Goal: Task Accomplishment & Management: Manage account settings

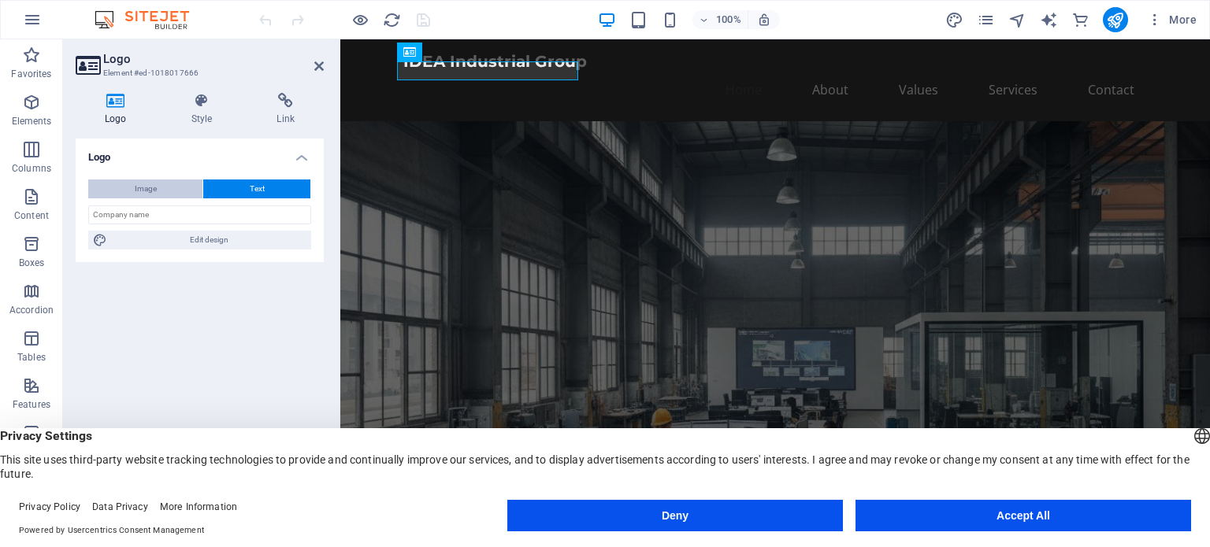
click at [142, 189] on span "Image" at bounding box center [146, 189] width 22 height 19
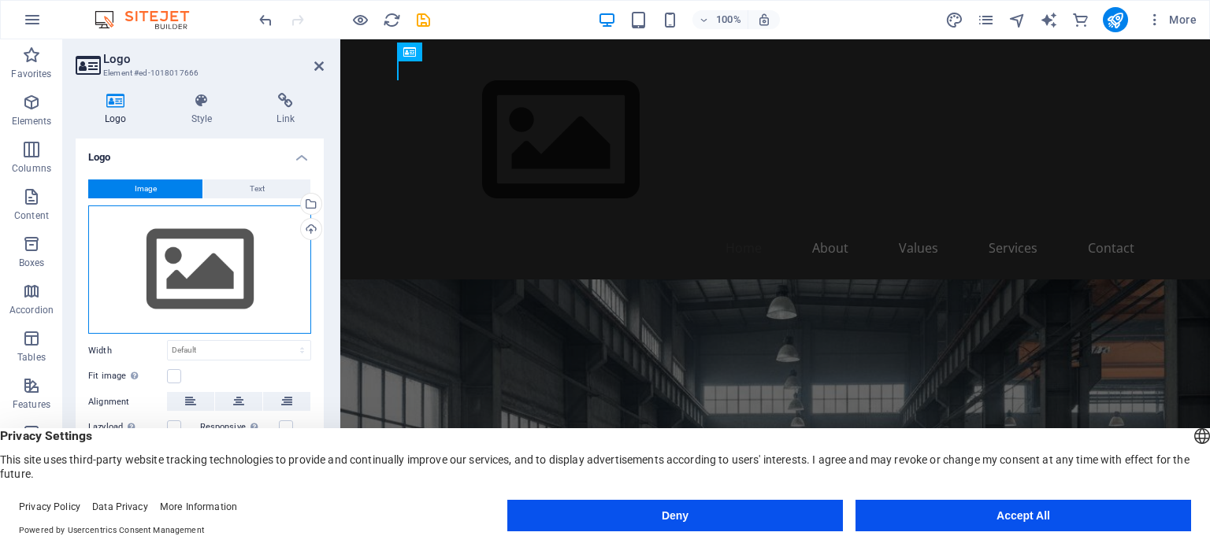
click at [258, 239] on div "Drag files here, click to choose files or select files from Files or our free s…" at bounding box center [199, 270] width 223 height 129
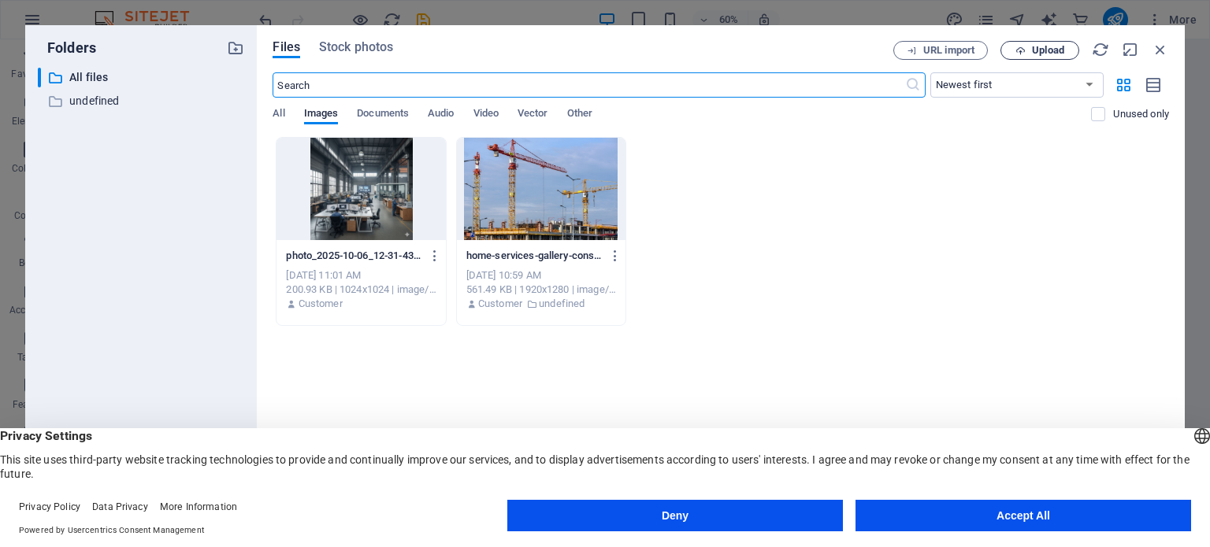
click at [1039, 52] on span "Upload" at bounding box center [1048, 50] width 32 height 9
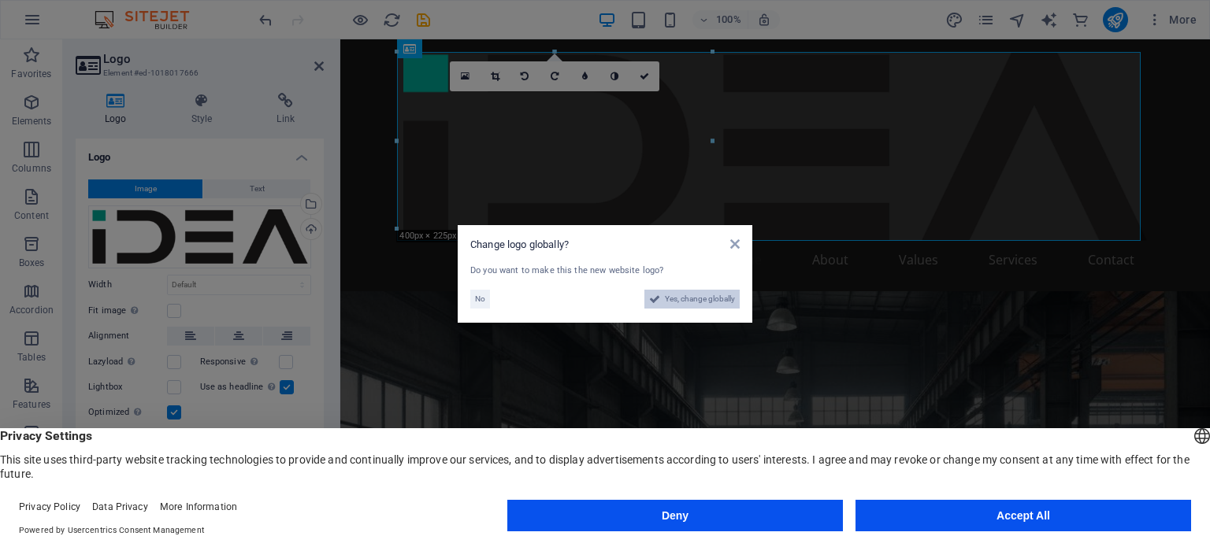
click at [702, 296] on span "Yes, change globally" at bounding box center [700, 299] width 70 height 19
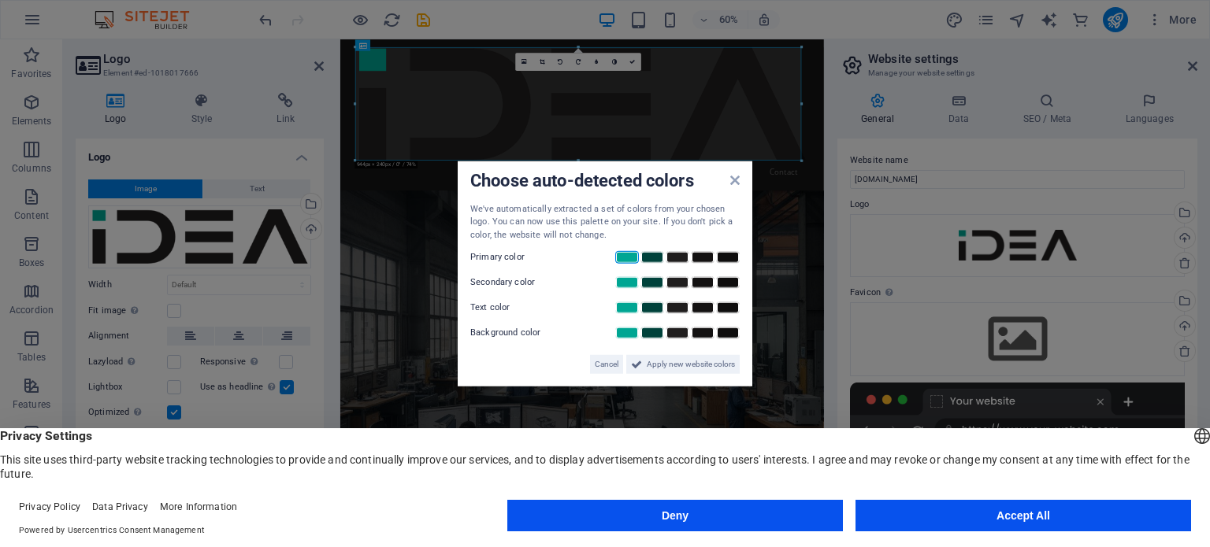
click at [623, 258] on link at bounding box center [627, 257] width 24 height 13
click at [647, 281] on link at bounding box center [652, 282] width 24 height 13
click at [662, 356] on span "Apply new website colors" at bounding box center [691, 364] width 88 height 19
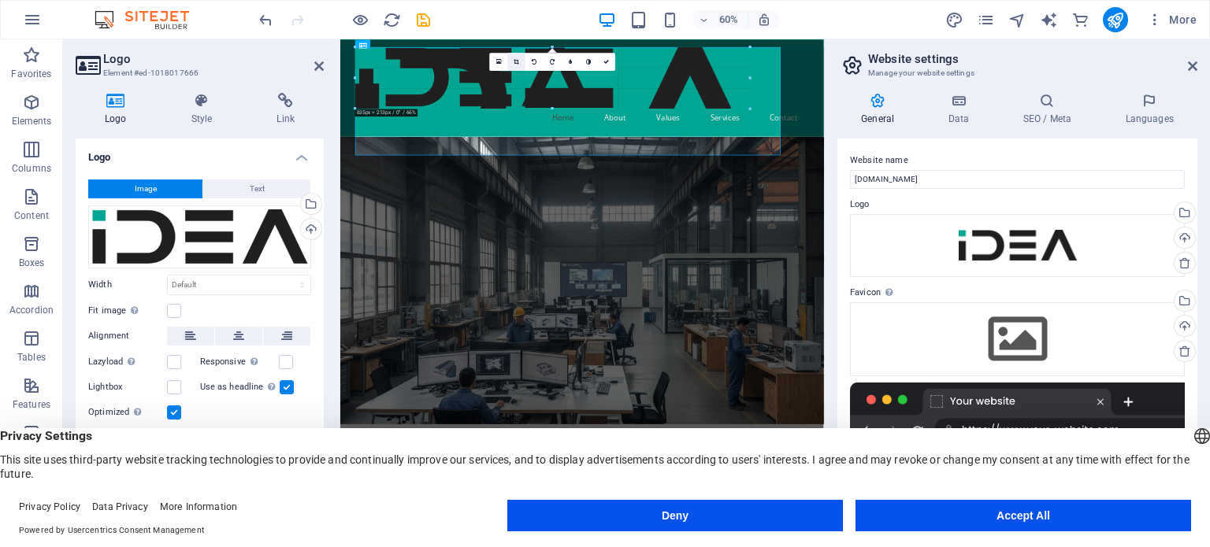
drag, startPoint x: 802, startPoint y: 159, endPoint x: 438, endPoint y: 69, distance: 375.5
type input "809"
select select "px"
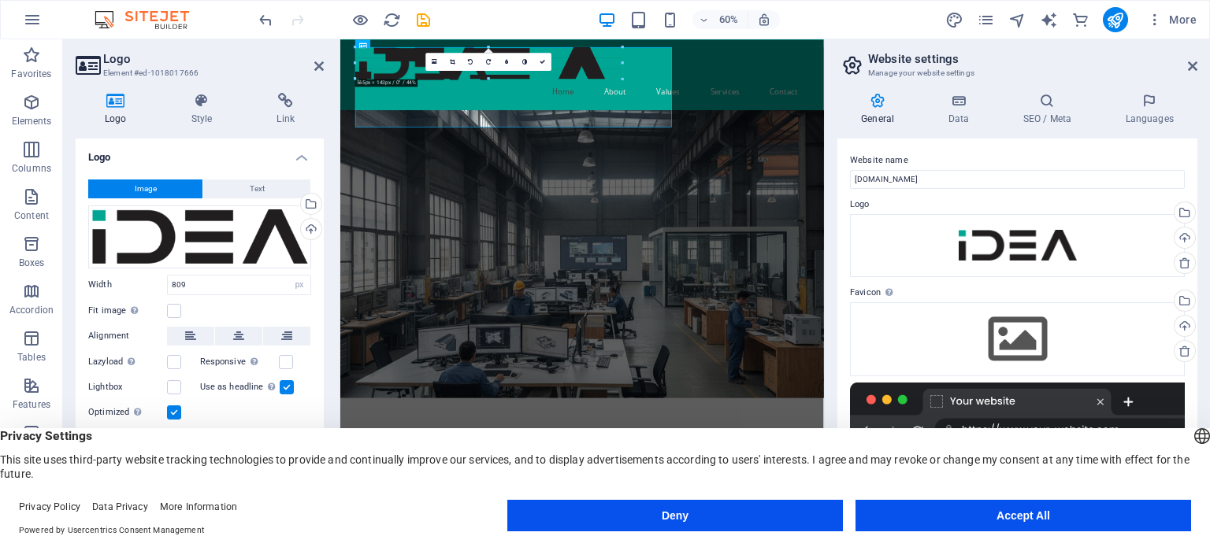
drag, startPoint x: 714, startPoint y: 125, endPoint x: 308, endPoint y: 43, distance: 414.5
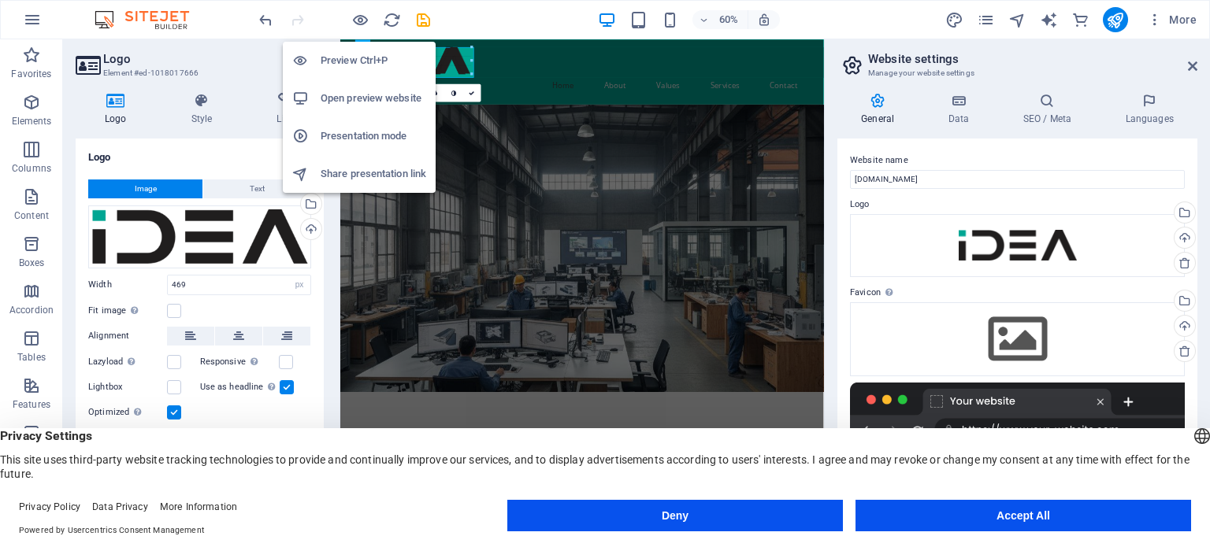
drag, startPoint x: 575, startPoint y: 100, endPoint x: 379, endPoint y: 43, distance: 204.3
type input "245"
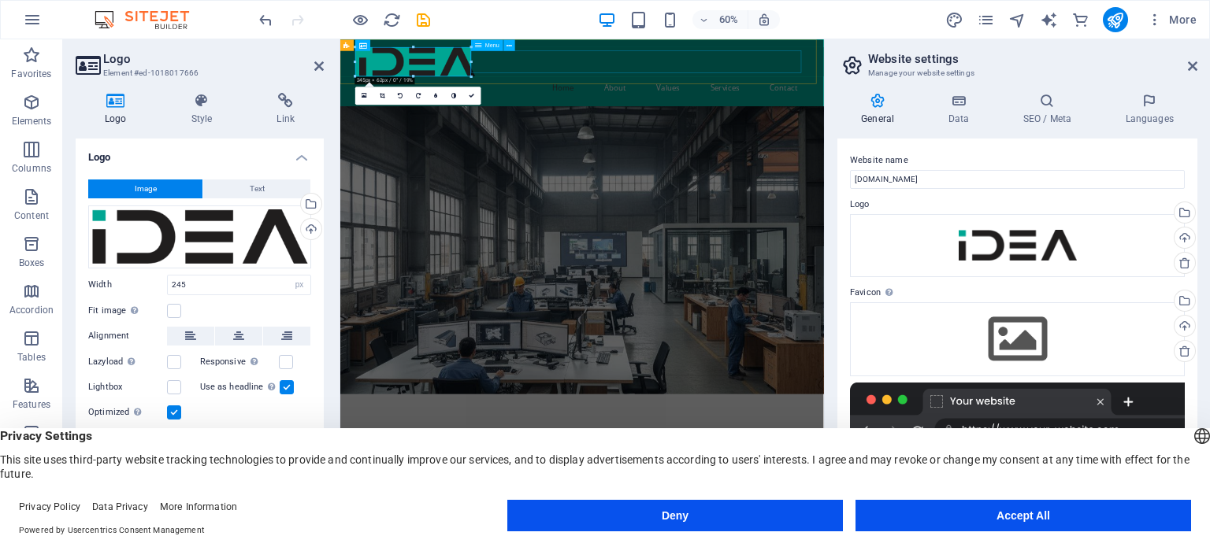
click at [628, 101] on nav "Home About Values Services Contact" at bounding box center [743, 120] width 743 height 38
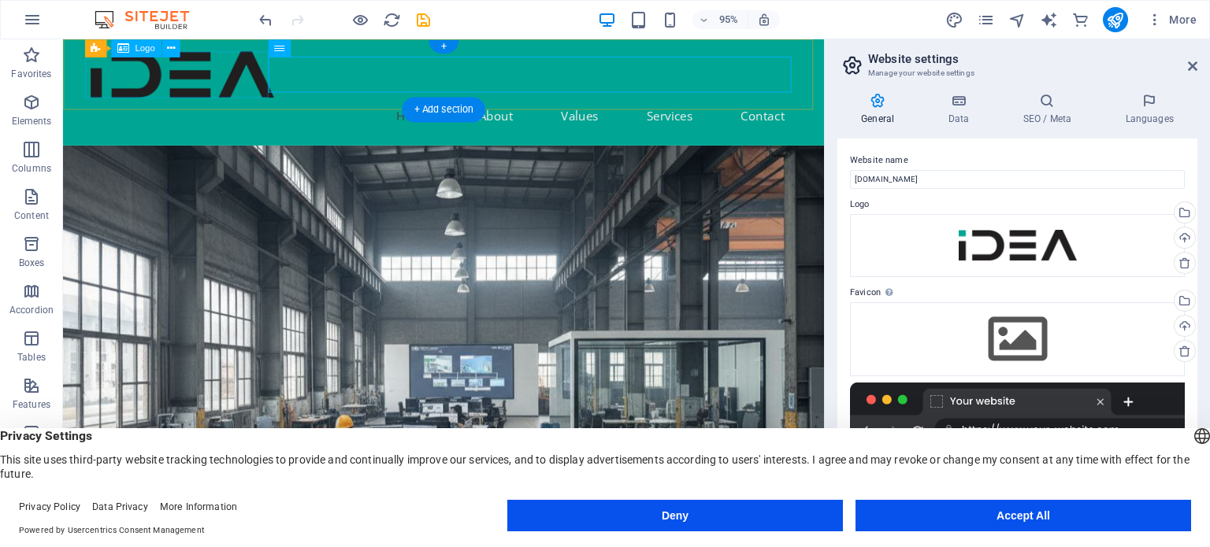
click at [256, 73] on div at bounding box center [463, 76] width 743 height 49
click at [314, 101] on nav "Home About Values Services Contact" at bounding box center [463, 120] width 743 height 38
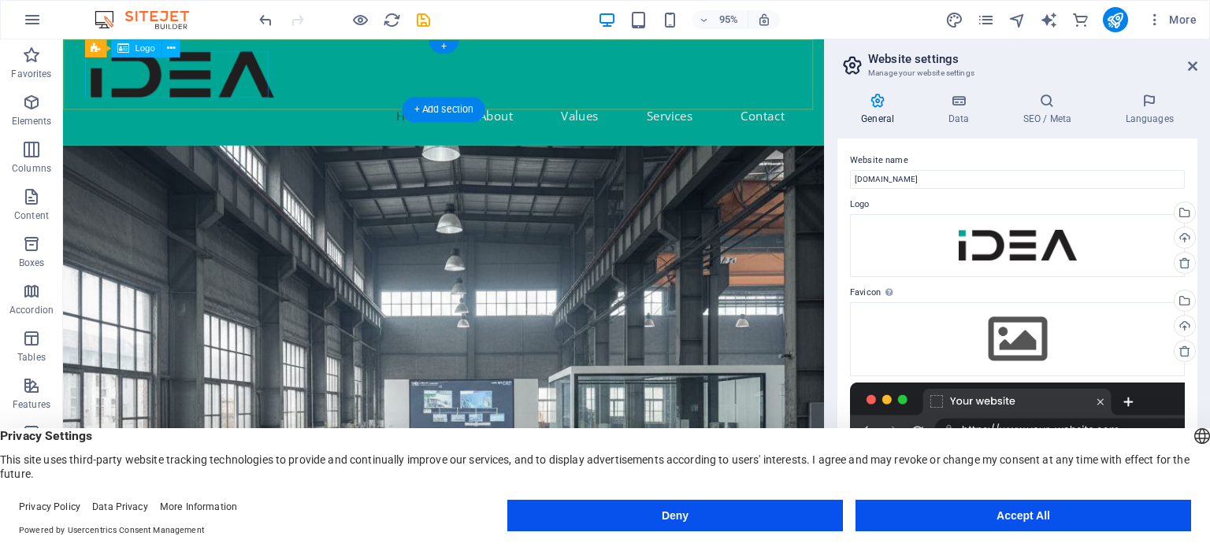
click at [186, 96] on div at bounding box center [463, 76] width 743 height 49
click at [154, 85] on div at bounding box center [463, 76] width 743 height 49
click at [154, 84] on div at bounding box center [463, 76] width 743 height 49
select select "px"
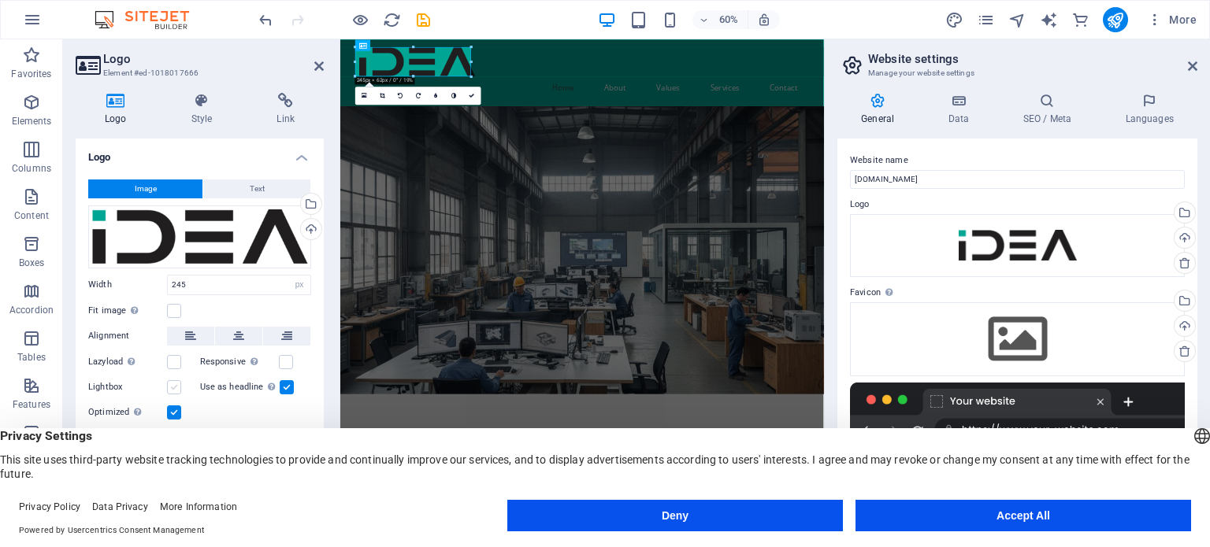
click at [175, 387] on label at bounding box center [174, 387] width 14 height 14
click at [0, 0] on input "Lightbox" at bounding box center [0, 0] width 0 height 0
click at [175, 387] on label at bounding box center [174, 387] width 14 height 14
click at [0, 0] on input "Lightbox" at bounding box center [0, 0] width 0 height 0
click at [764, 245] on figure at bounding box center [743, 391] width 806 height 480
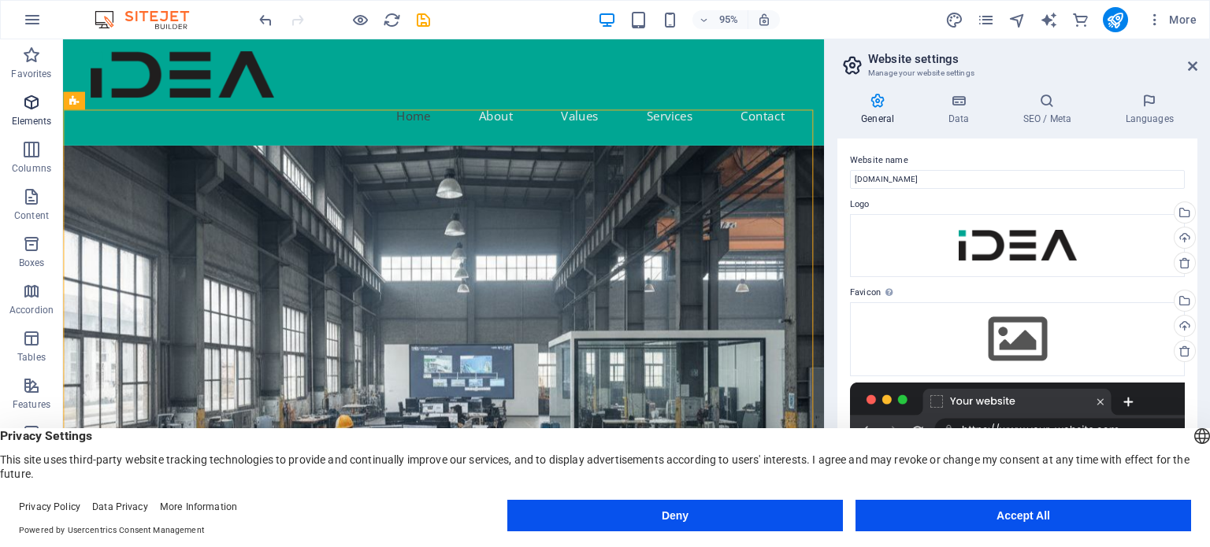
click at [13, 113] on span "Elements" at bounding box center [31, 112] width 63 height 38
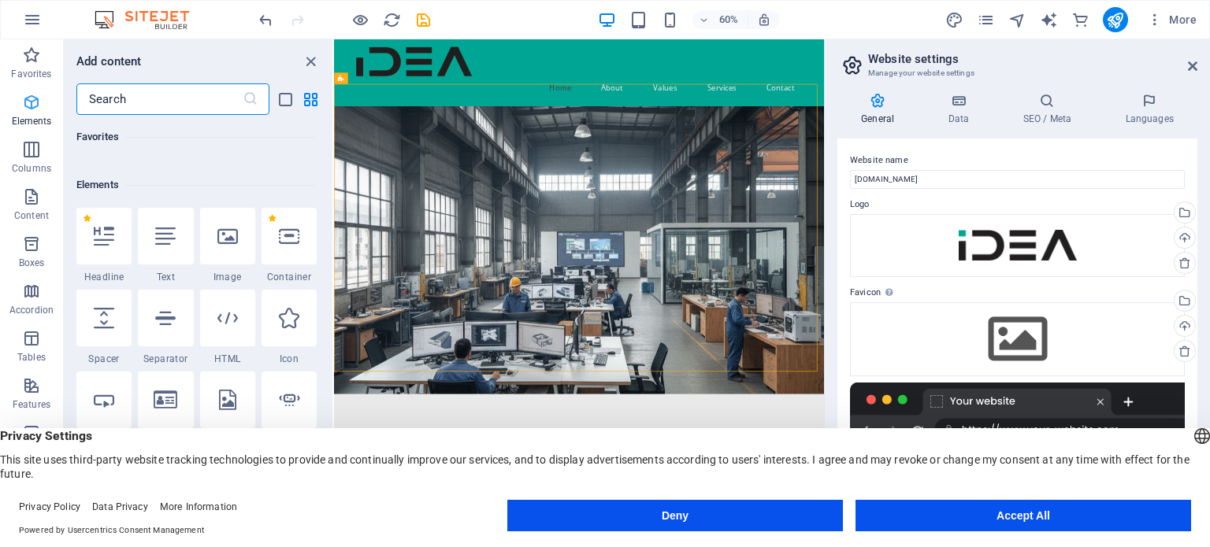
scroll to position [167, 0]
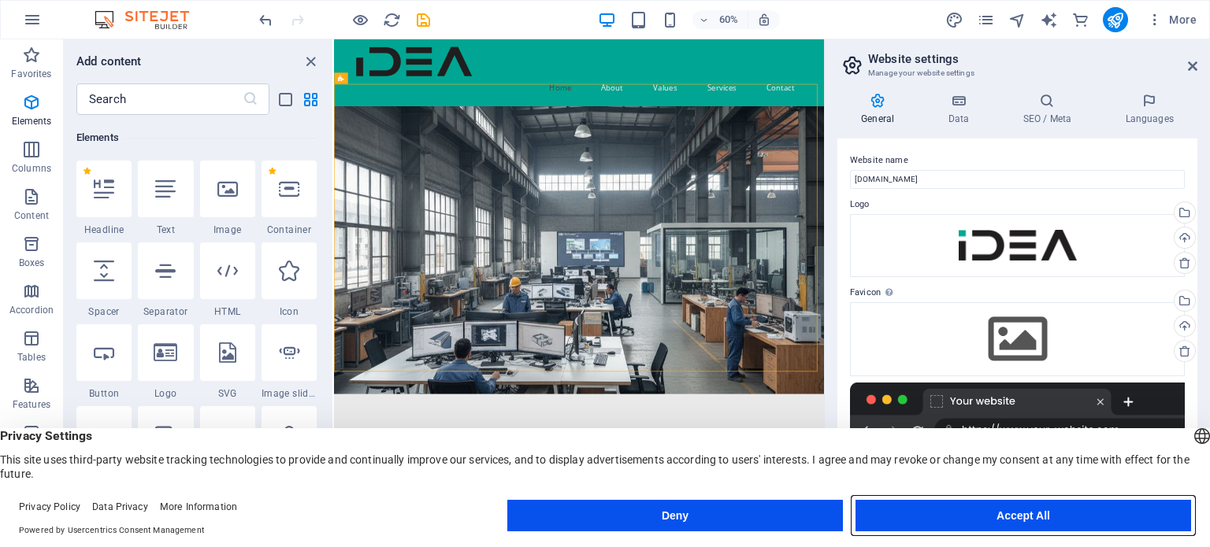
click at [1009, 510] on button "Accept All" at bounding box center [1022, 516] width 335 height 32
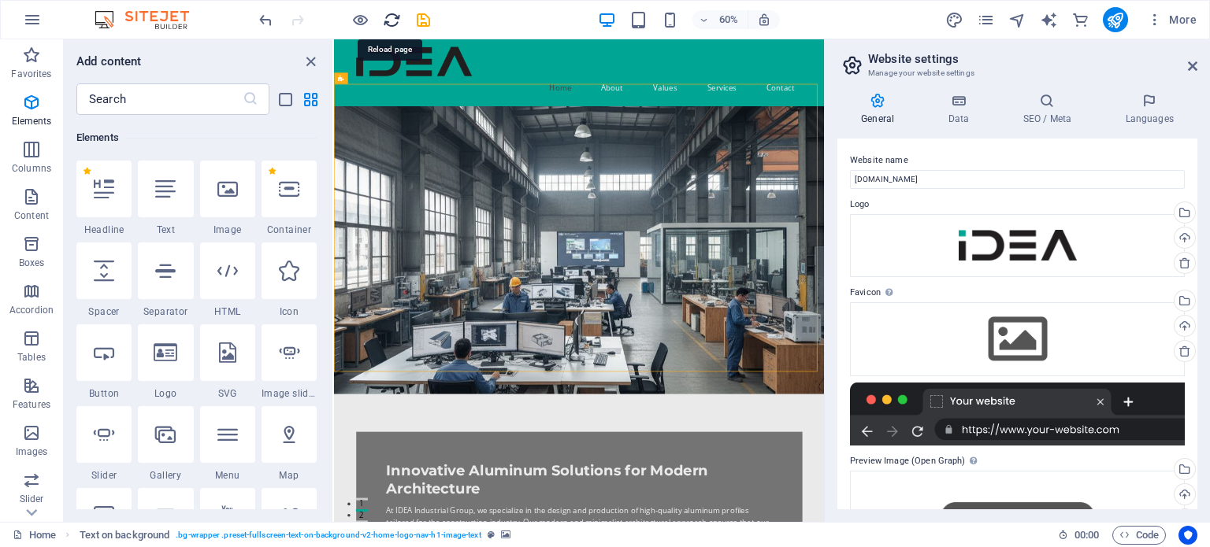
click at [390, 20] on icon "reload" at bounding box center [392, 20] width 18 height 18
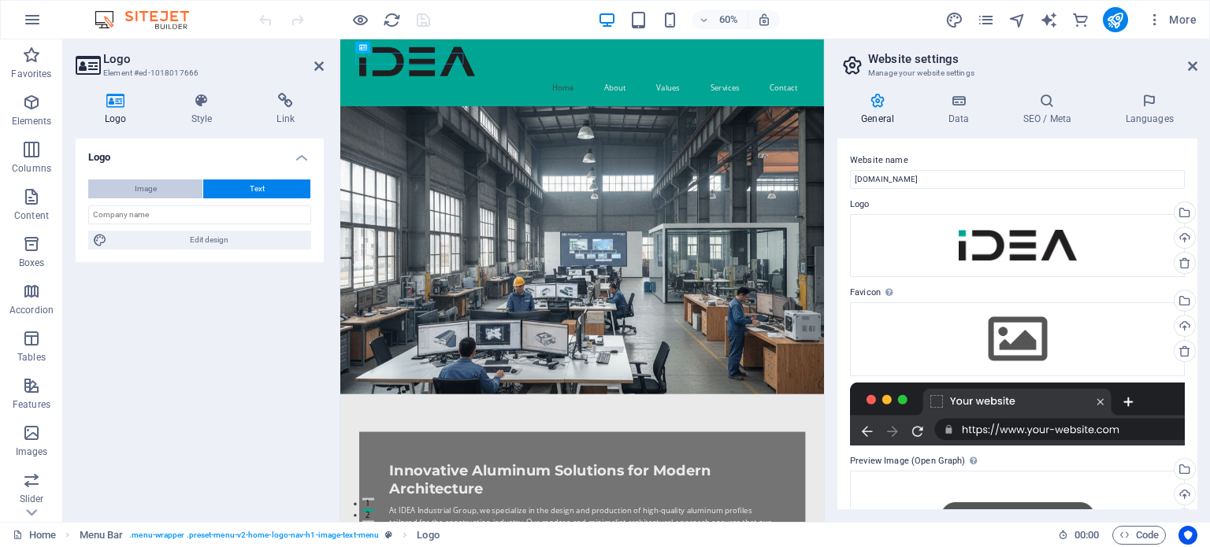
click at [154, 182] on span "Image" at bounding box center [146, 189] width 22 height 19
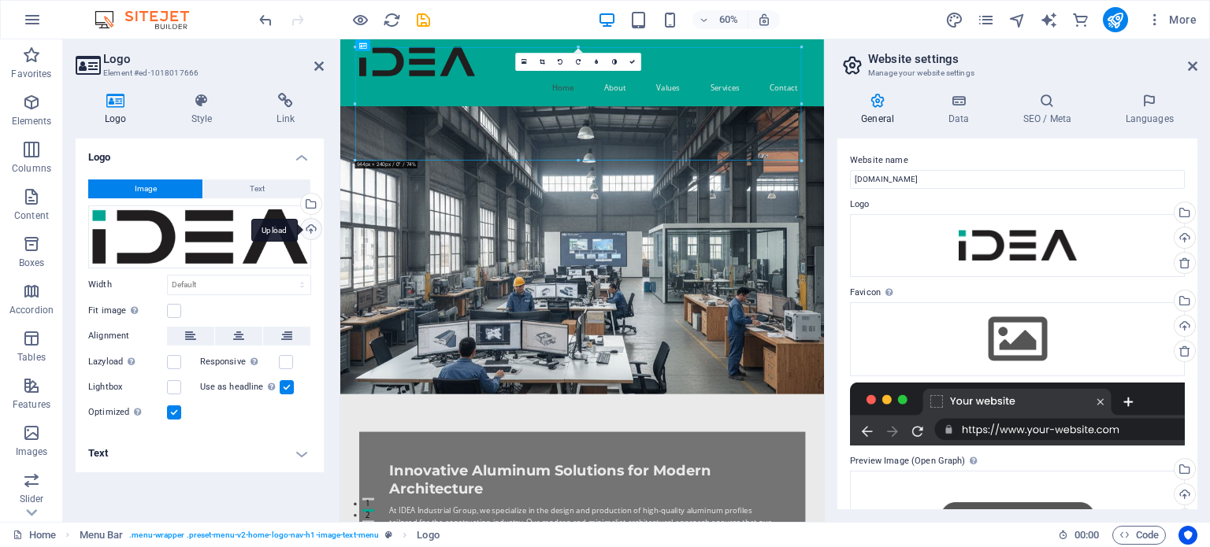
click at [309, 224] on div "Upload" at bounding box center [310, 231] width 24 height 24
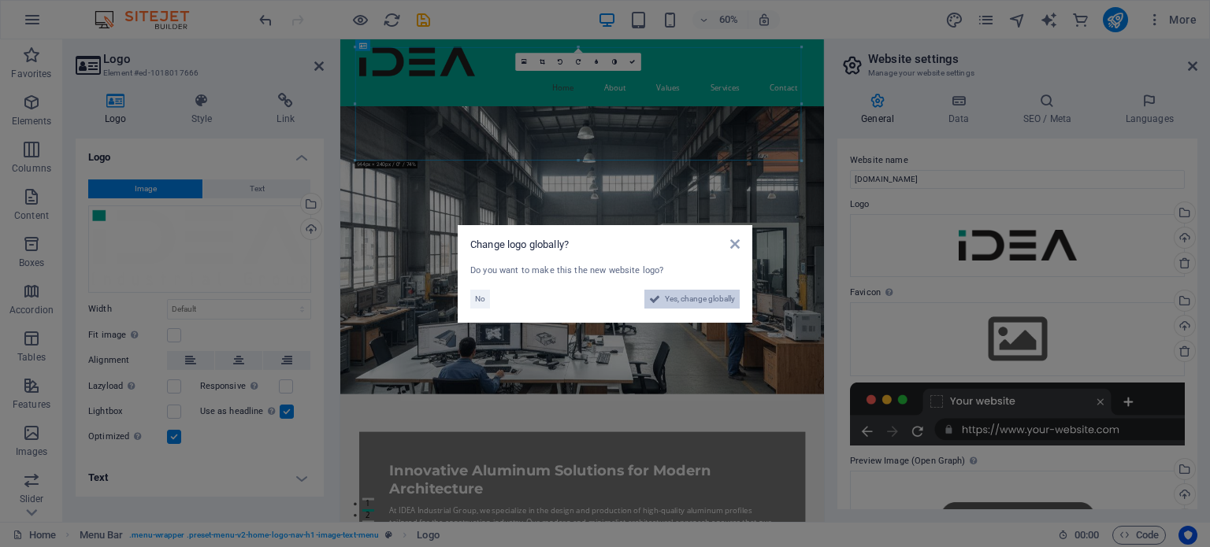
click at [671, 298] on span "Yes, change globally" at bounding box center [700, 299] width 70 height 19
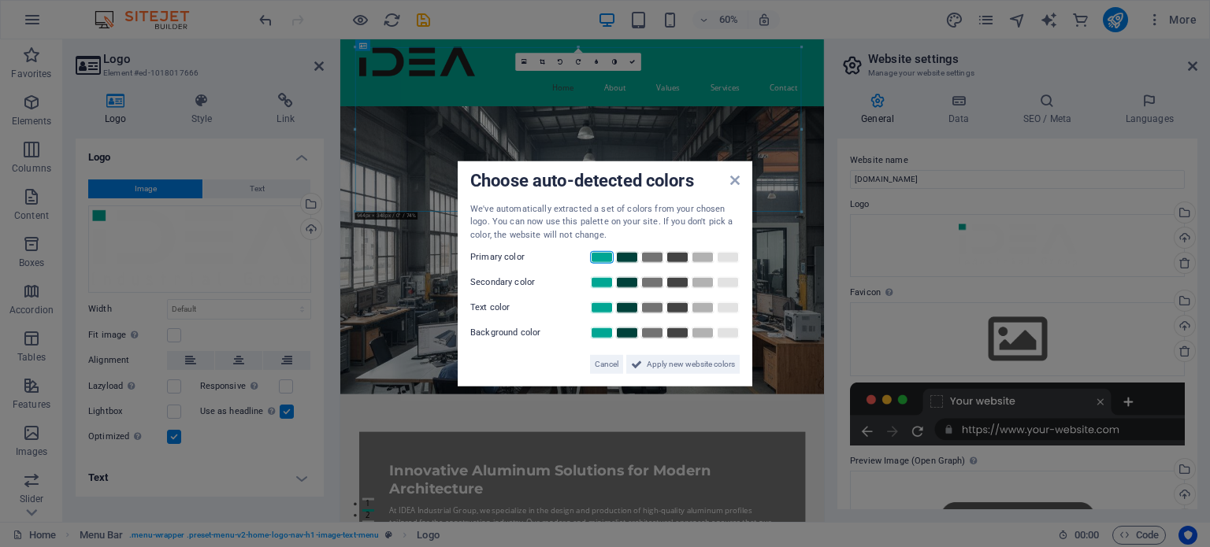
click at [603, 257] on link at bounding box center [602, 257] width 24 height 13
click at [636, 283] on link at bounding box center [627, 282] width 24 height 13
click at [724, 309] on link at bounding box center [728, 308] width 24 height 13
click at [680, 338] on link at bounding box center [677, 333] width 24 height 13
click at [661, 366] on span "Apply new website colors" at bounding box center [691, 364] width 88 height 19
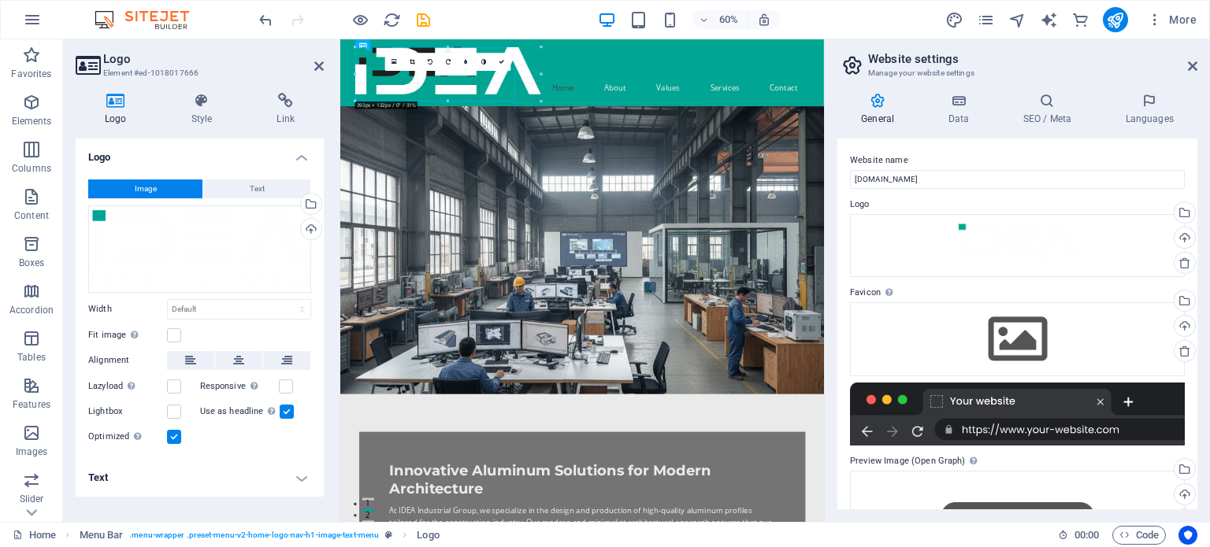
drag, startPoint x: 803, startPoint y: 213, endPoint x: 326, endPoint y: 17, distance: 515.6
type input "337"
select select "px"
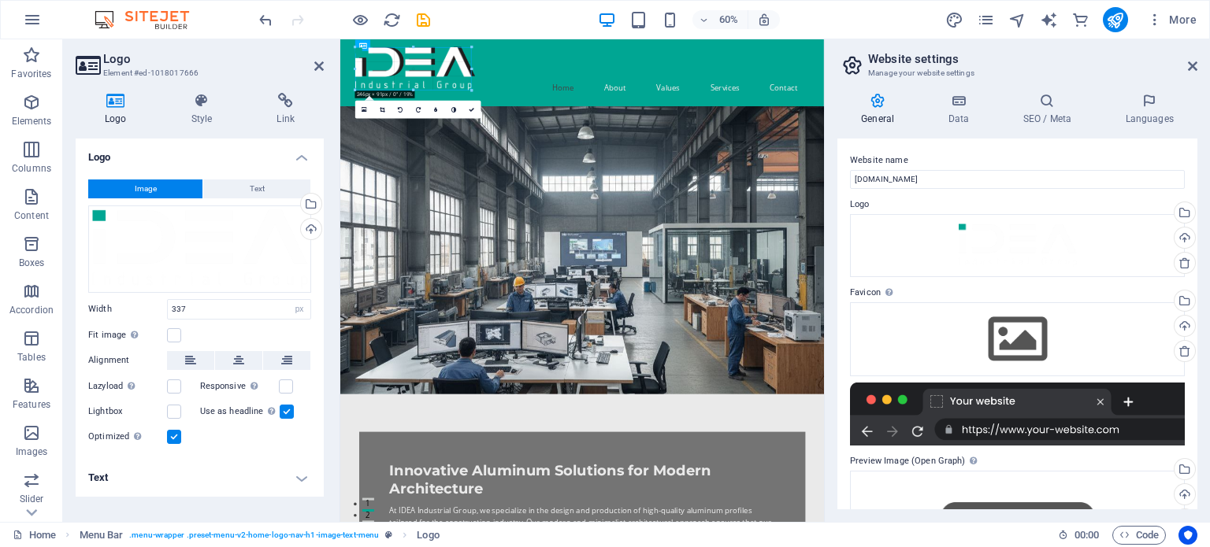
drag, startPoint x: 512, startPoint y: 105, endPoint x: 444, endPoint y: 69, distance: 76.8
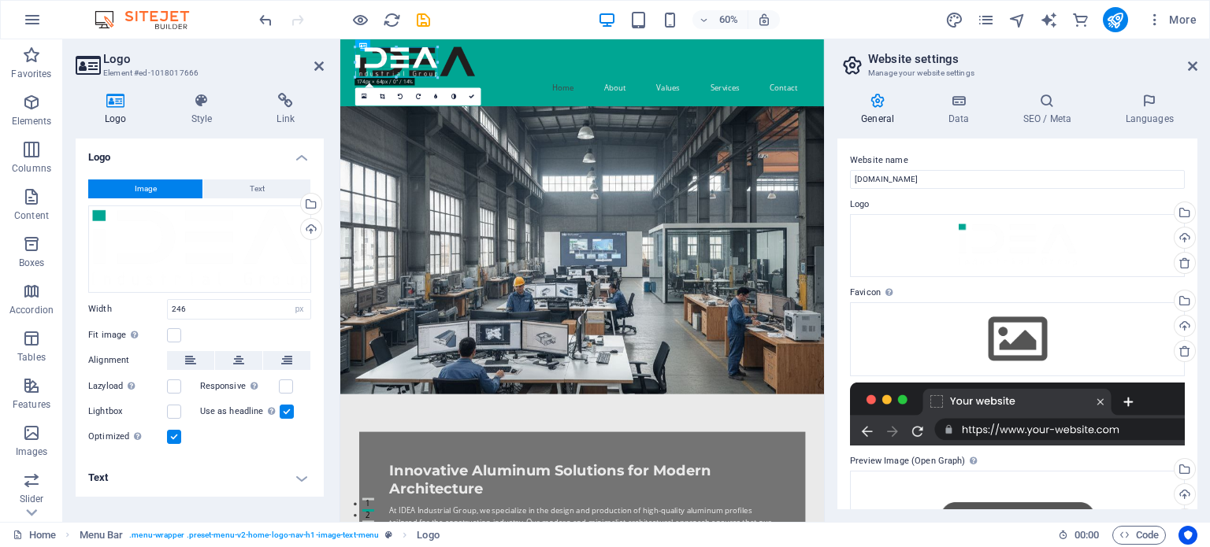
drag, startPoint x: 469, startPoint y: 91, endPoint x: 411, endPoint y: 61, distance: 65.9
drag, startPoint x: 435, startPoint y: 75, endPoint x: 406, endPoint y: 56, distance: 34.7
type input "137"
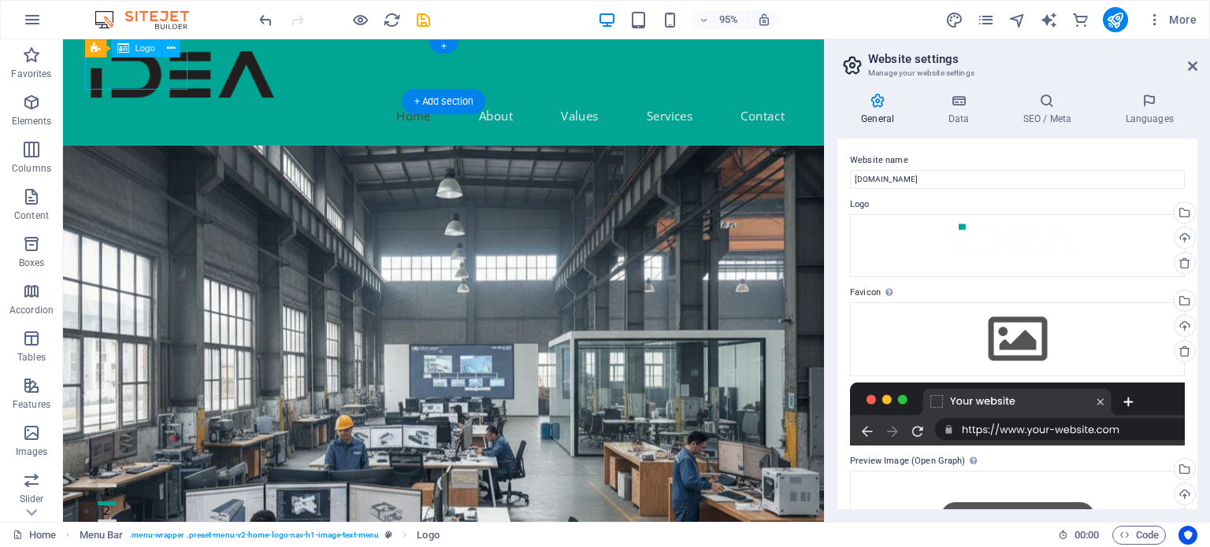
select select "px"
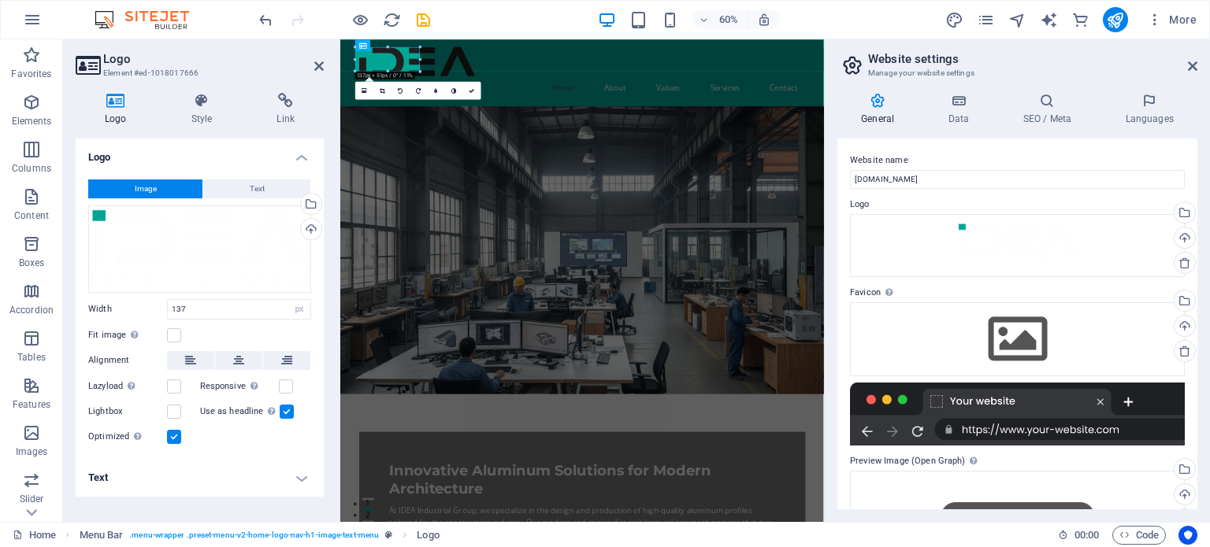
click at [195, 81] on div "Logo Style Link Logo Image Text Drag files here, click to choose files or selec…" at bounding box center [199, 301] width 273 height 442
click at [206, 109] on h4 "Style" at bounding box center [205, 109] width 86 height 33
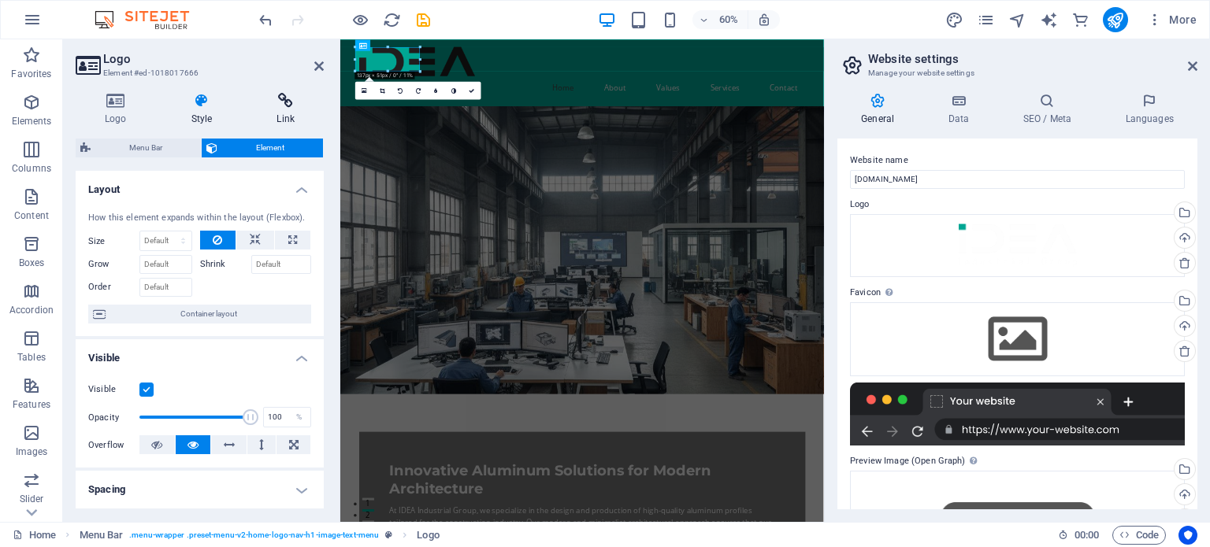
click at [278, 116] on h4 "Link" at bounding box center [285, 109] width 76 height 33
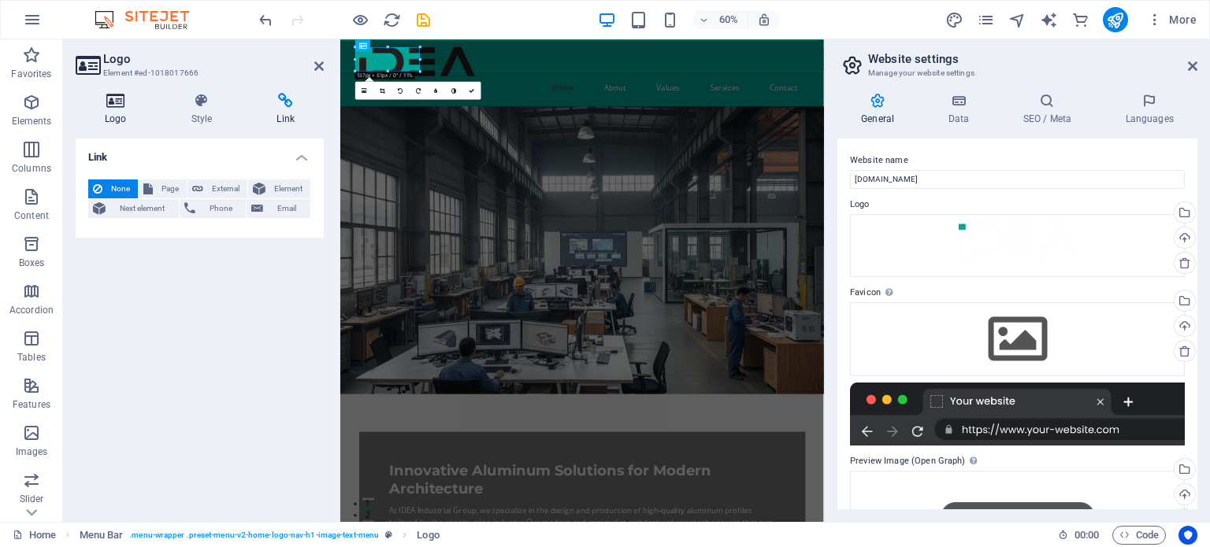
click at [117, 106] on icon at bounding box center [116, 101] width 80 height 16
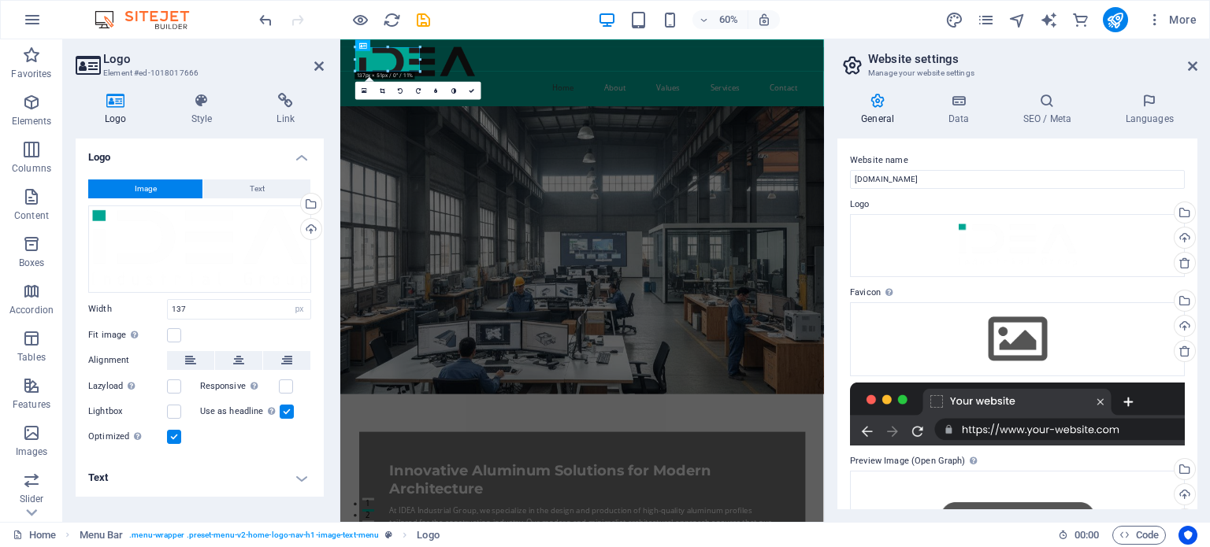
click at [901, 91] on div "General Data SEO / Meta Languages Website name ideaigp.com Logo Drag files here…" at bounding box center [1017, 301] width 385 height 442
click at [967, 106] on icon at bounding box center [958, 101] width 69 height 16
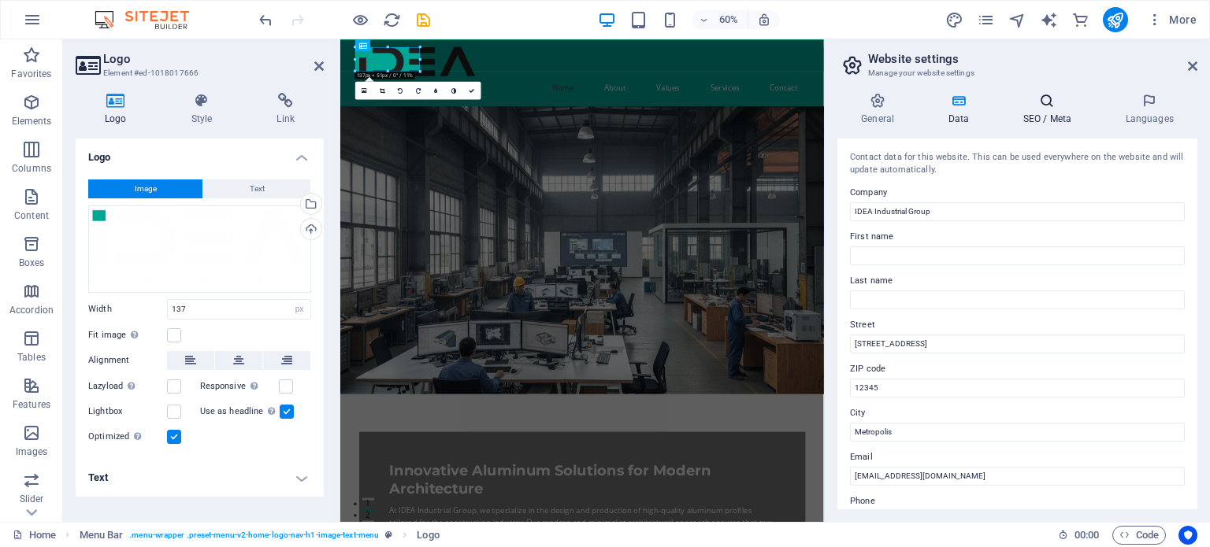
click at [1051, 106] on icon at bounding box center [1047, 101] width 96 height 16
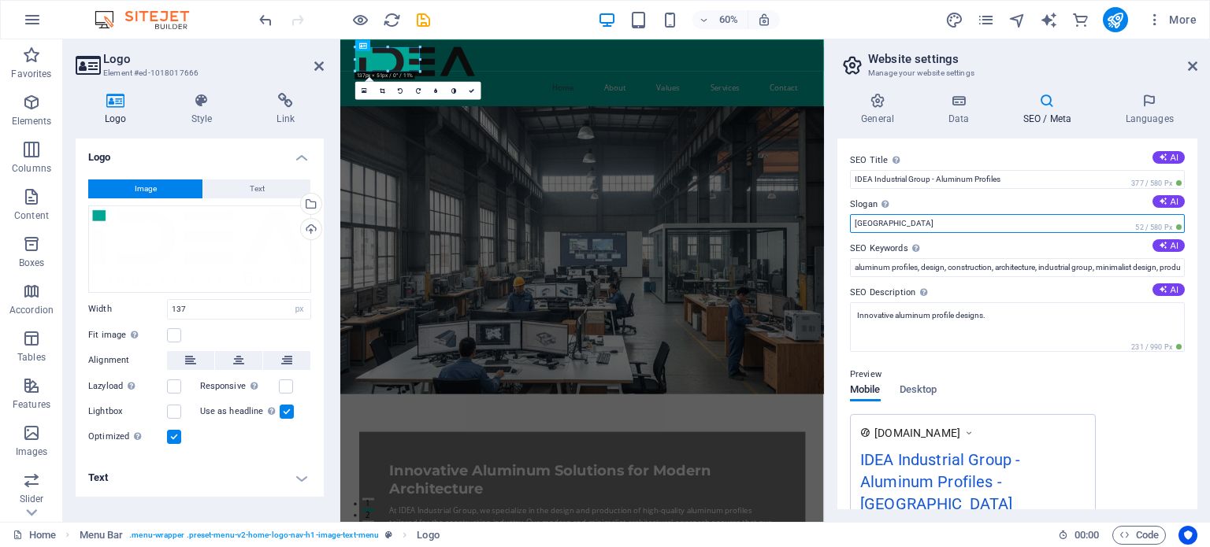
click at [888, 220] on input "Berlin" at bounding box center [1017, 223] width 335 height 19
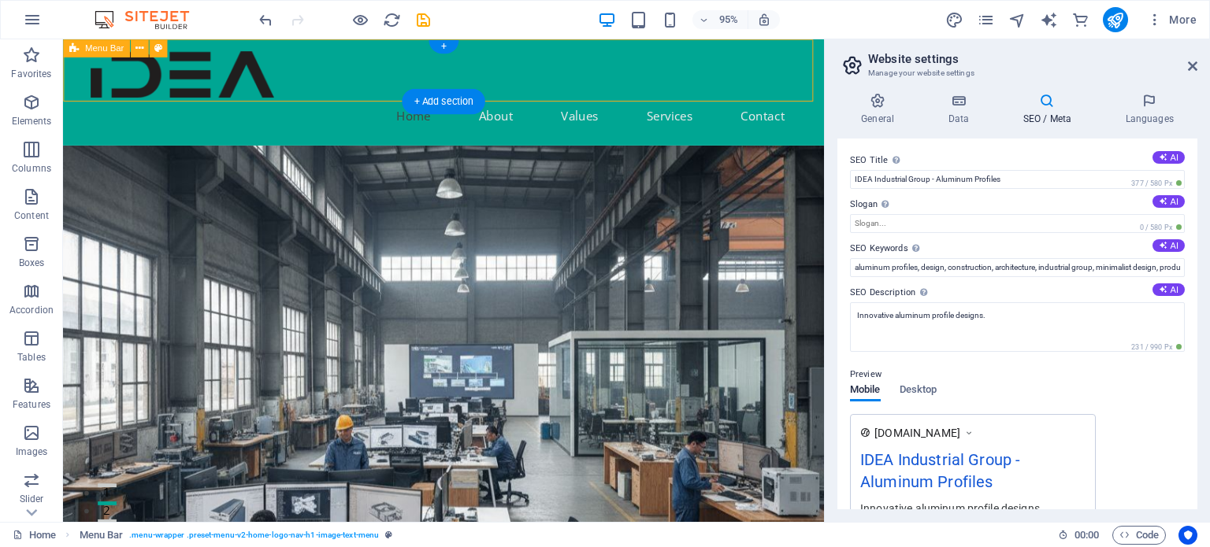
click at [124, 46] on span "Menu Bar" at bounding box center [104, 48] width 39 height 9
select select "header"
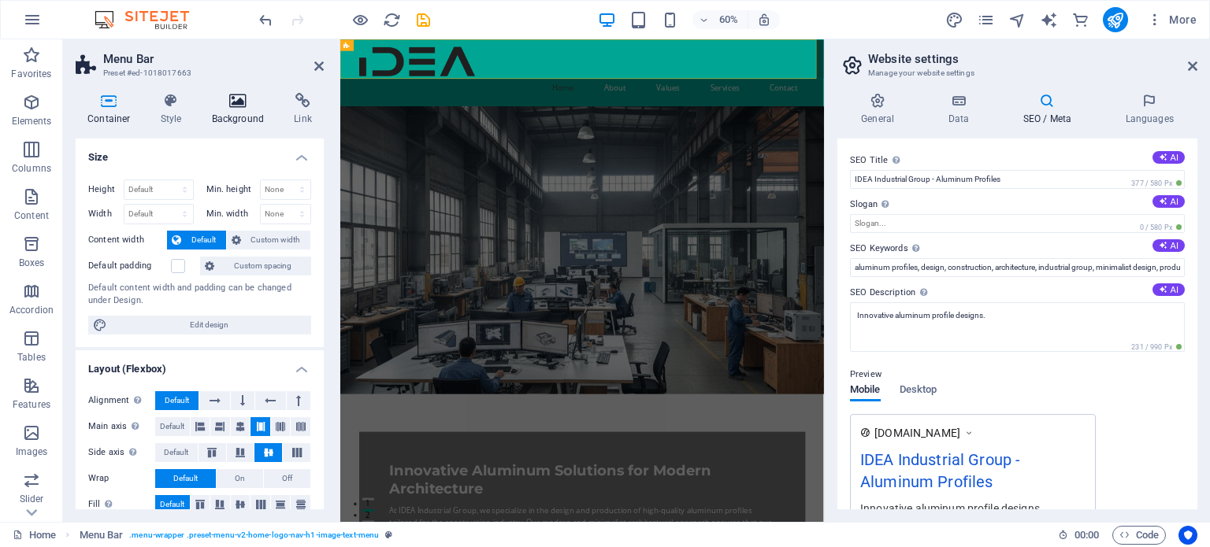
click at [245, 109] on h4 "Background" at bounding box center [241, 109] width 83 height 33
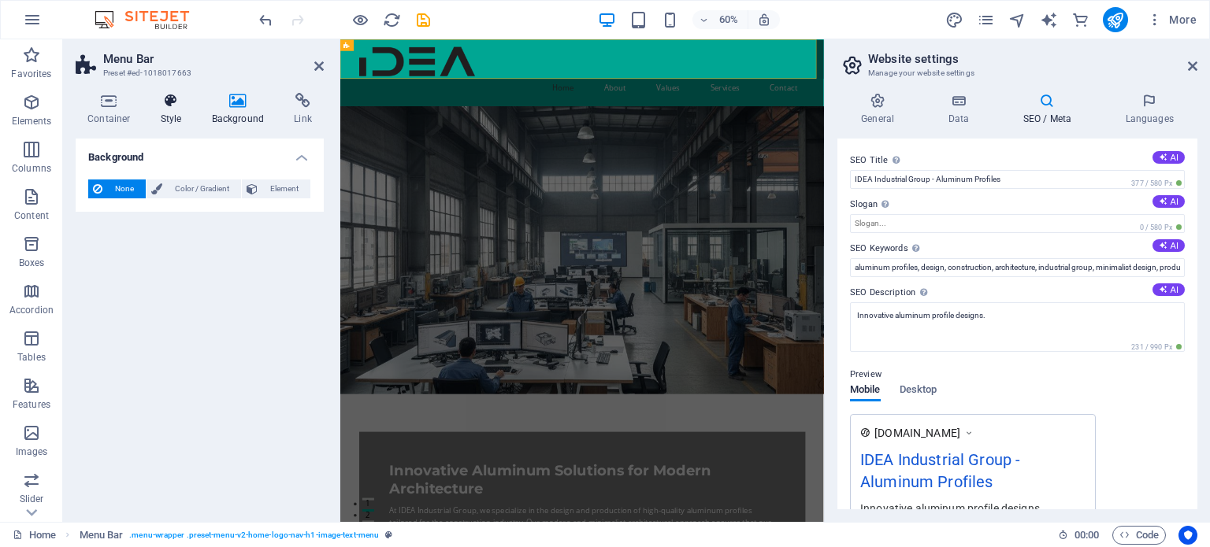
click at [182, 109] on h4 "Style" at bounding box center [174, 109] width 51 height 33
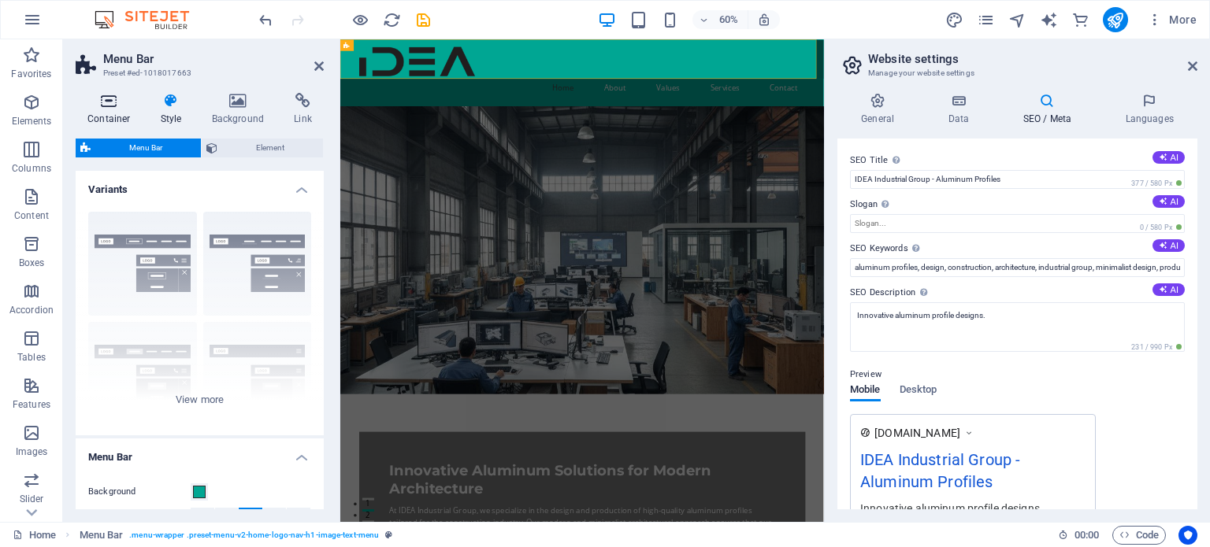
click at [85, 108] on icon at bounding box center [109, 101] width 67 height 16
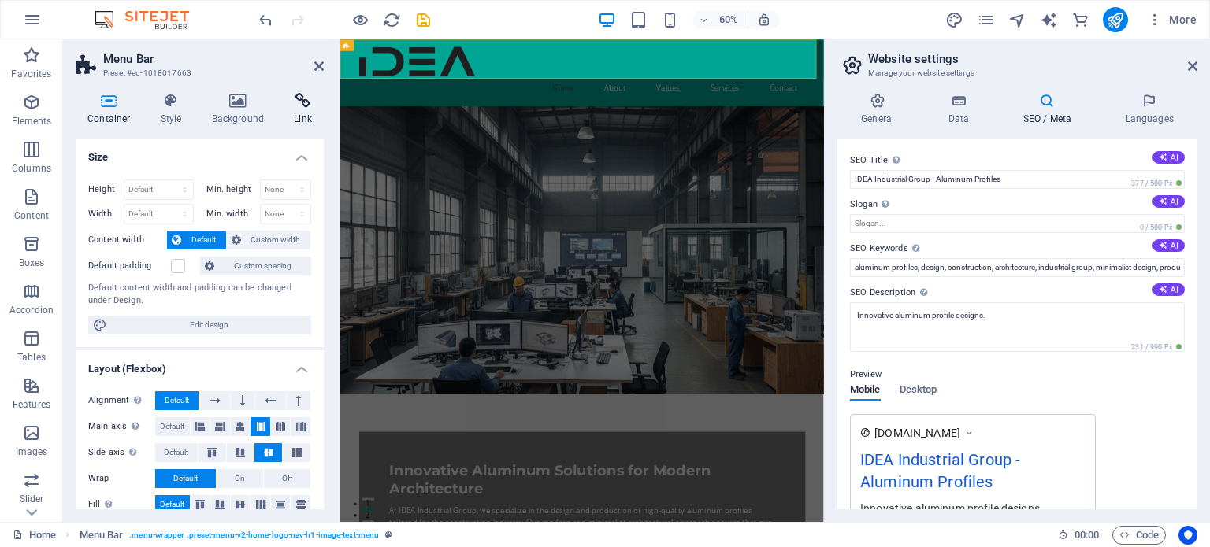
click at [295, 106] on icon at bounding box center [303, 101] width 42 height 16
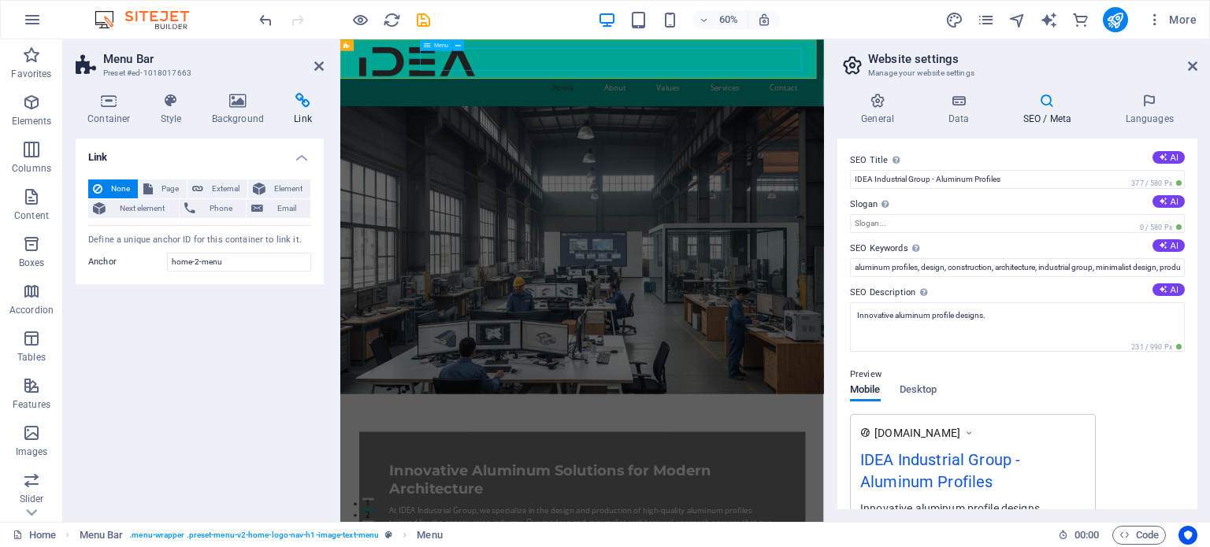
select select
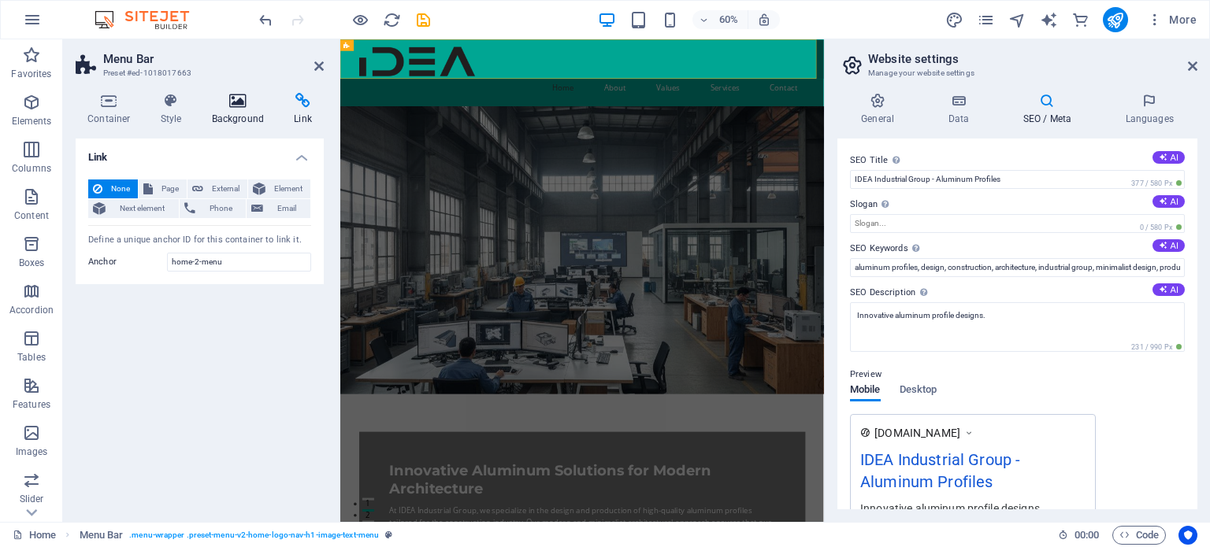
click at [224, 94] on icon at bounding box center [238, 101] width 76 height 16
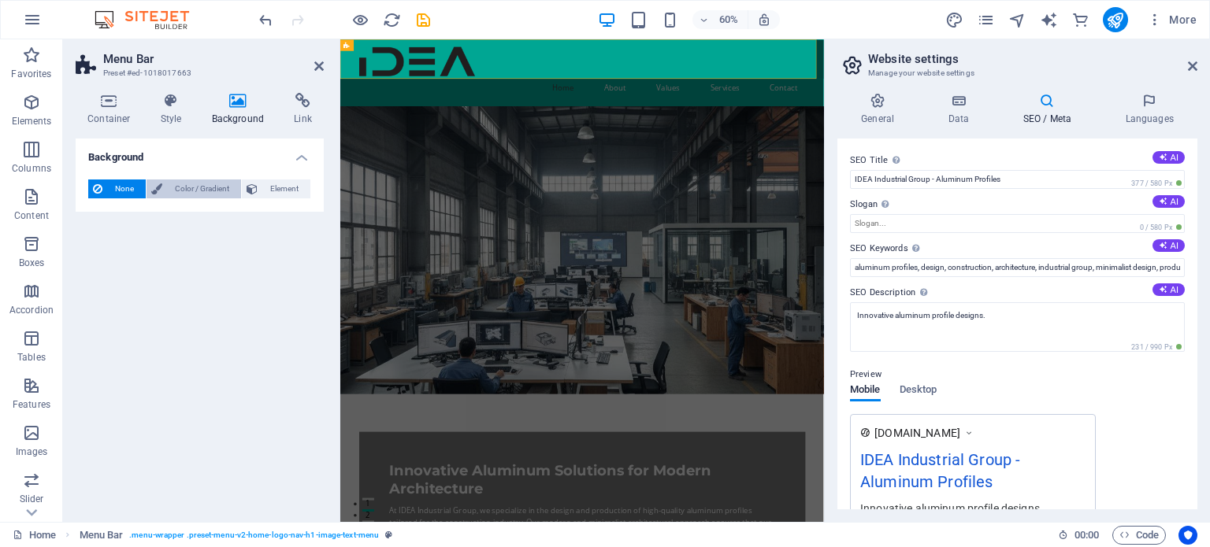
click at [217, 182] on span "Color / Gradient" at bounding box center [201, 189] width 69 height 19
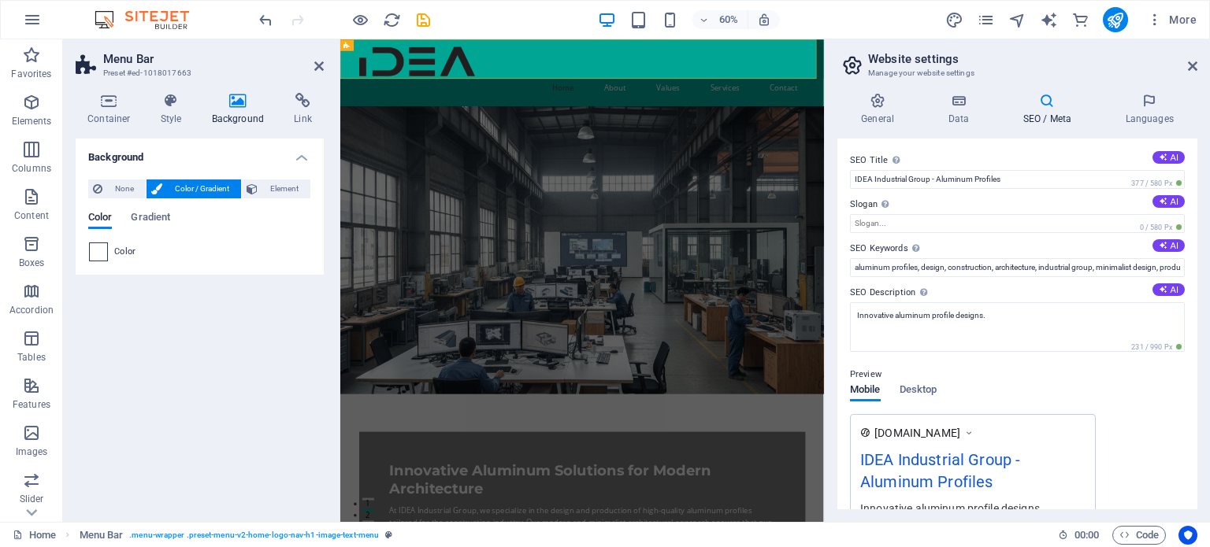
click at [93, 256] on span at bounding box center [98, 251] width 17 height 17
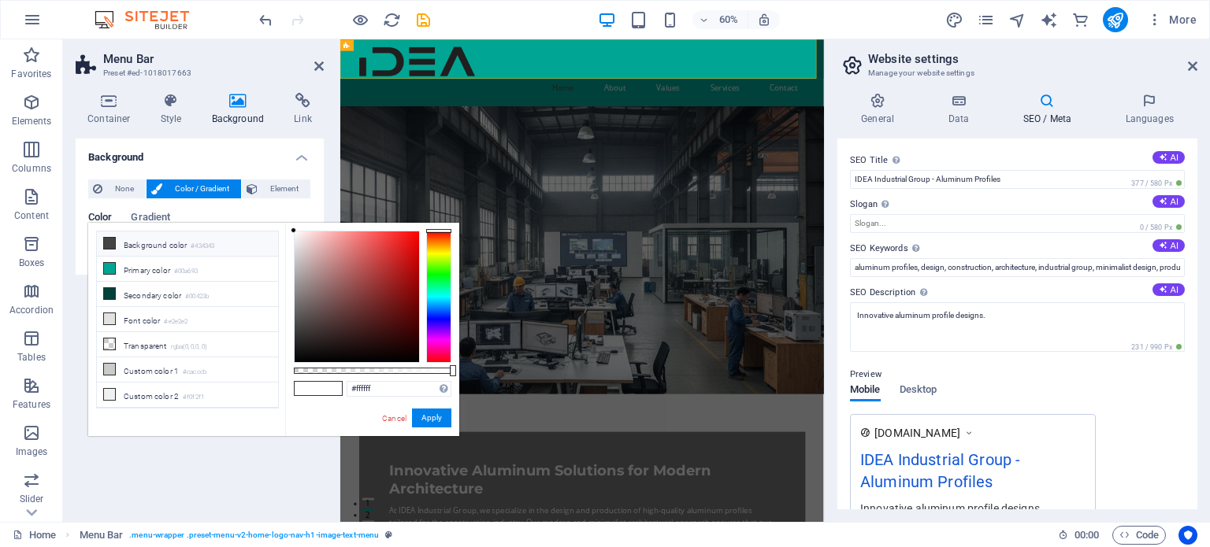
click at [182, 245] on li "Background color #434343" at bounding box center [187, 244] width 181 height 25
click at [164, 289] on li "Secondary color #00423b" at bounding box center [187, 294] width 181 height 25
type input "#00423b"
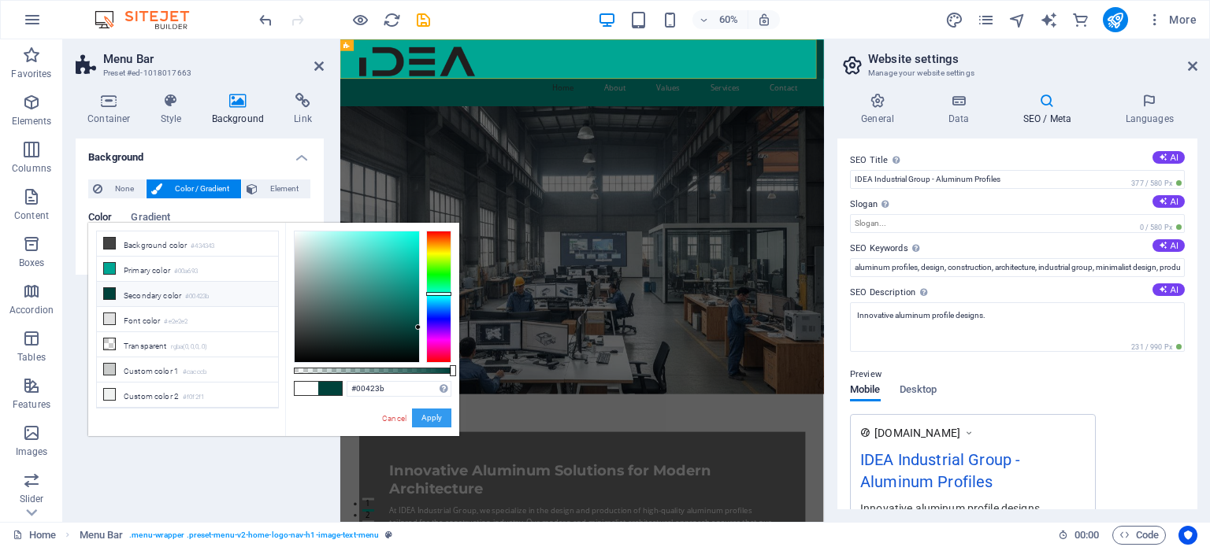
click at [430, 418] on button "Apply" at bounding box center [431, 418] width 39 height 19
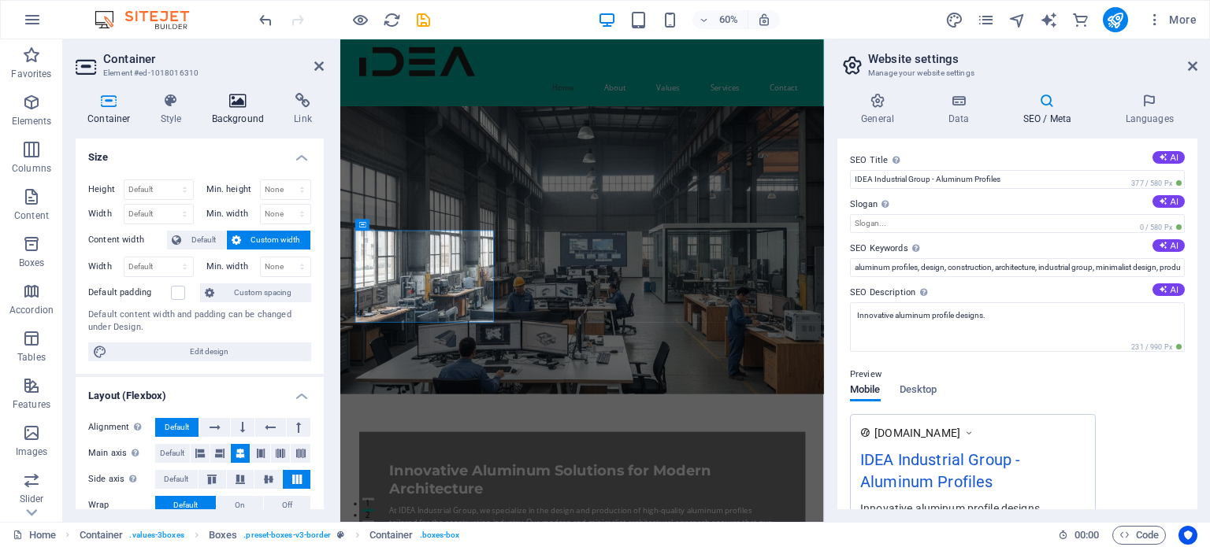
click at [239, 105] on icon at bounding box center [238, 101] width 76 height 16
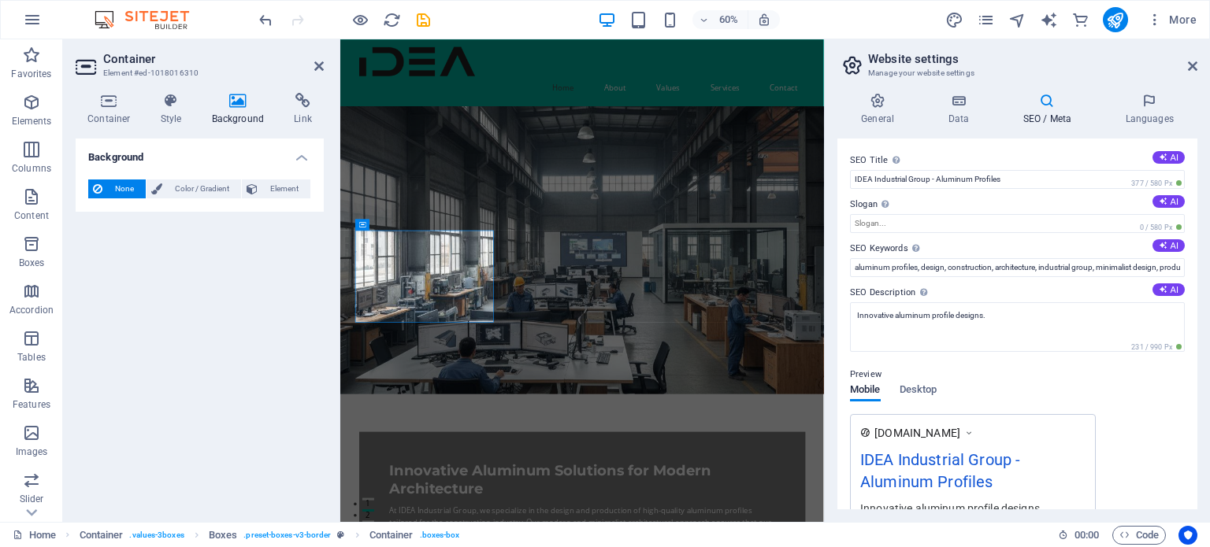
click at [120, 190] on span "None" at bounding box center [124, 189] width 34 height 19
click at [168, 189] on span "Color / Gradient" at bounding box center [201, 189] width 69 height 19
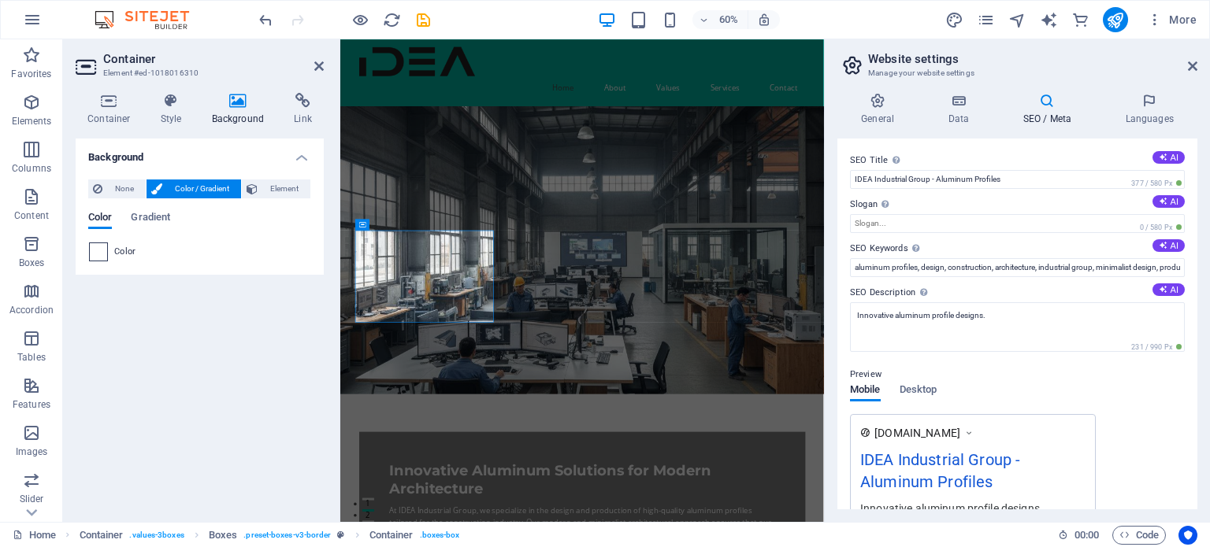
click at [101, 250] on span at bounding box center [98, 251] width 17 height 17
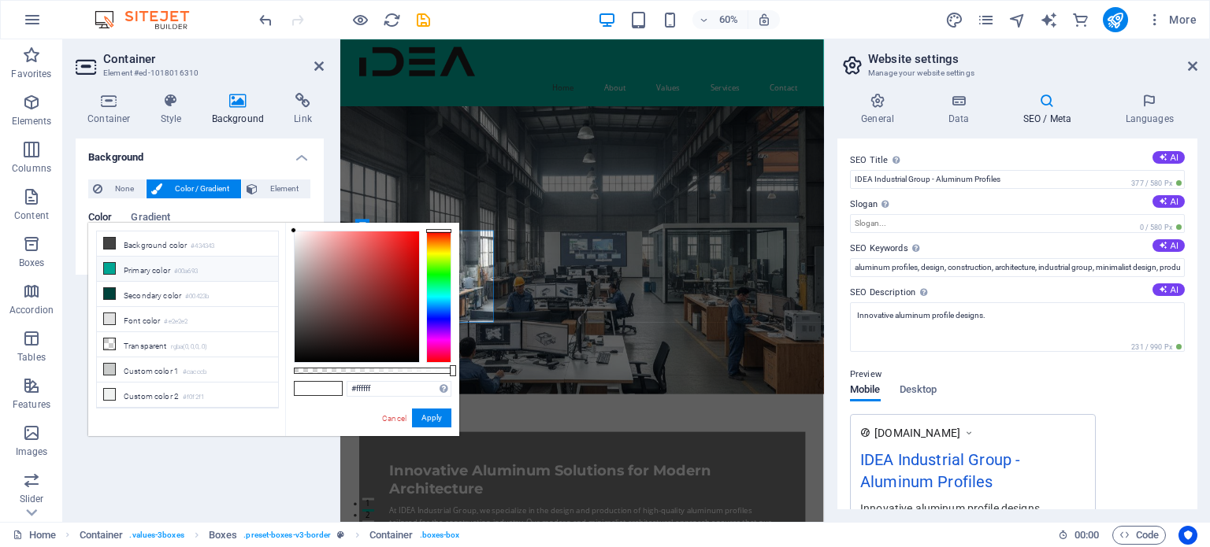
click at [123, 270] on li "Primary color #00a693" at bounding box center [187, 269] width 181 height 25
type input "#00a693"
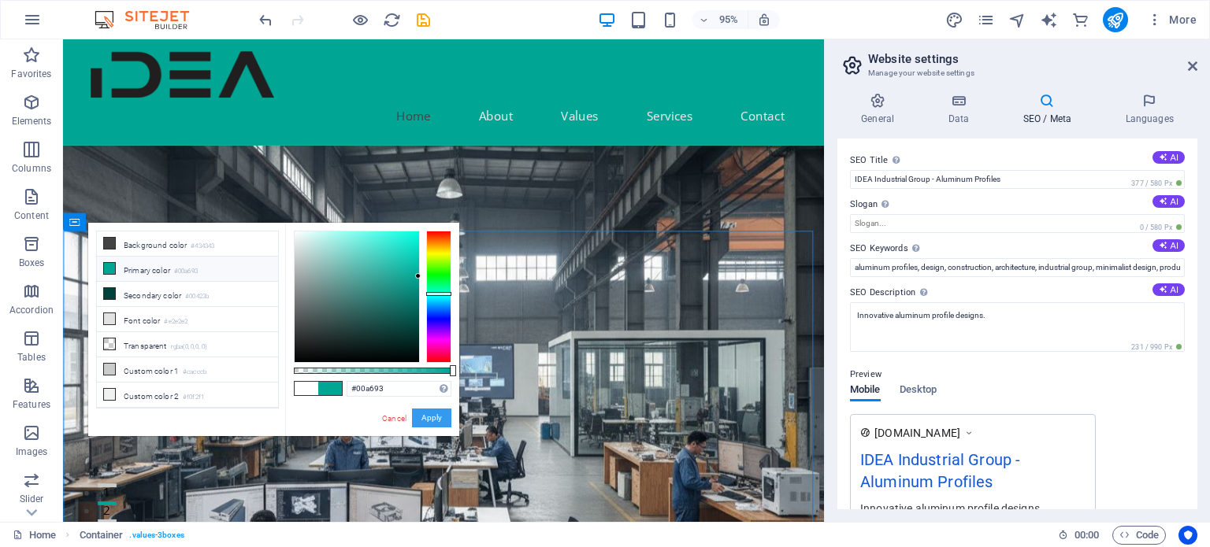
click at [431, 418] on button "Apply" at bounding box center [431, 418] width 39 height 19
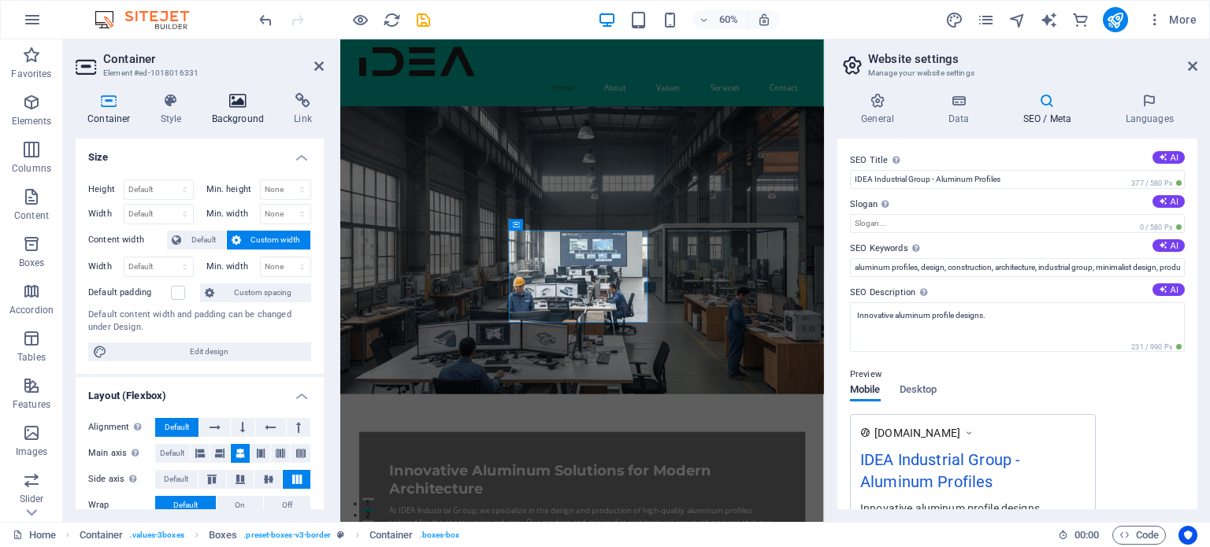
click at [217, 105] on icon at bounding box center [238, 101] width 76 height 16
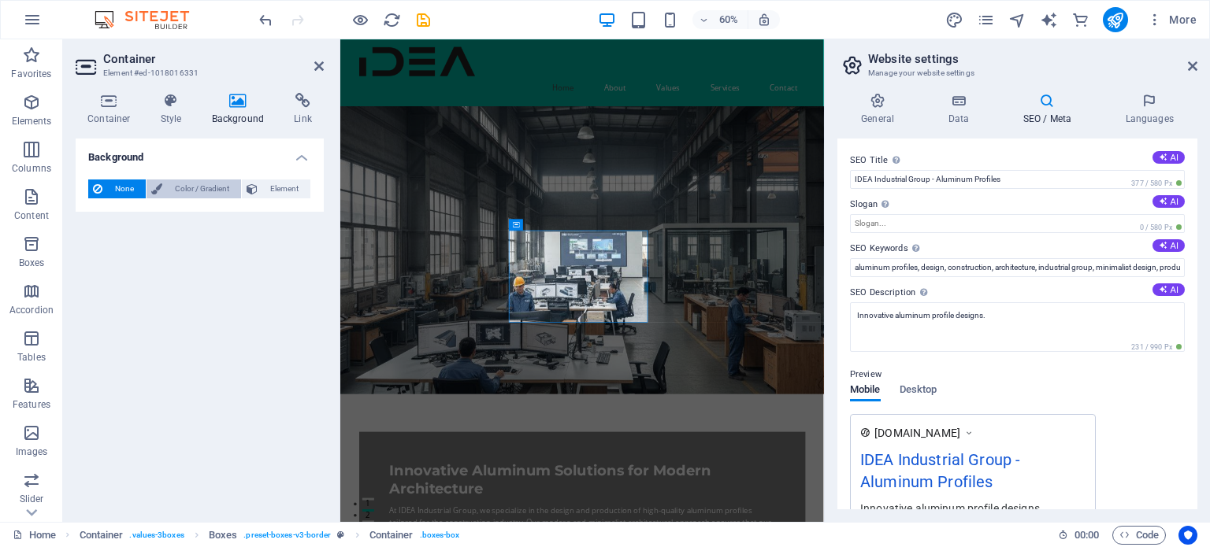
click at [161, 185] on icon at bounding box center [156, 189] width 11 height 19
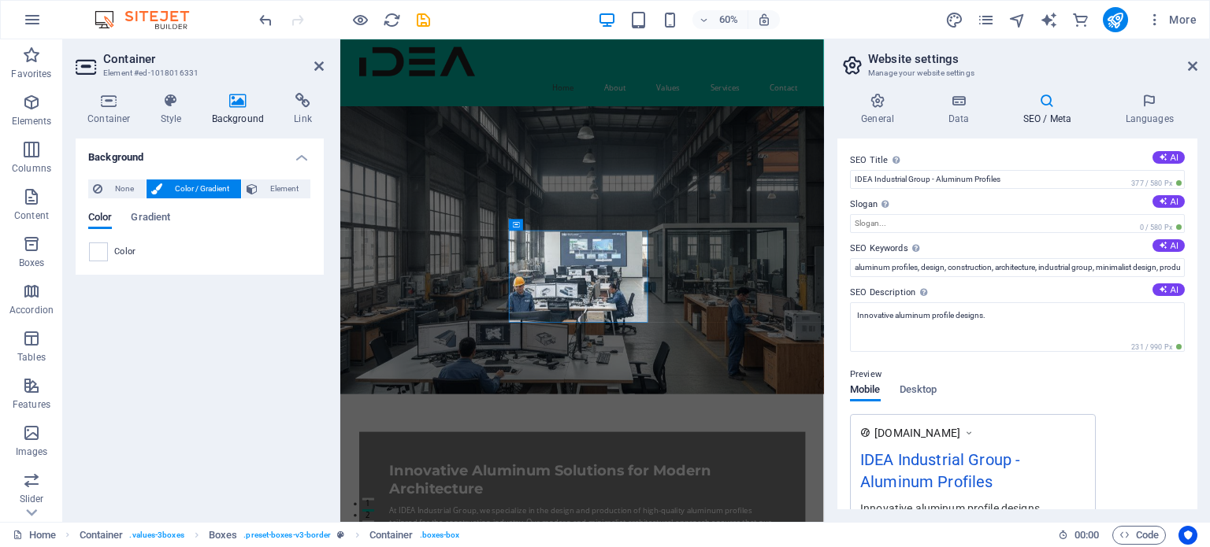
click at [97, 246] on span at bounding box center [98, 251] width 17 height 17
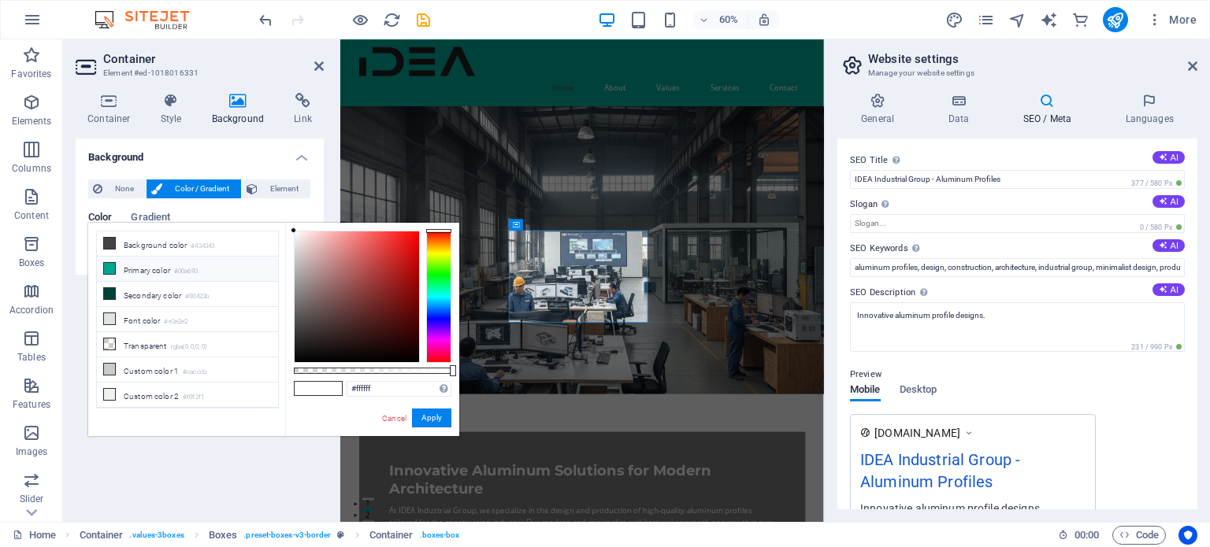
click at [117, 264] on li "Primary color #00a693" at bounding box center [187, 269] width 181 height 25
type input "#00a693"
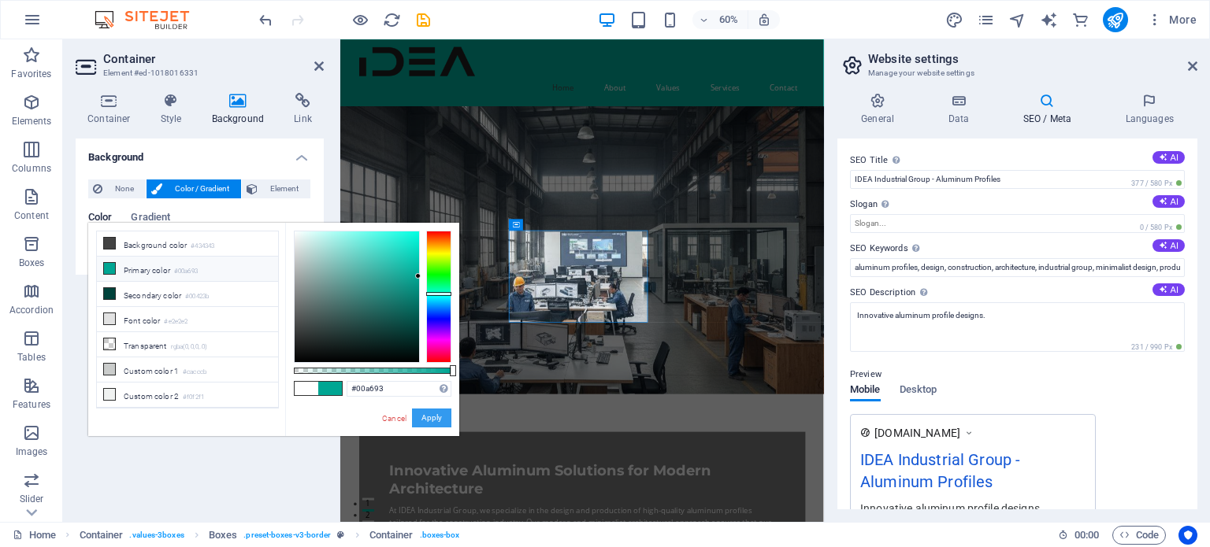
click at [428, 422] on button "Apply" at bounding box center [431, 418] width 39 height 19
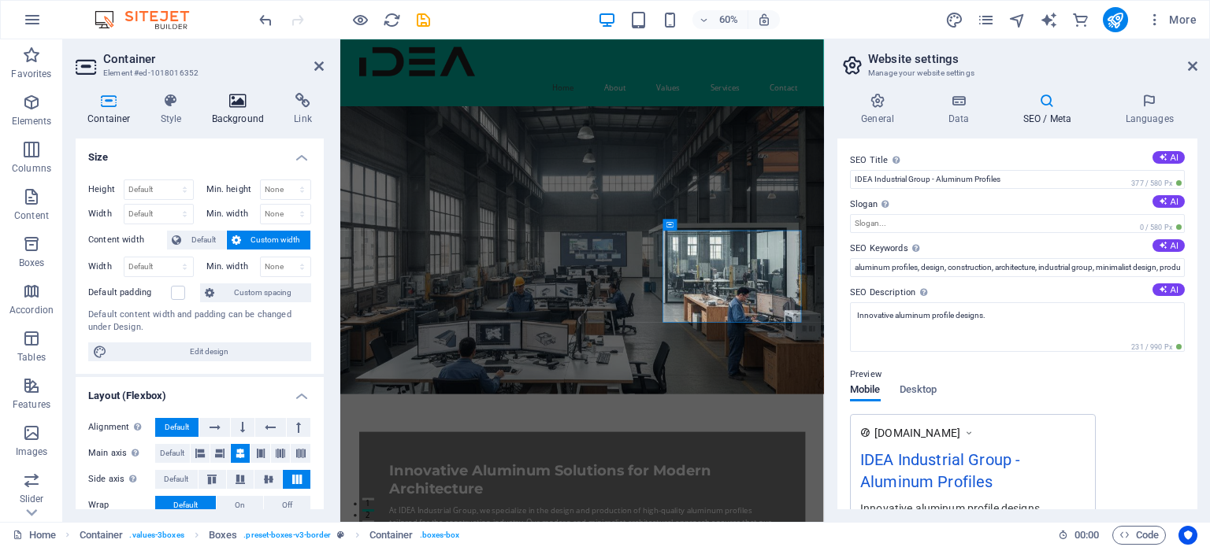
click at [235, 95] on icon at bounding box center [238, 101] width 76 height 16
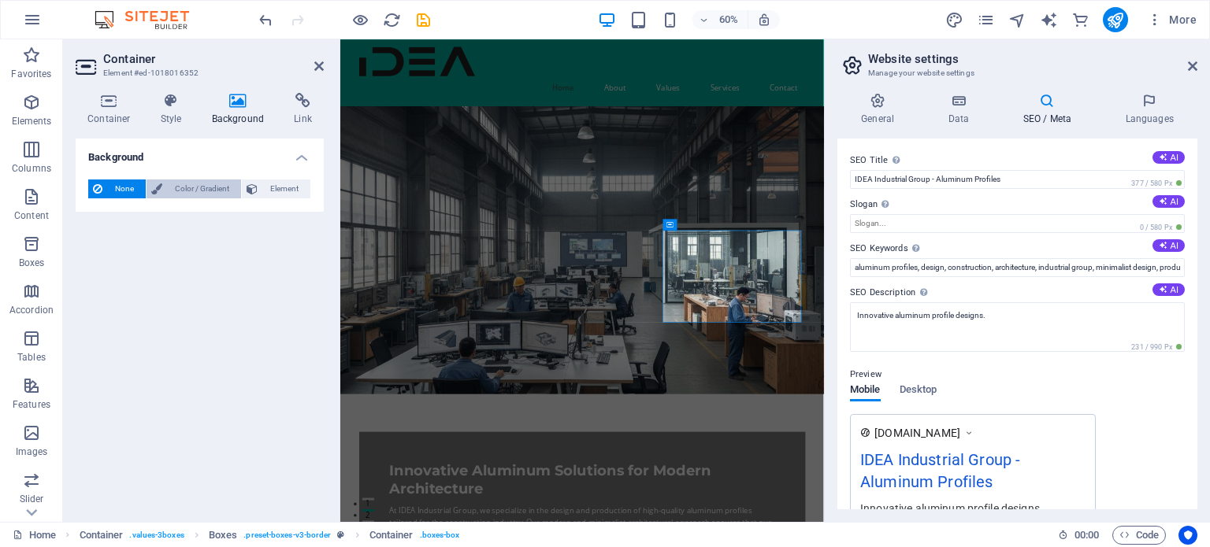
click at [209, 194] on span "Color / Gradient" at bounding box center [201, 189] width 69 height 19
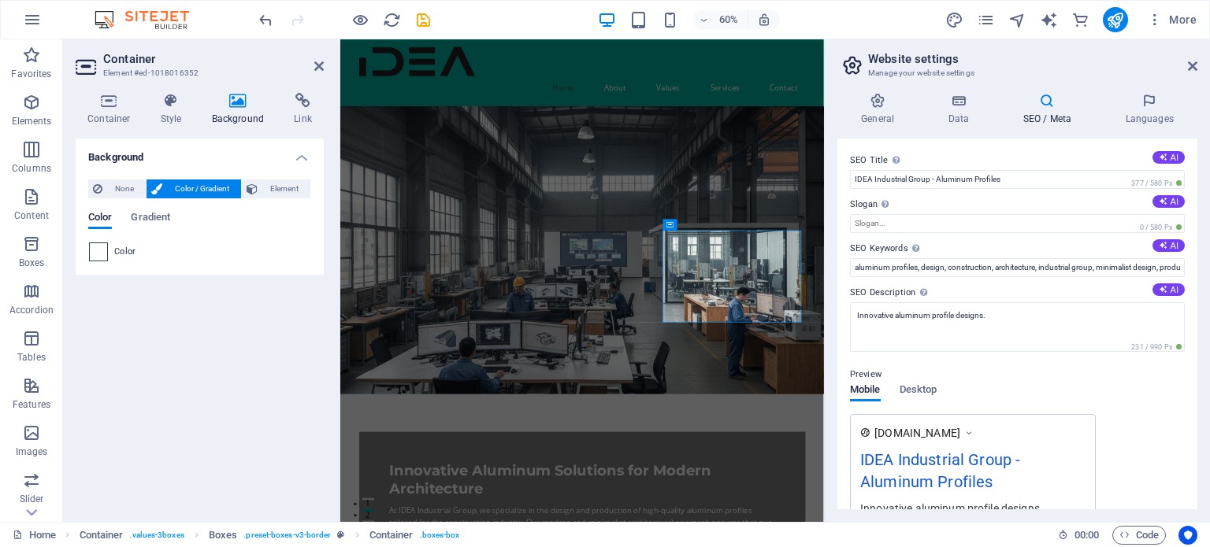
click at [101, 250] on span at bounding box center [98, 251] width 17 height 17
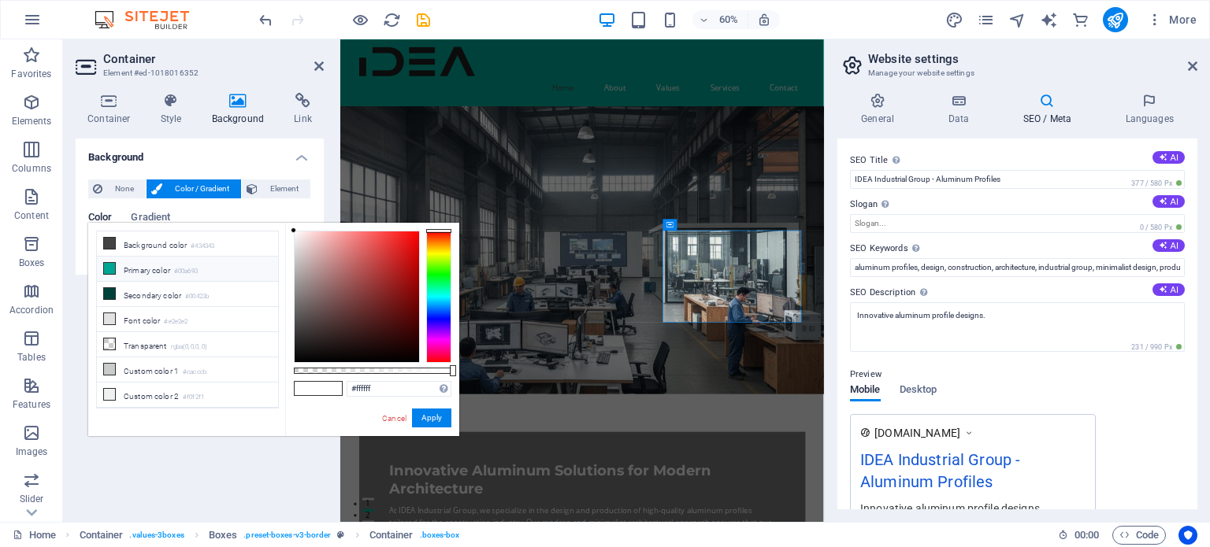
click at [146, 270] on li "Primary color #00a693" at bounding box center [187, 269] width 181 height 25
type input "#00a693"
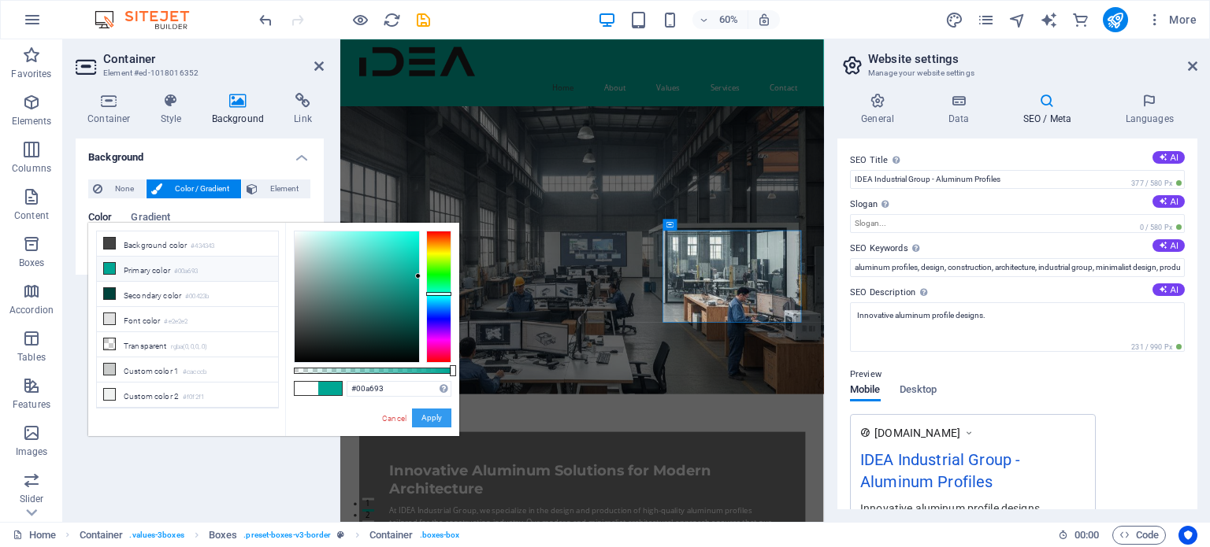
click at [428, 422] on button "Apply" at bounding box center [431, 418] width 39 height 19
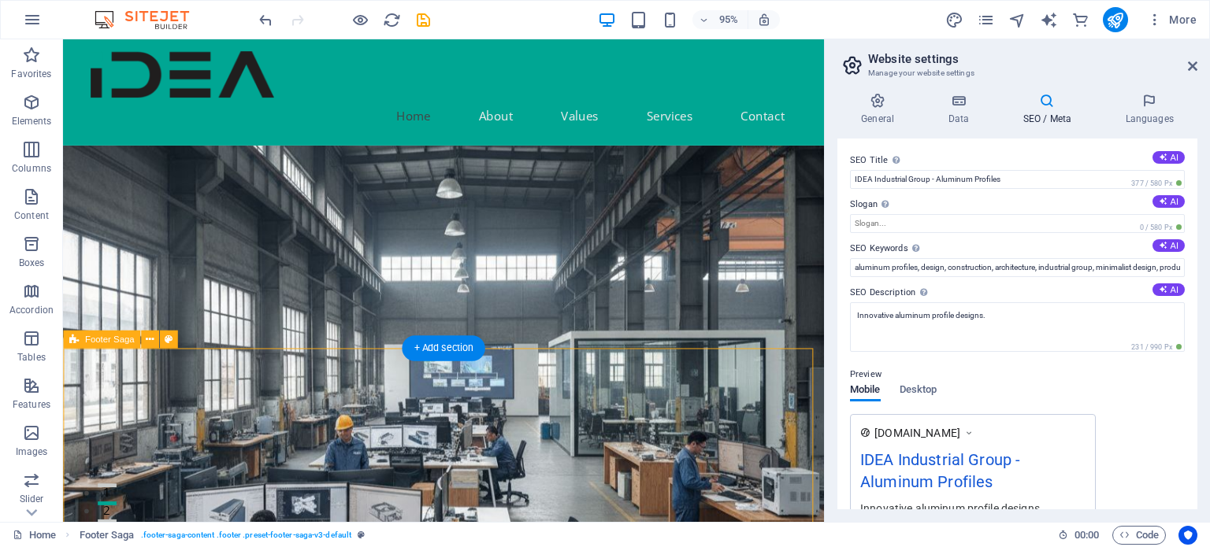
select select "footer"
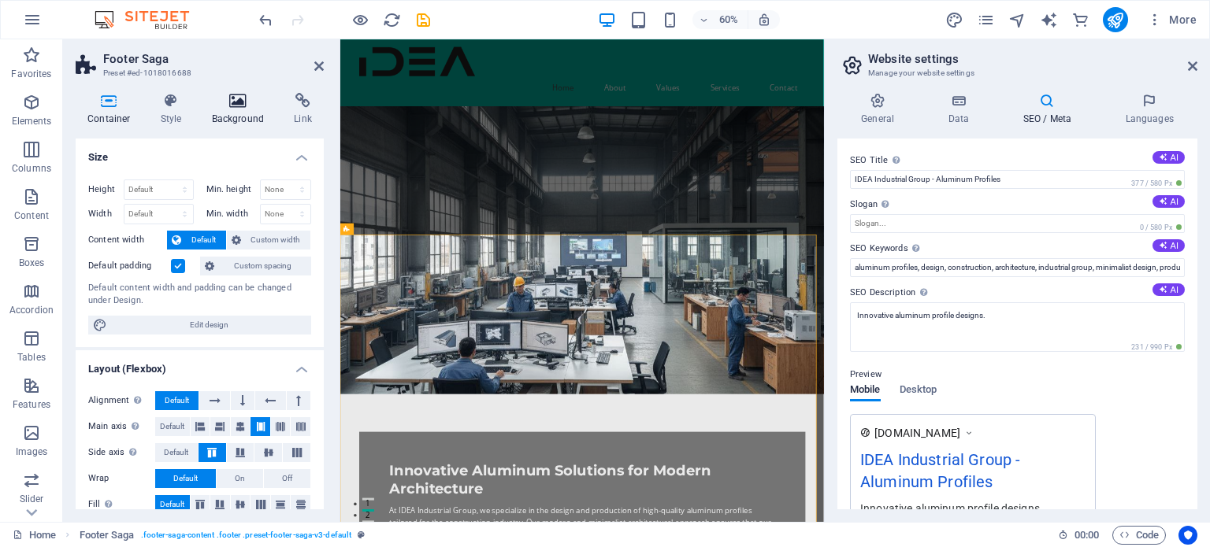
click at [233, 98] on icon at bounding box center [238, 101] width 76 height 16
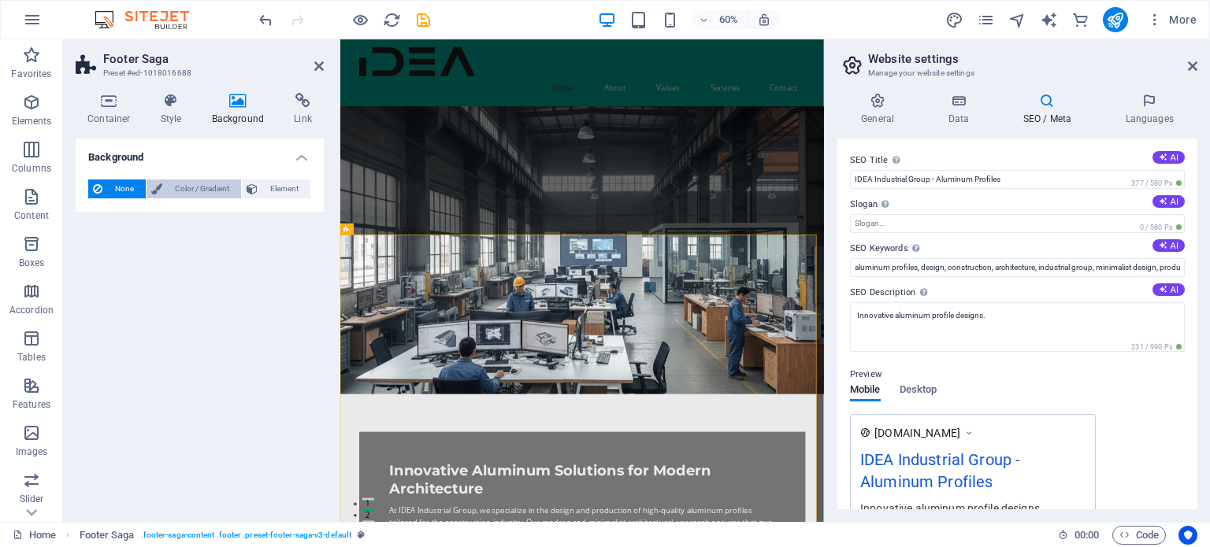
click at [180, 191] on span "Color / Gradient" at bounding box center [201, 189] width 69 height 19
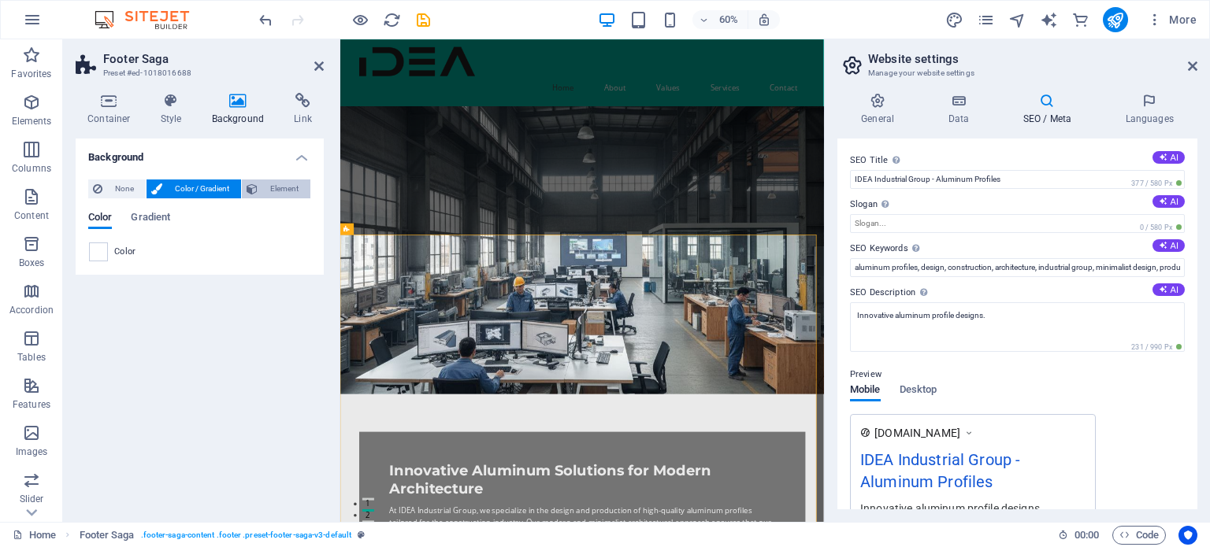
click at [284, 188] on span "Element" at bounding box center [283, 189] width 43 height 19
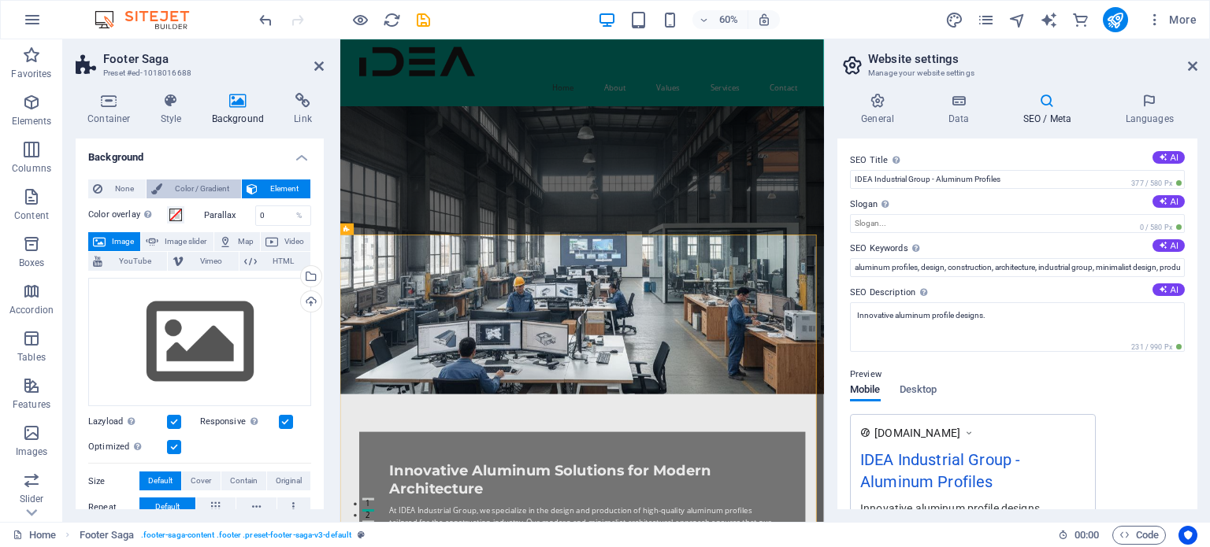
click at [198, 193] on span "Color / Gradient" at bounding box center [201, 189] width 69 height 19
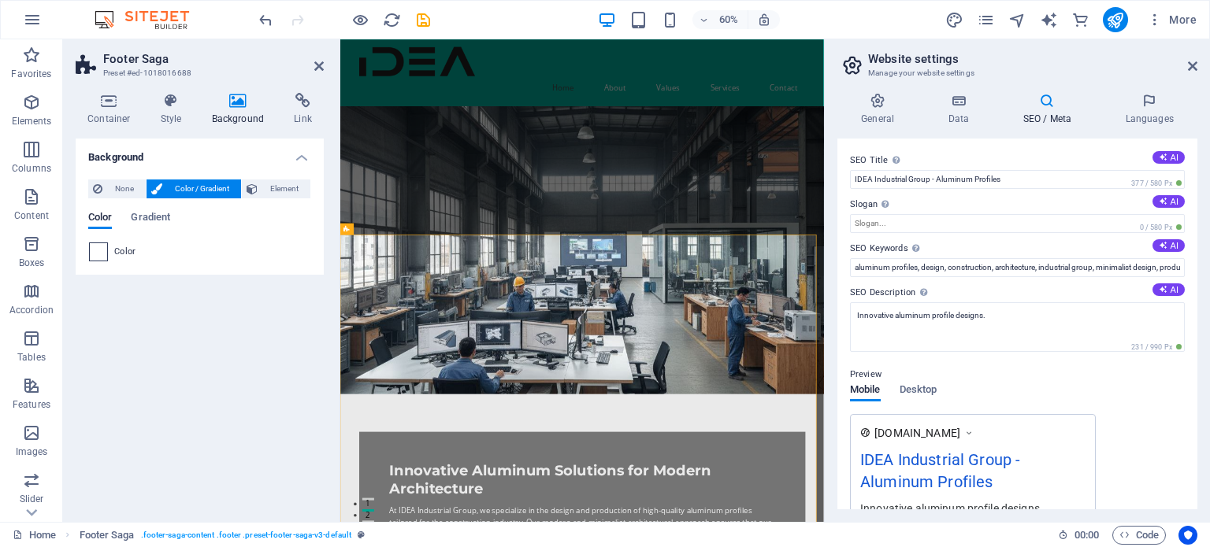
click at [105, 255] on span at bounding box center [98, 251] width 17 height 17
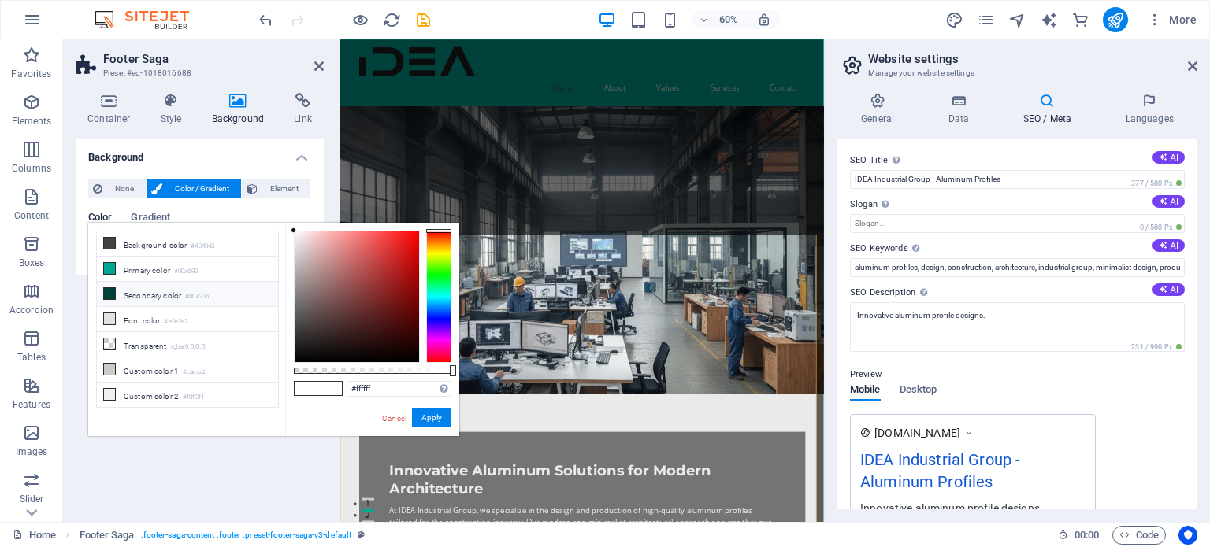
click at [135, 289] on li "Secondary color #00423b" at bounding box center [187, 294] width 181 height 25
type input "#00423b"
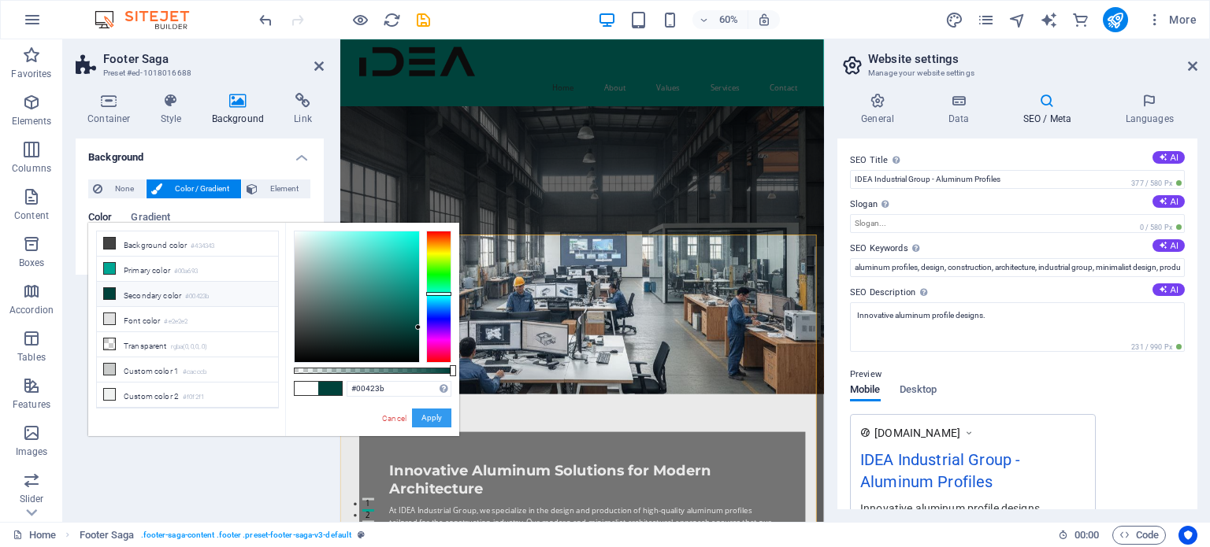
click at [437, 421] on button "Apply" at bounding box center [431, 418] width 39 height 19
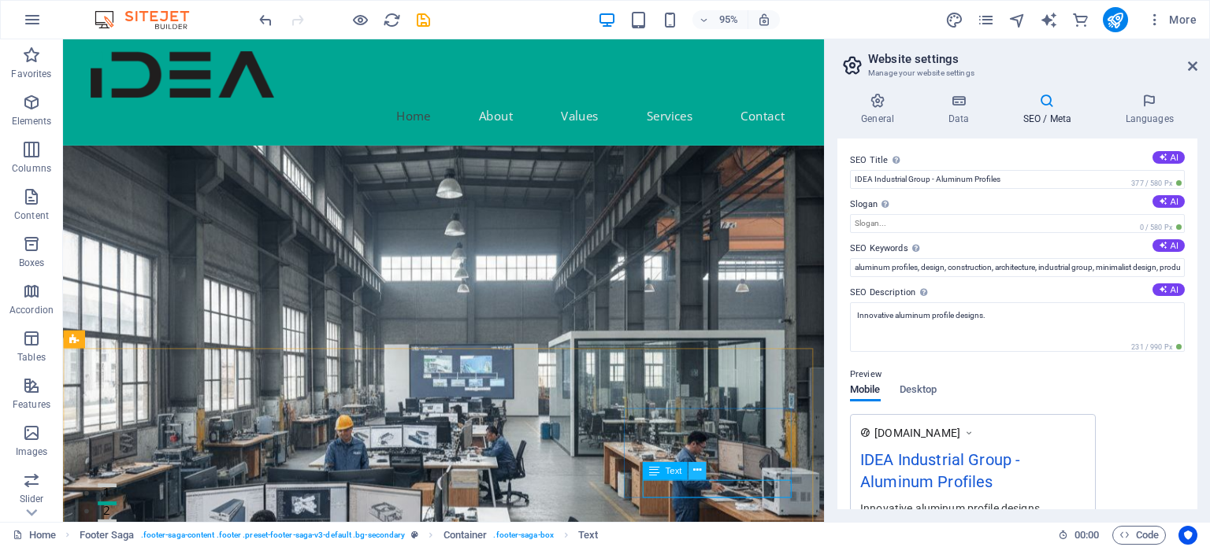
click at [693, 475] on icon at bounding box center [697, 471] width 8 height 16
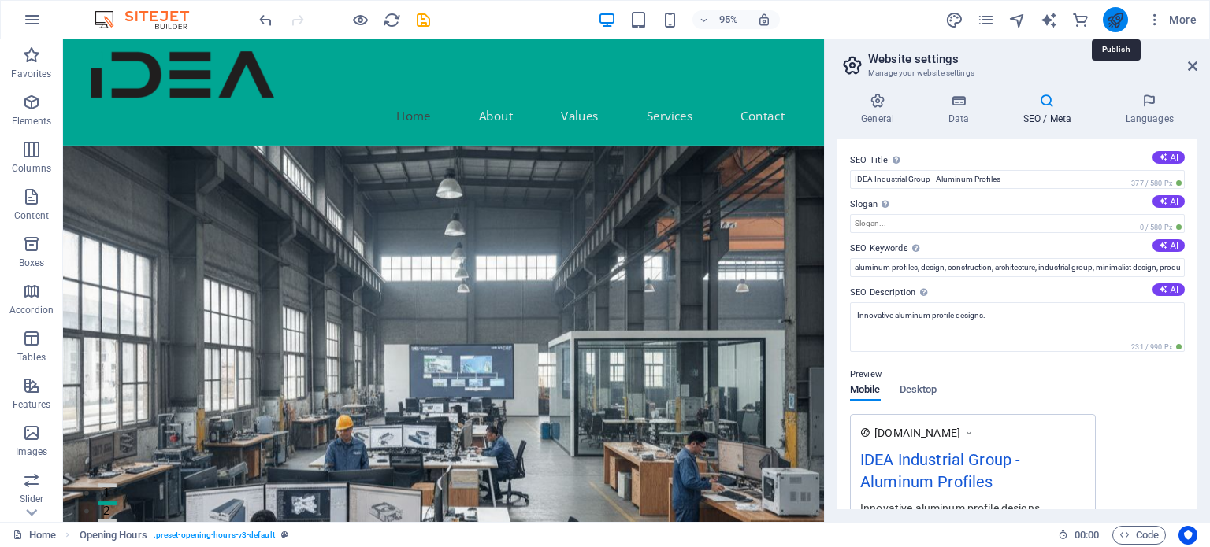
click at [1117, 21] on icon "publish" at bounding box center [1115, 20] width 18 height 18
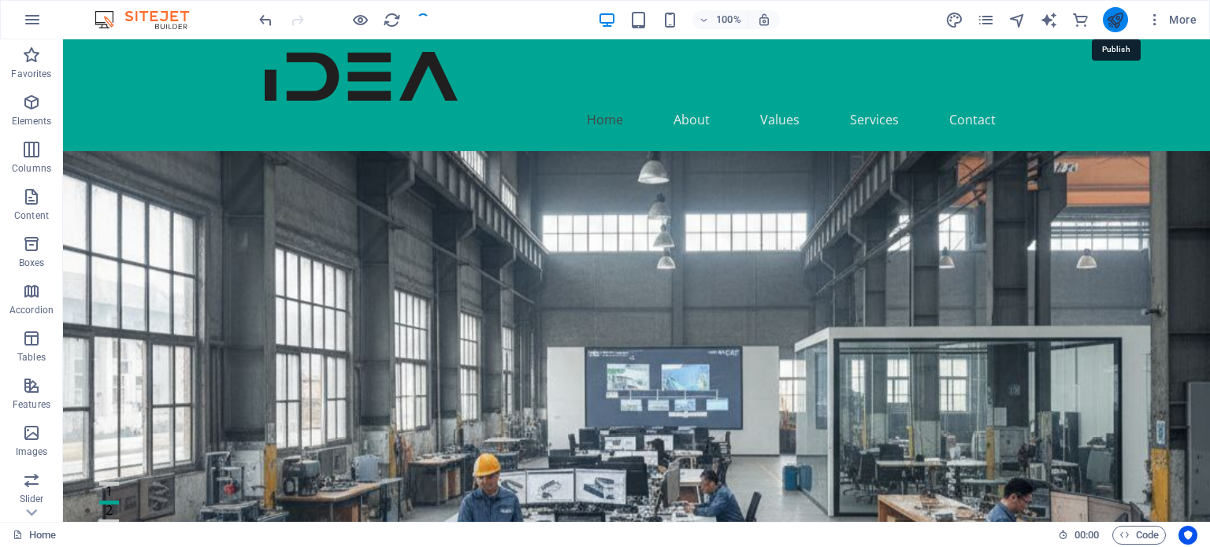
click at [1109, 18] on icon "publish" at bounding box center [1115, 20] width 18 height 18
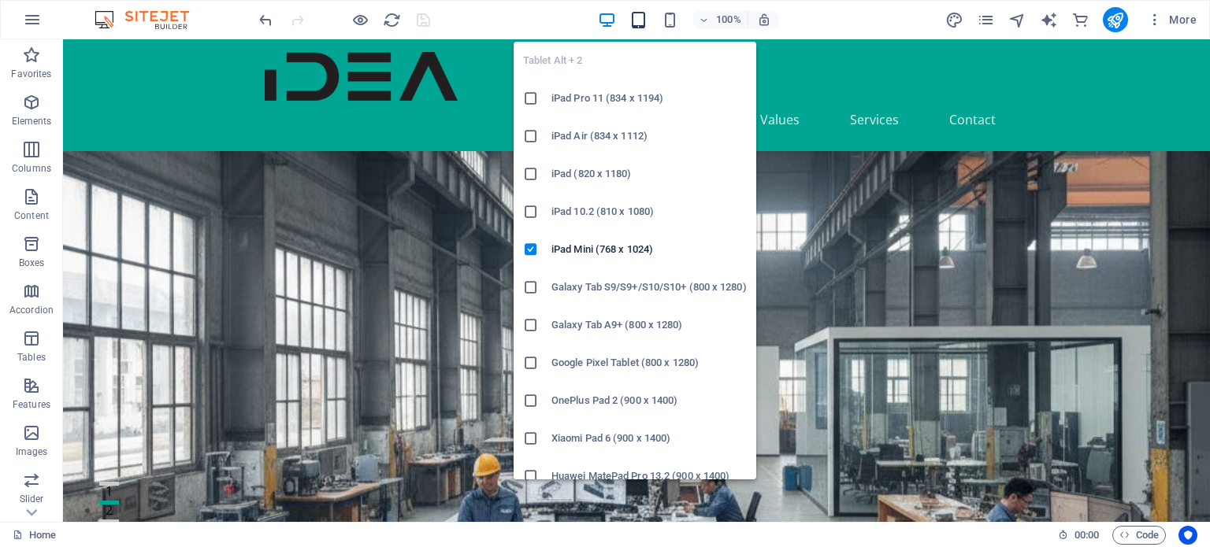
click at [647, 16] on icon "button" at bounding box center [638, 20] width 18 height 18
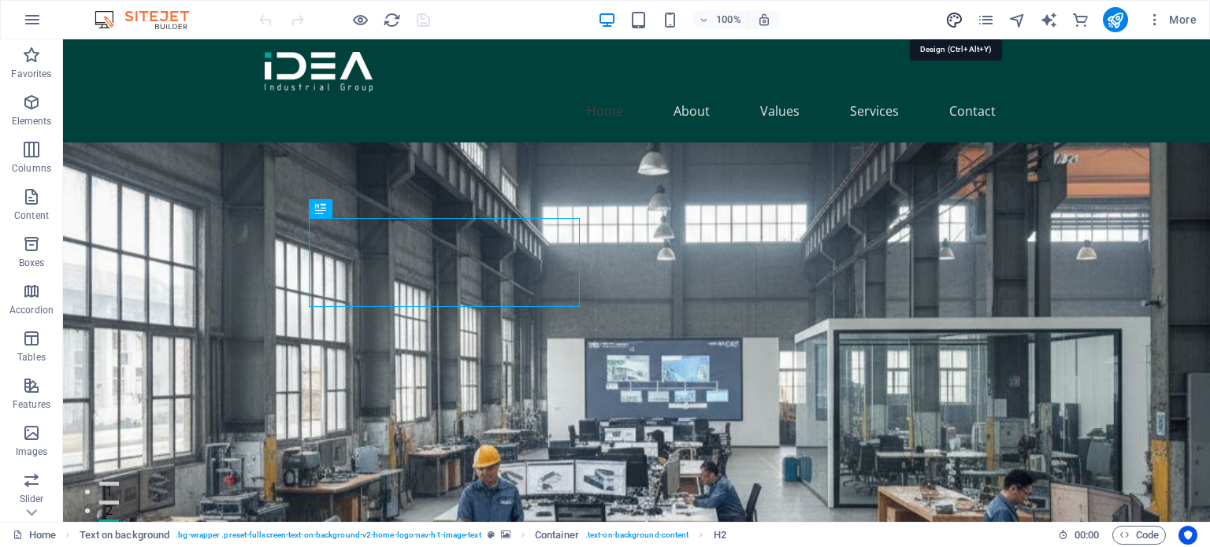
click at [953, 17] on icon "design" at bounding box center [954, 20] width 18 height 18
select select "px"
select select "200"
select select "px"
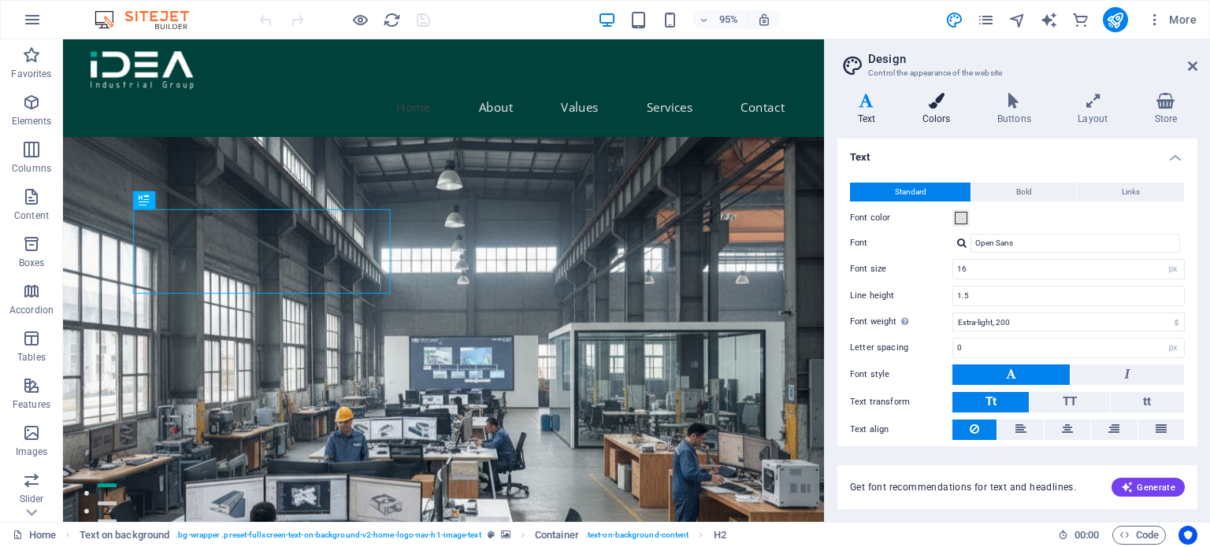
click at [930, 98] on icon at bounding box center [936, 101] width 69 height 16
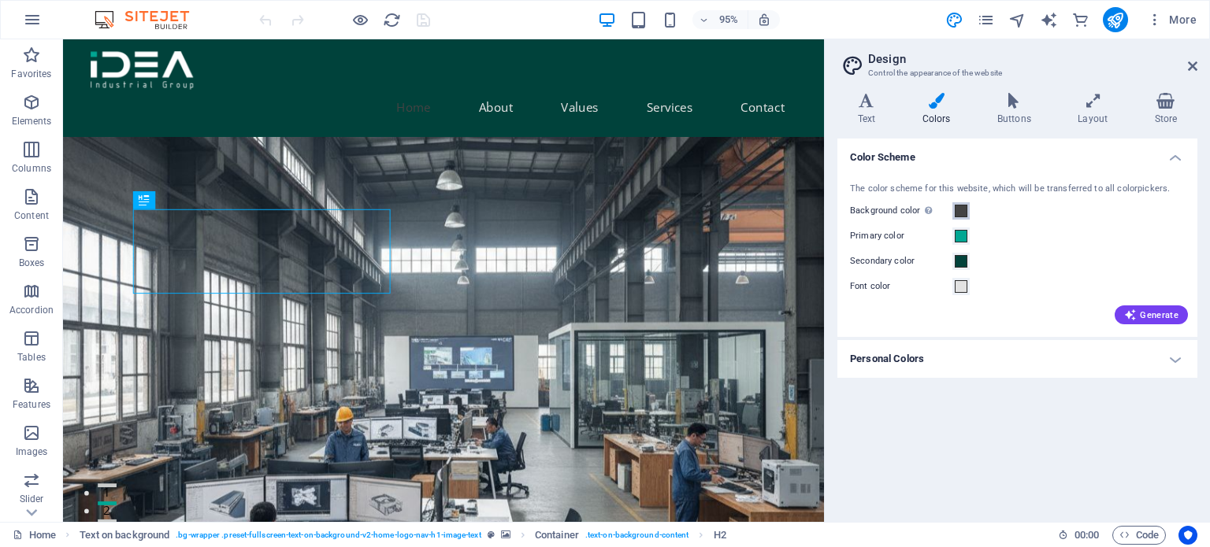
click at [962, 209] on span at bounding box center [960, 211] width 13 height 13
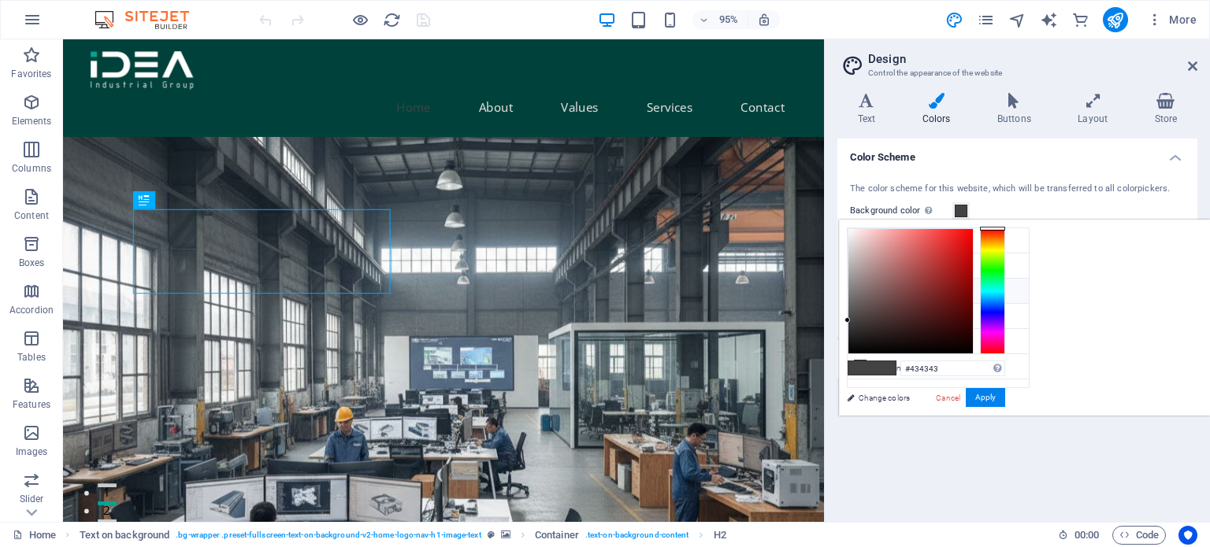
click at [890, 287] on li "Secondary color #00423b" at bounding box center [937, 291] width 181 height 25
type input "#00423b"
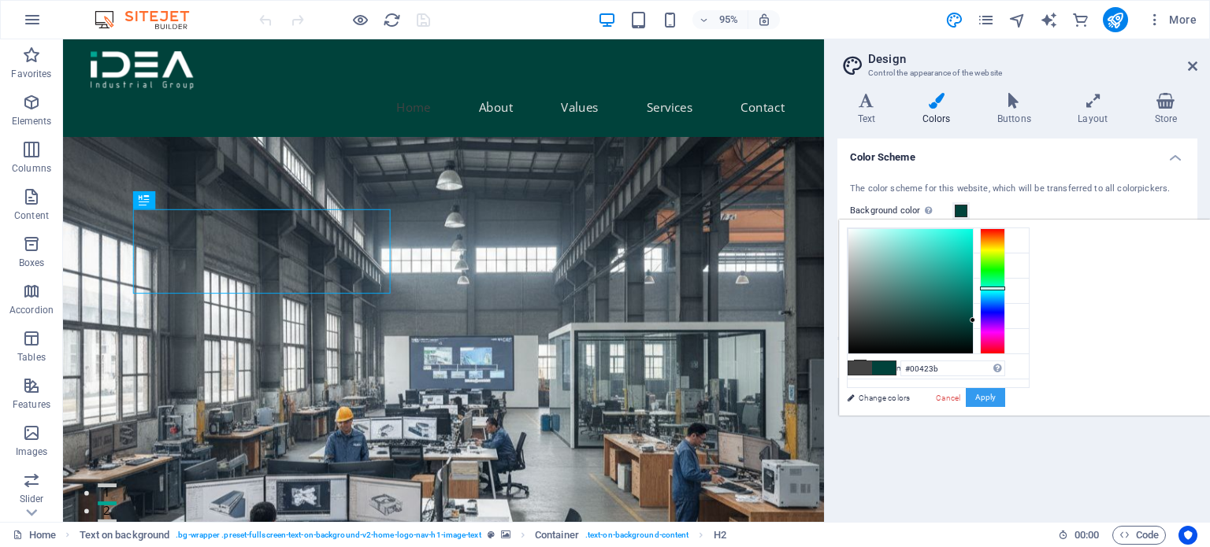
click at [1005, 392] on button "Apply" at bounding box center [984, 397] width 39 height 19
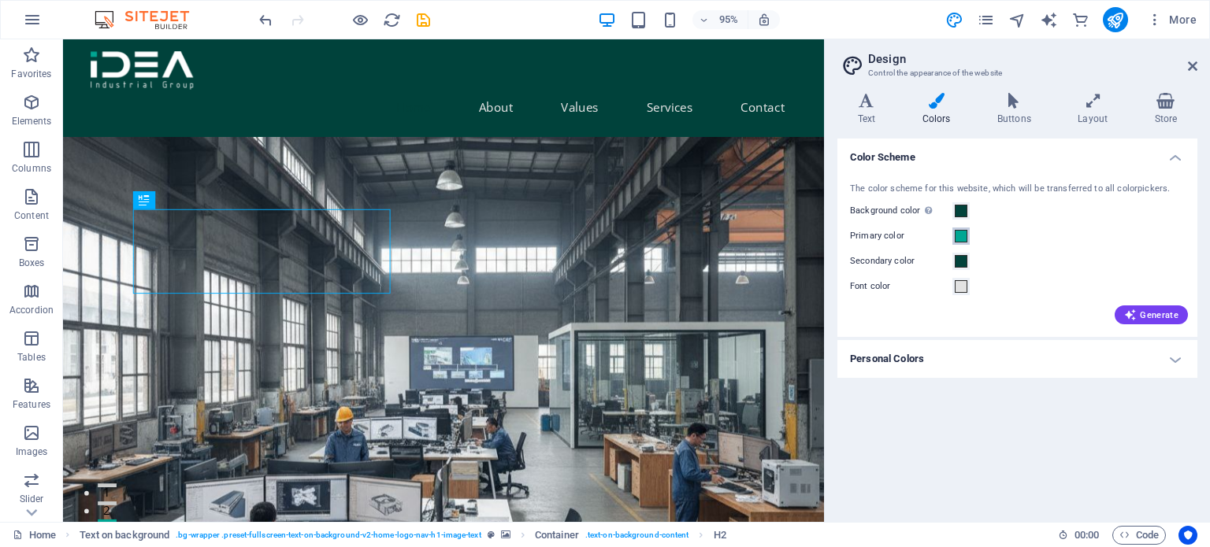
click at [958, 235] on span at bounding box center [960, 236] width 13 height 13
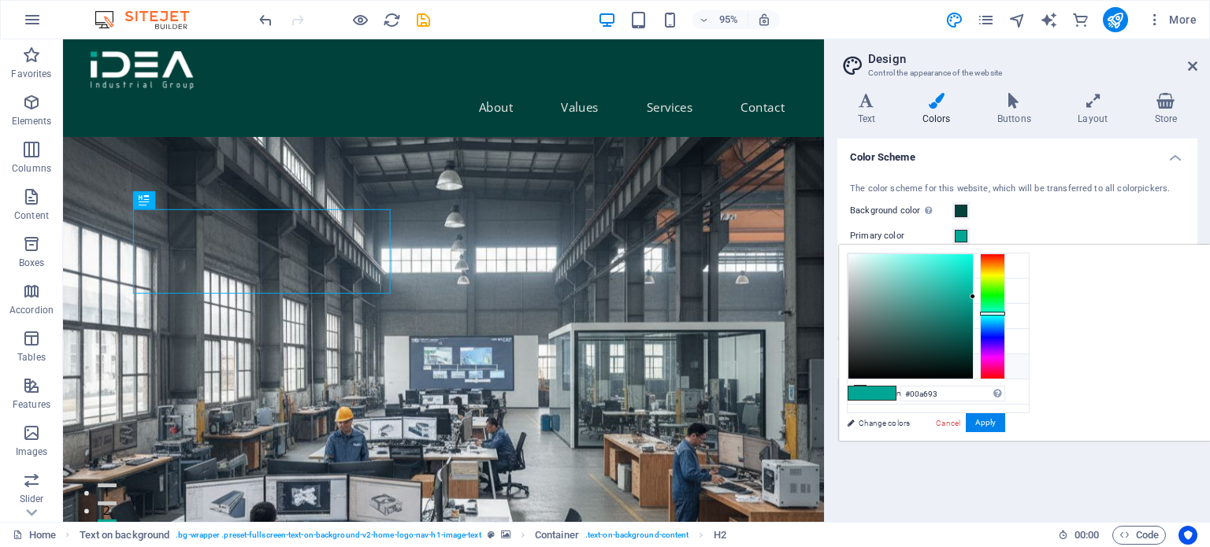
click at [926, 360] on li "Custom color 1 #cacccb" at bounding box center [937, 366] width 181 height 25
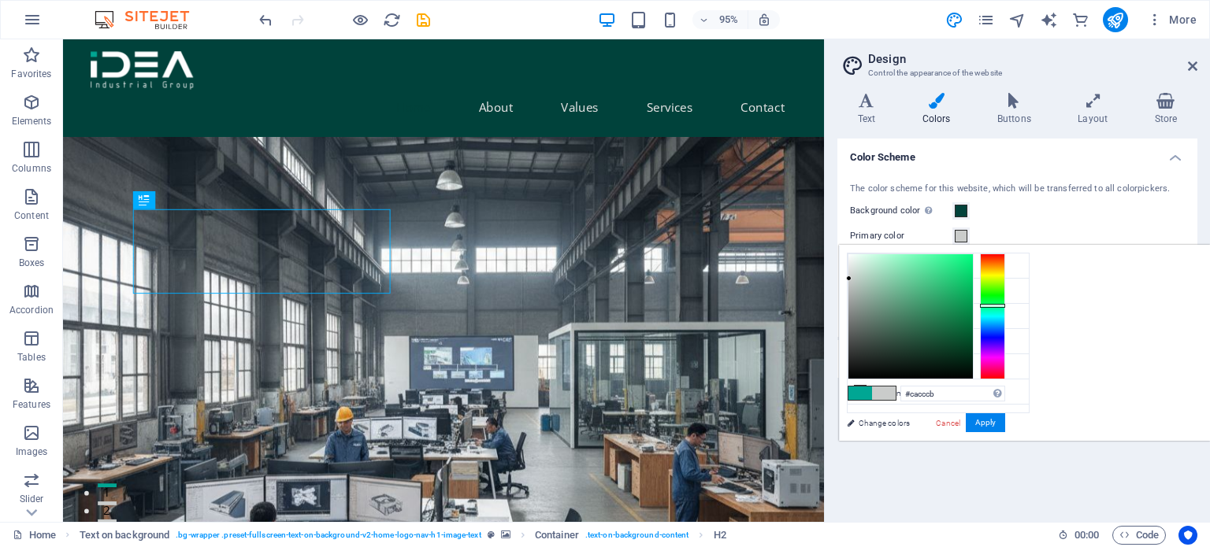
type input "#00a693"
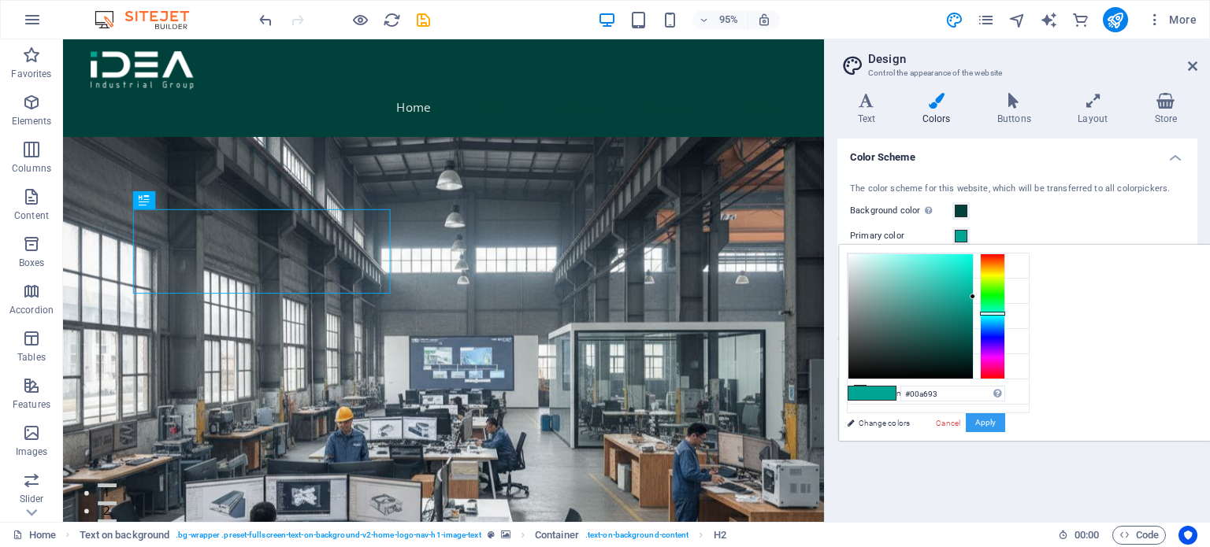
click at [1005, 419] on button "Apply" at bounding box center [984, 422] width 39 height 19
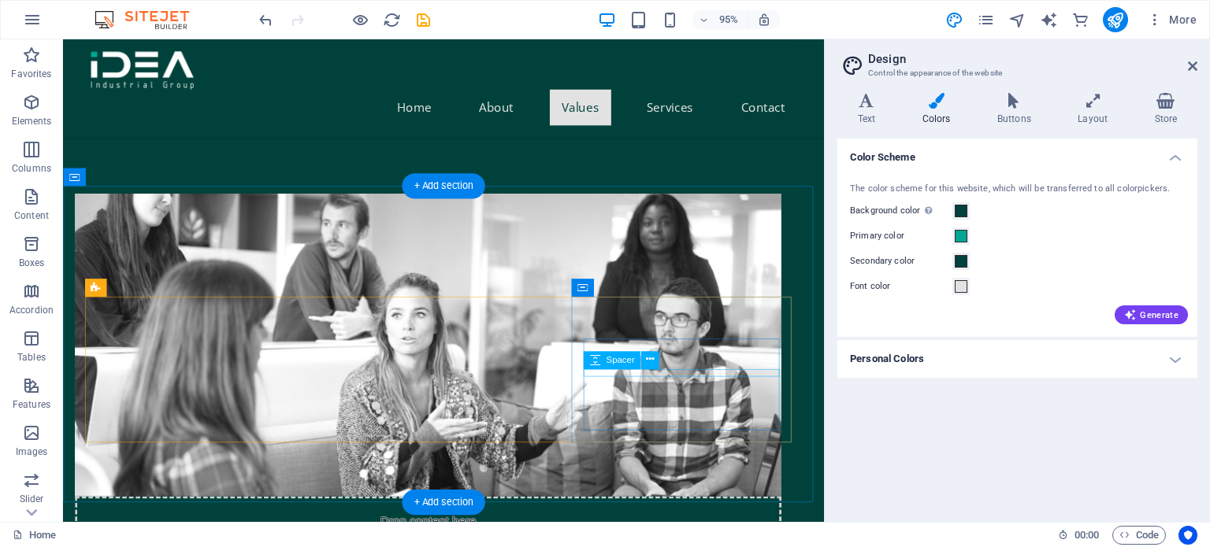
scroll to position [788, 0]
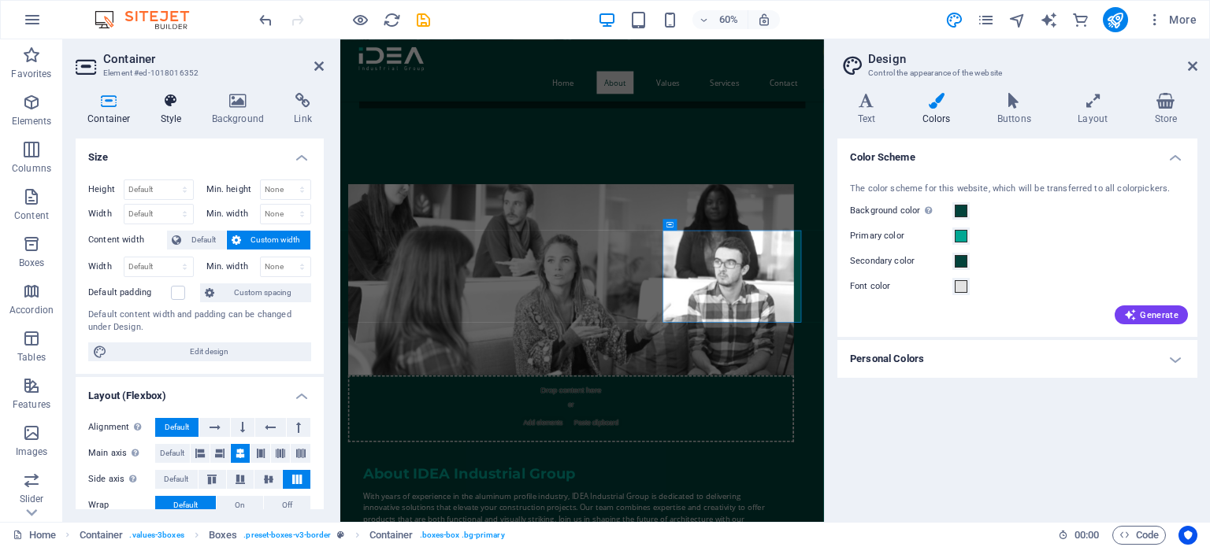
click at [178, 105] on icon at bounding box center [171, 101] width 45 height 16
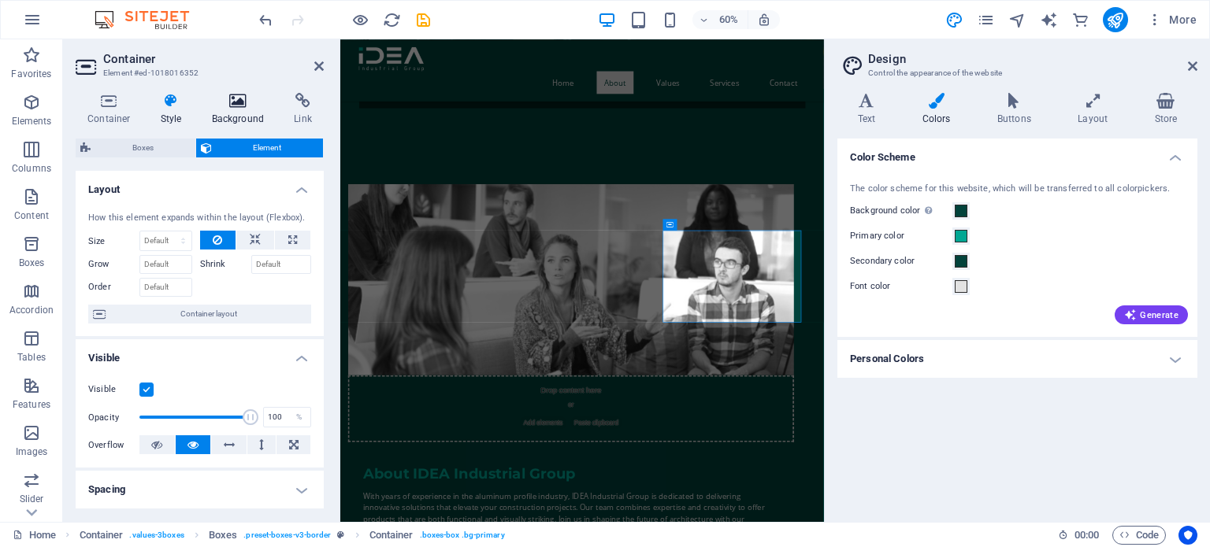
click at [215, 103] on icon at bounding box center [238, 101] width 76 height 16
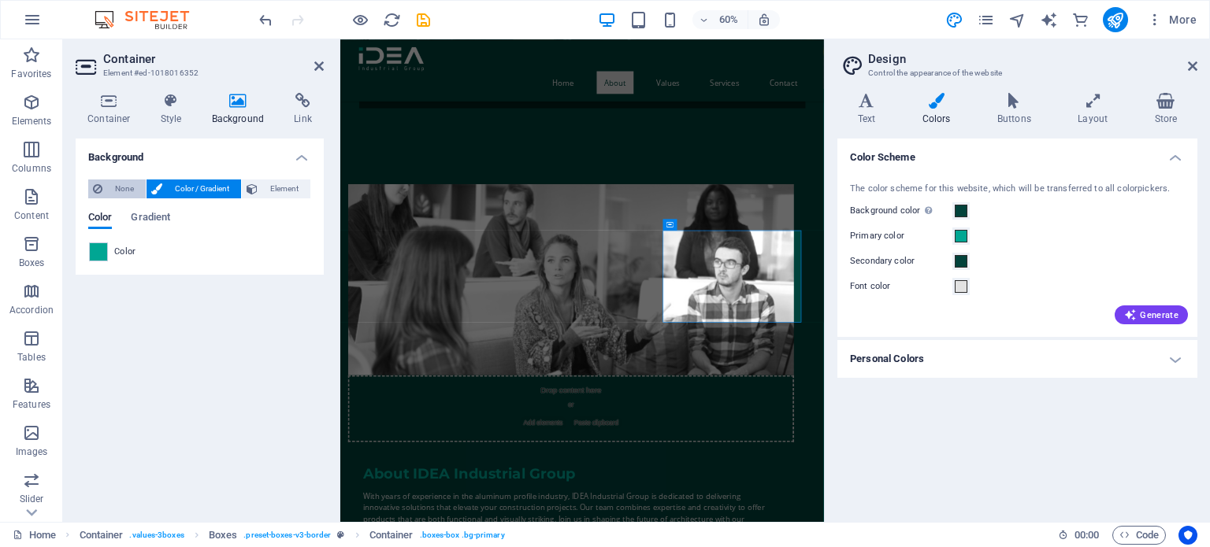
click at [114, 188] on span "None" at bounding box center [124, 189] width 34 height 19
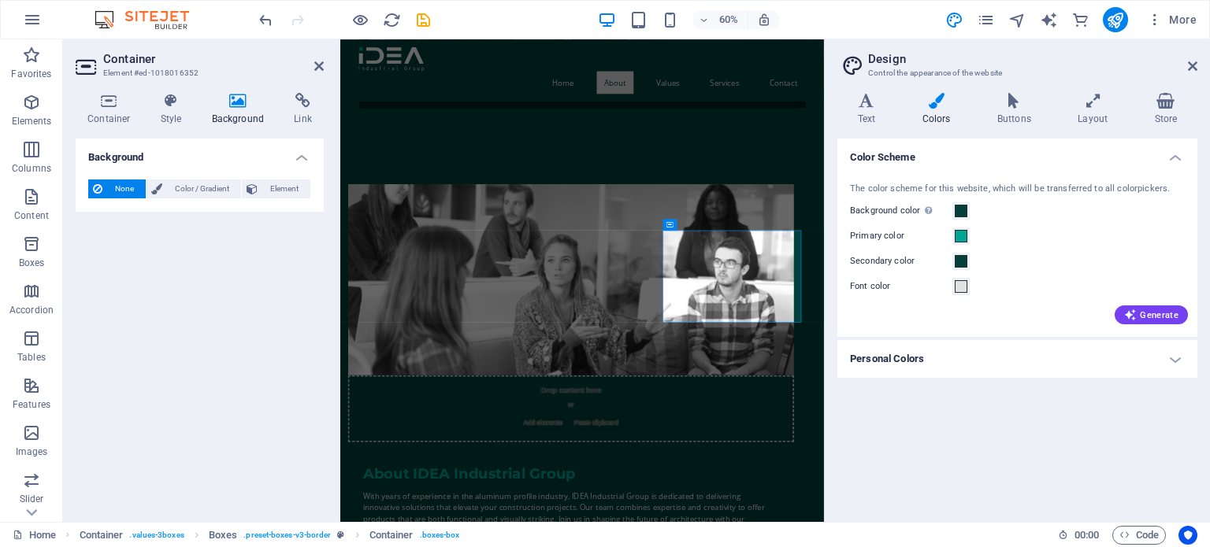
click at [1008, 284] on div "Font color" at bounding box center [1017, 286] width 335 height 19
click at [961, 212] on span at bounding box center [960, 211] width 13 height 13
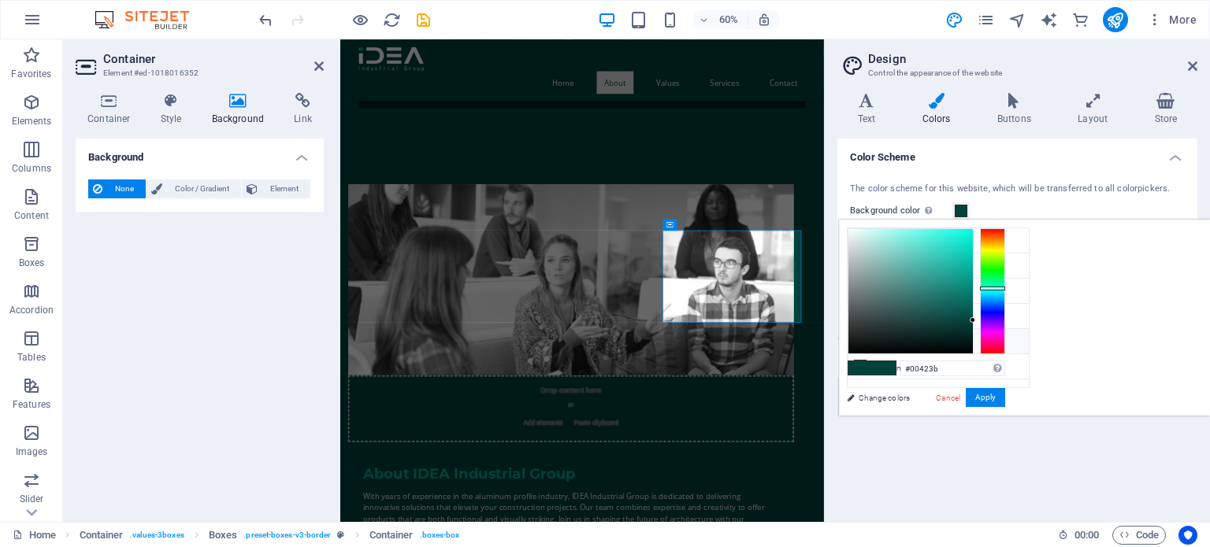
click at [907, 338] on li "Custom color 1 #cacccb" at bounding box center [937, 341] width 181 height 25
type input "#cacccb"
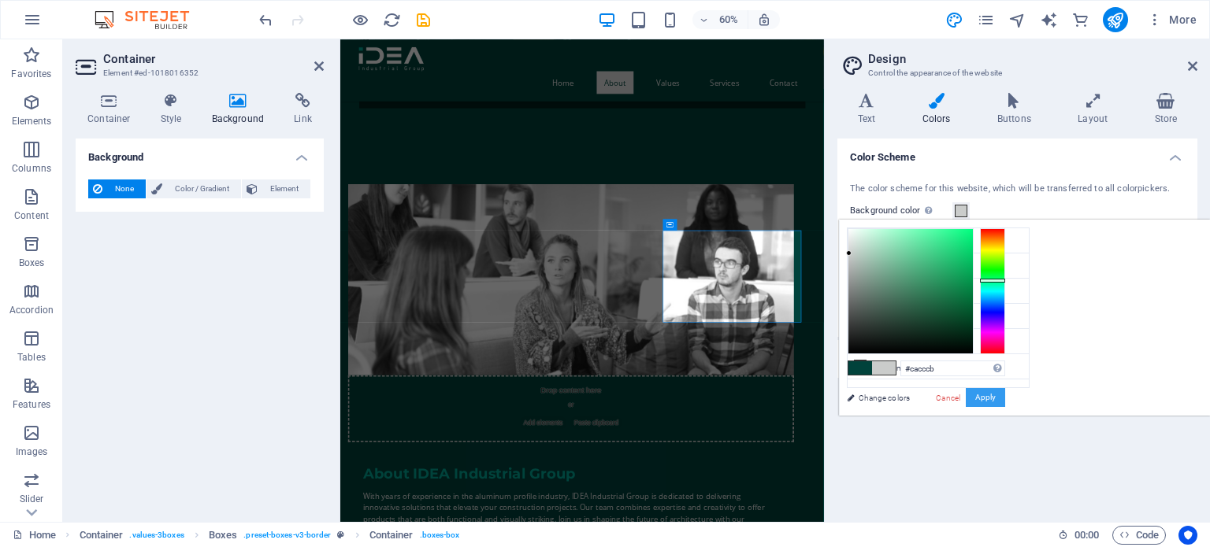
click at [1005, 391] on button "Apply" at bounding box center [984, 397] width 39 height 19
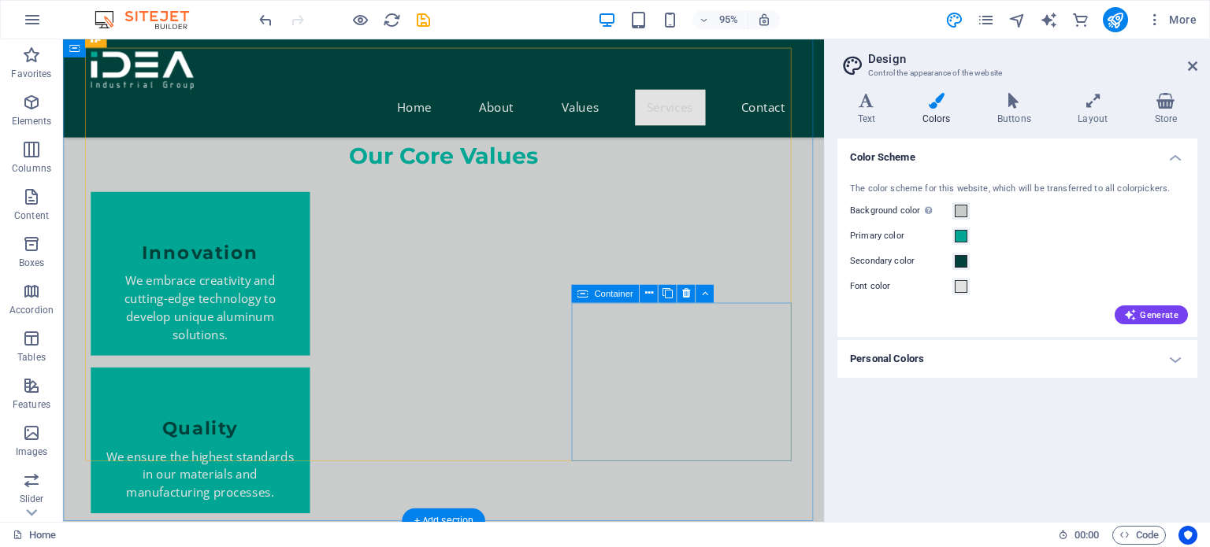
scroll to position [1811, 0]
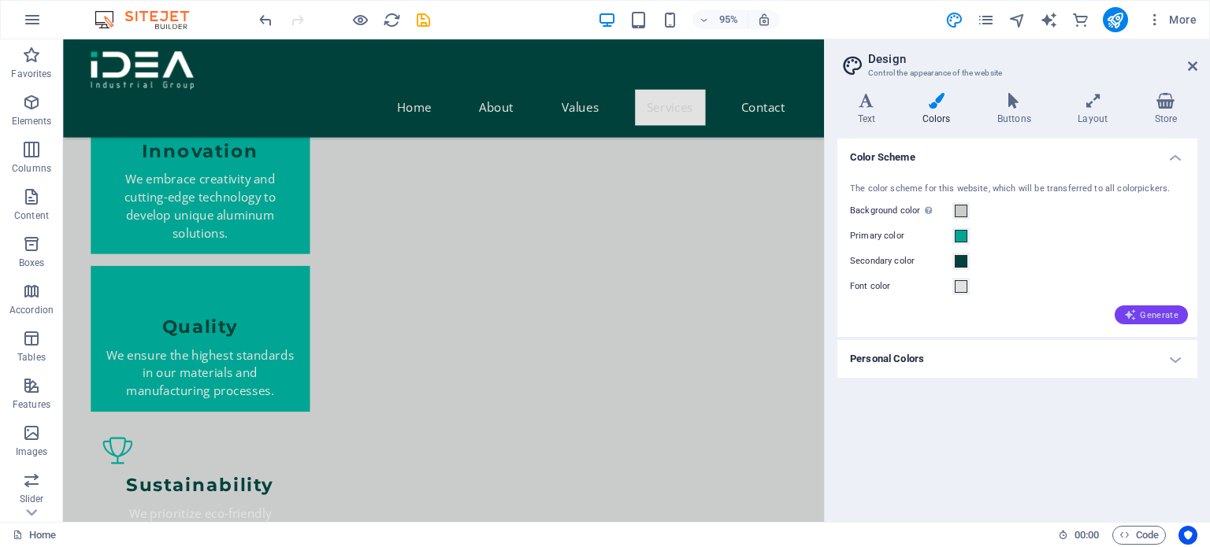
click at [1134, 320] on icon "button" at bounding box center [1130, 315] width 13 height 13
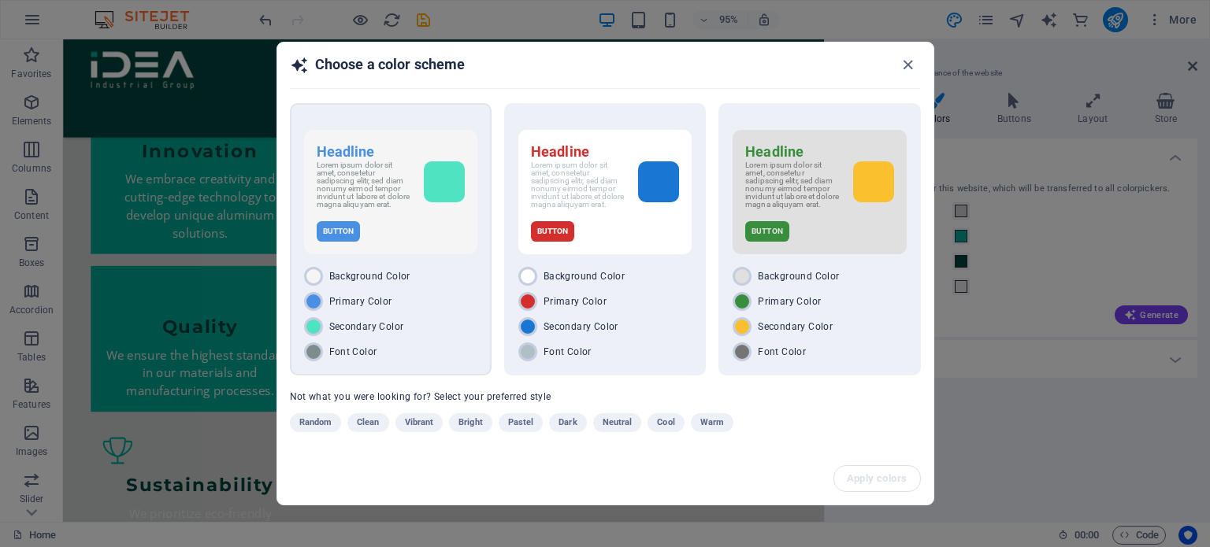
click at [421, 306] on div "Primary Color" at bounding box center [390, 301] width 173 height 19
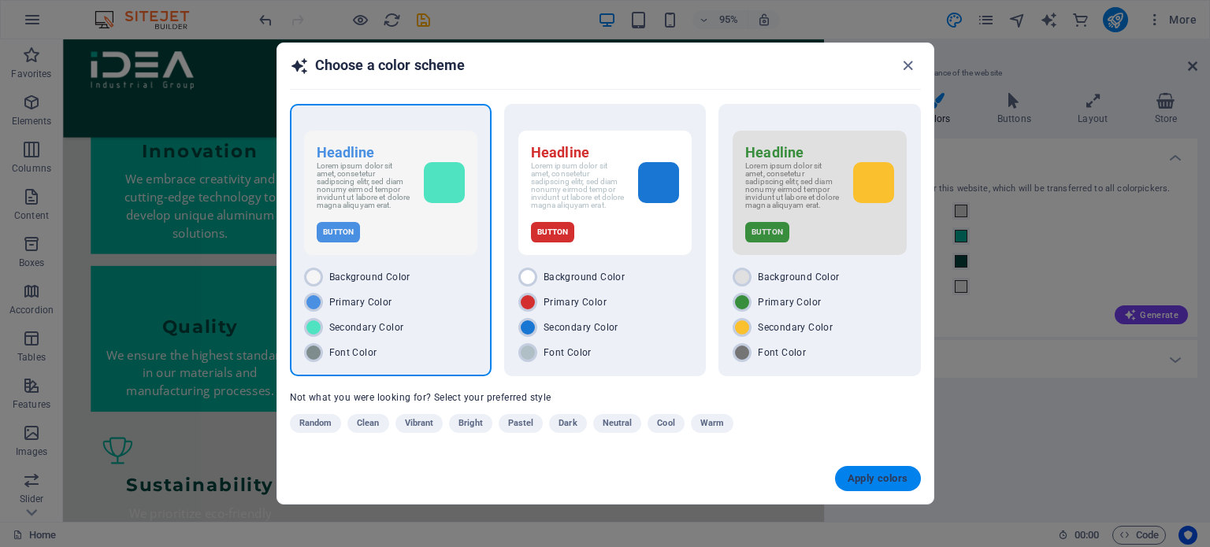
click at [888, 480] on span "Apply colors" at bounding box center [877, 479] width 61 height 13
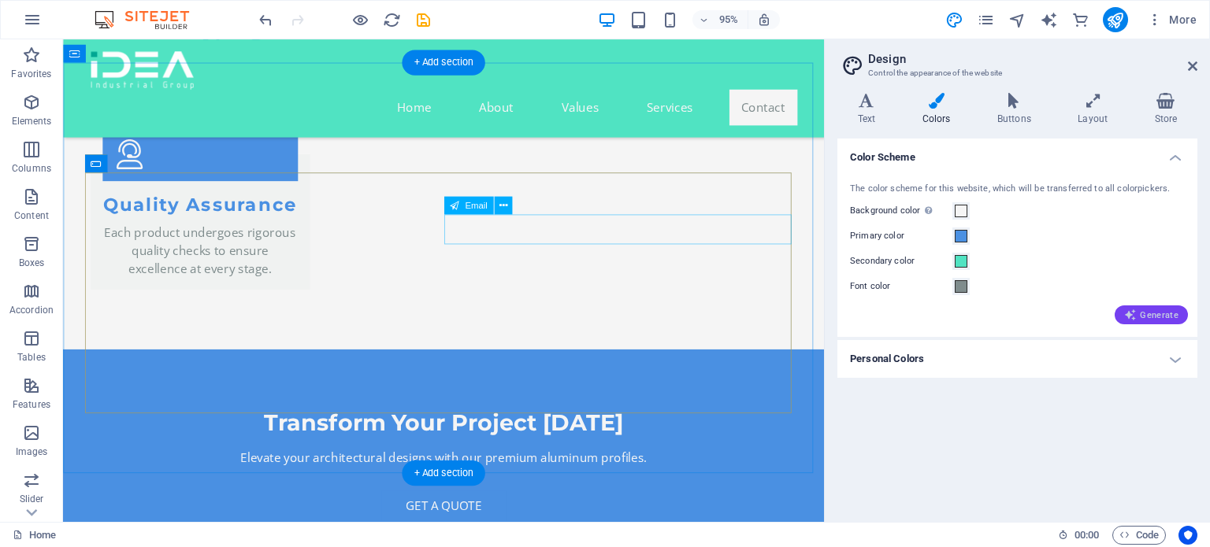
scroll to position [3544, 0]
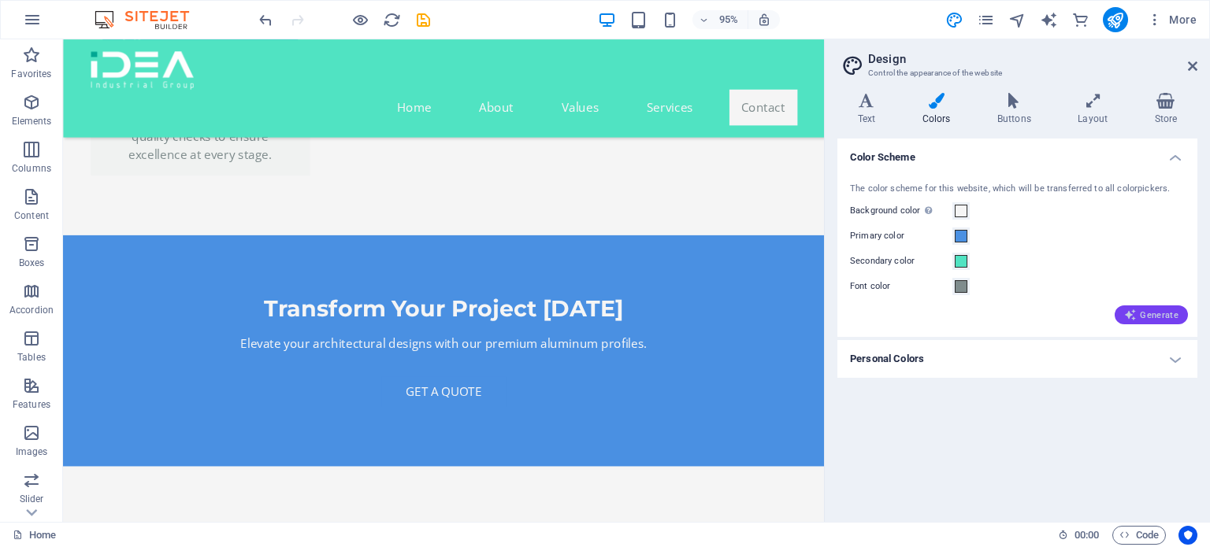
click at [1148, 316] on span "Generate" at bounding box center [1151, 315] width 54 height 13
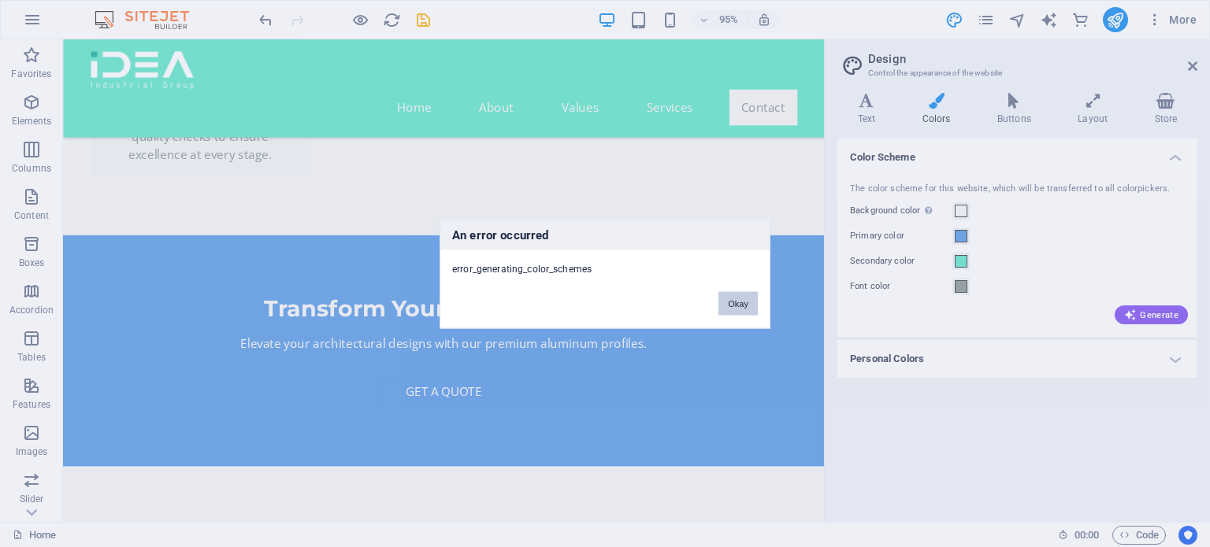
click at [725, 295] on button "Okay" at bounding box center [737, 303] width 39 height 24
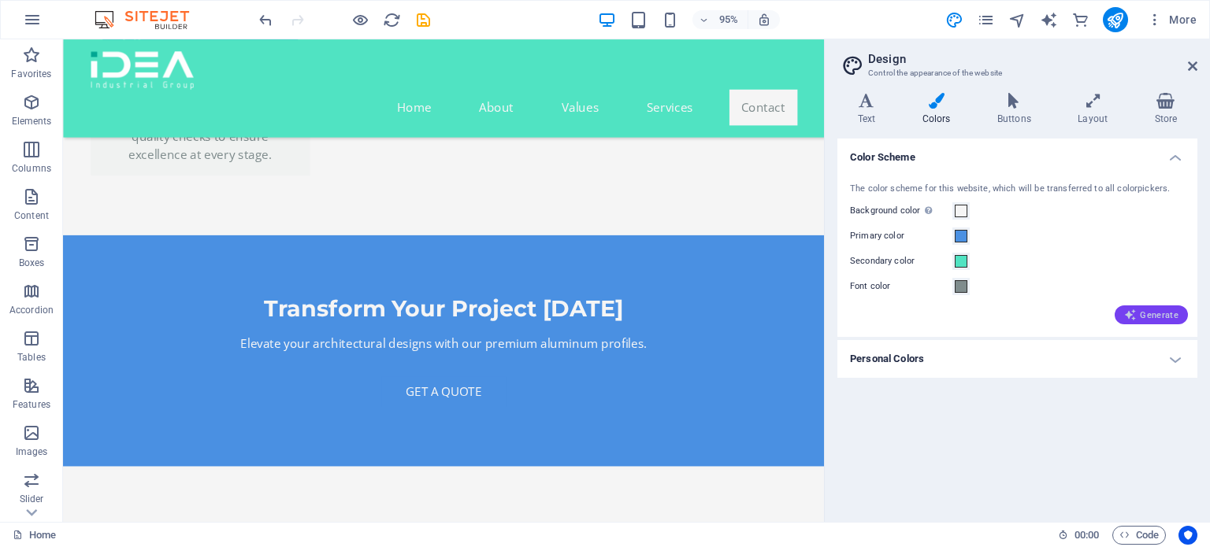
click at [1134, 315] on icon "button" at bounding box center [1130, 315] width 13 height 13
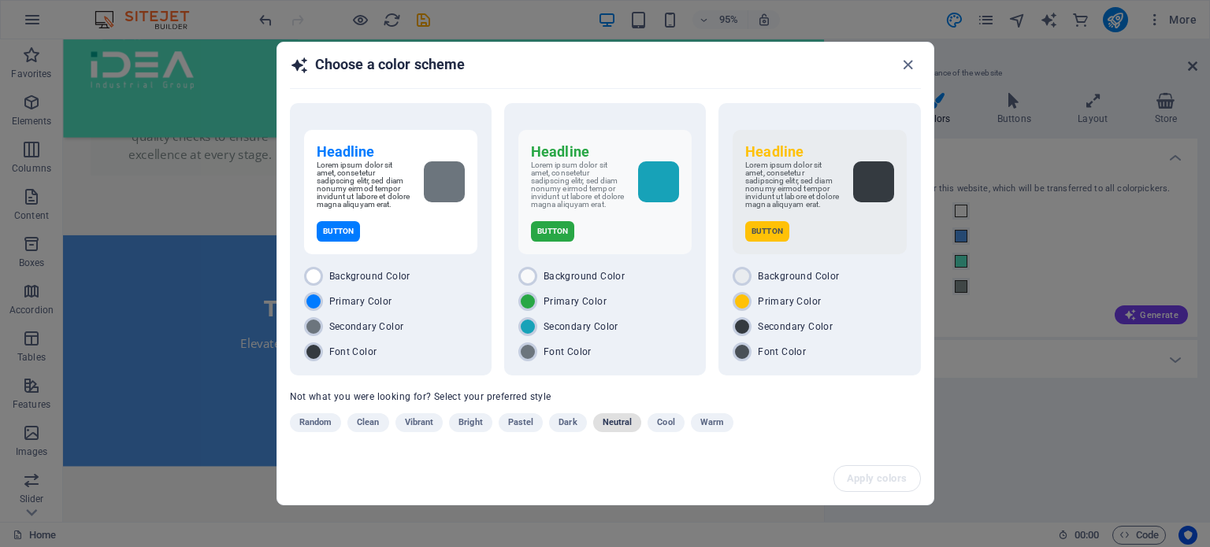
click at [613, 427] on span "Neutral" at bounding box center [617, 422] width 30 height 19
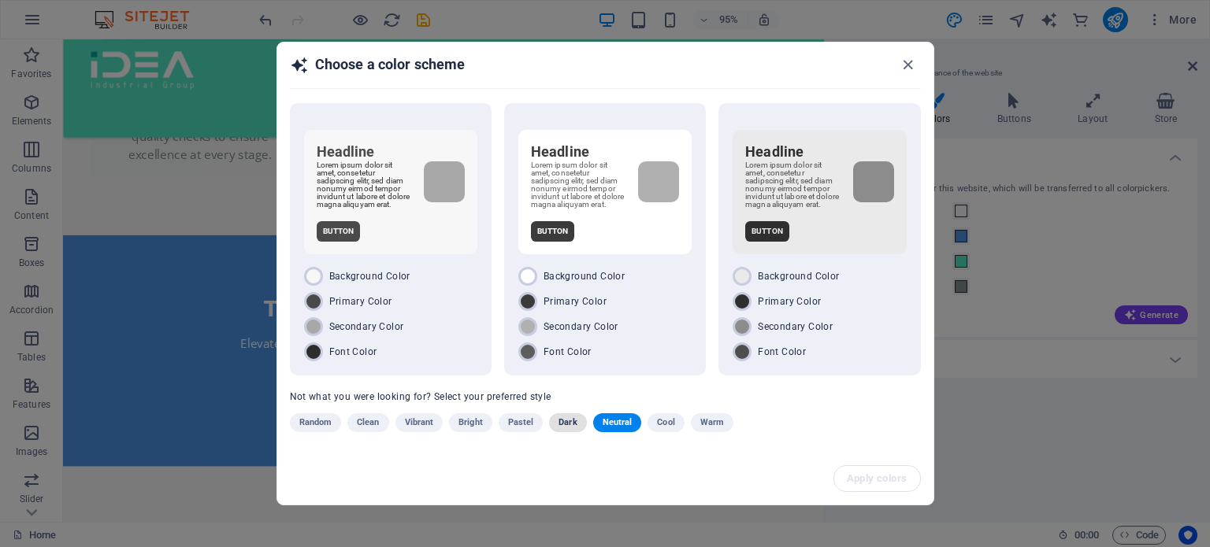
click at [564, 422] on span "Dark" at bounding box center [567, 422] width 18 height 19
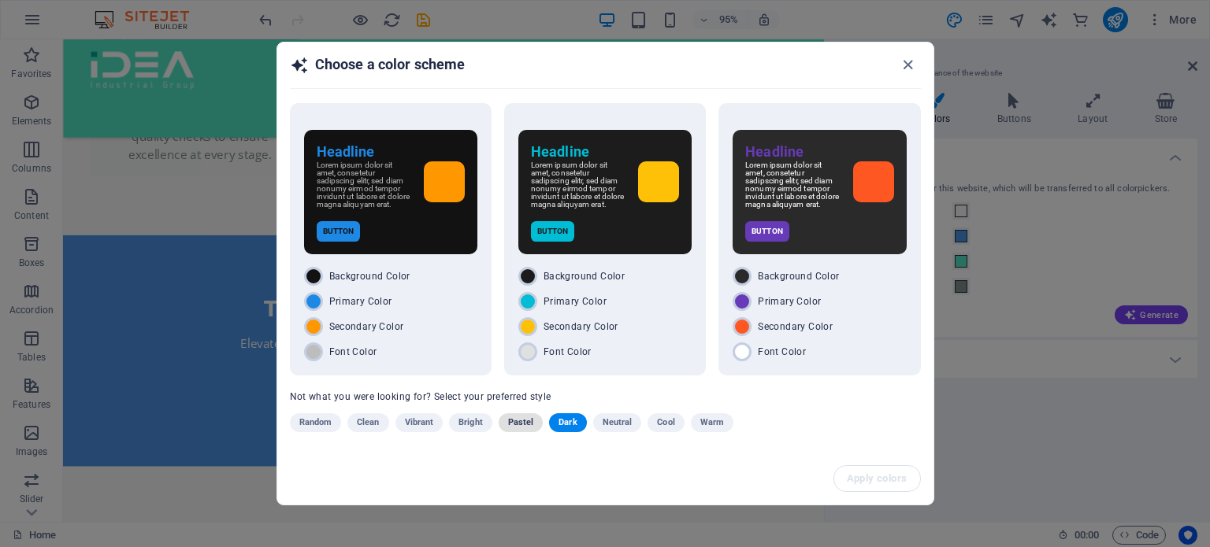
click at [517, 428] on span "Pastel" at bounding box center [521, 422] width 26 height 19
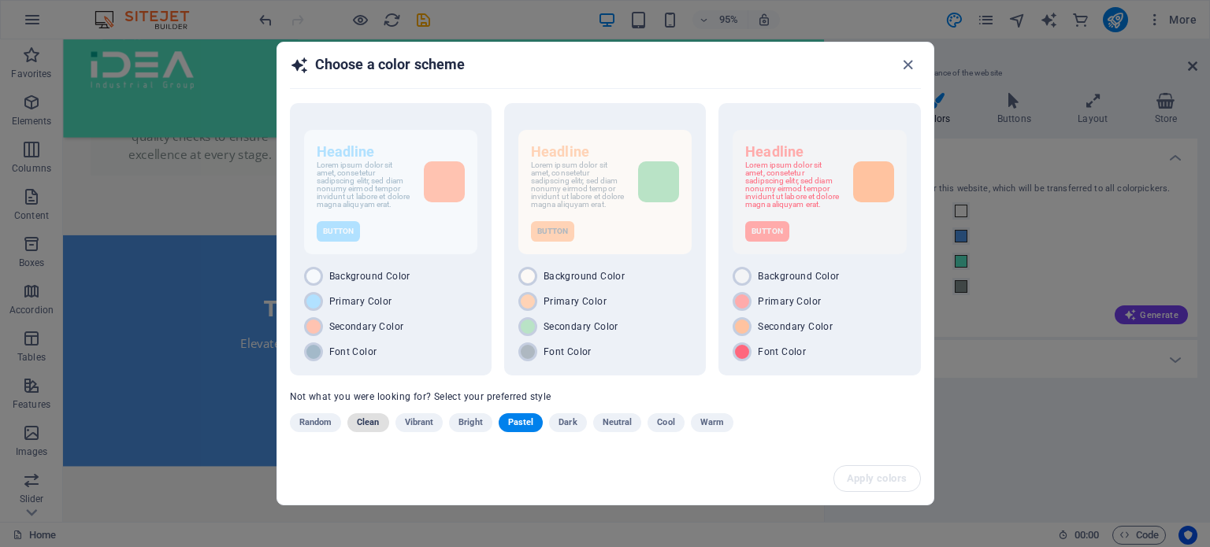
click at [357, 420] on span "Clean" at bounding box center [368, 422] width 22 height 19
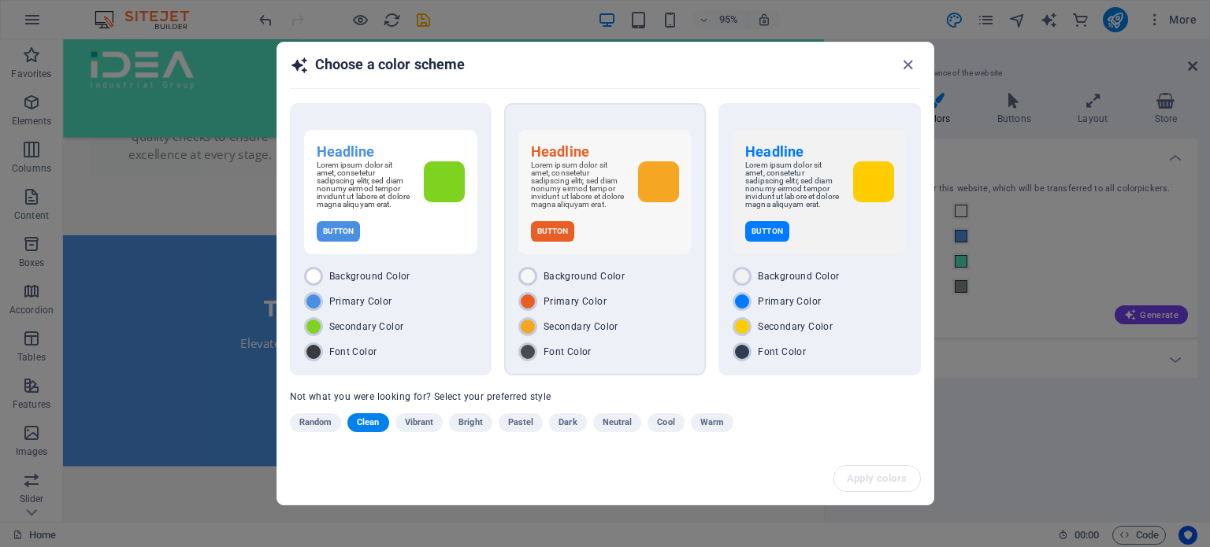
click at [644, 327] on div "Secondary Color" at bounding box center [604, 326] width 173 height 19
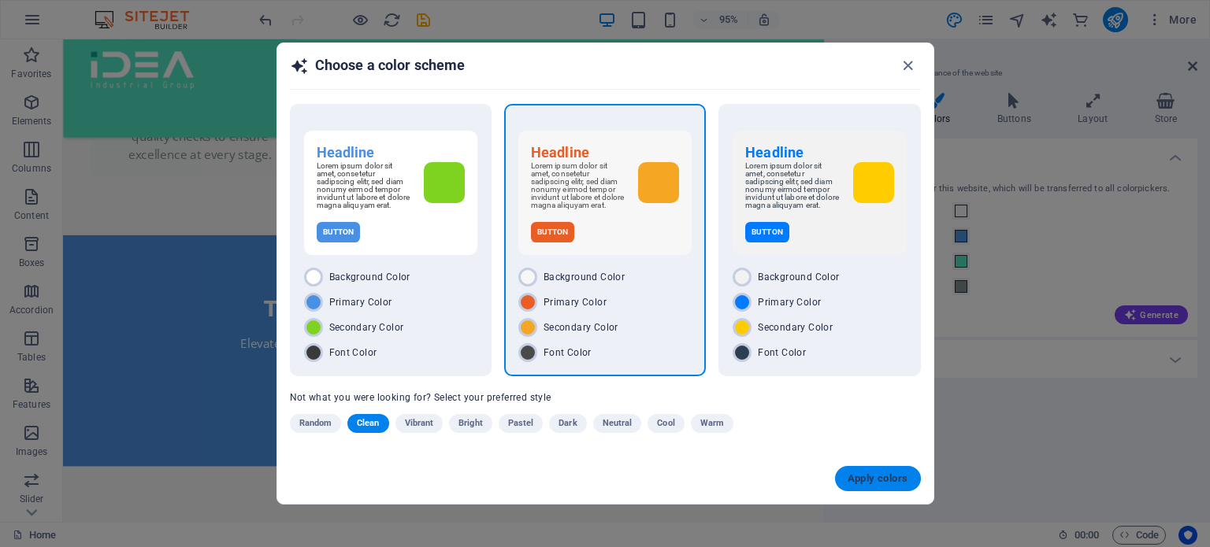
click at [902, 476] on span "Apply colors" at bounding box center [877, 479] width 61 height 13
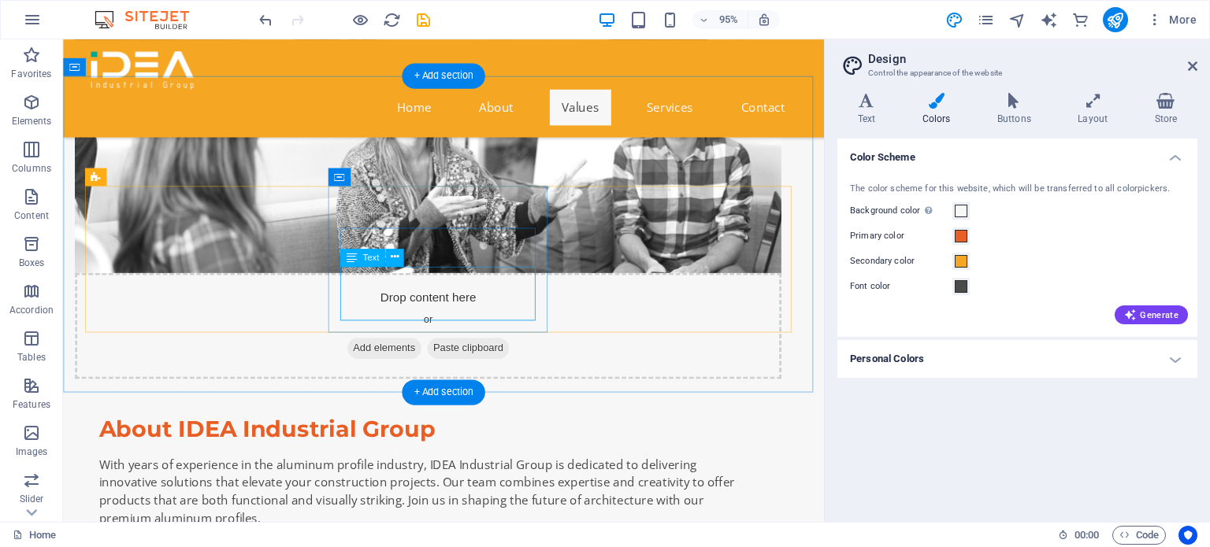
scroll to position [945, 0]
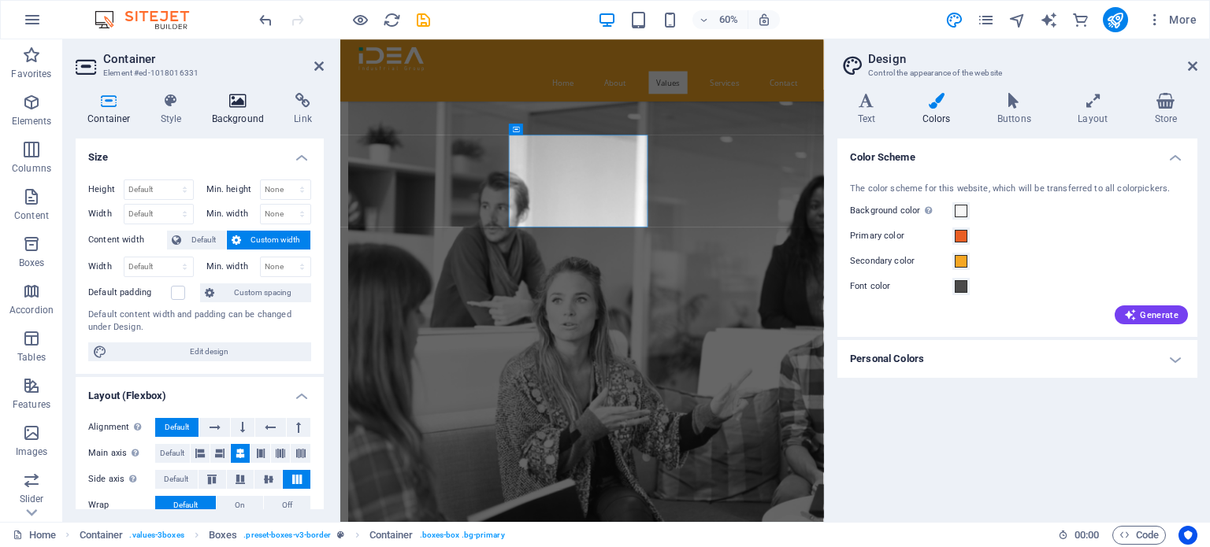
click at [217, 109] on h4 "Background" at bounding box center [241, 109] width 83 height 33
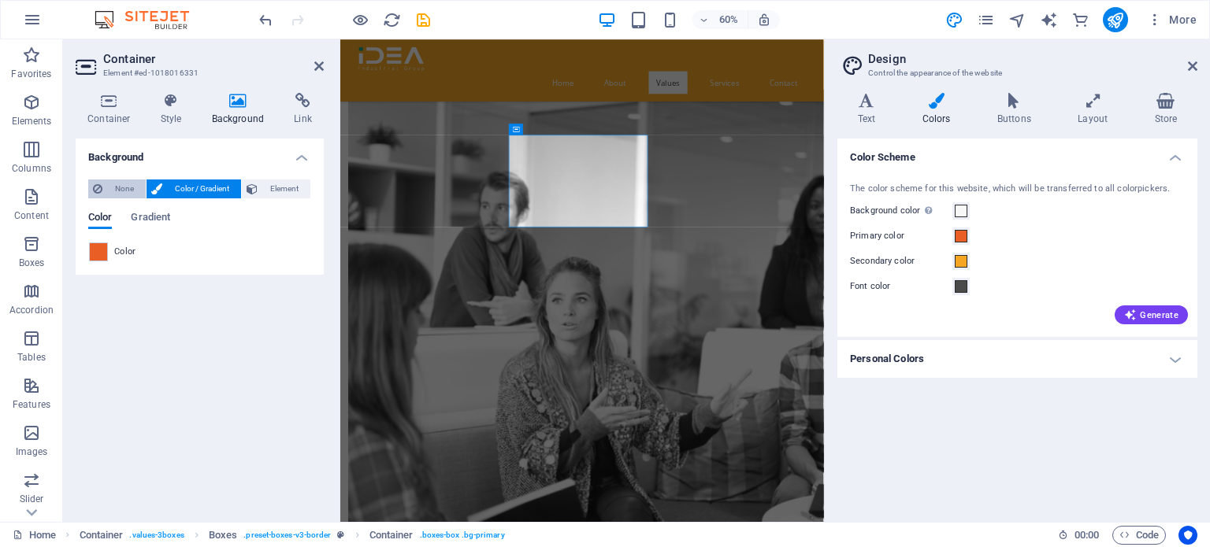
click at [121, 191] on span "None" at bounding box center [124, 189] width 34 height 19
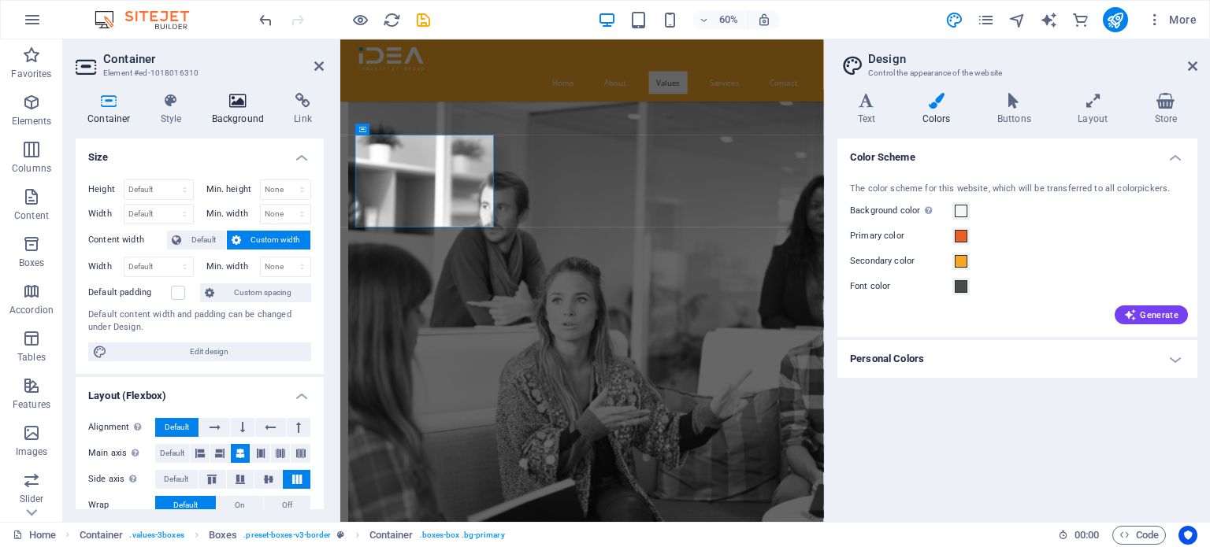
click at [222, 103] on icon at bounding box center [238, 101] width 76 height 16
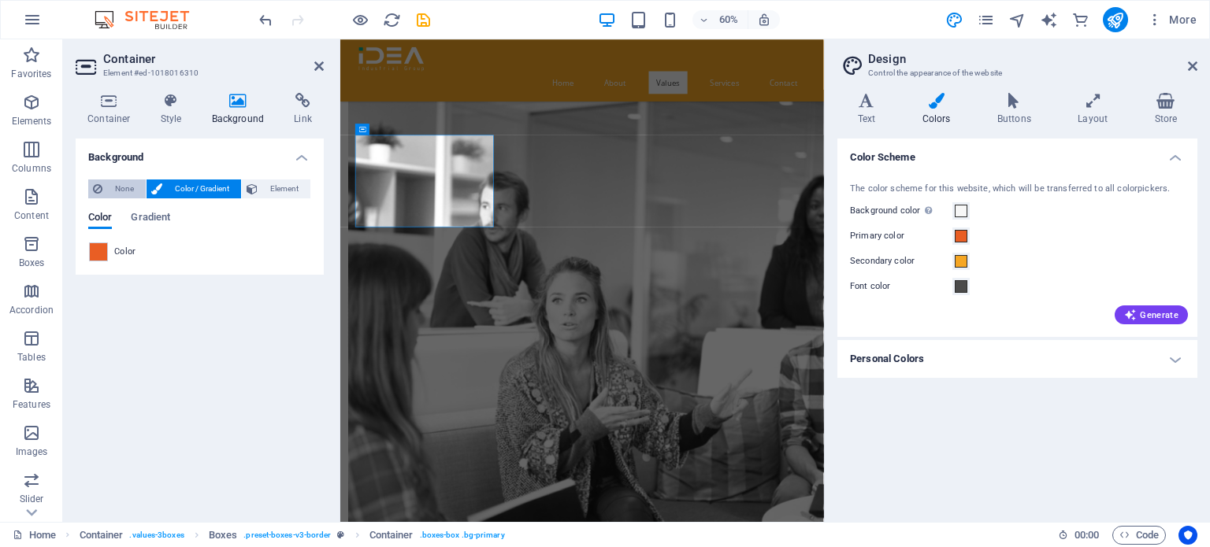
click at [116, 189] on span "None" at bounding box center [124, 189] width 34 height 19
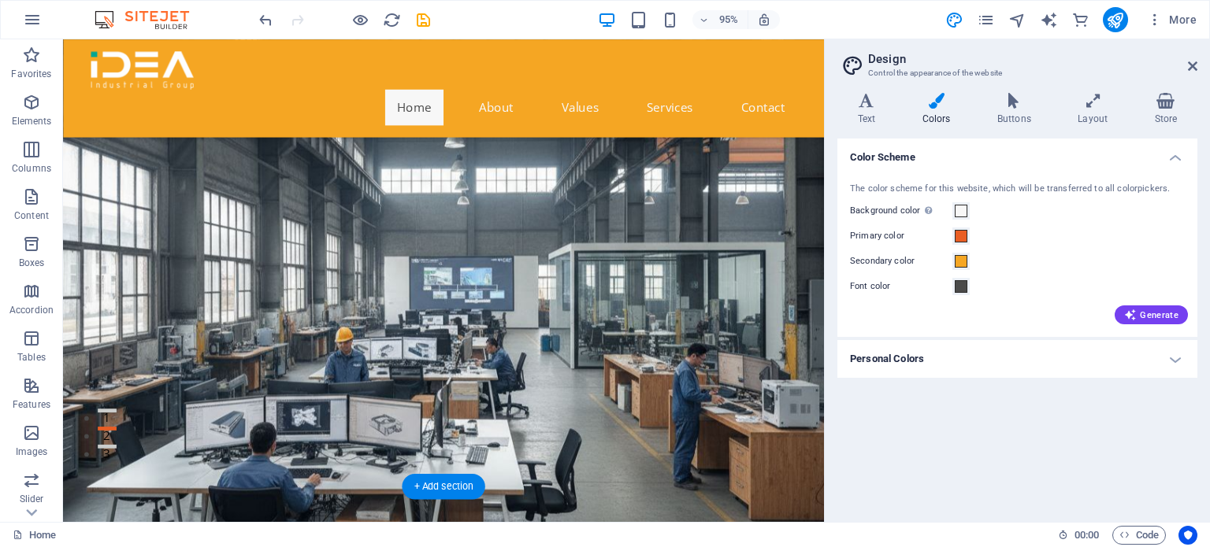
scroll to position [0, 0]
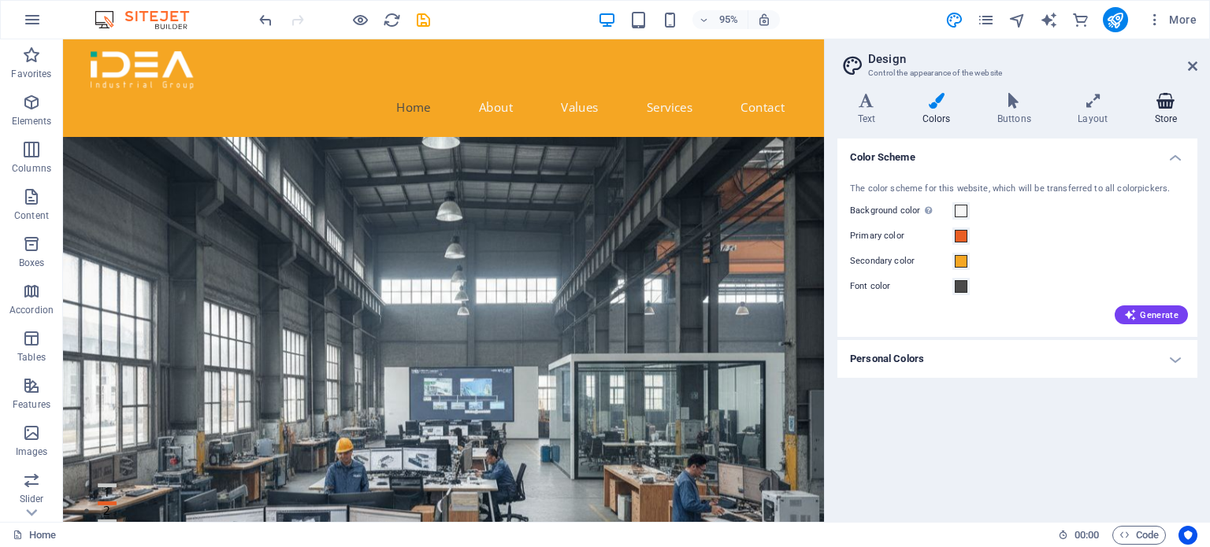
click at [1176, 104] on icon at bounding box center [1165, 101] width 63 height 16
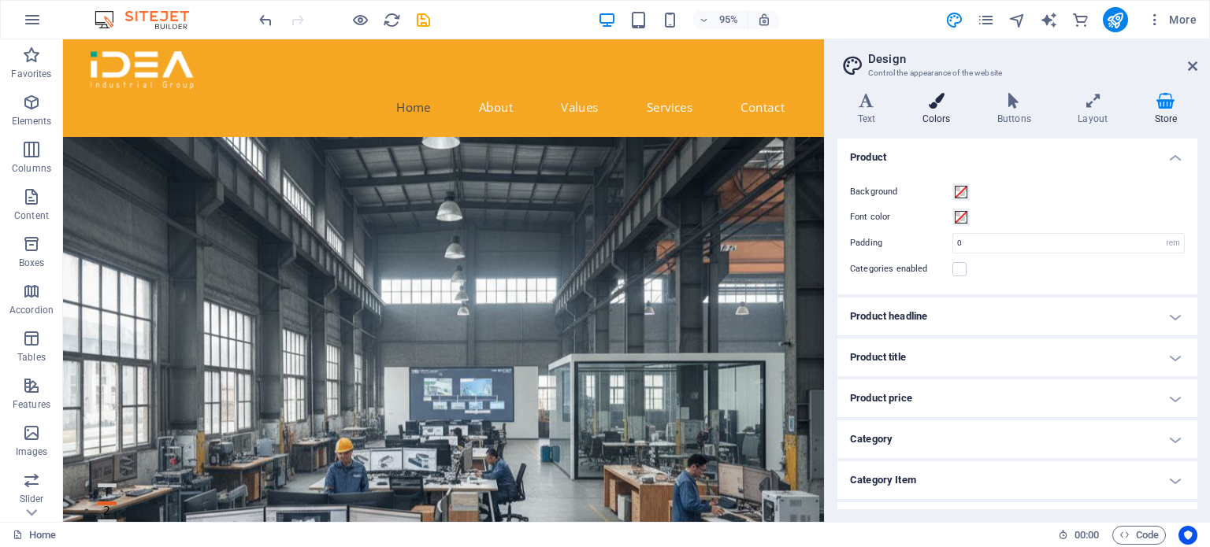
click at [926, 109] on h4 "Colors" at bounding box center [939, 109] width 75 height 33
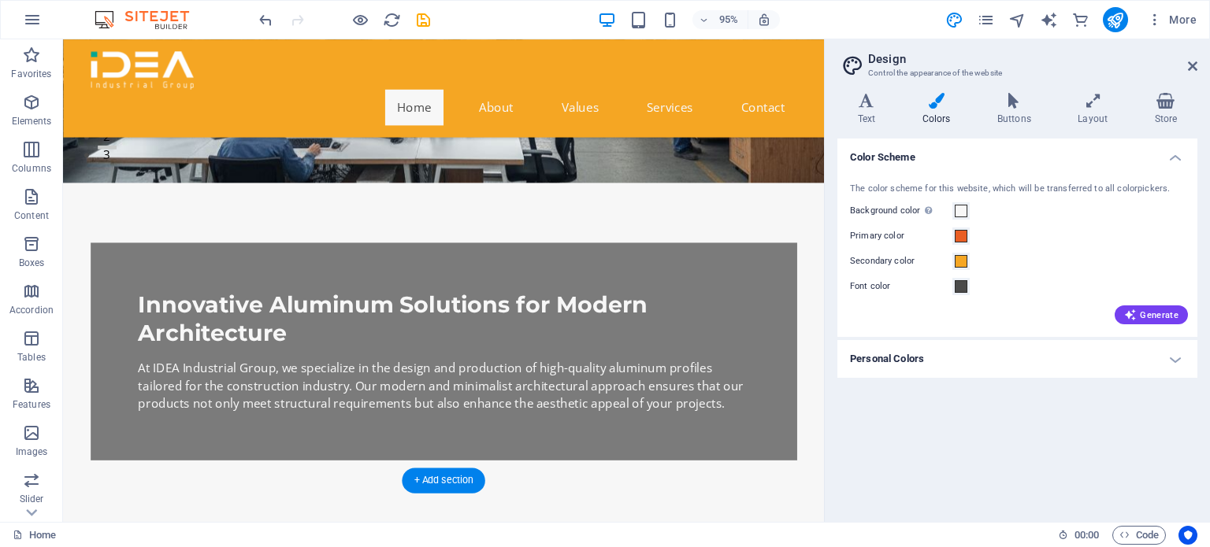
scroll to position [551, 0]
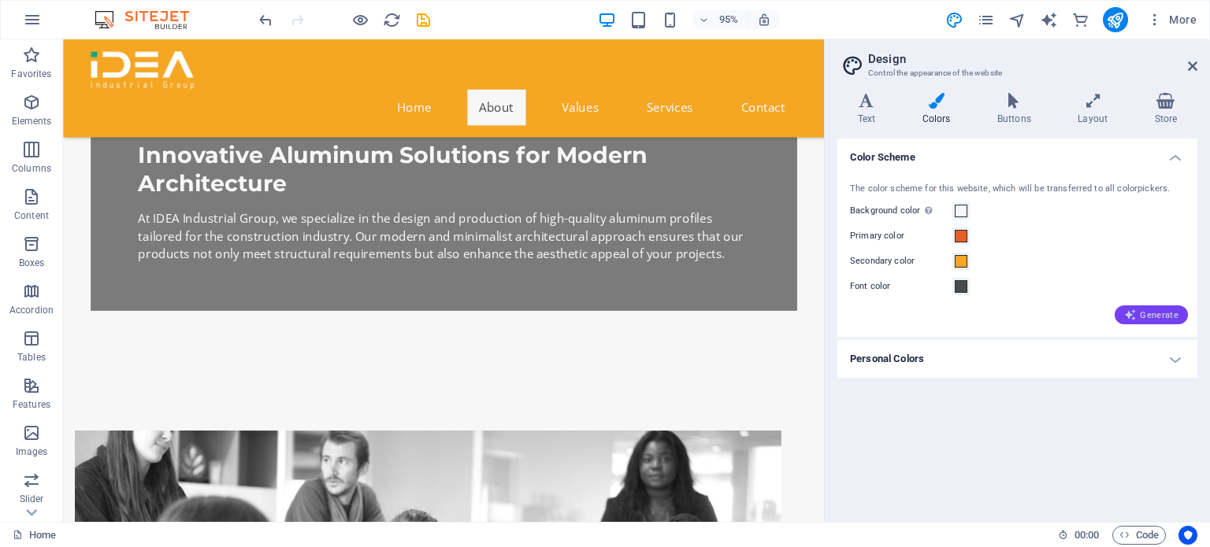
click at [1155, 320] on span "Generate" at bounding box center [1151, 315] width 54 height 13
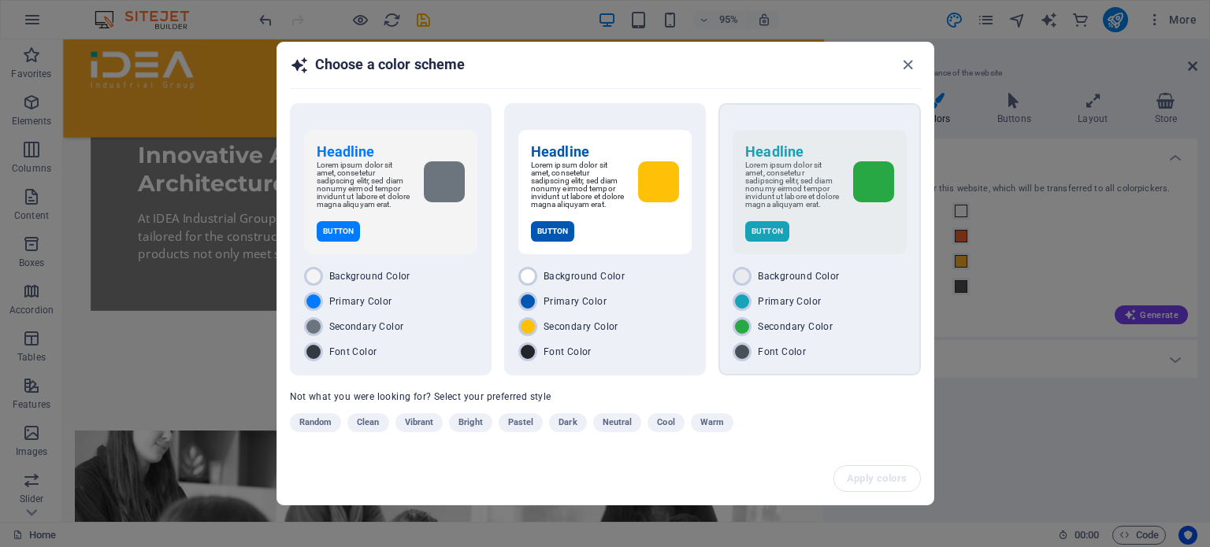
click at [864, 306] on div "Primary Color" at bounding box center [818, 301] width 173 height 19
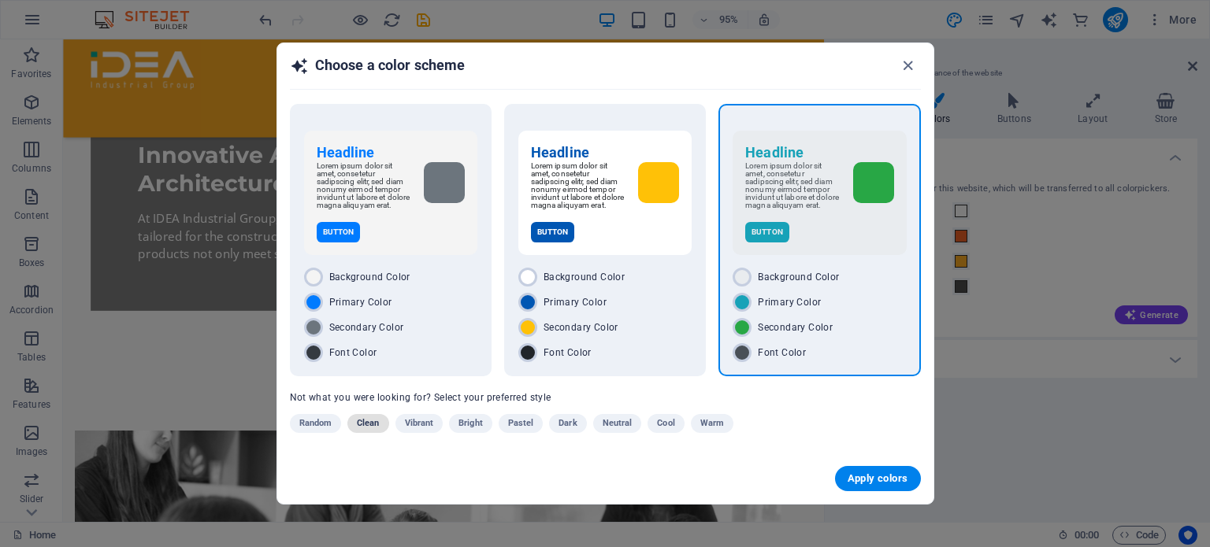
click at [371, 418] on span "Clean" at bounding box center [368, 423] width 22 height 19
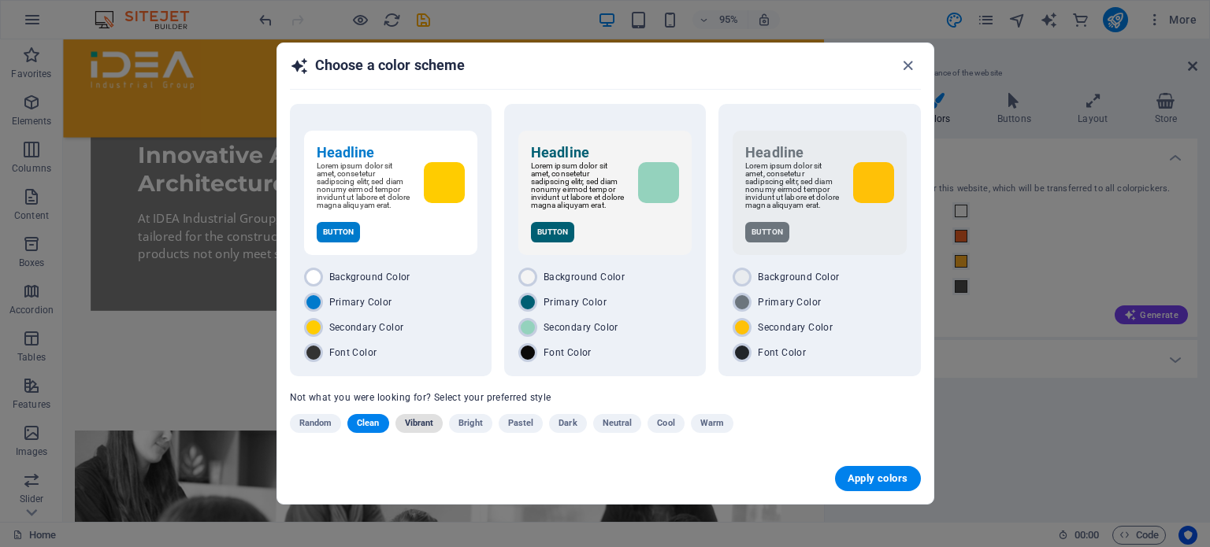
click at [425, 424] on span "Vibrant" at bounding box center [419, 423] width 29 height 19
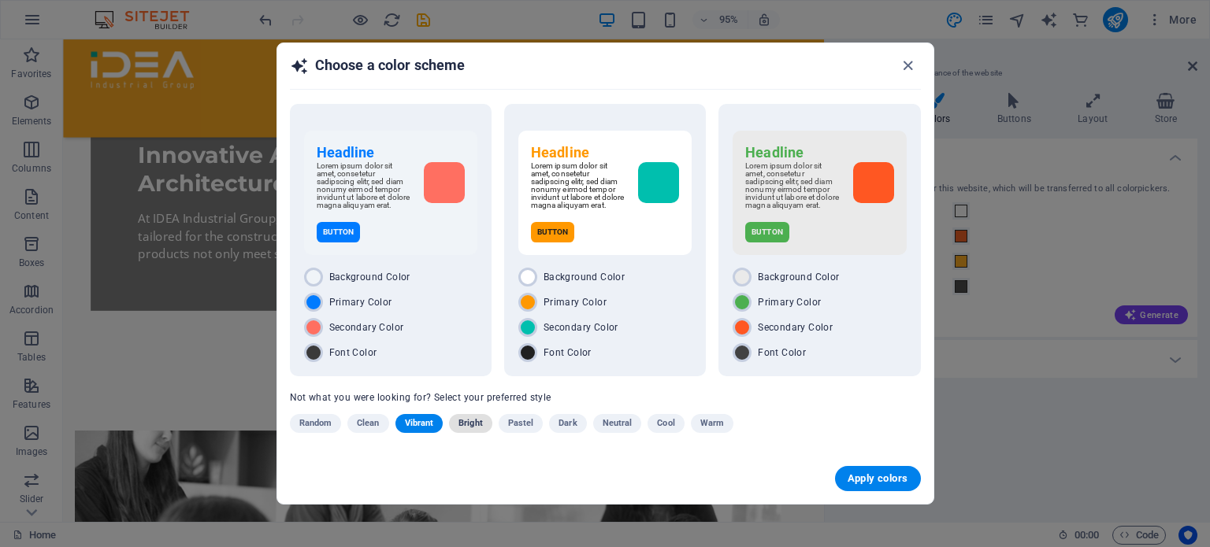
click at [480, 417] on span "Bright" at bounding box center [470, 423] width 24 height 19
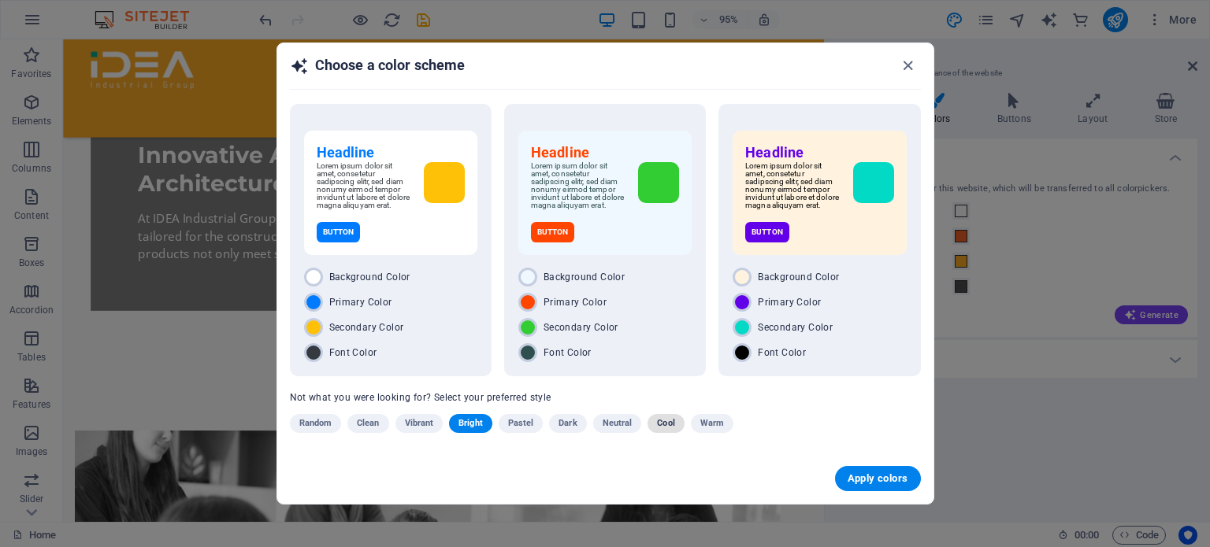
click at [665, 421] on span "Cool" at bounding box center [665, 423] width 17 height 19
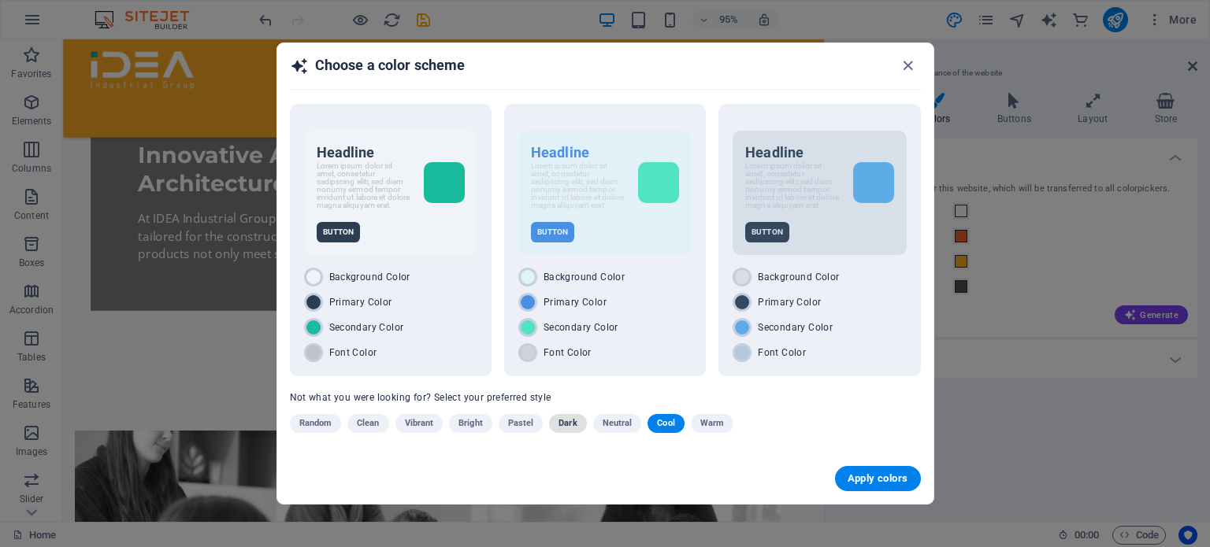
click at [569, 423] on span "Dark" at bounding box center [567, 423] width 18 height 19
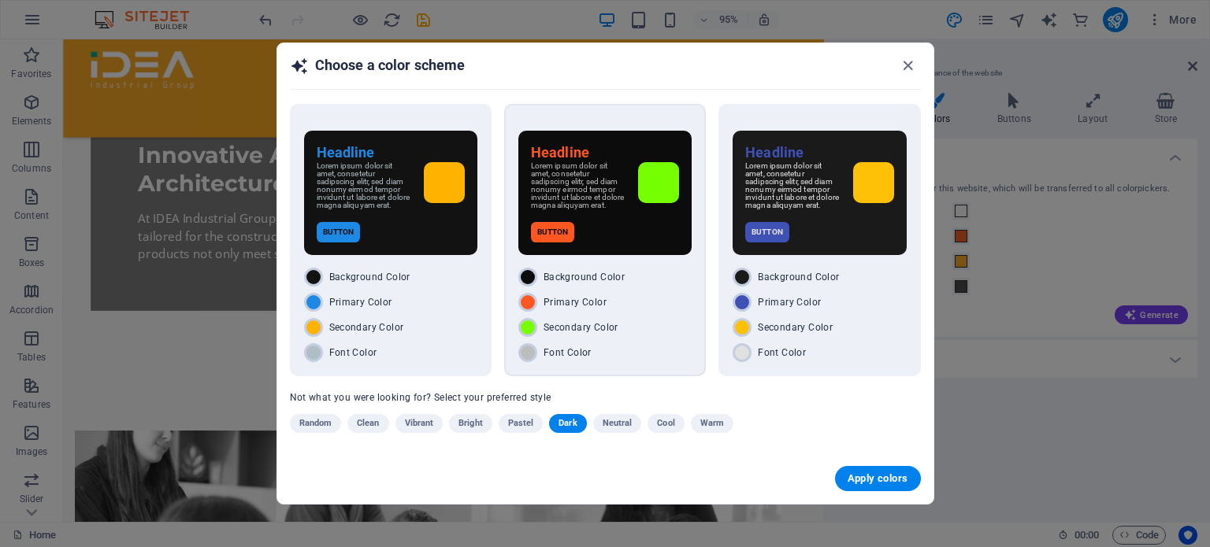
click at [639, 235] on div "Button" at bounding box center [605, 232] width 148 height 20
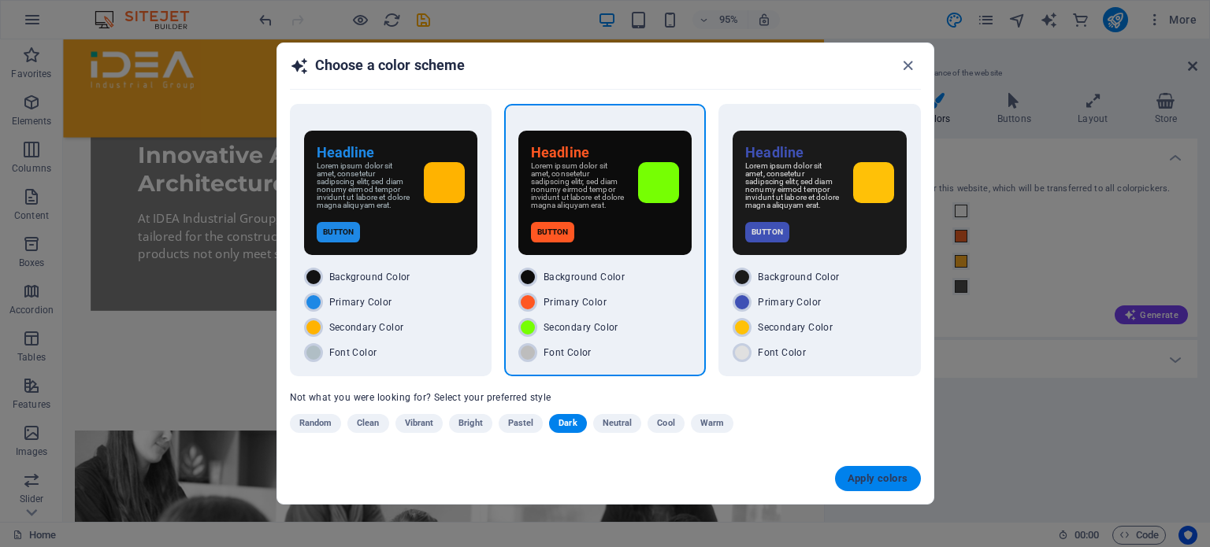
click at [852, 466] on button "Apply colors" at bounding box center [878, 478] width 86 height 25
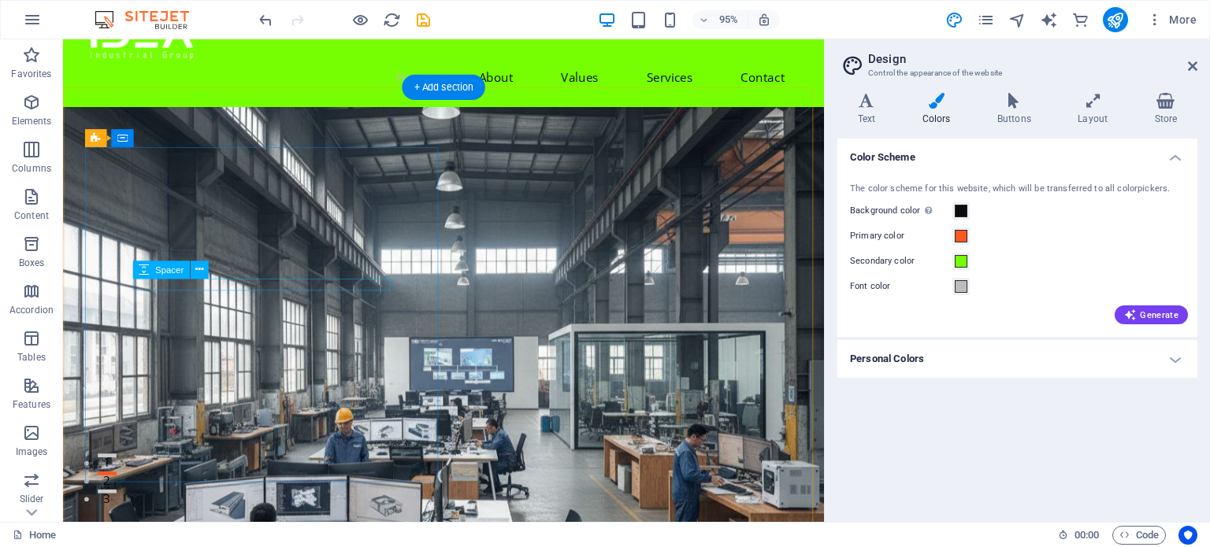
scroll to position [0, 0]
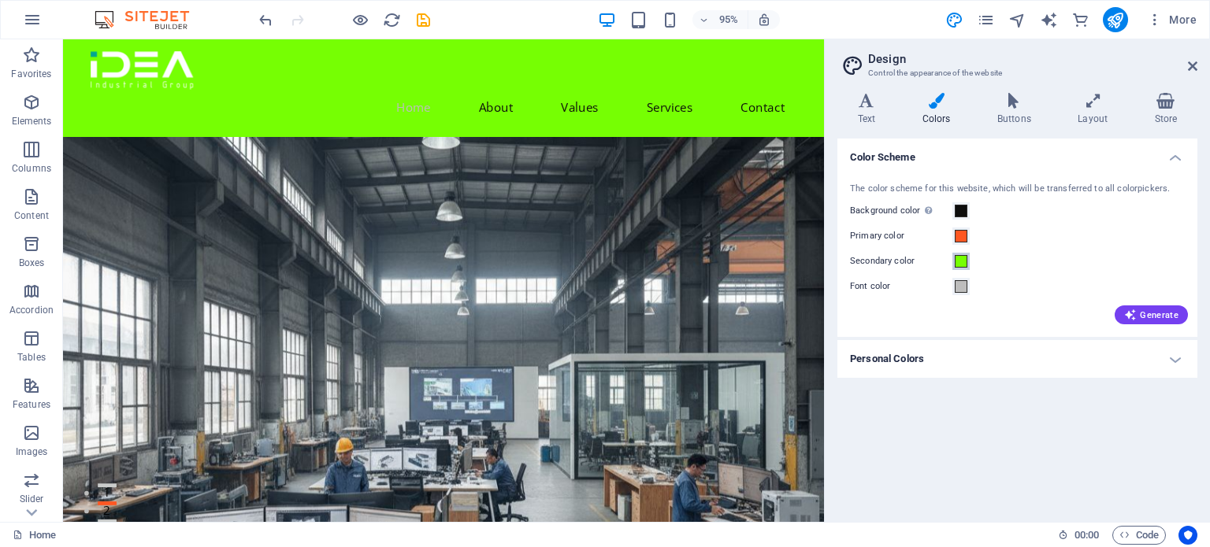
click at [960, 263] on span at bounding box center [960, 261] width 13 height 13
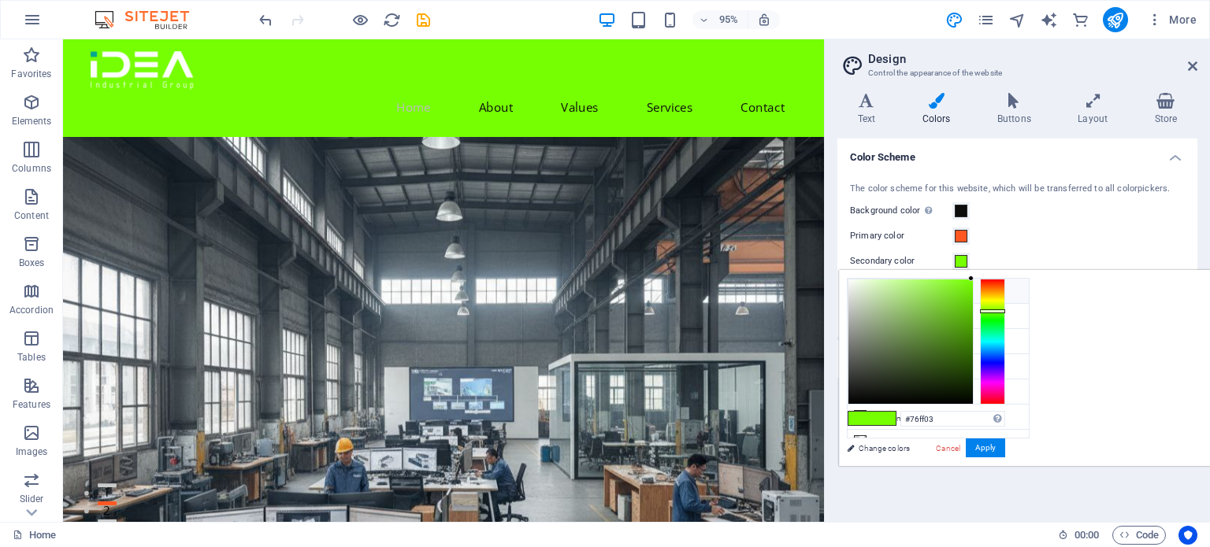
click at [907, 292] on li "Background color #0C0C0C" at bounding box center [937, 291] width 181 height 25
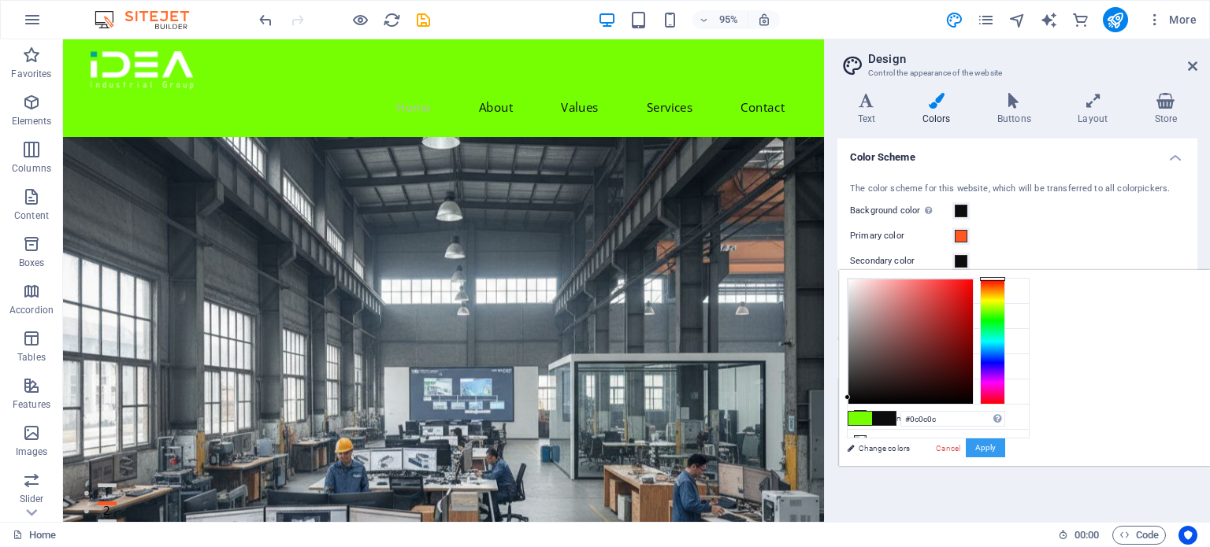
click at [1005, 447] on button "Apply" at bounding box center [984, 448] width 39 height 19
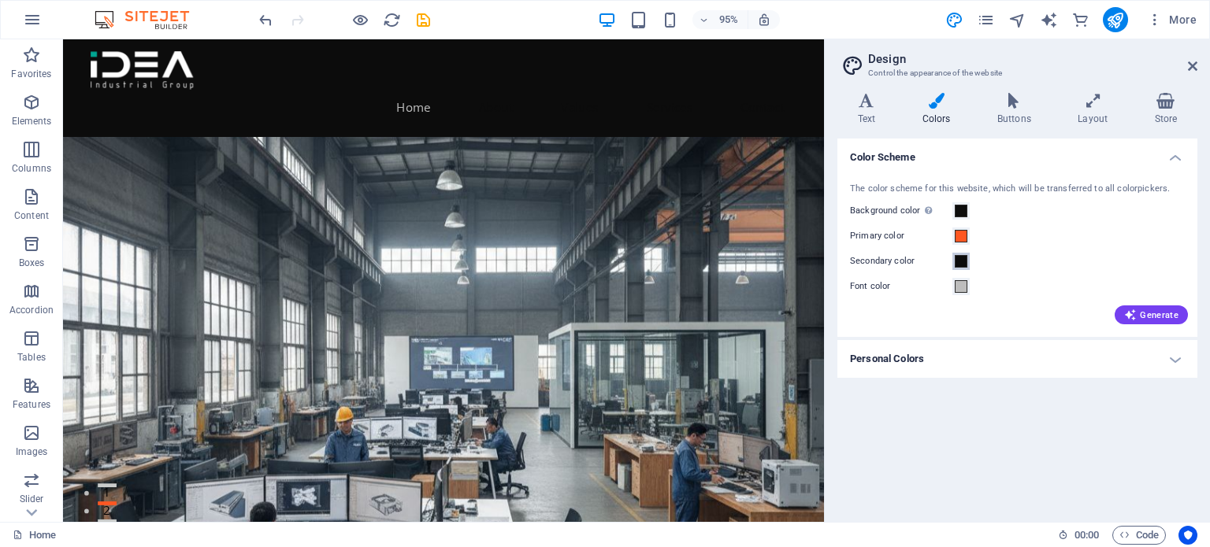
click at [959, 262] on span at bounding box center [960, 261] width 13 height 13
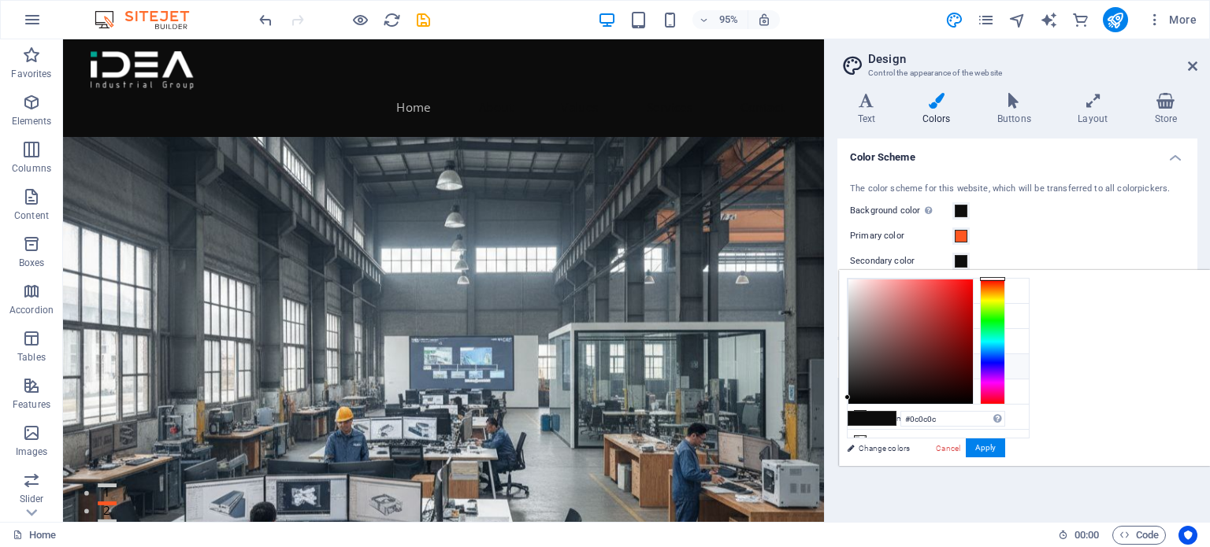
click at [900, 368] on li "Font color #BDBDBD" at bounding box center [937, 366] width 181 height 25
click at [1005, 443] on button "Apply" at bounding box center [984, 448] width 39 height 19
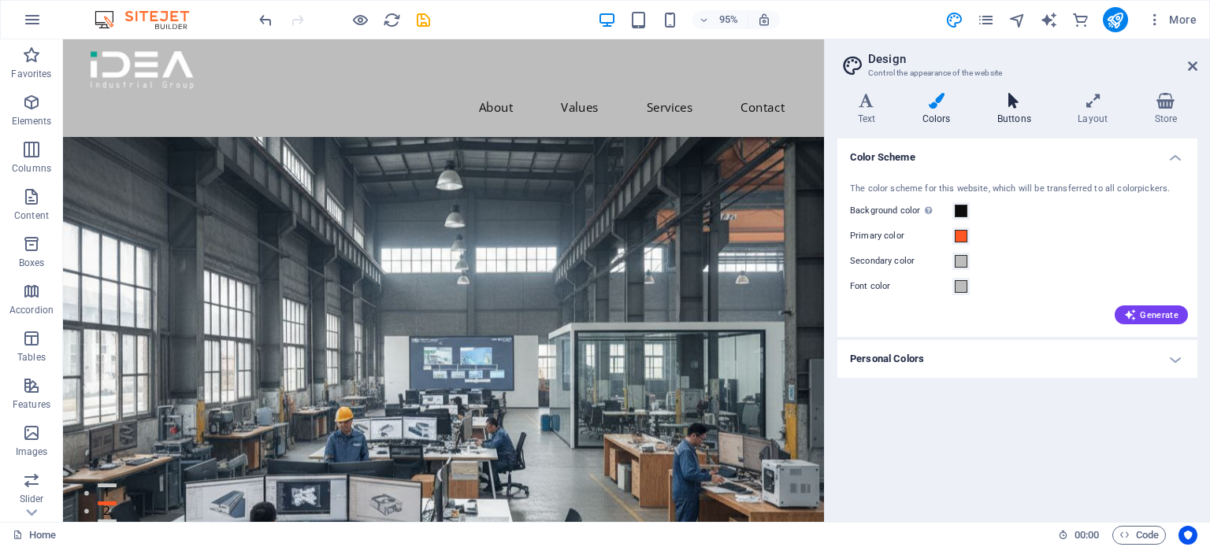
click at [1021, 120] on h4 "Buttons" at bounding box center [1017, 109] width 80 height 33
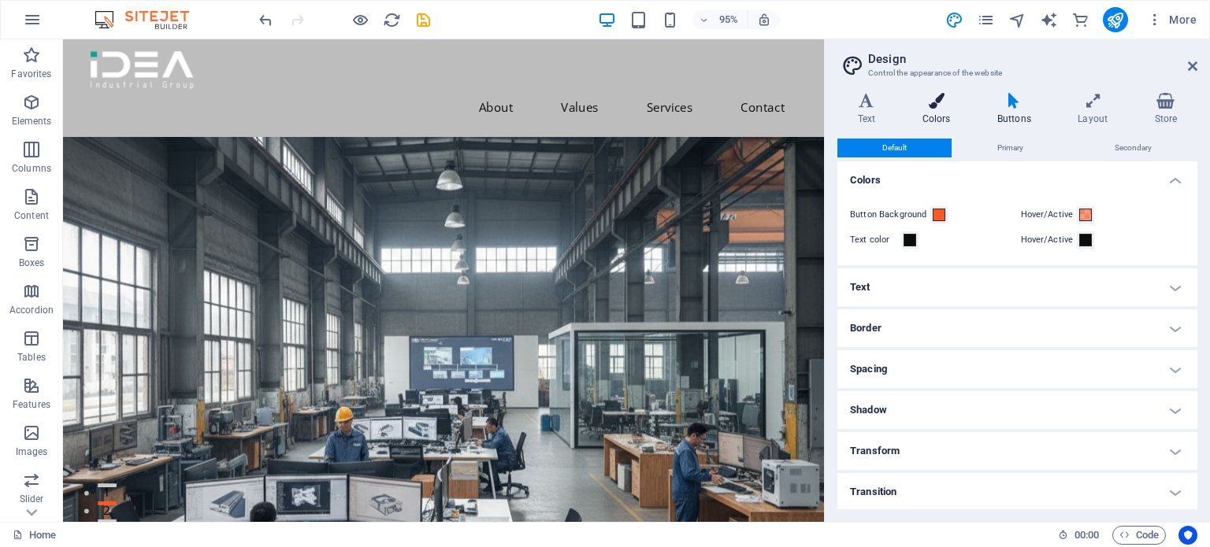
click at [939, 116] on h4 "Colors" at bounding box center [939, 109] width 75 height 33
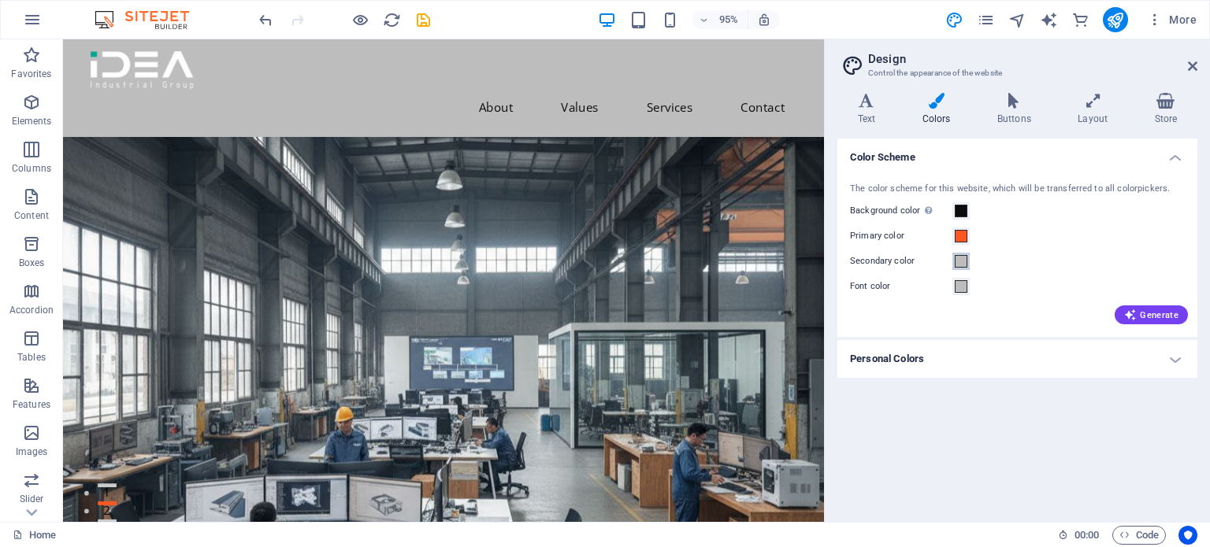
click at [960, 262] on span at bounding box center [960, 261] width 13 height 13
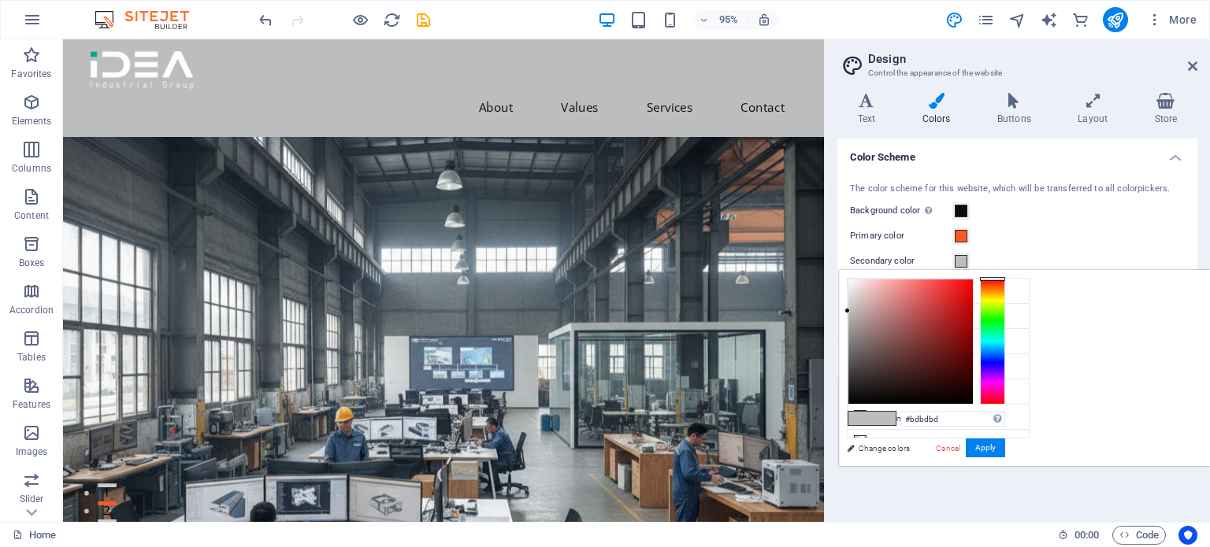
click at [961, 258] on span at bounding box center [960, 261] width 13 height 13
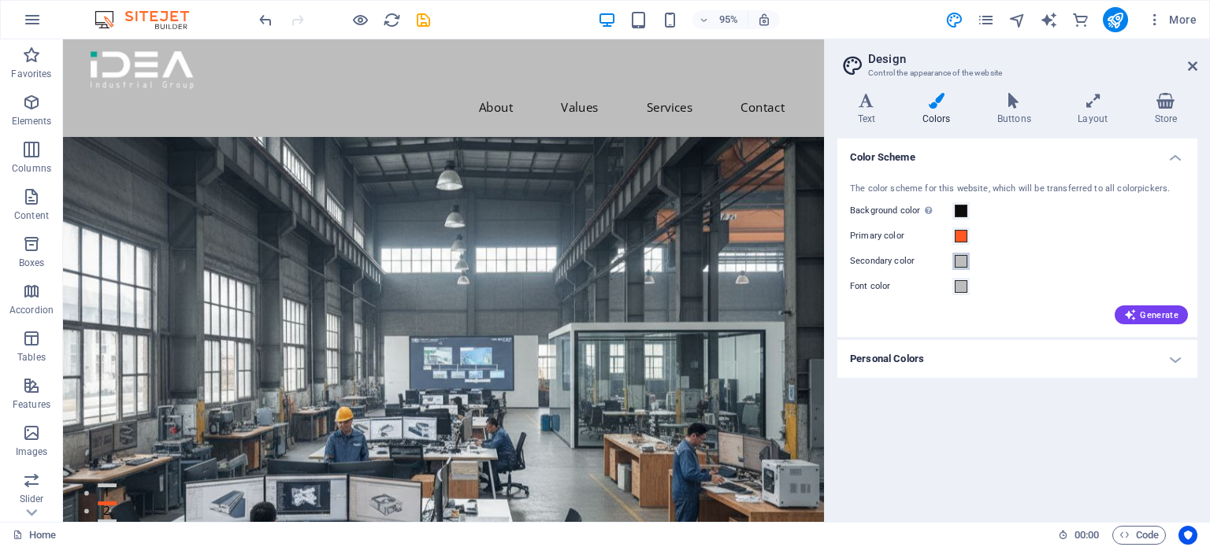
click at [961, 258] on span at bounding box center [960, 261] width 13 height 13
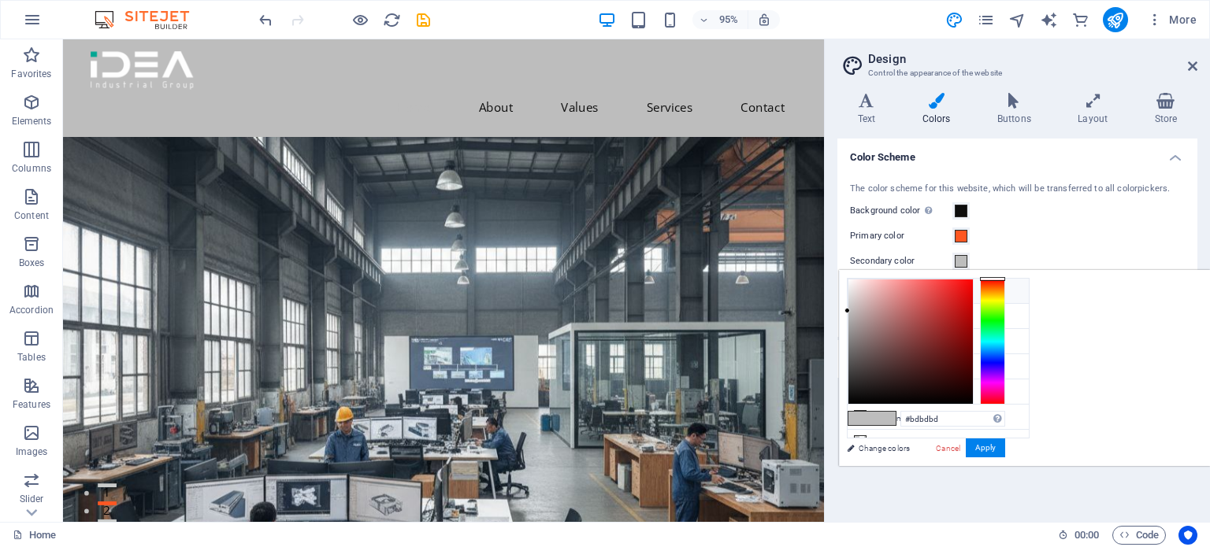
click at [882, 292] on li "Background color #0C0C0C" at bounding box center [937, 291] width 181 height 25
type input "#0c0c0c"
click at [1005, 450] on button "Apply" at bounding box center [984, 448] width 39 height 19
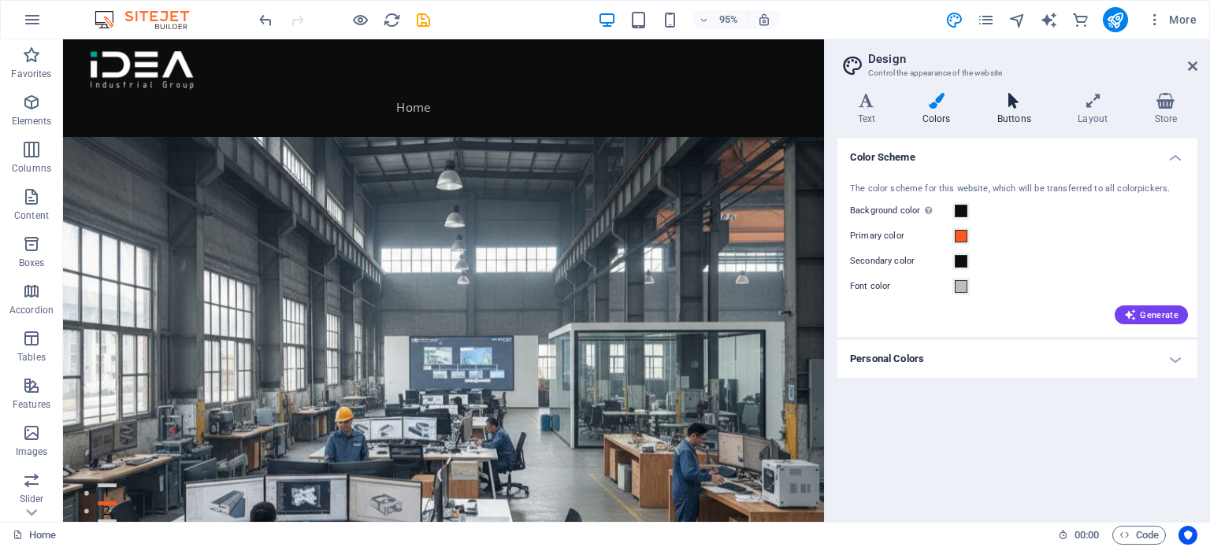
click at [1008, 105] on icon at bounding box center [1014, 101] width 74 height 16
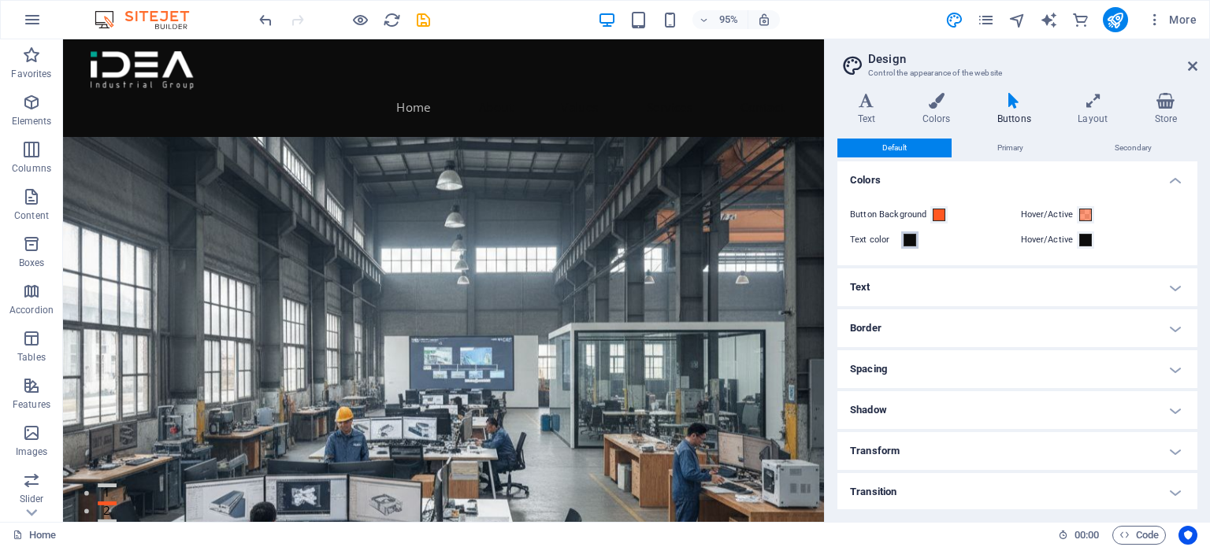
click at [904, 239] on span at bounding box center [909, 240] width 13 height 13
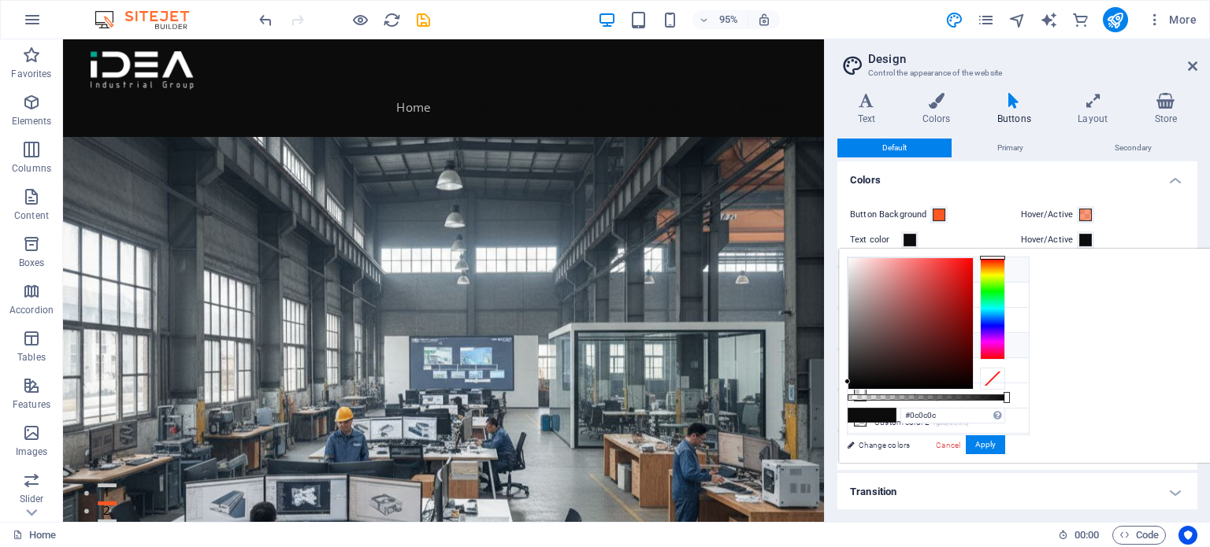
click at [904, 348] on li "Font color #BDBDBD" at bounding box center [937, 345] width 181 height 25
click at [903, 292] on li "Primary color #FF5722" at bounding box center [937, 295] width 181 height 25
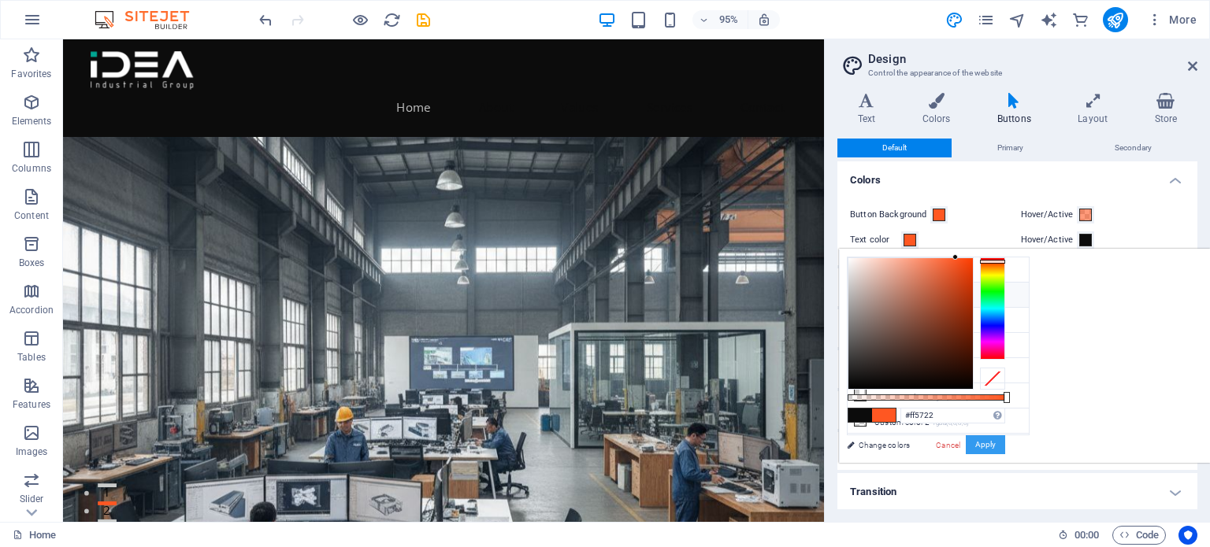
click at [1005, 447] on button "Apply" at bounding box center [984, 444] width 39 height 19
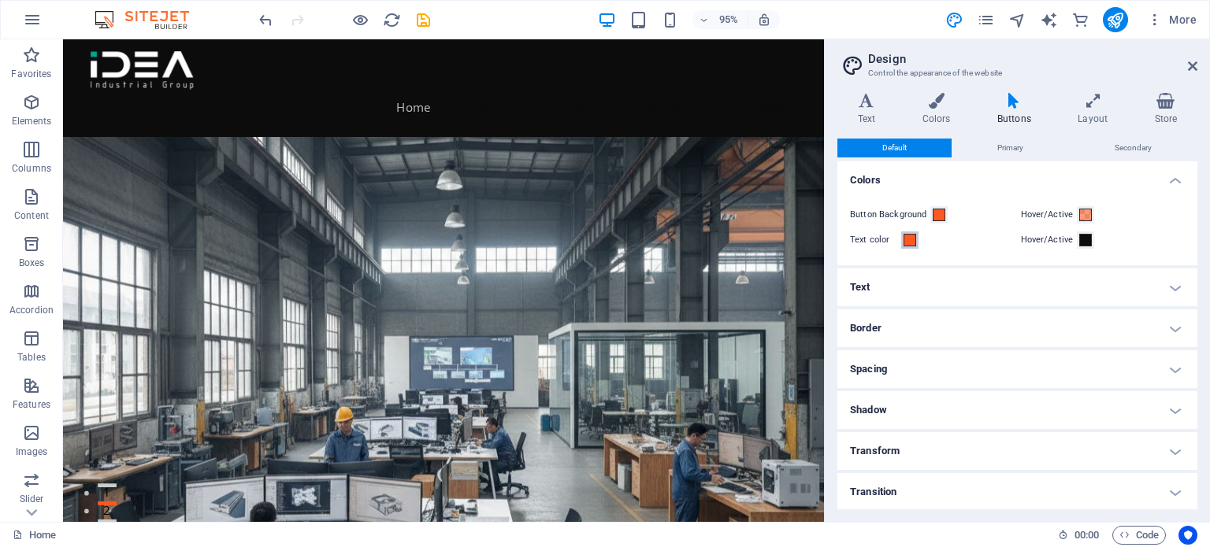
click at [907, 241] on span at bounding box center [909, 240] width 13 height 13
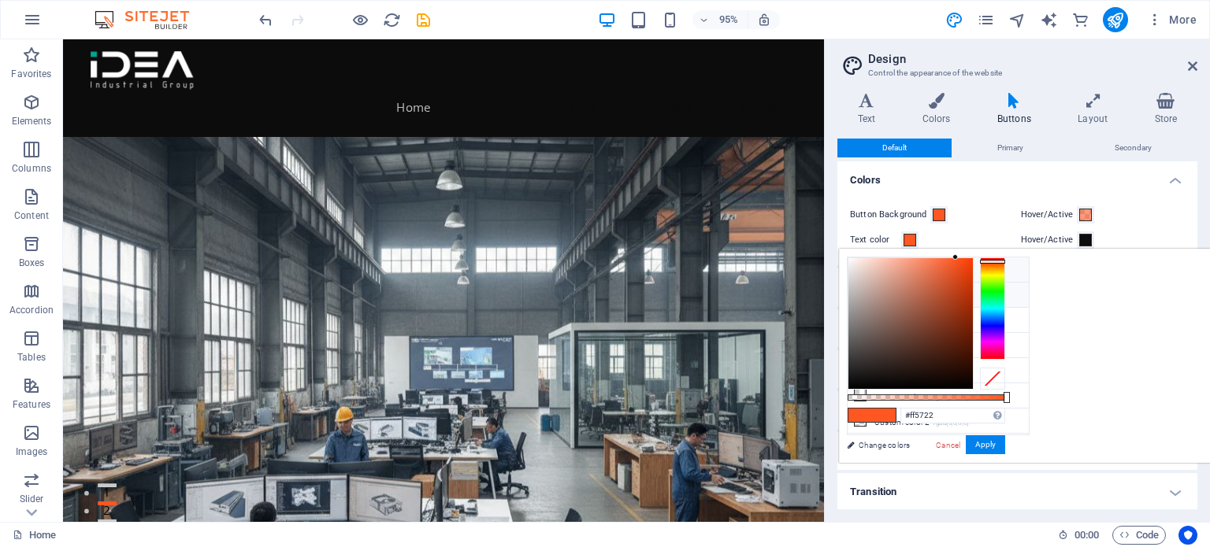
click at [893, 269] on li "Background color #0C0C0C" at bounding box center [937, 270] width 181 height 25
type input "#0c0c0c"
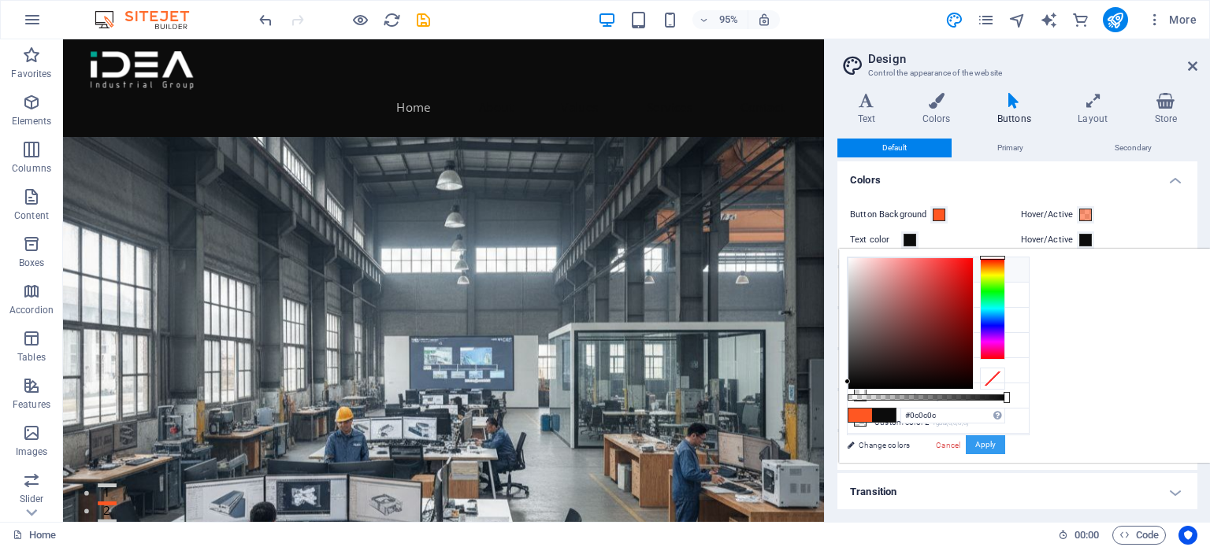
click at [1005, 438] on button "Apply" at bounding box center [984, 444] width 39 height 19
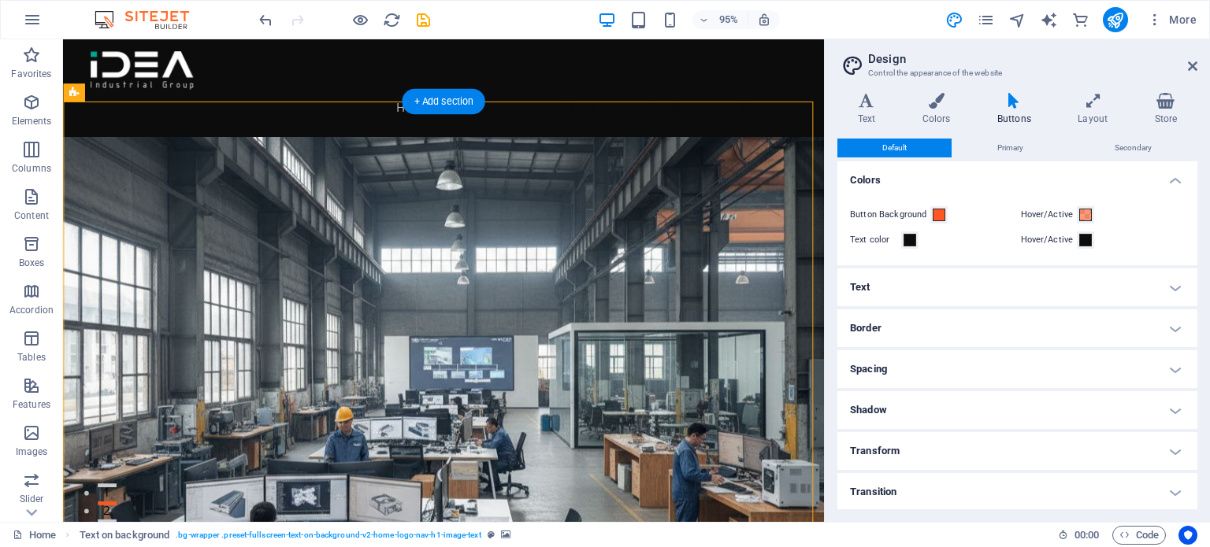
click at [667, 257] on figure at bounding box center [463, 383] width 801 height 480
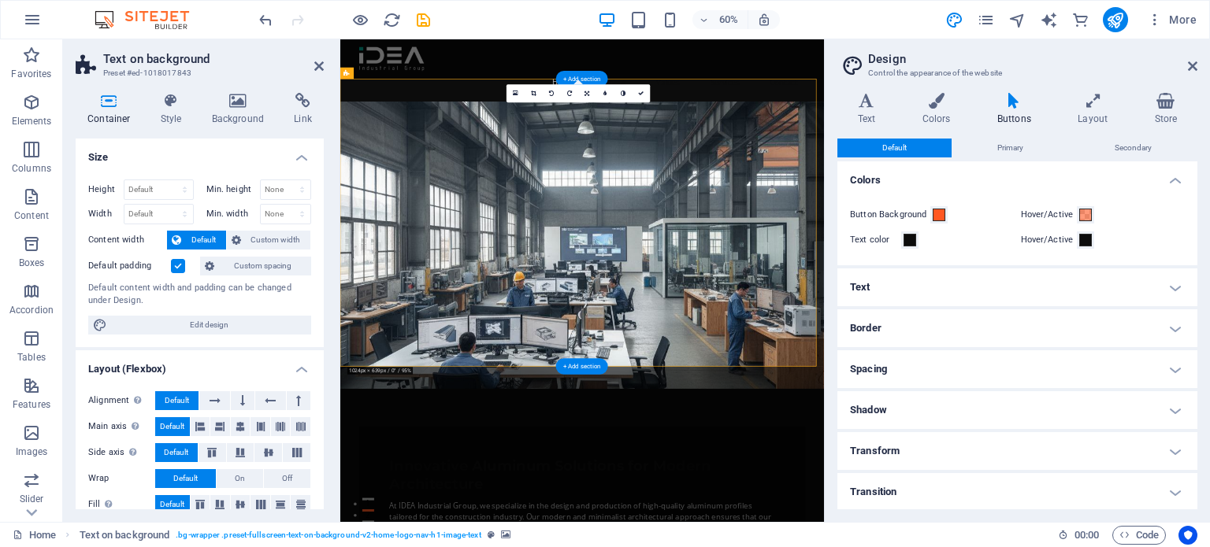
click at [834, 384] on figure at bounding box center [743, 383] width 806 height 480
click at [318, 67] on icon at bounding box center [318, 66] width 9 height 13
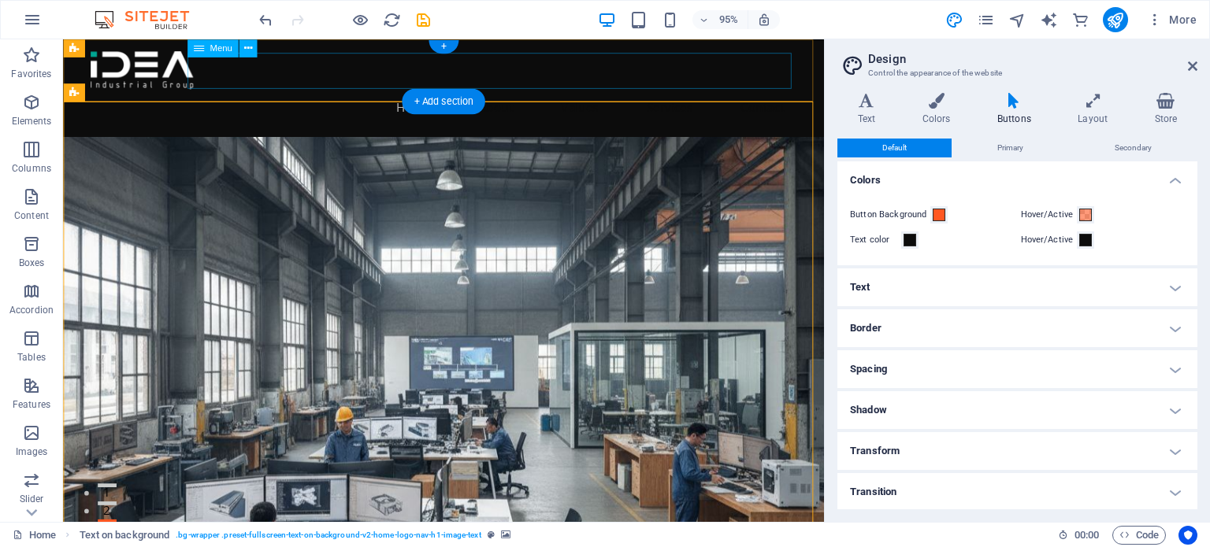
click at [732, 92] on nav "Home About Values Services Contact" at bounding box center [463, 111] width 743 height 38
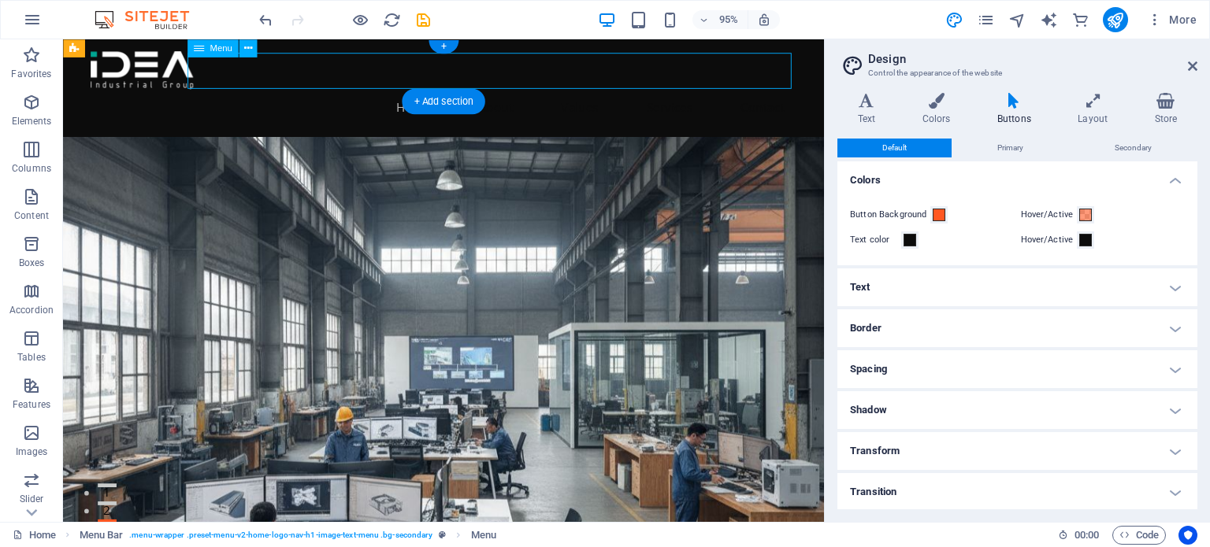
click at [732, 92] on nav "Home About Values Services Contact" at bounding box center [463, 111] width 743 height 38
select select
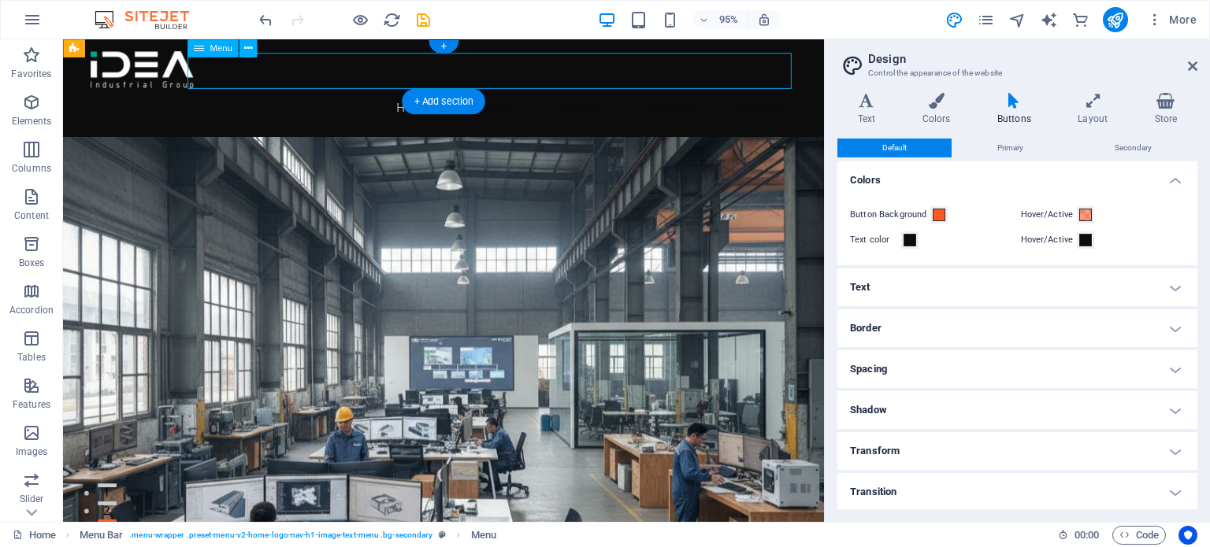
select select
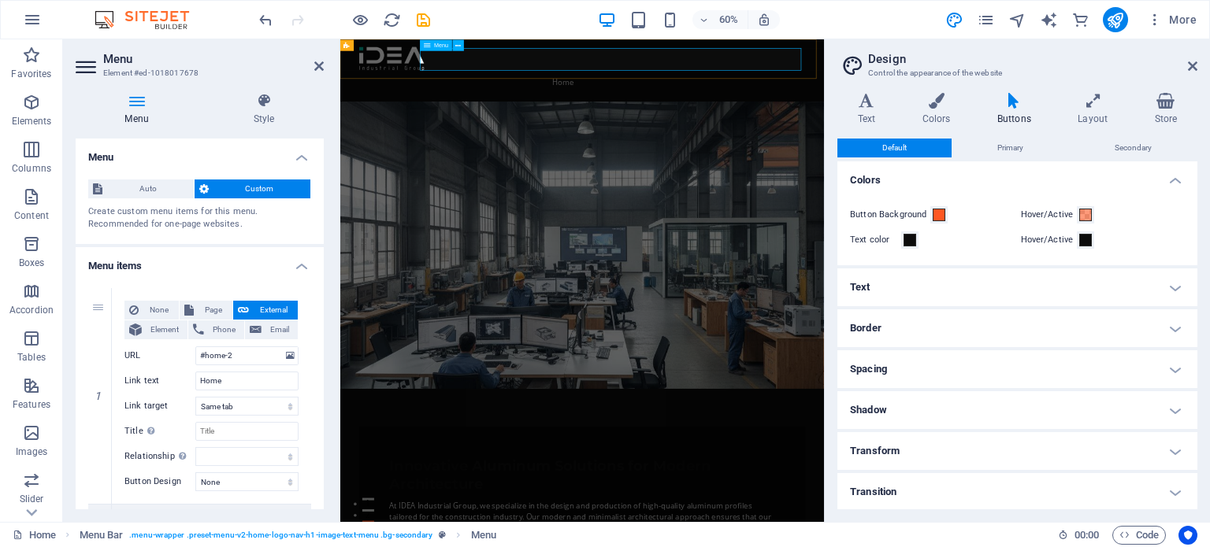
click at [940, 92] on nav "Home About Values Services Contact" at bounding box center [743, 111] width 743 height 38
click at [265, 113] on h4 "Style" at bounding box center [264, 109] width 120 height 33
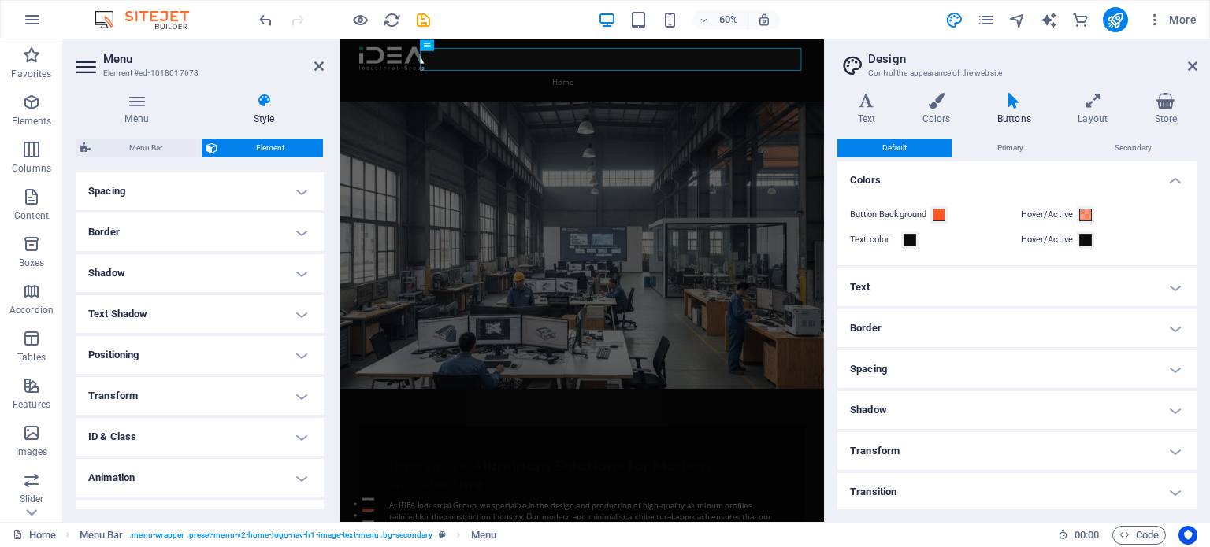
scroll to position [326, 0]
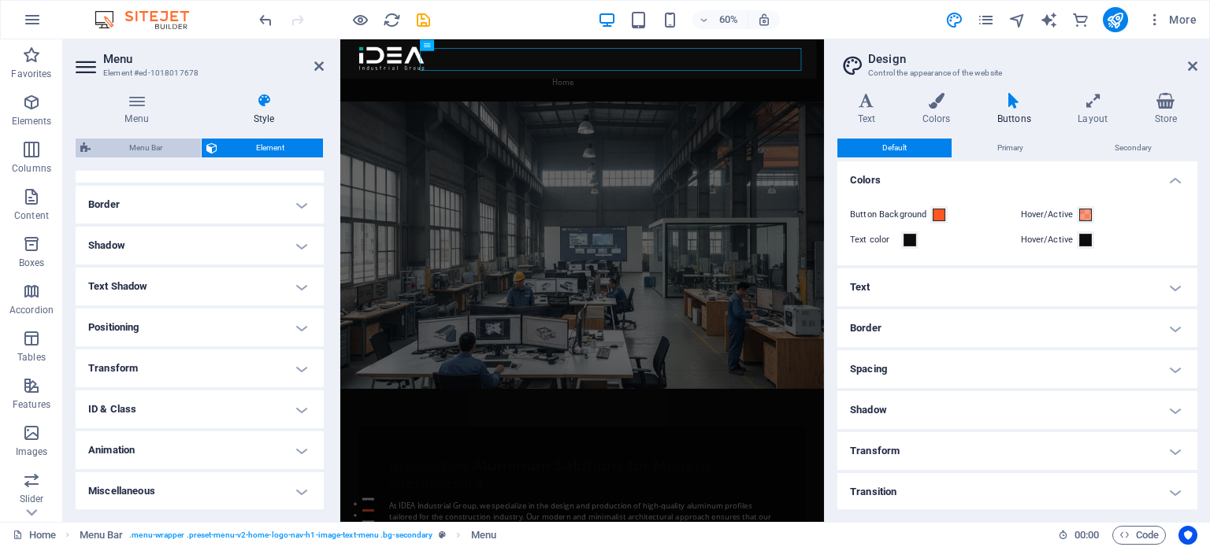
click at [155, 143] on span "Menu Bar" at bounding box center [145, 148] width 101 height 19
select select "rem"
select select "preset-menu-v2-home-logo-nav-h1-image-text-menu"
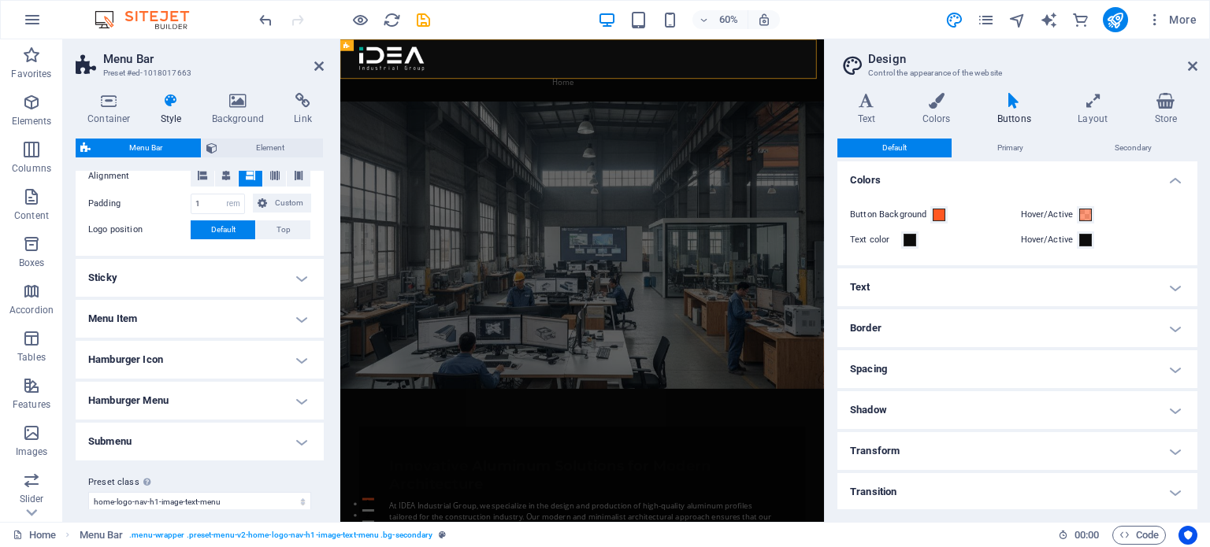
scroll to position [354, 0]
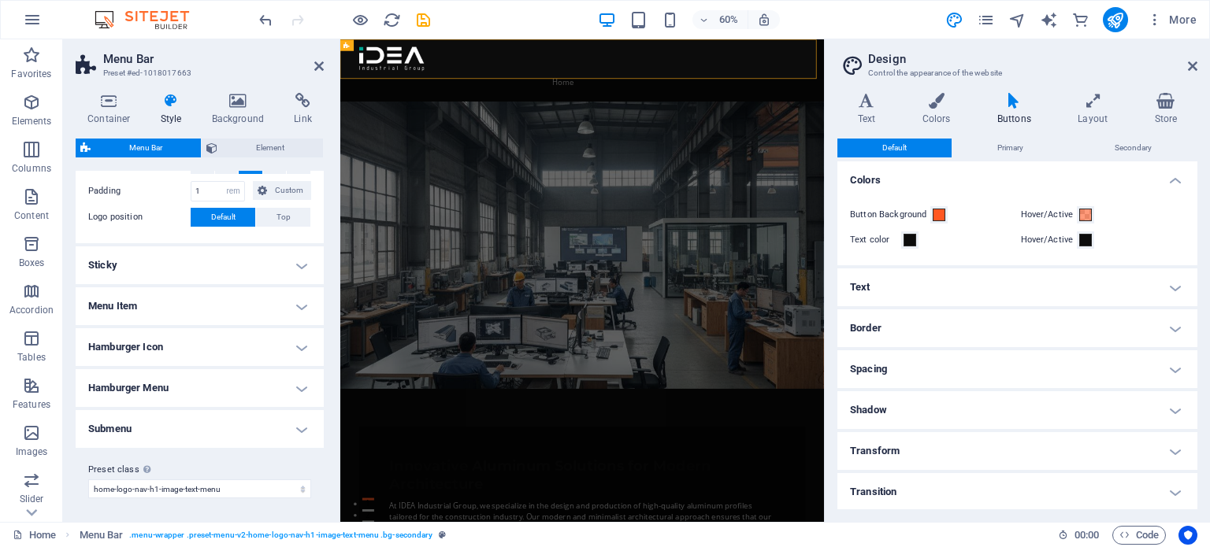
click at [226, 305] on h4 "Menu Item" at bounding box center [200, 306] width 248 height 38
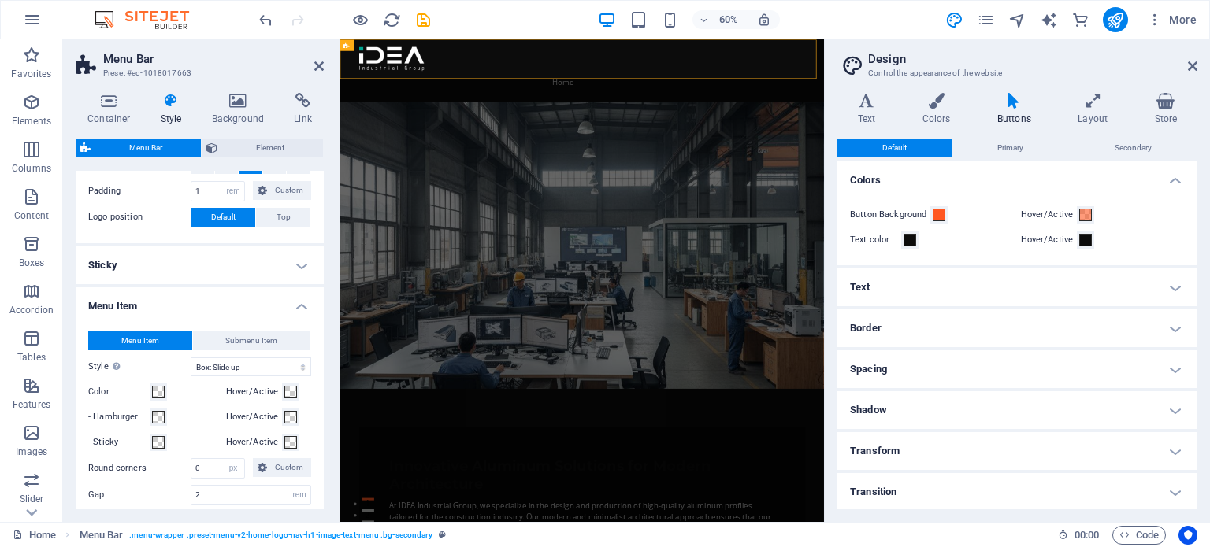
click at [226, 305] on h4 "Menu Item" at bounding box center [200, 301] width 248 height 28
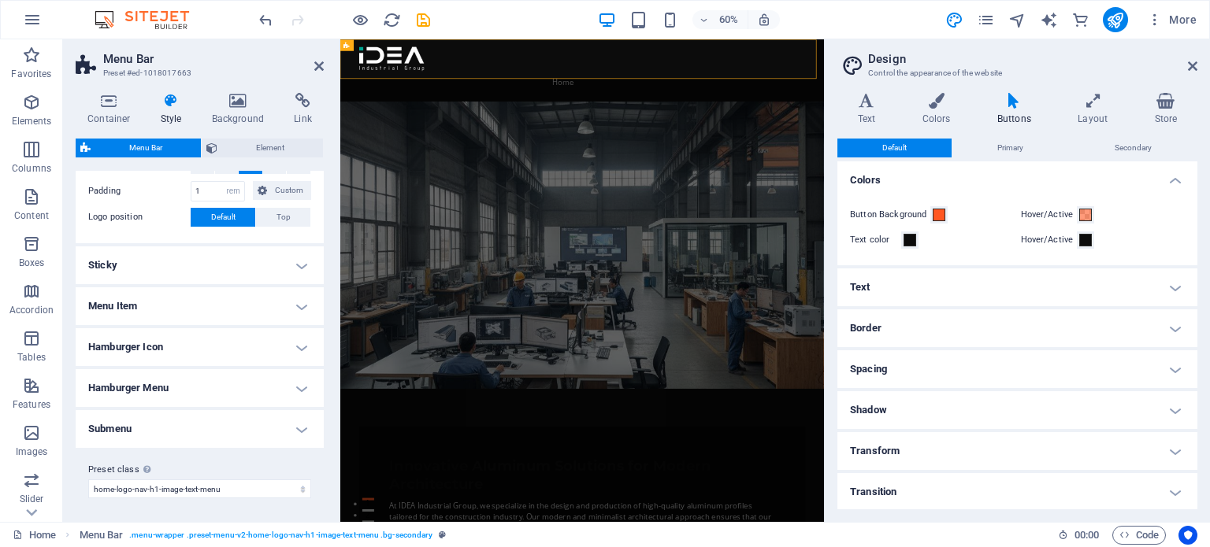
click at [220, 341] on h4 "Hamburger Icon" at bounding box center [200, 347] width 248 height 38
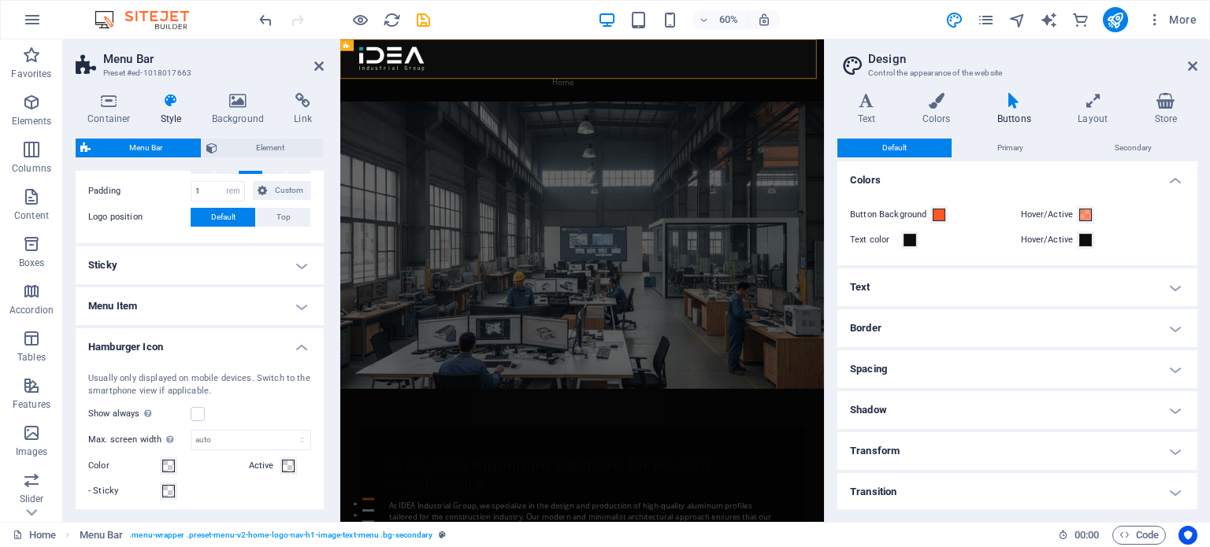
click at [220, 341] on h4 "Hamburger Icon" at bounding box center [200, 342] width 248 height 28
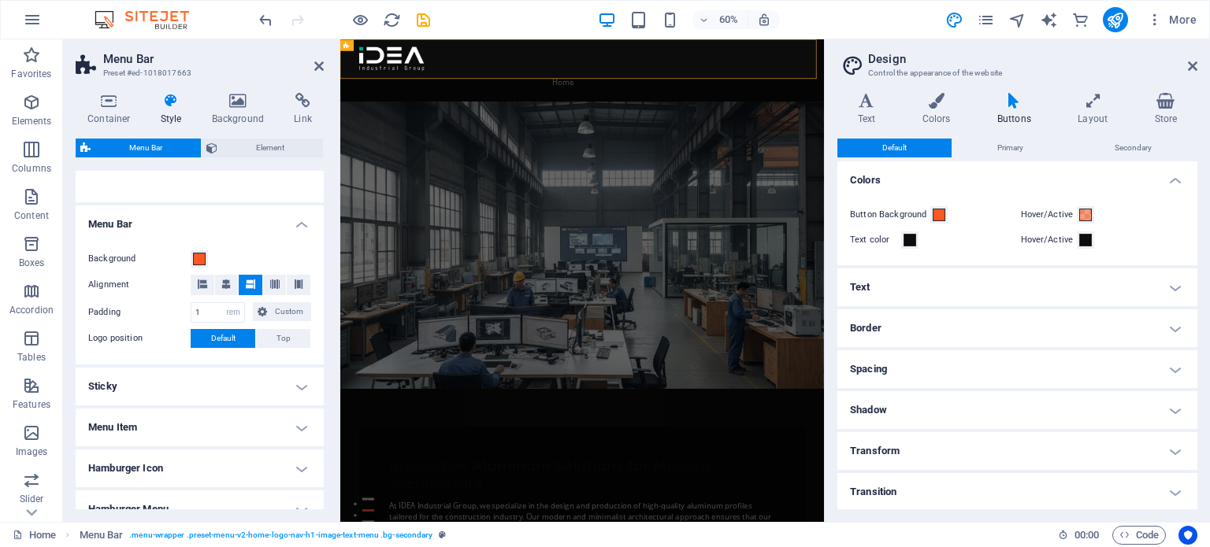
scroll to position [39, 0]
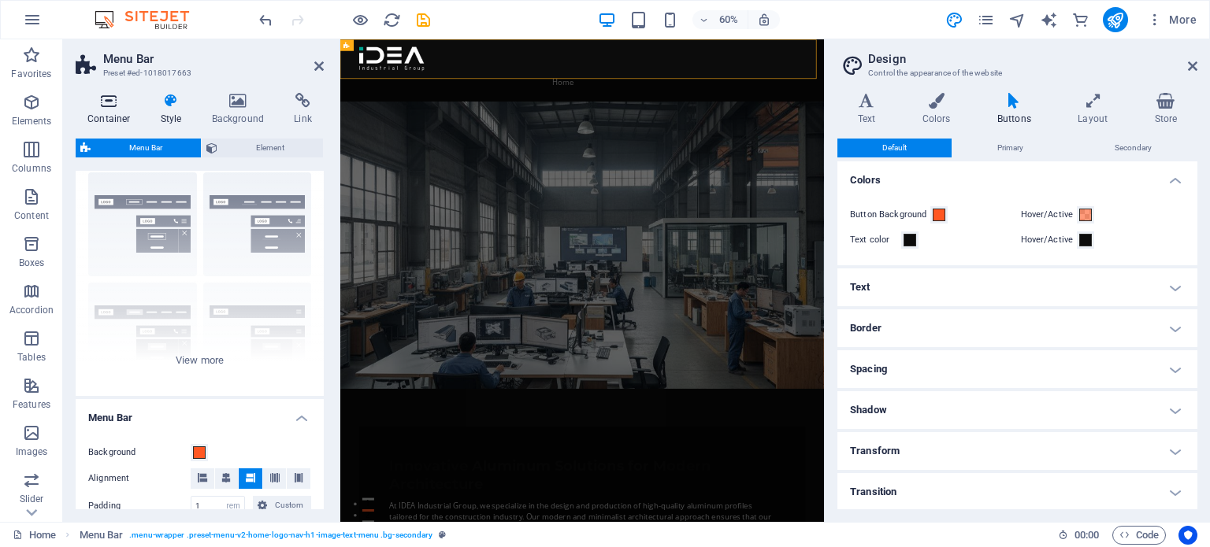
click at [105, 102] on icon at bounding box center [109, 101] width 67 height 16
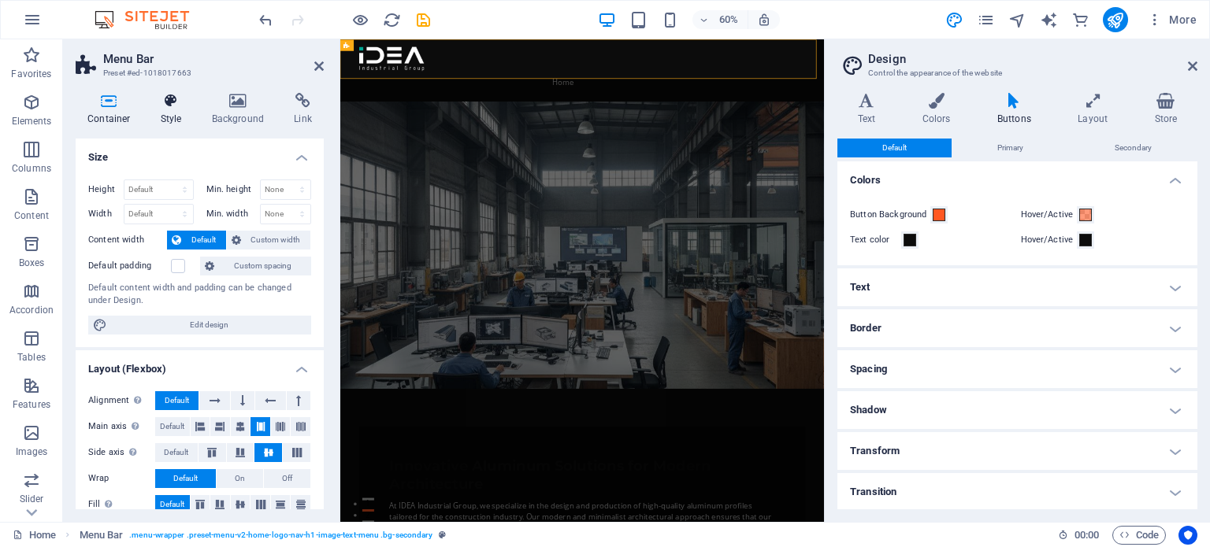
click at [165, 102] on icon at bounding box center [171, 101] width 45 height 16
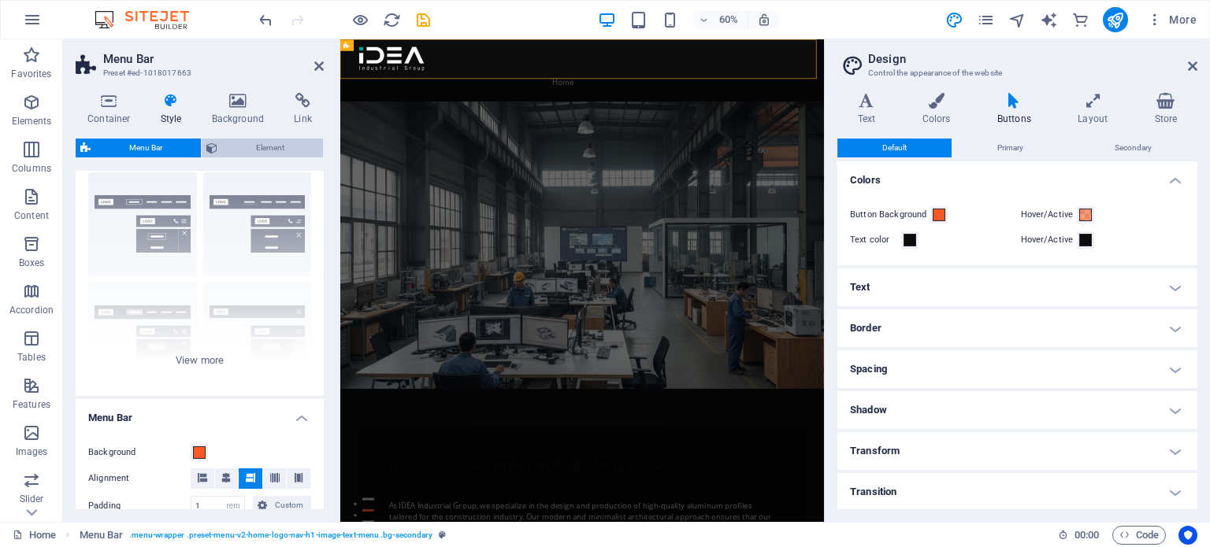
click at [232, 147] on span "Element" at bounding box center [270, 148] width 96 height 19
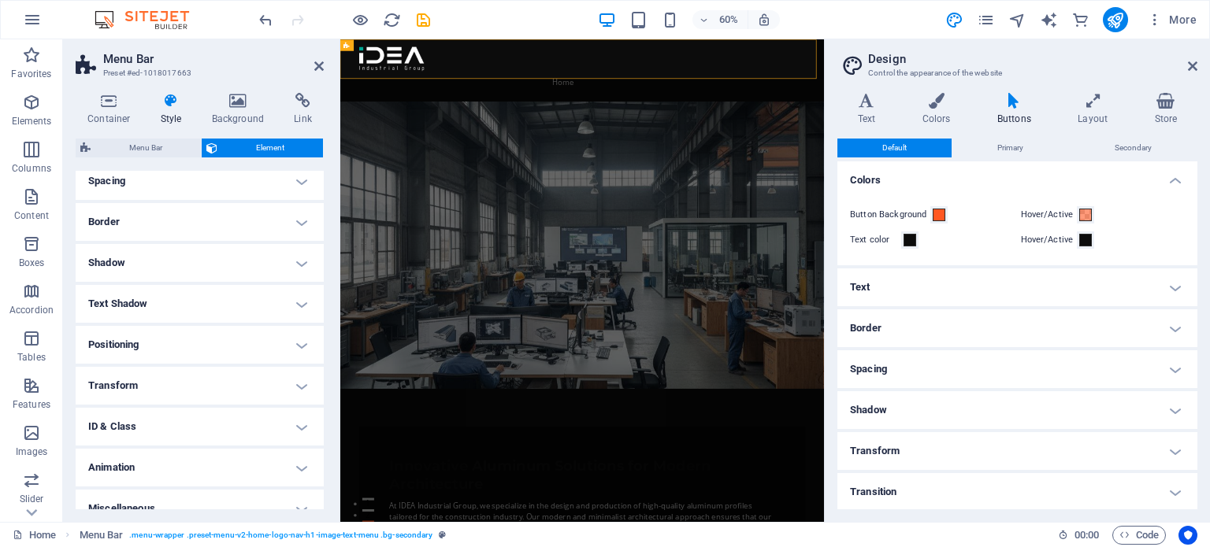
scroll to position [158, 0]
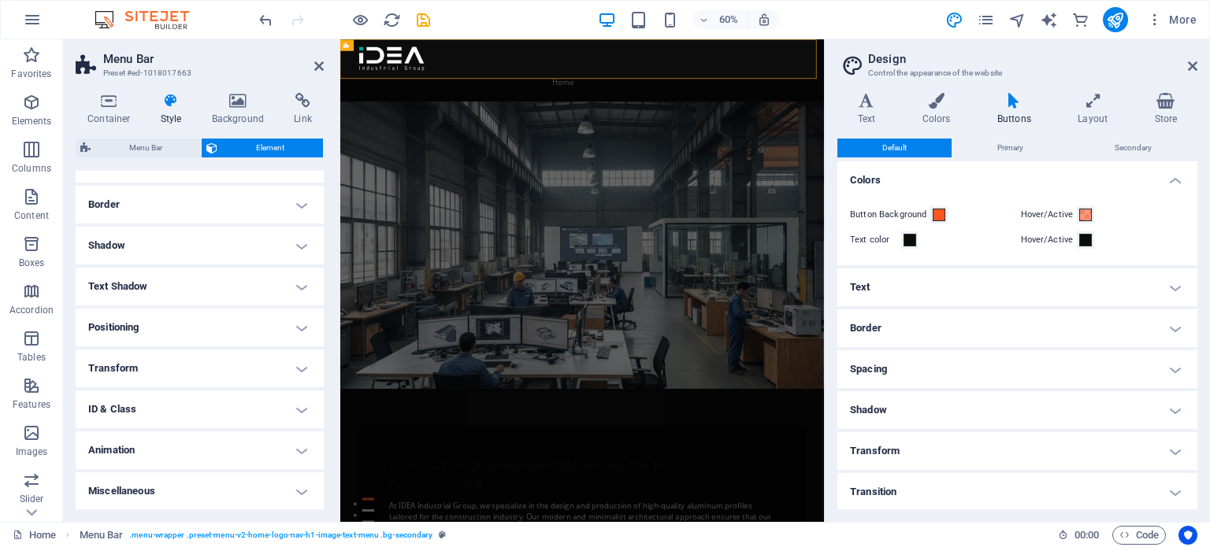
click at [204, 446] on h4 "Animation" at bounding box center [200, 451] width 248 height 38
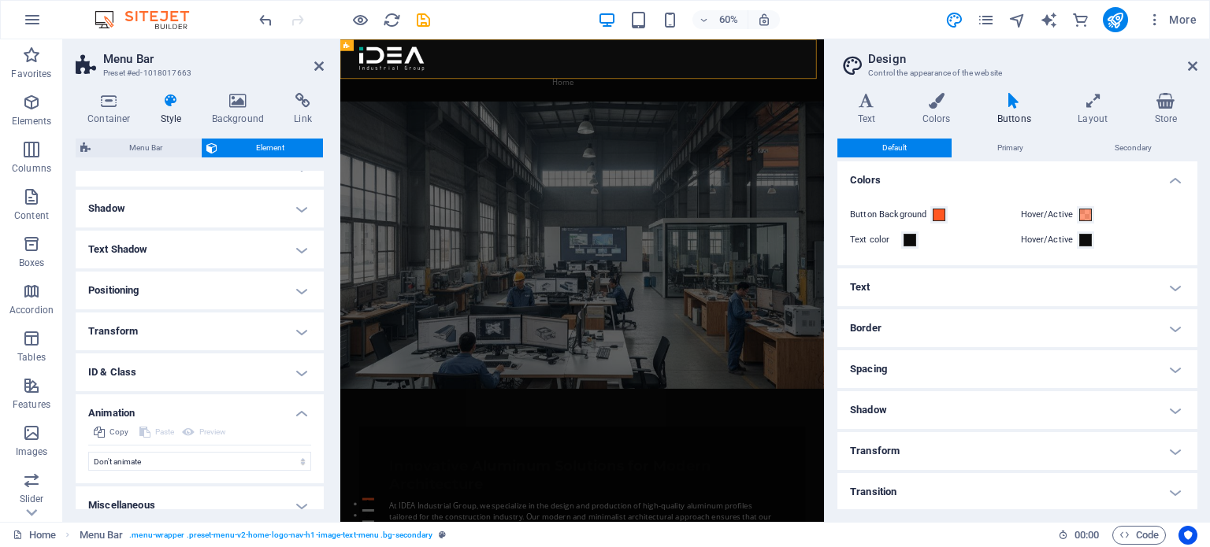
scroll to position [209, 0]
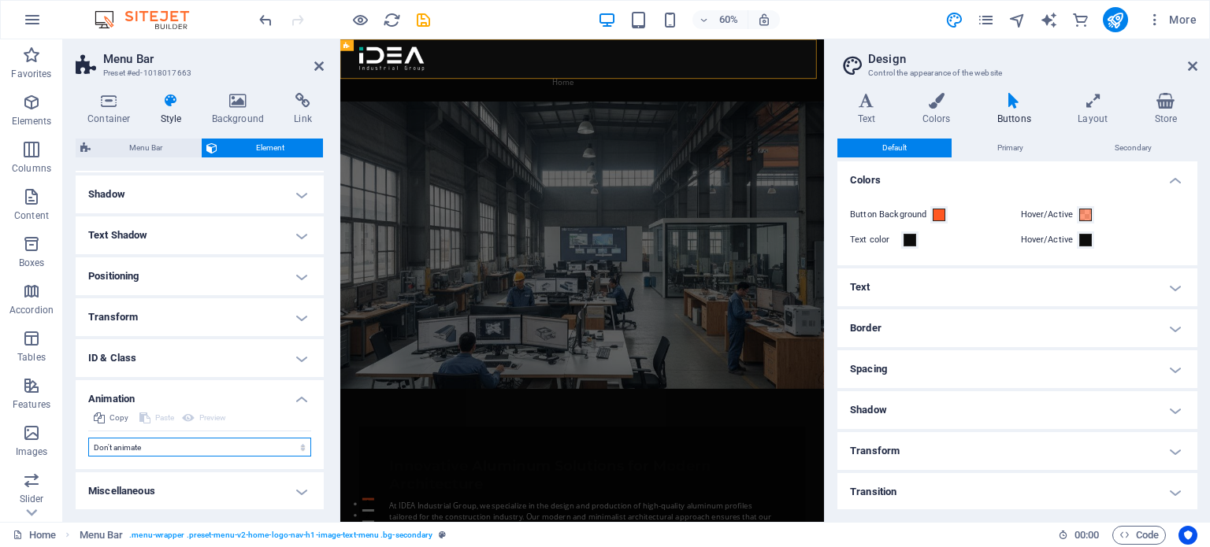
click at [205, 445] on select "Don't animate Show / Hide Slide up/down Zoom in/out Slide left to right Slide r…" at bounding box center [199, 447] width 223 height 19
select select "fade"
click at [88, 438] on select "Don't animate Show / Hide Slide up/down Zoom in/out Slide left to right Slide r…" at bounding box center [199, 447] width 223 height 19
select select "scroll"
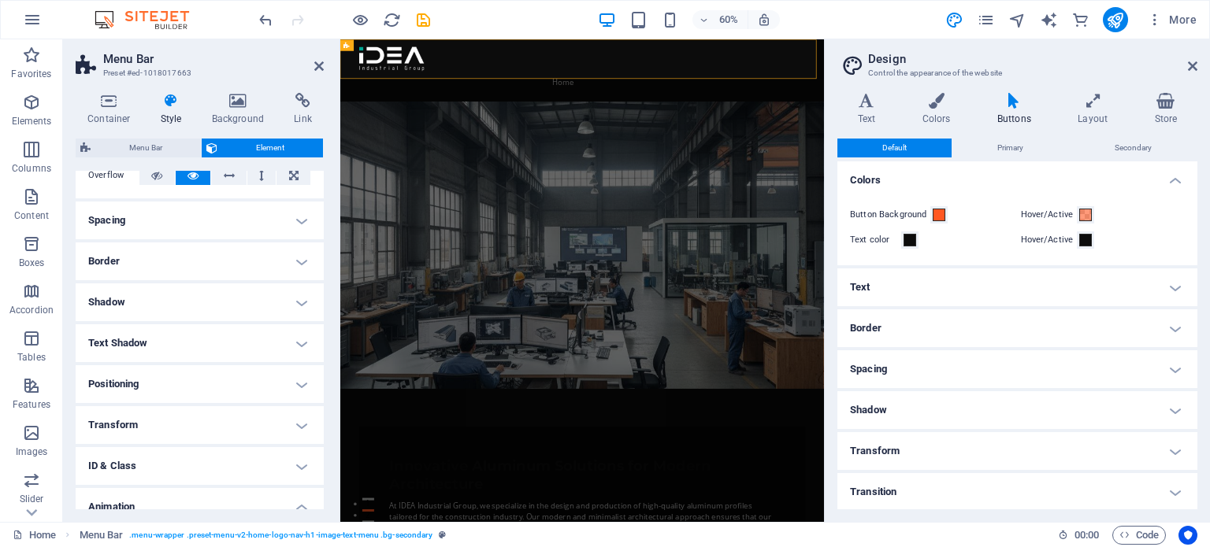
scroll to position [0, 0]
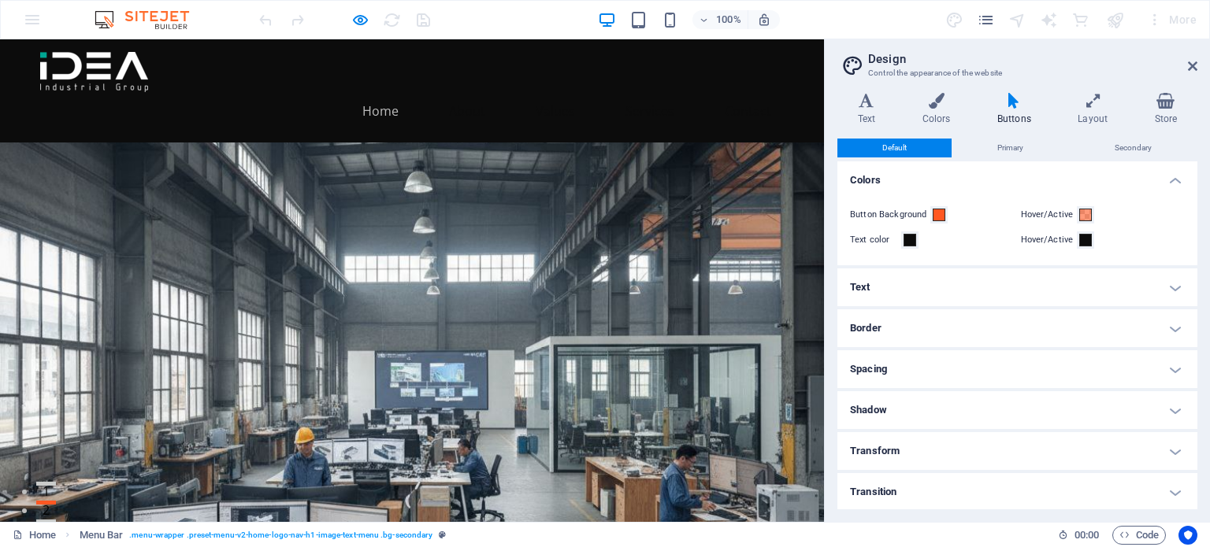
select select "fade"
select select "s"
select select "scroll"
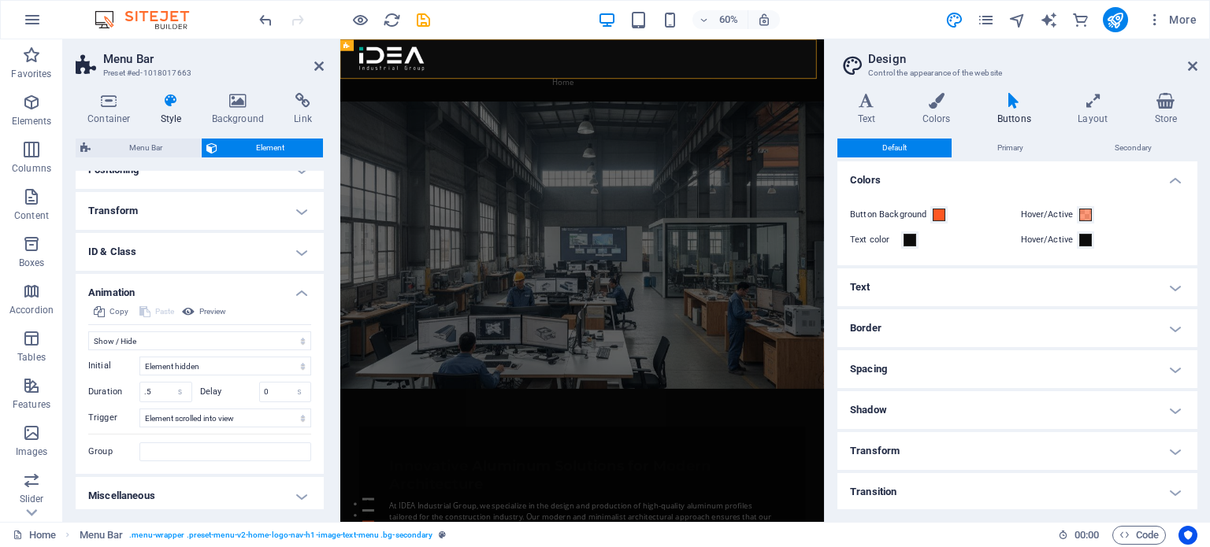
scroll to position [319, 0]
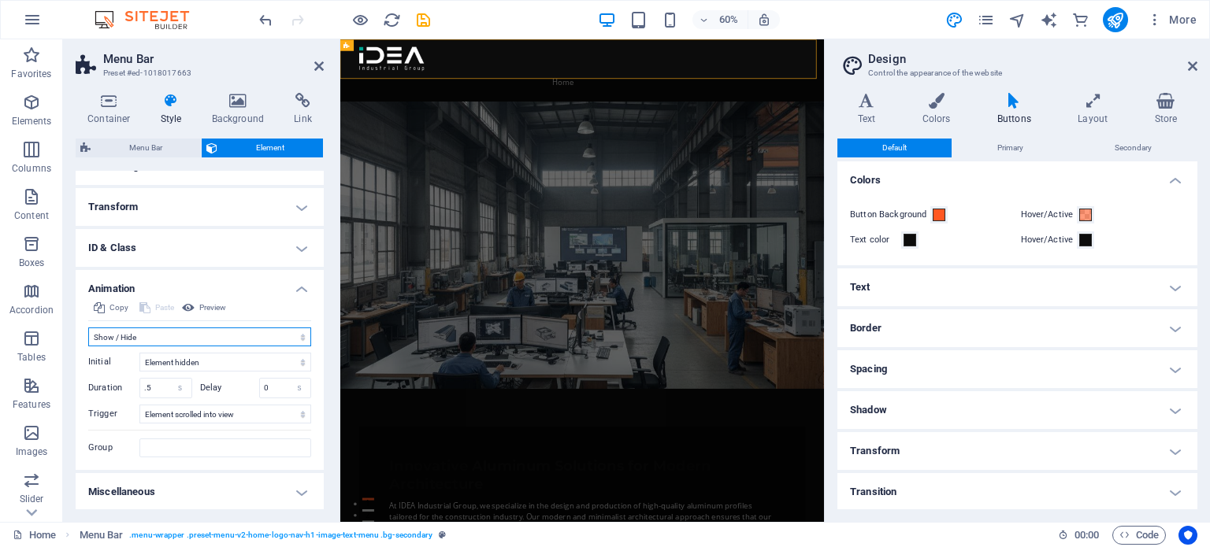
click at [191, 337] on select "Don't animate Show / Hide Slide up/down Zoom in/out Slide left to right Slide r…" at bounding box center [199, 337] width 223 height 19
select select "pulse"
click at [88, 345] on select "Don't animate Show / Hide Slide up/down Zoom in/out Slide left to right Slide r…" at bounding box center [199, 337] width 223 height 19
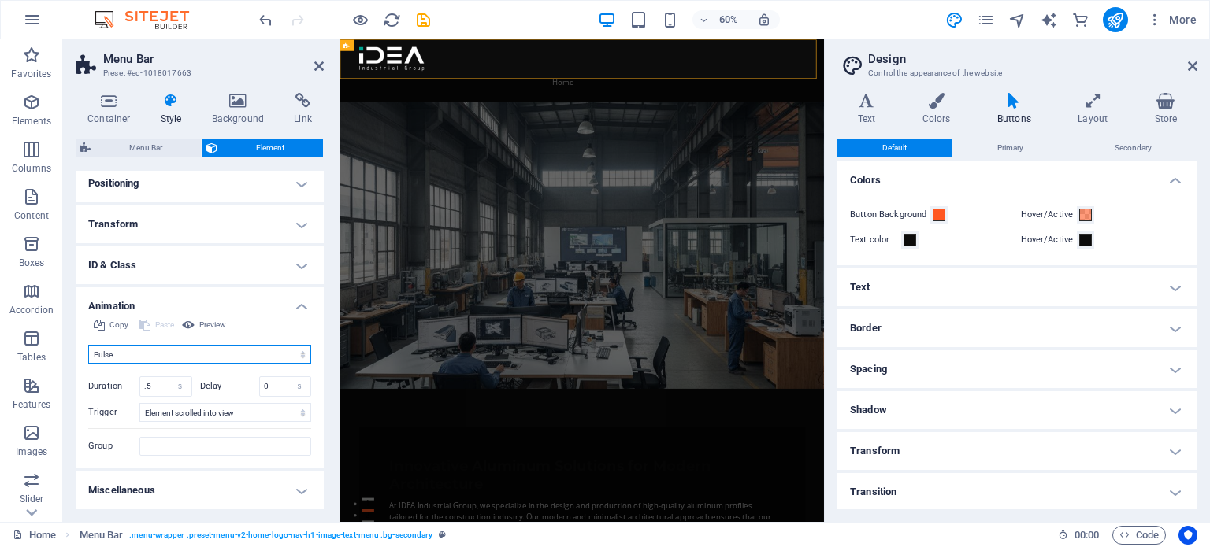
scroll to position [301, 0]
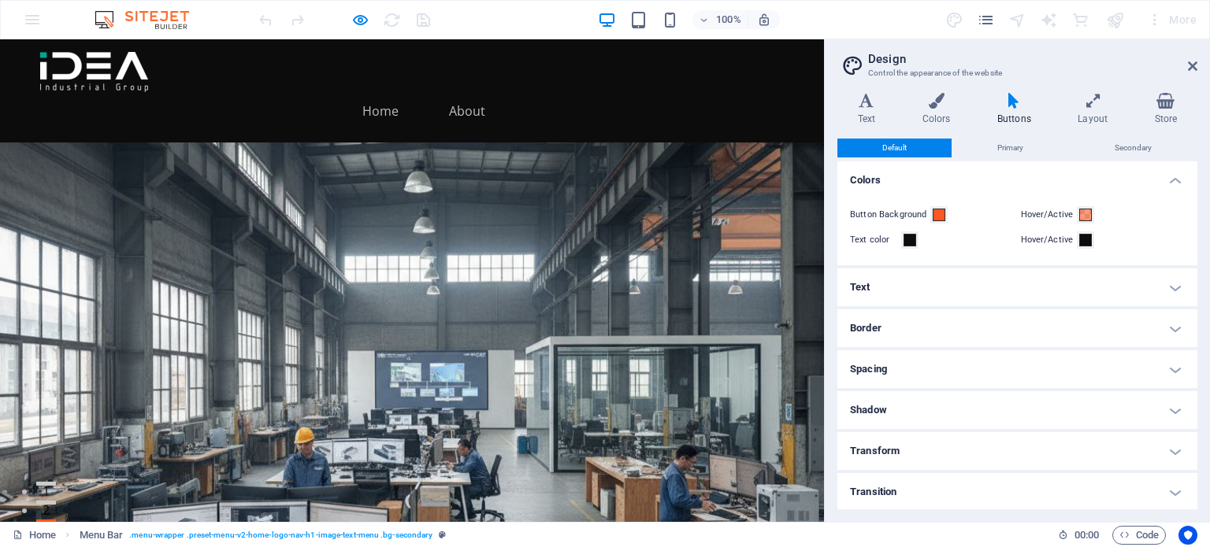
click at [453, 92] on link "About" at bounding box center [466, 111] width 61 height 38
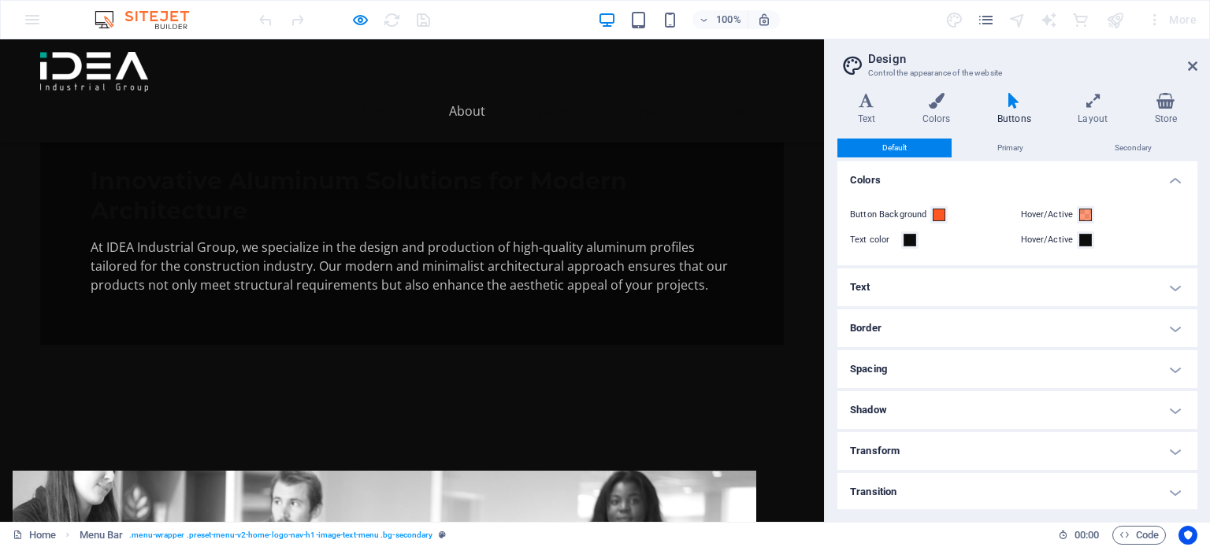
scroll to position [466, 0]
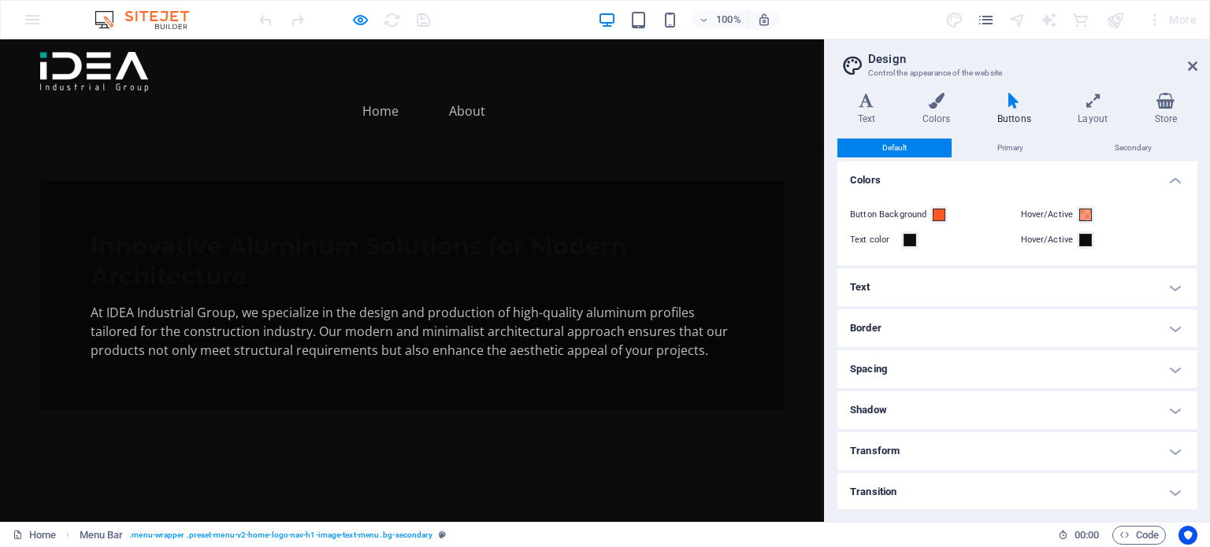
click at [386, 92] on link "Home" at bounding box center [380, 111] width 61 height 38
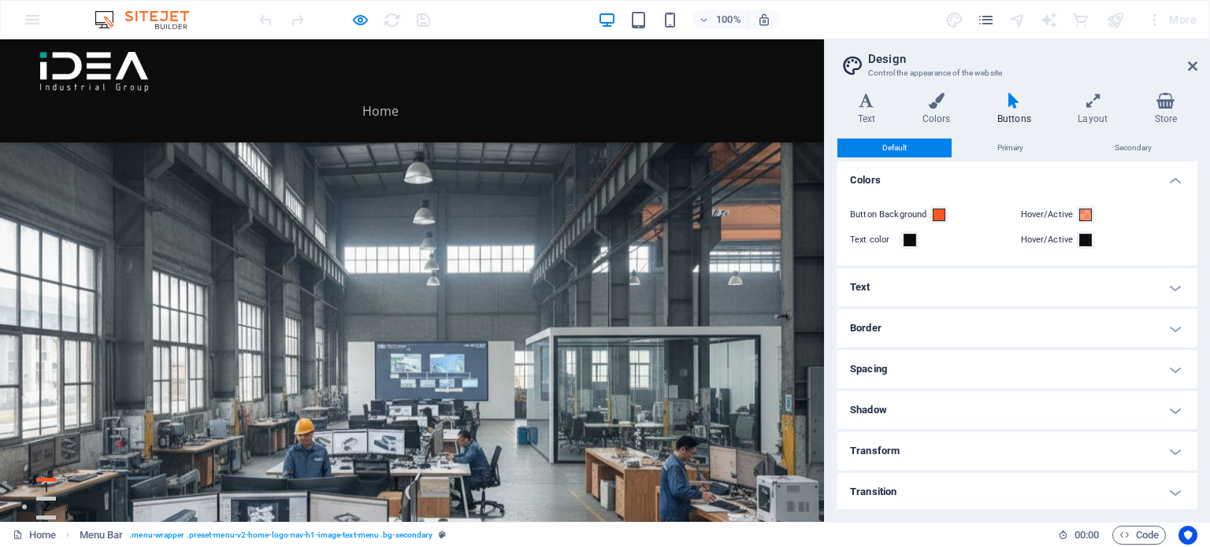
scroll to position [65, 0]
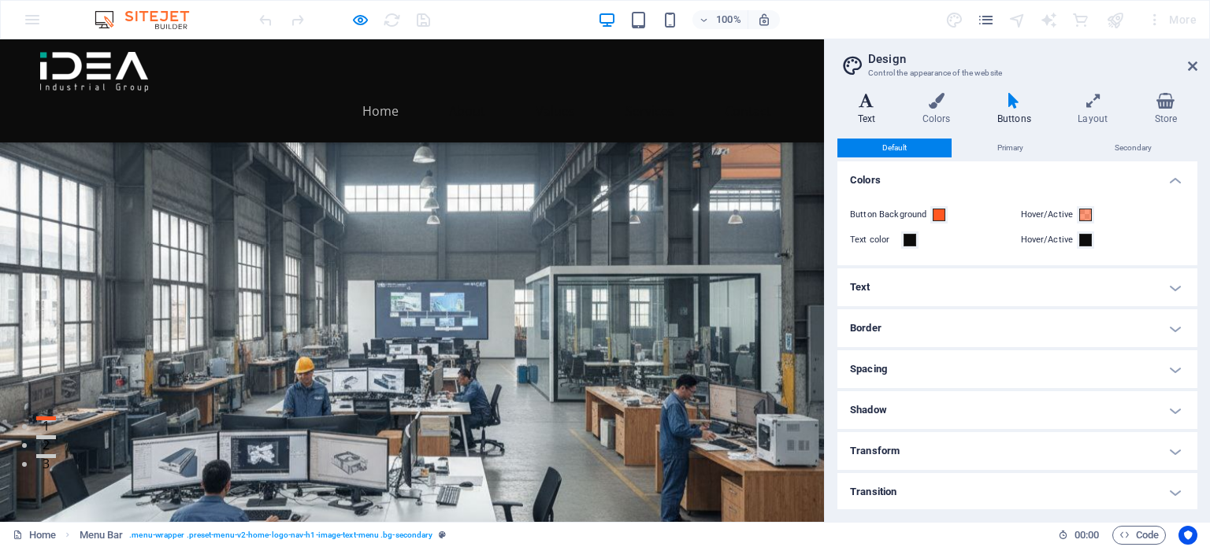
click at [855, 116] on h4 "Text" at bounding box center [869, 109] width 65 height 33
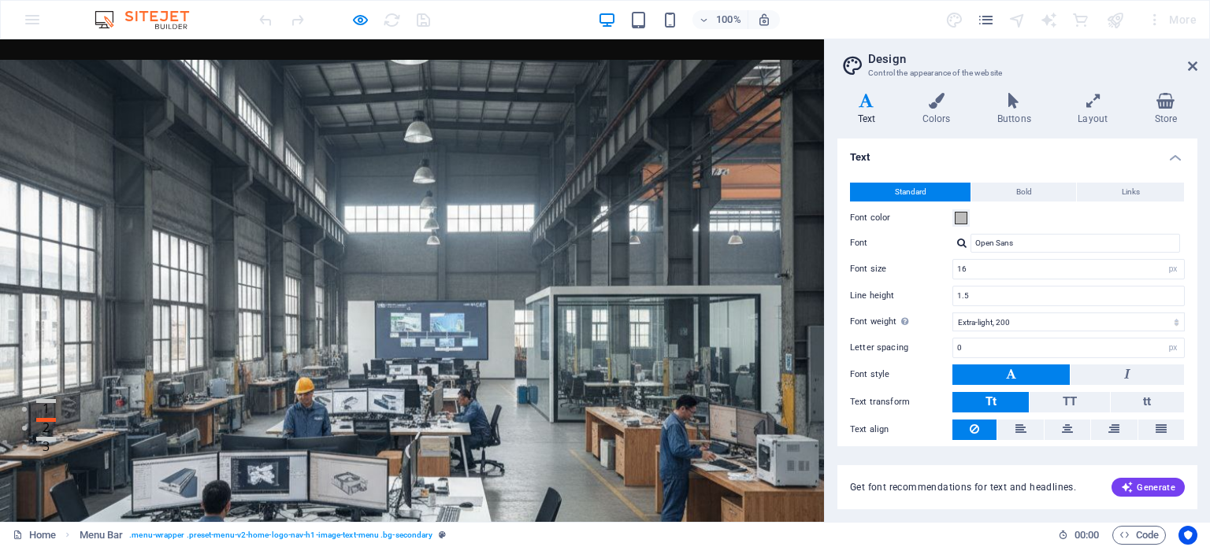
scroll to position [0, 0]
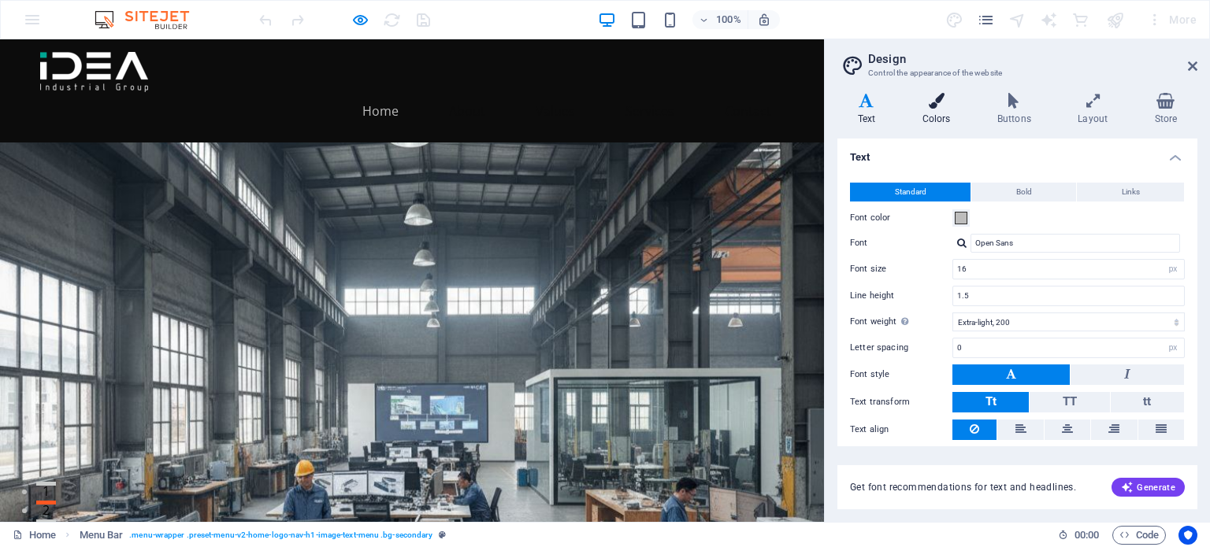
click at [929, 108] on icon at bounding box center [936, 101] width 69 height 16
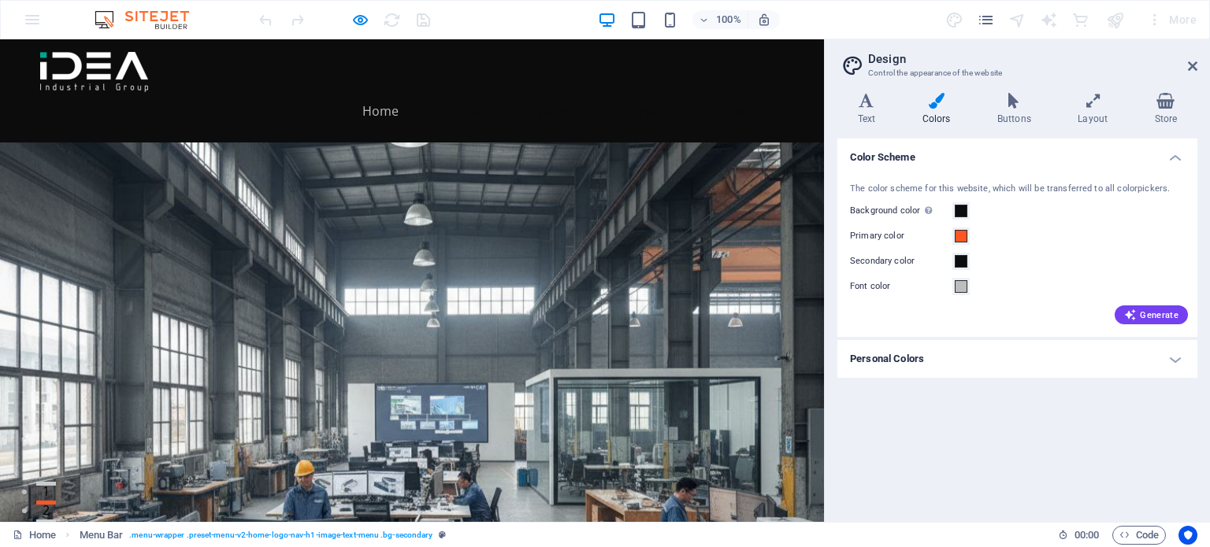
click at [961, 356] on h4 "Personal Colors" at bounding box center [1017, 359] width 360 height 38
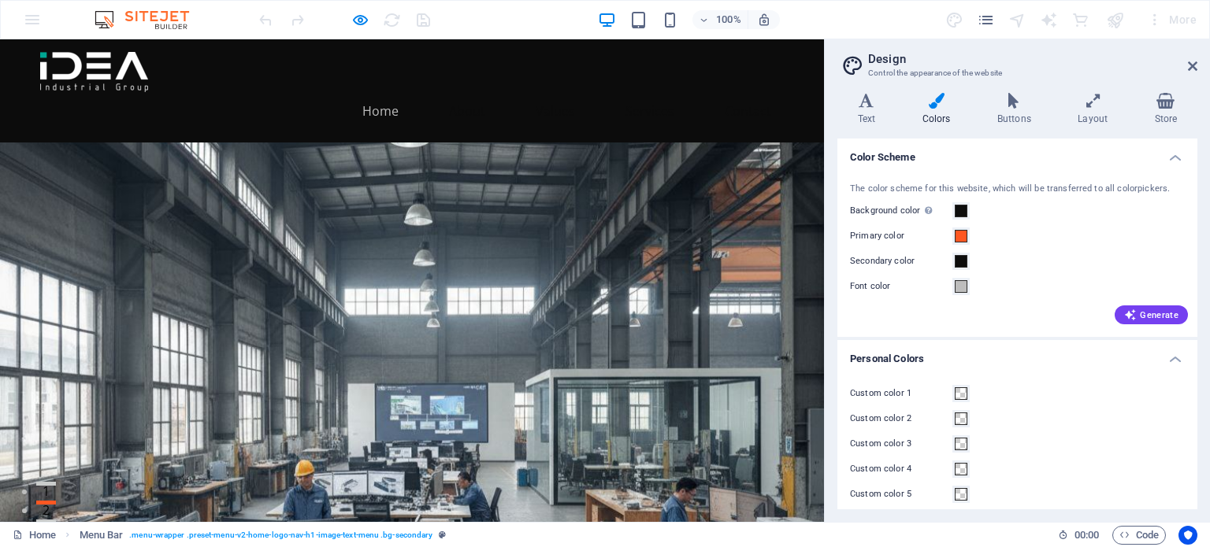
click at [961, 356] on h4 "Personal Colors" at bounding box center [1017, 354] width 360 height 28
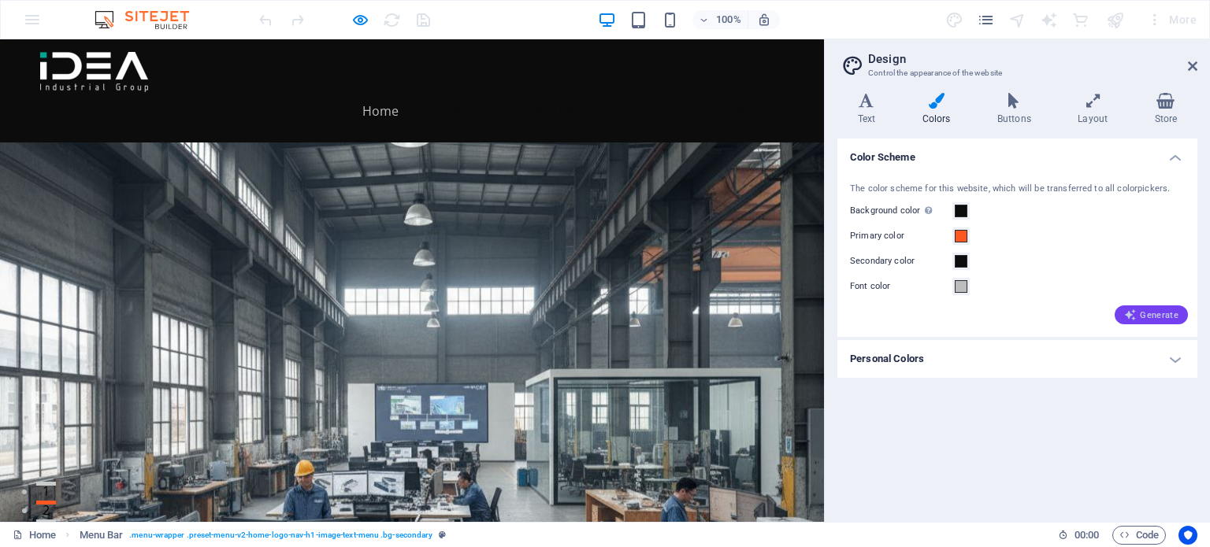
click at [1143, 313] on span "Generate" at bounding box center [1151, 315] width 54 height 13
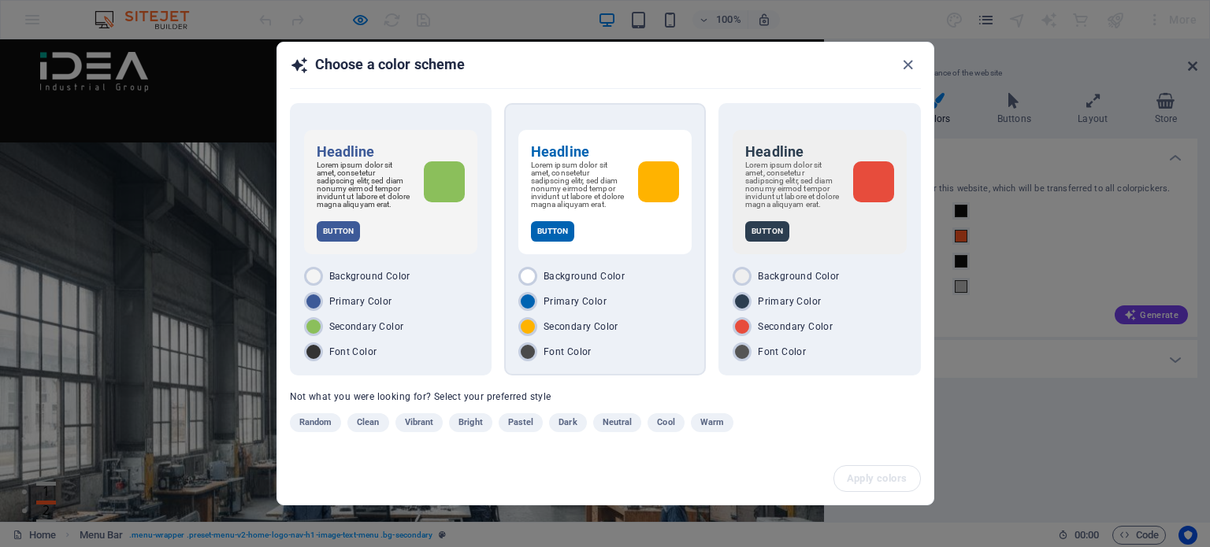
click at [665, 321] on div "Secondary Color" at bounding box center [604, 326] width 173 height 19
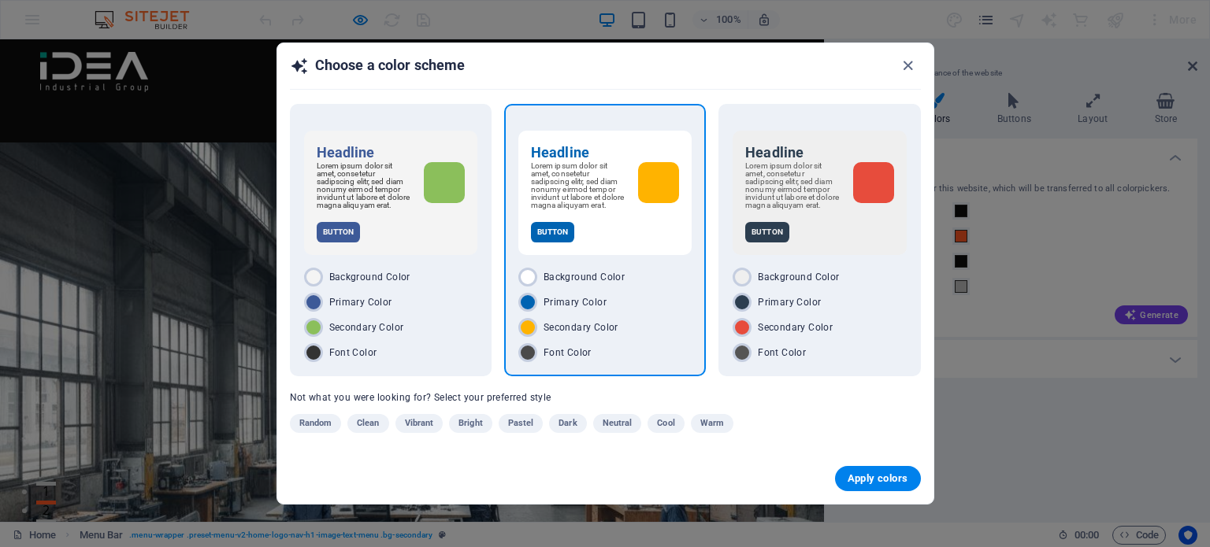
click at [665, 321] on div "Secondary Color" at bounding box center [604, 327] width 173 height 19
click at [848, 343] on div "Font Color" at bounding box center [818, 352] width 173 height 19
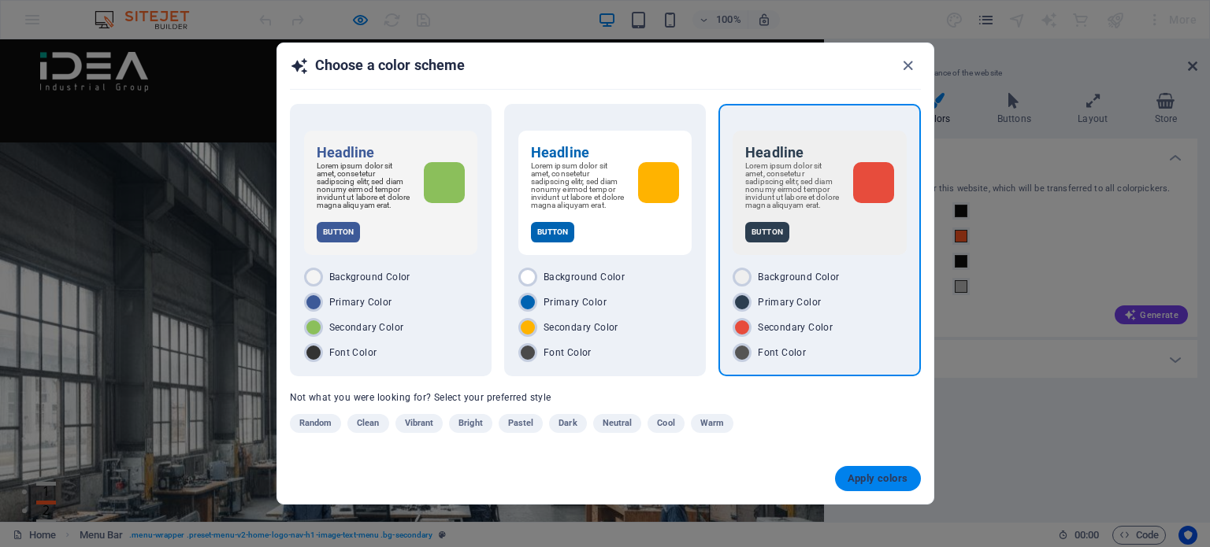
click at [891, 473] on span "Apply colors" at bounding box center [877, 479] width 61 height 13
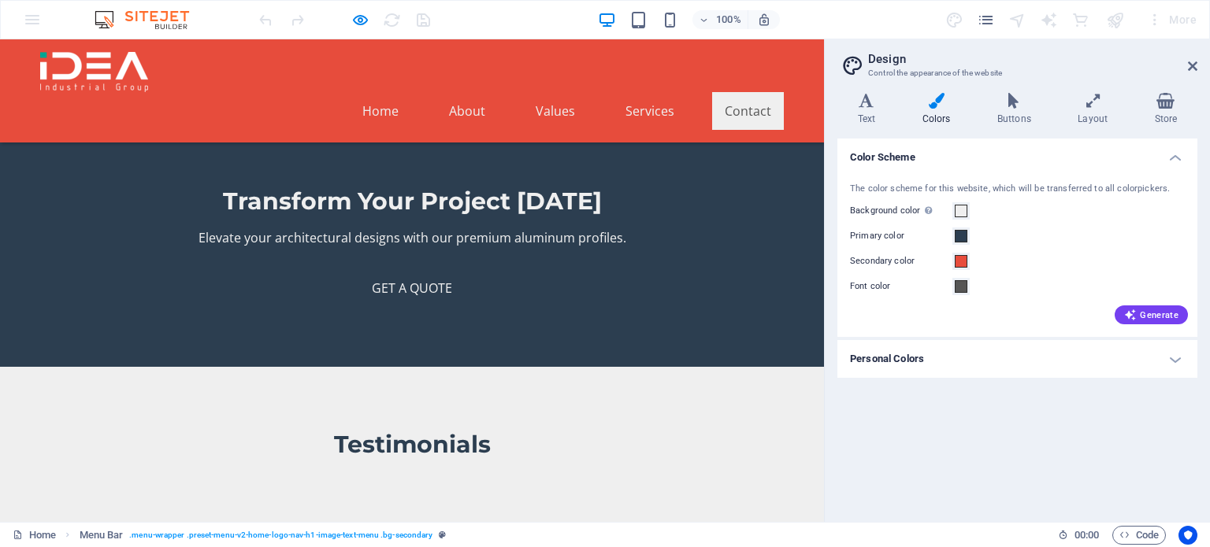
scroll to position [3622, 0]
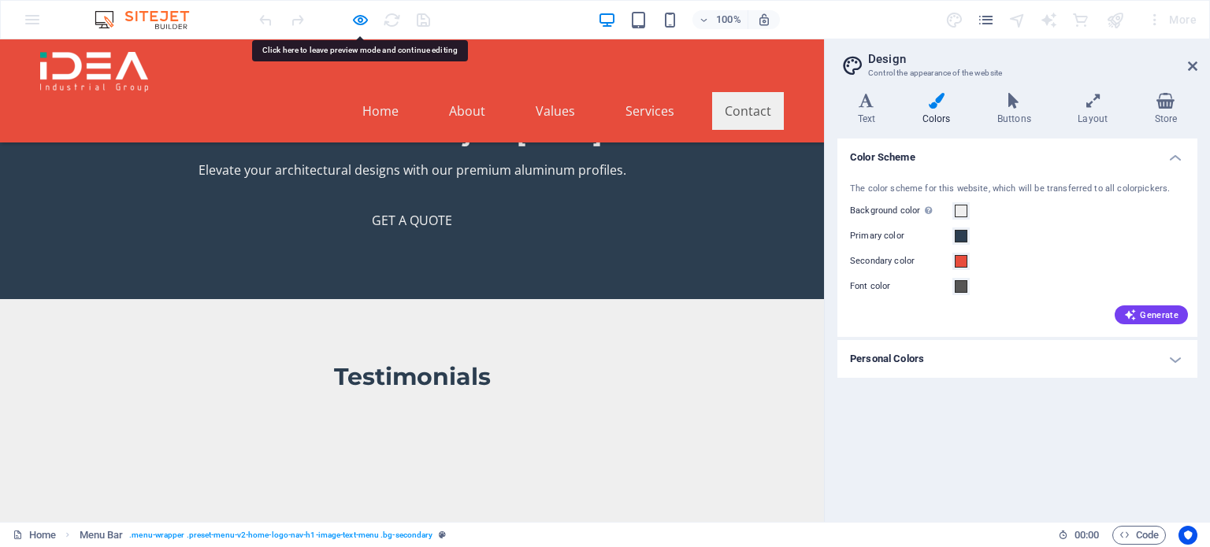
click at [347, 23] on div at bounding box center [344, 19] width 176 height 25
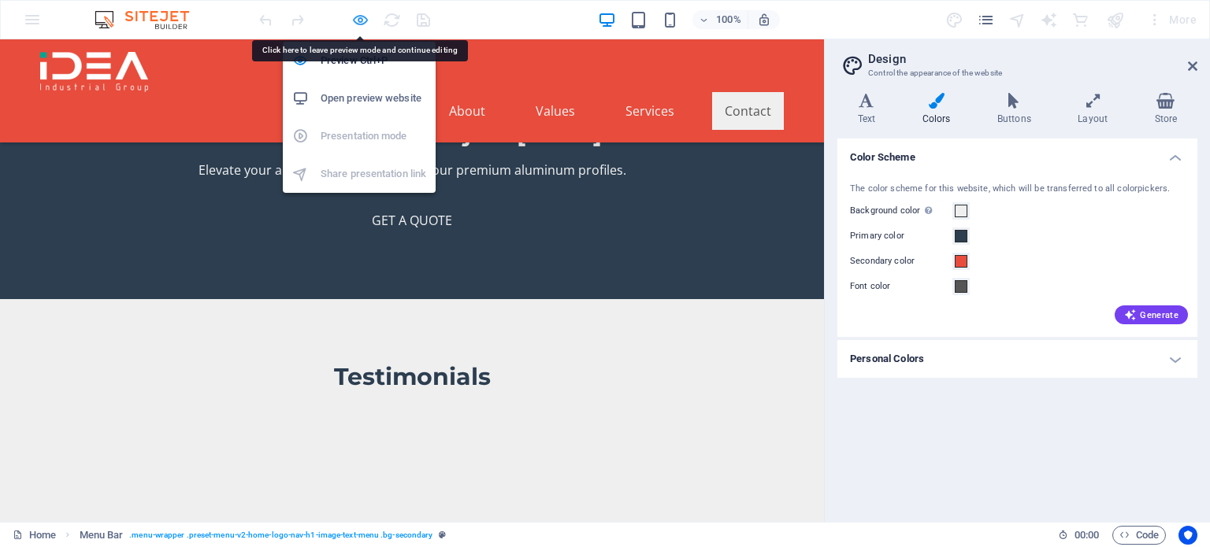
click at [359, 21] on icon "button" at bounding box center [360, 20] width 18 height 18
select select "pulse"
select select "s"
select select "scroll"
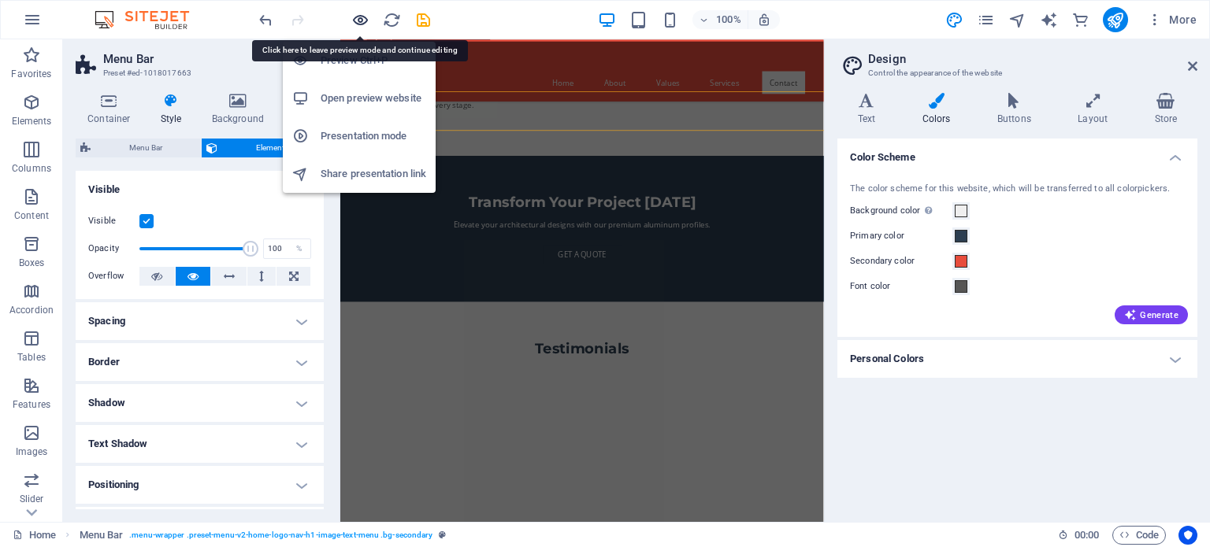
scroll to position [3693, 0]
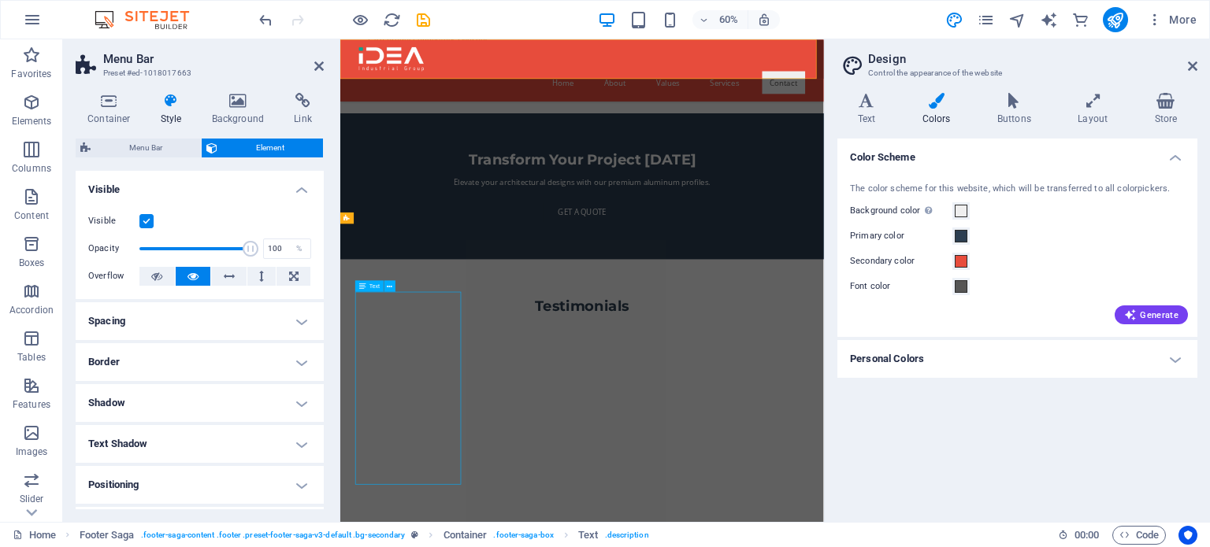
scroll to position [3857, 0]
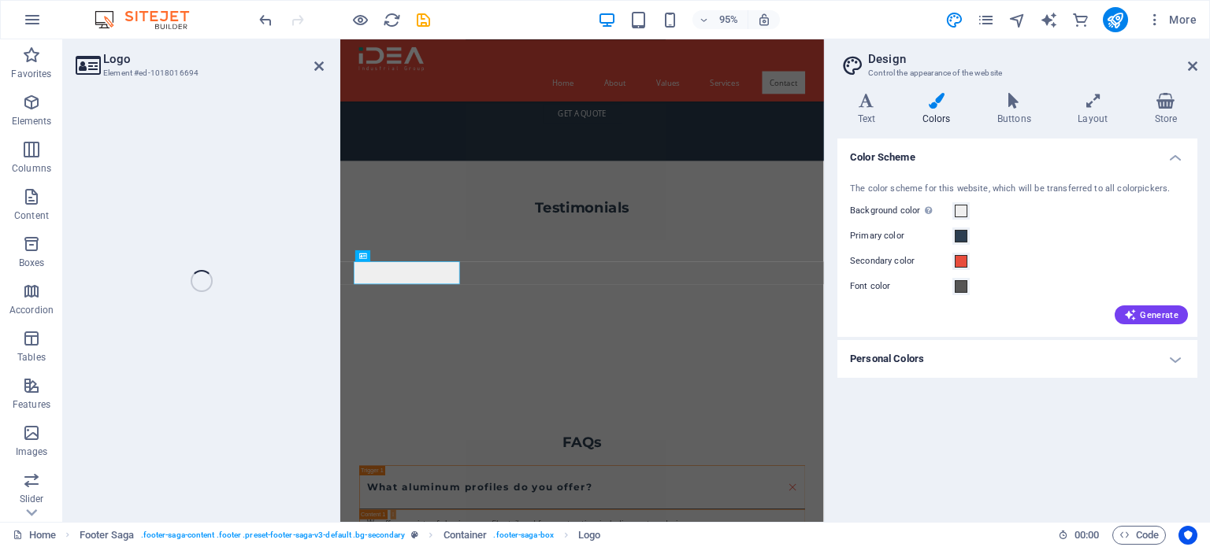
scroll to position [3693, 0]
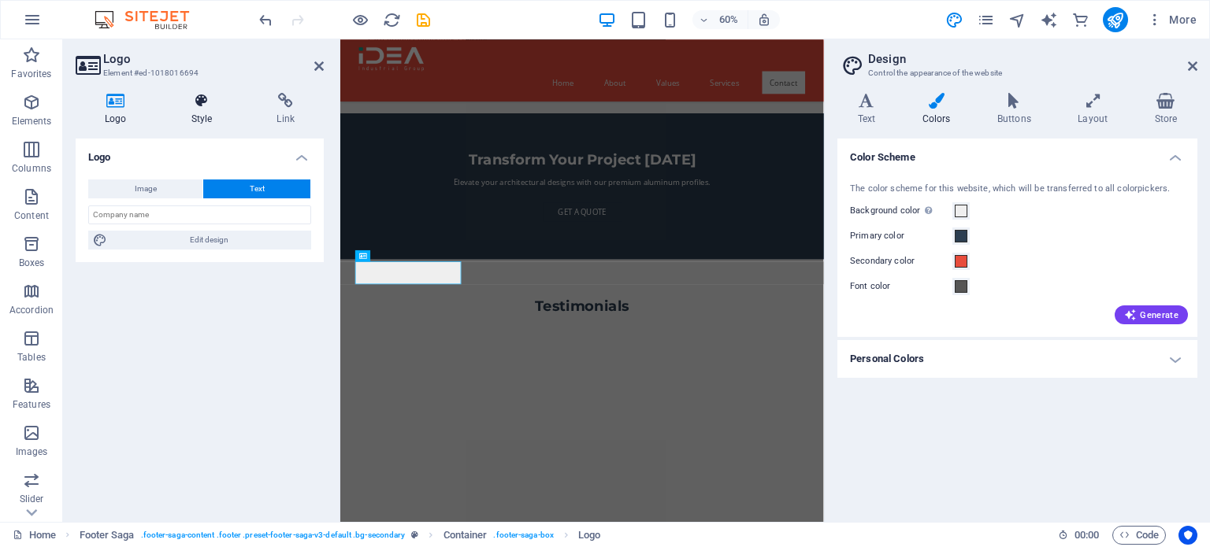
click at [187, 106] on icon at bounding box center [202, 101] width 80 height 16
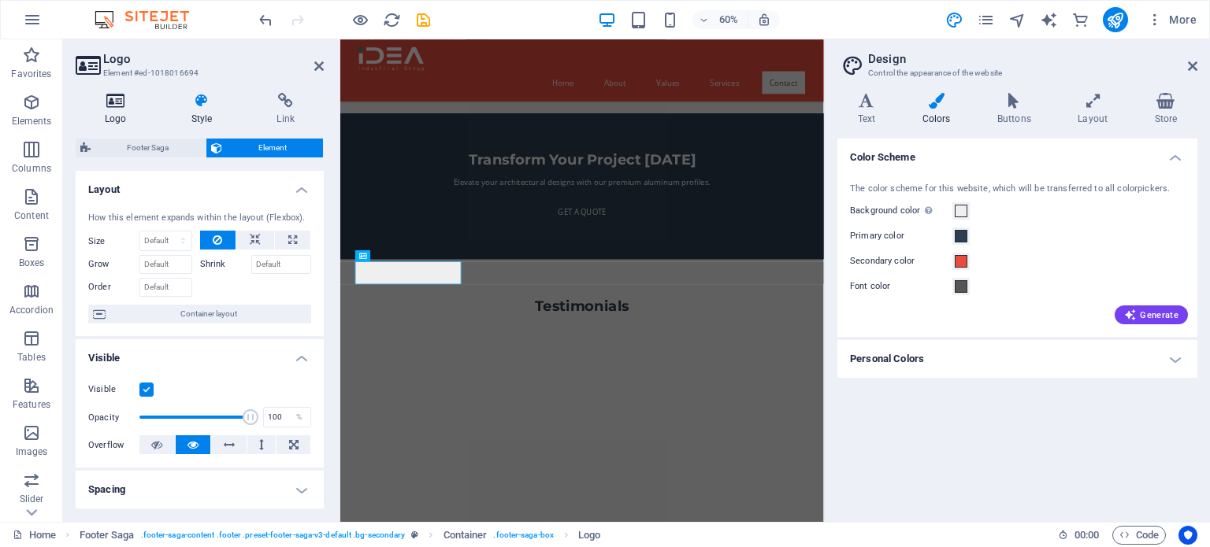
click at [136, 107] on icon at bounding box center [116, 101] width 80 height 16
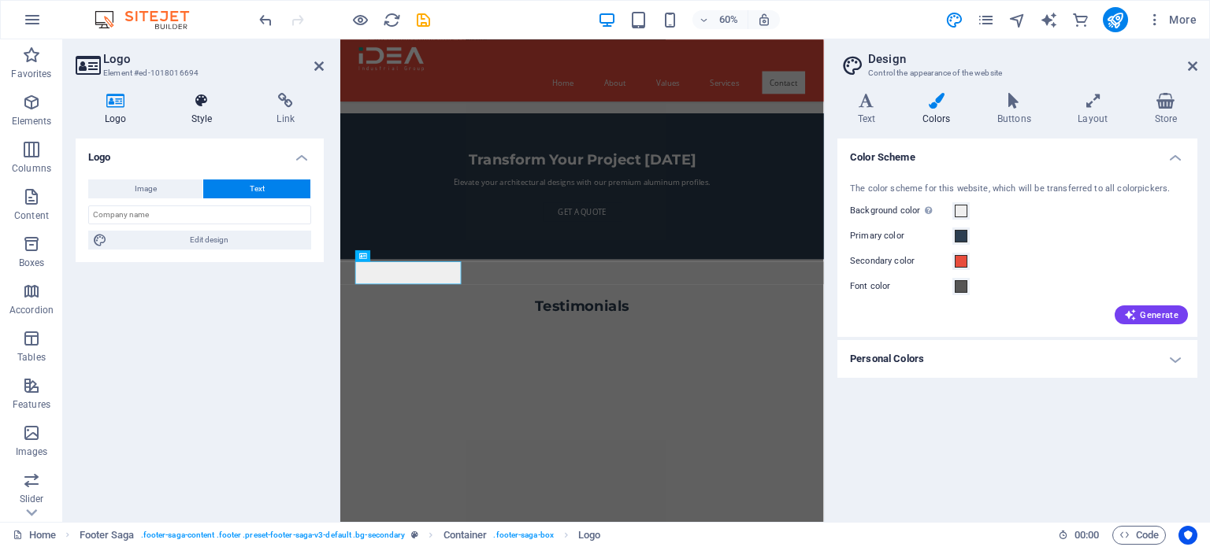
click at [227, 109] on h4 "Style" at bounding box center [205, 109] width 86 height 33
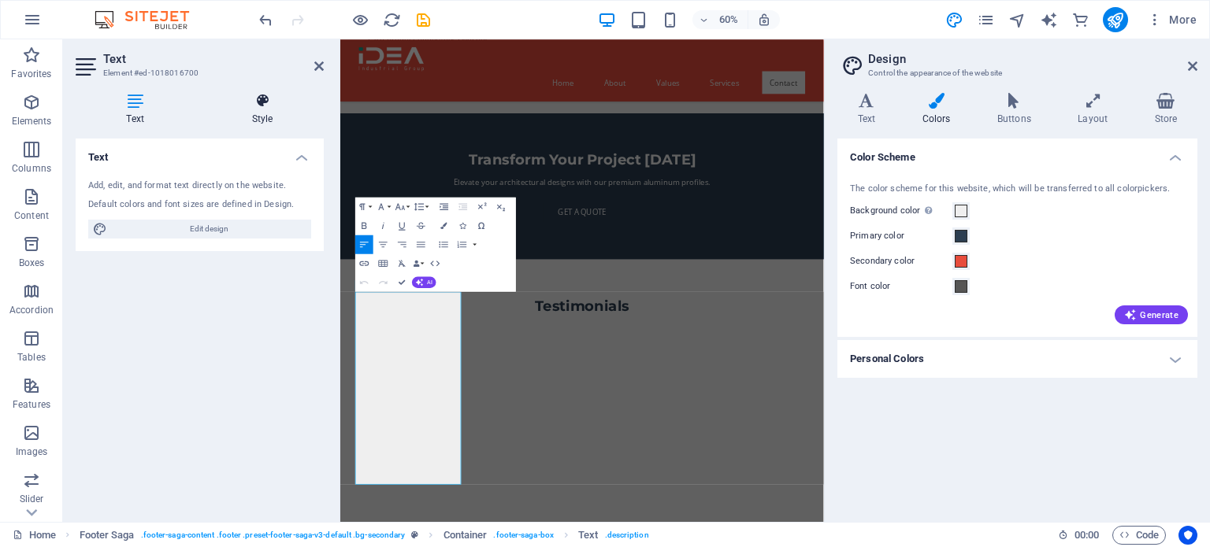
click at [264, 100] on icon at bounding box center [262, 101] width 123 height 16
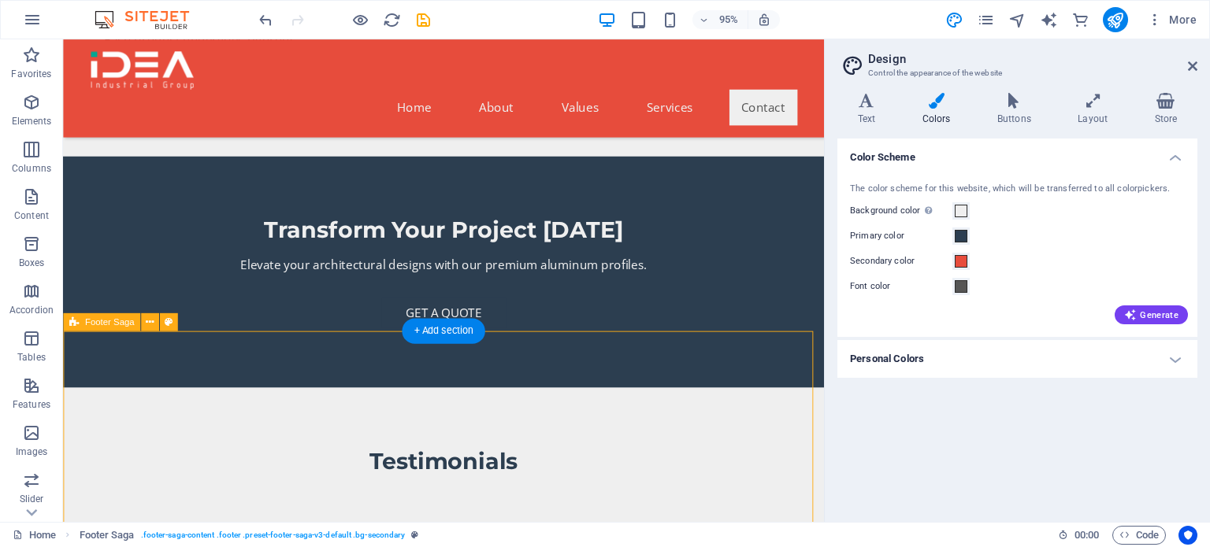
select select "footer"
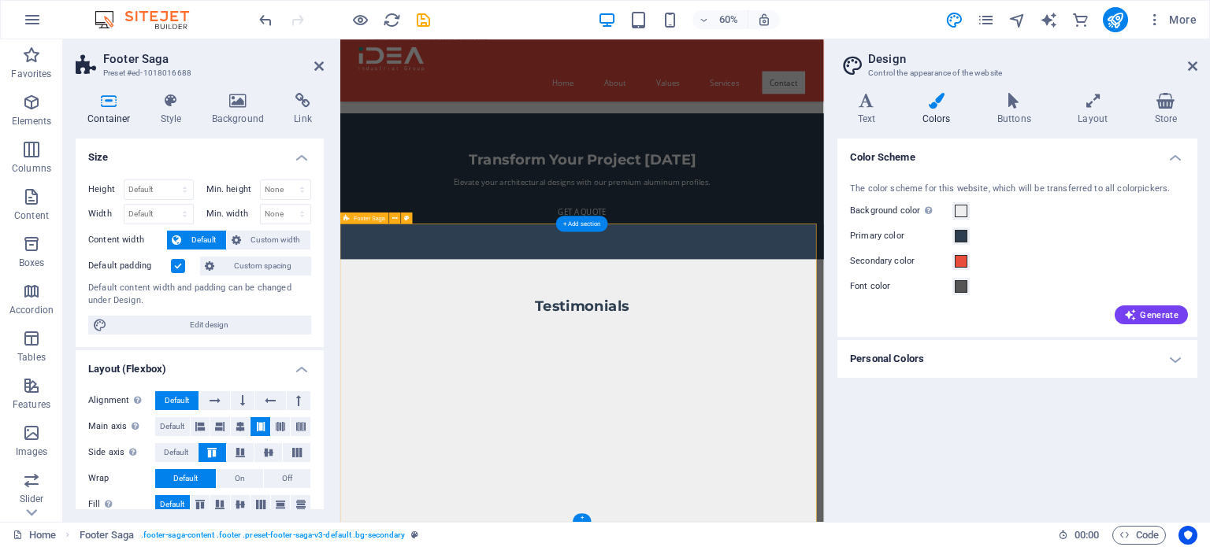
click at [223, 97] on icon at bounding box center [238, 101] width 76 height 16
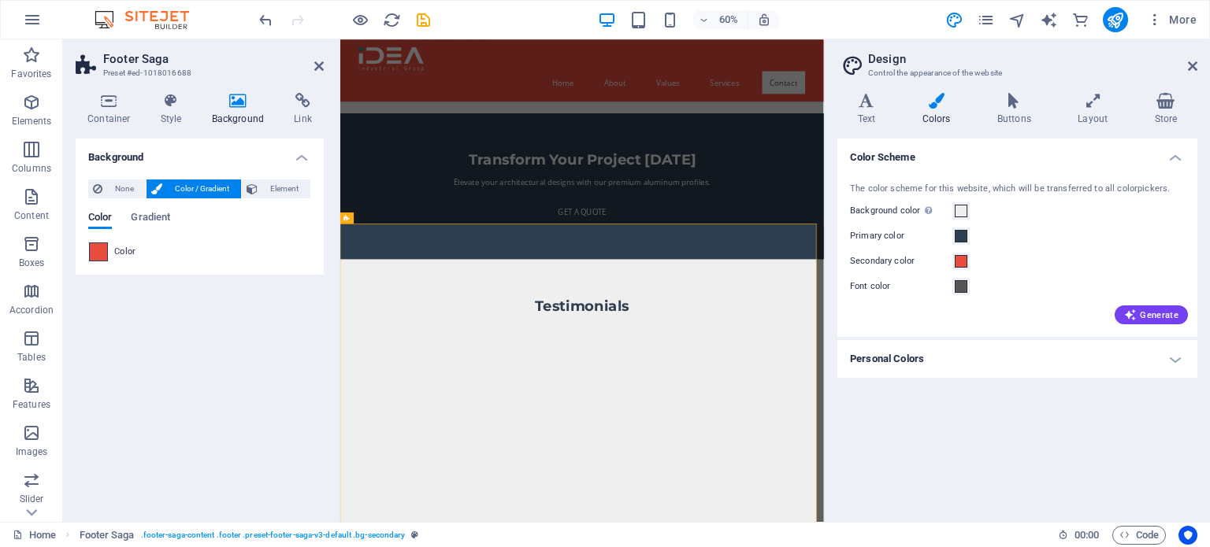
click at [105, 253] on span at bounding box center [98, 251] width 17 height 17
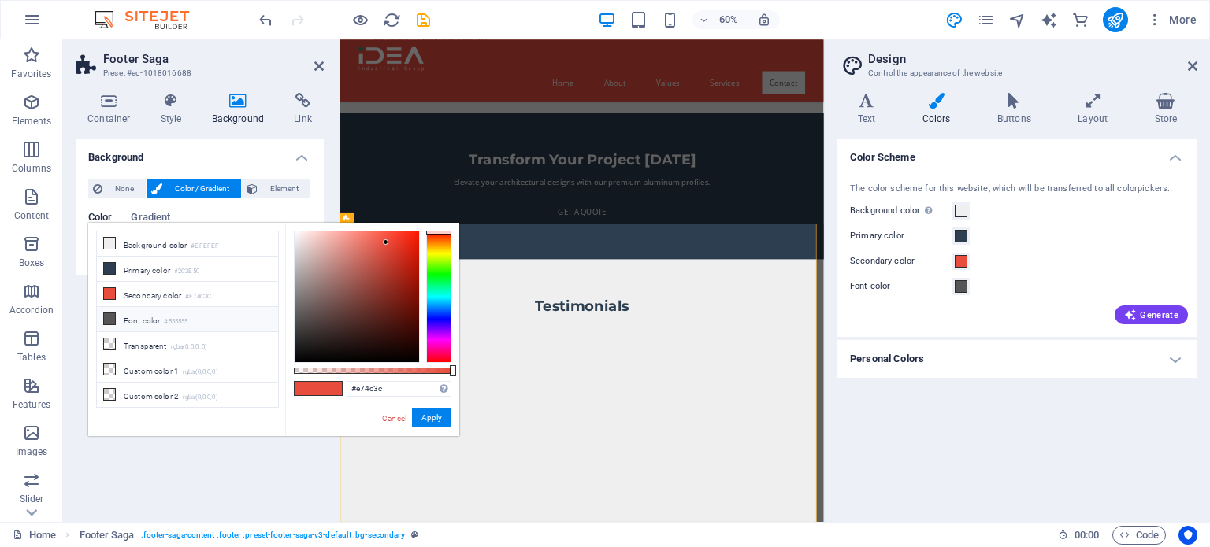
click at [181, 309] on li "Font color #555555" at bounding box center [187, 319] width 181 height 25
type input "#555555"
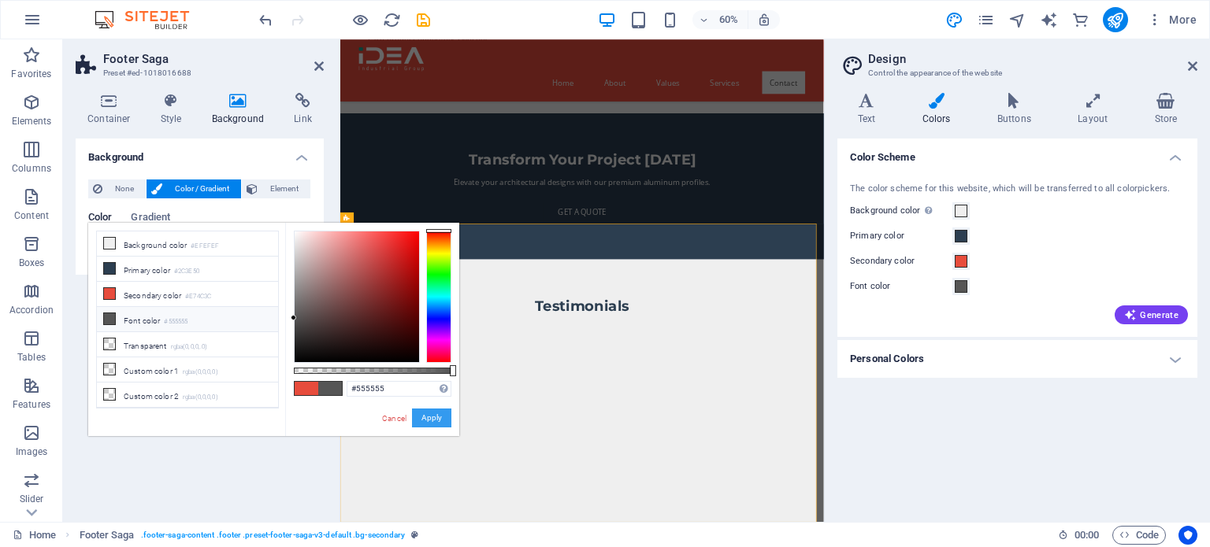
click at [428, 424] on button "Apply" at bounding box center [431, 418] width 39 height 19
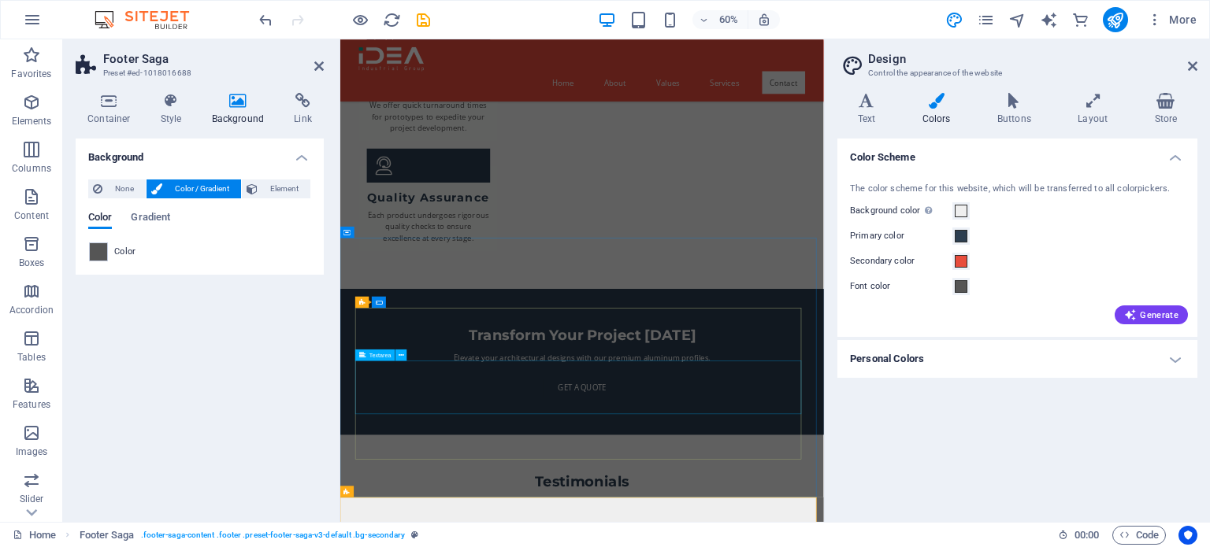
scroll to position [3220, 0]
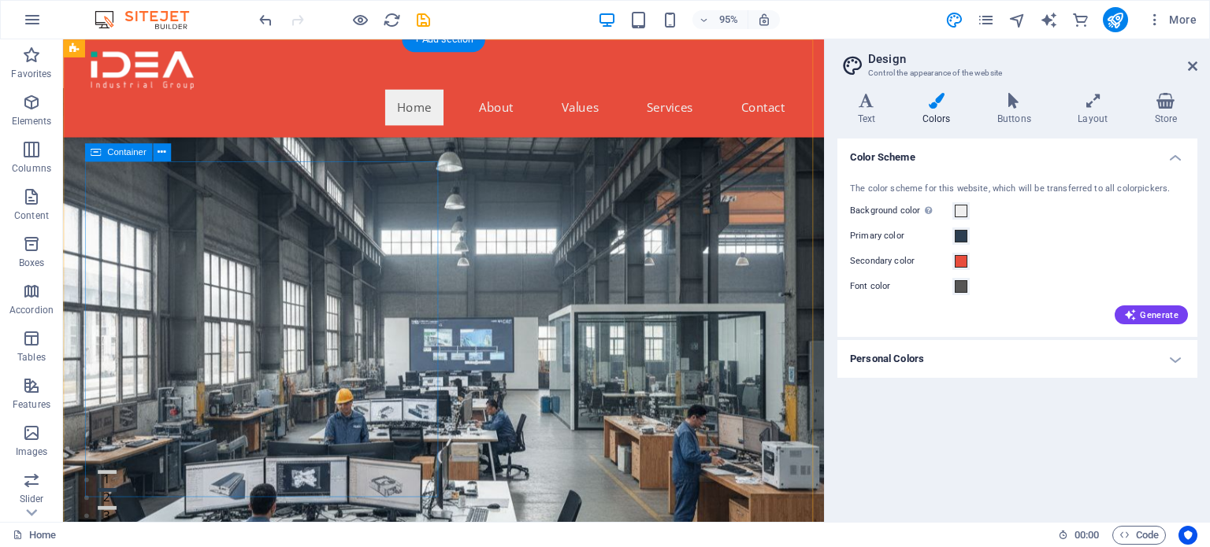
scroll to position [0, 0]
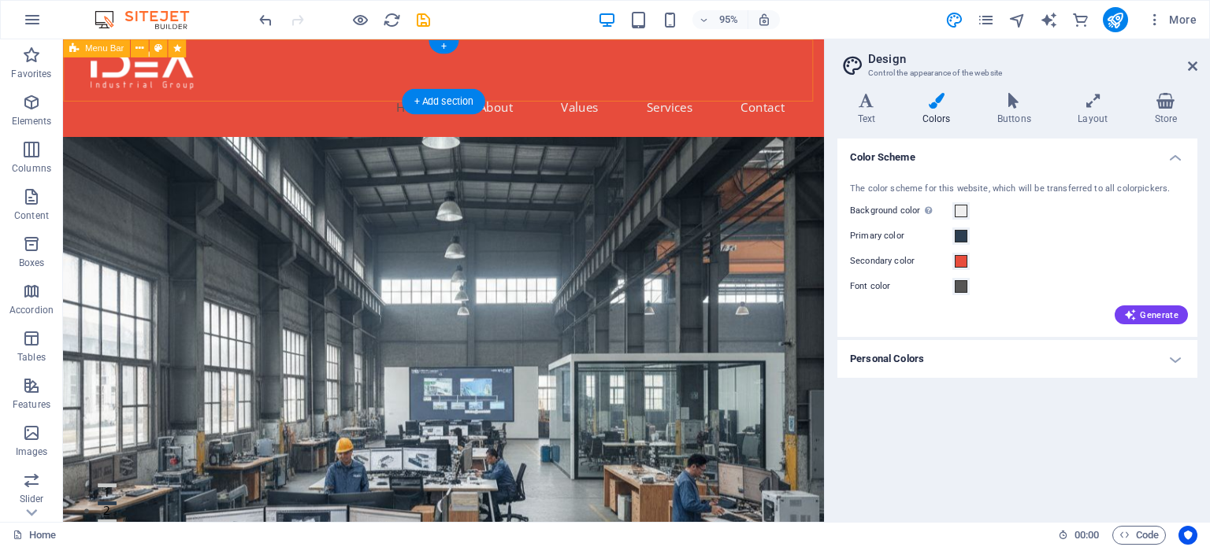
click at [320, 95] on div "Home About Values Services Contact" at bounding box center [463, 90] width 801 height 103
select select "pulse"
select select "s"
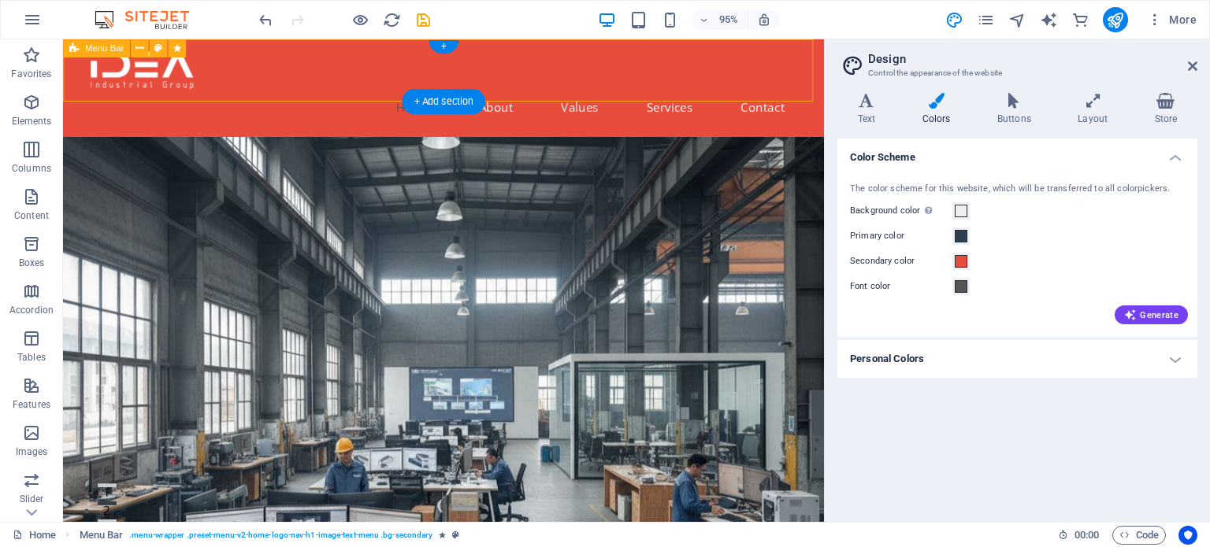
select select "s"
select select "scroll"
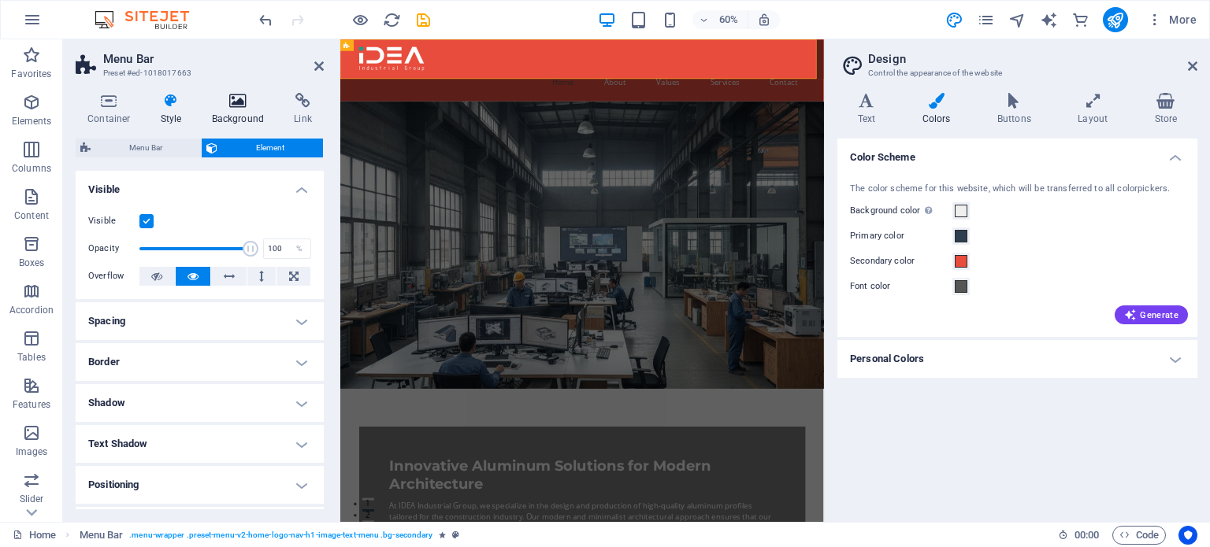
click at [228, 106] on icon at bounding box center [238, 101] width 76 height 16
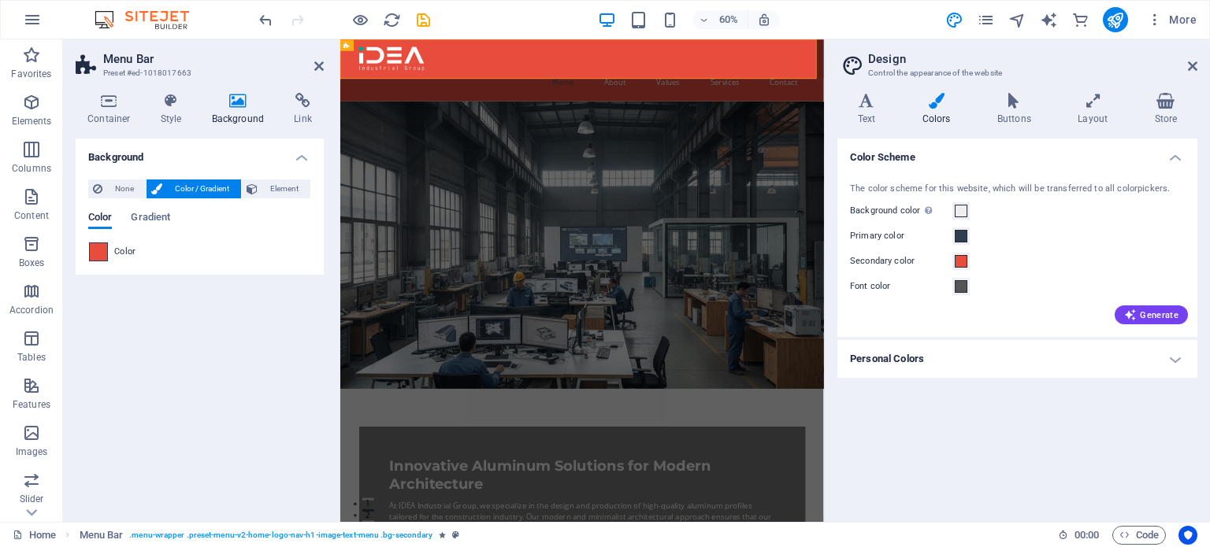
click at [104, 254] on span at bounding box center [98, 251] width 17 height 17
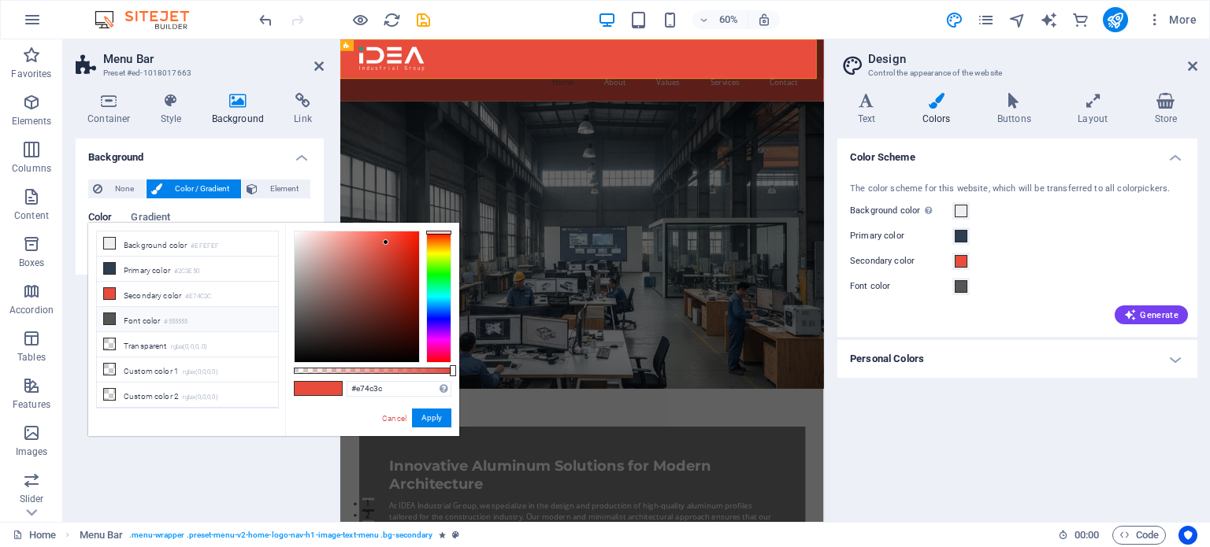
click at [169, 320] on small "#555555" at bounding box center [176, 322] width 24 height 11
click at [218, 266] on li "Primary color #2C3E50" at bounding box center [187, 269] width 181 height 25
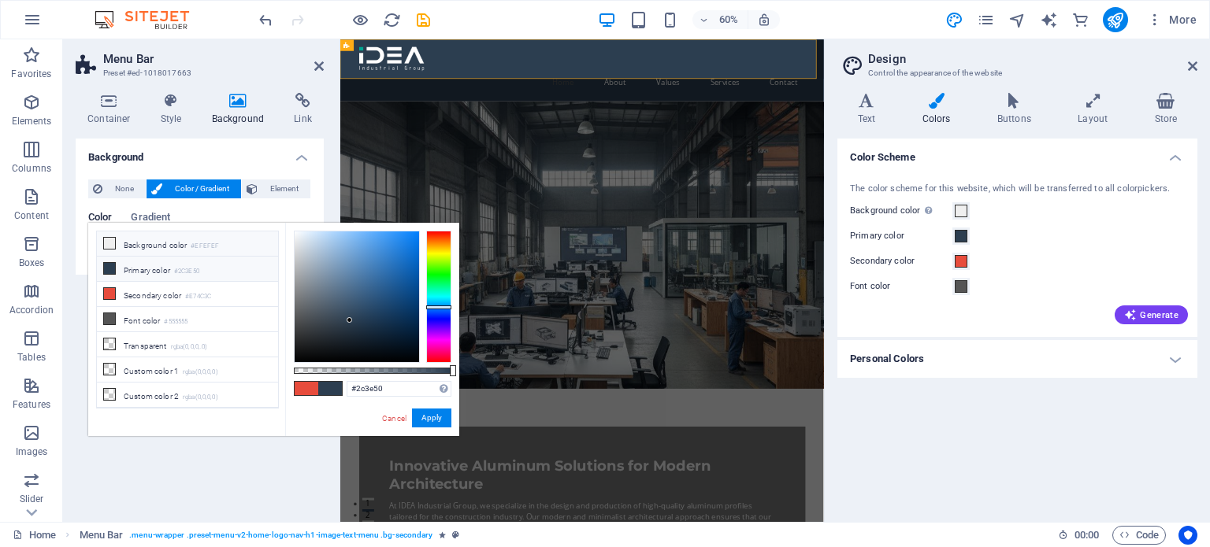
click at [216, 249] on small "#EFEFEF" at bounding box center [205, 246] width 28 height 11
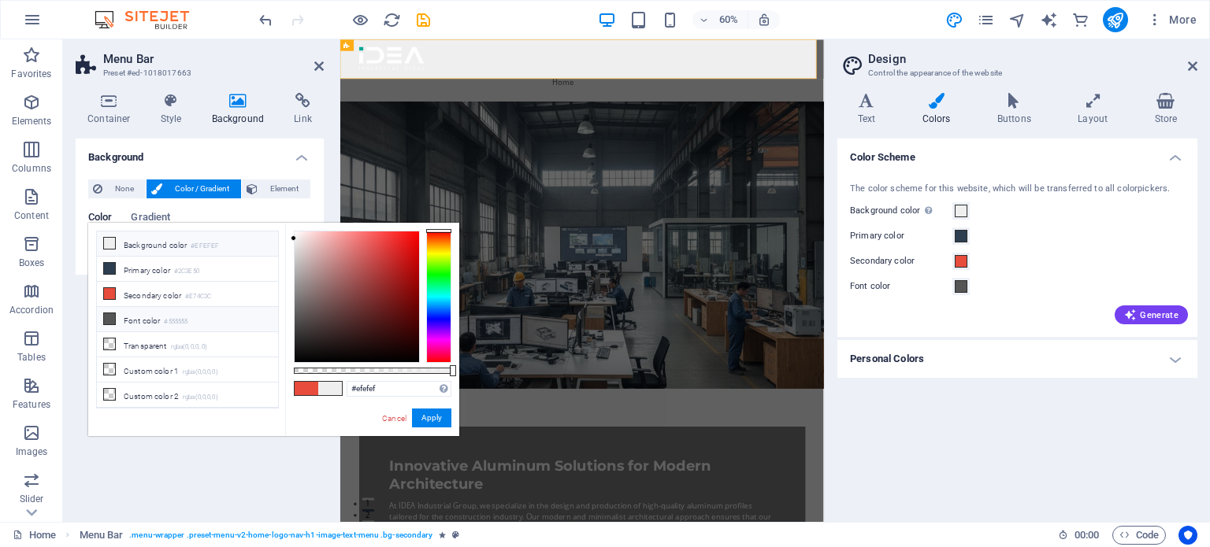
click at [189, 324] on li "Font color #555555" at bounding box center [187, 319] width 181 height 25
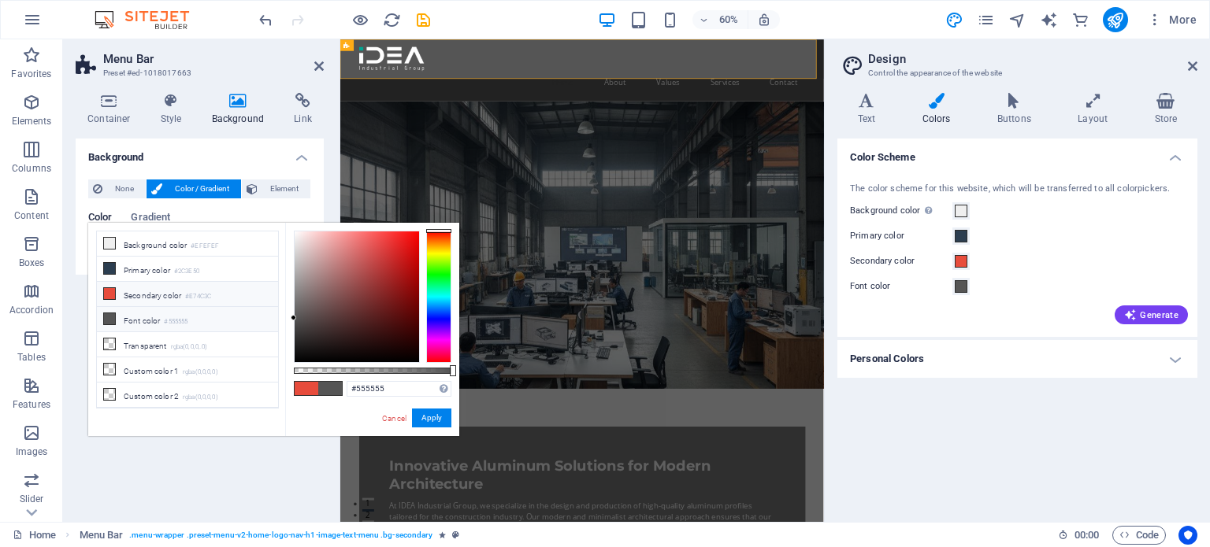
click at [211, 291] on small "#E74C3C" at bounding box center [198, 296] width 26 height 11
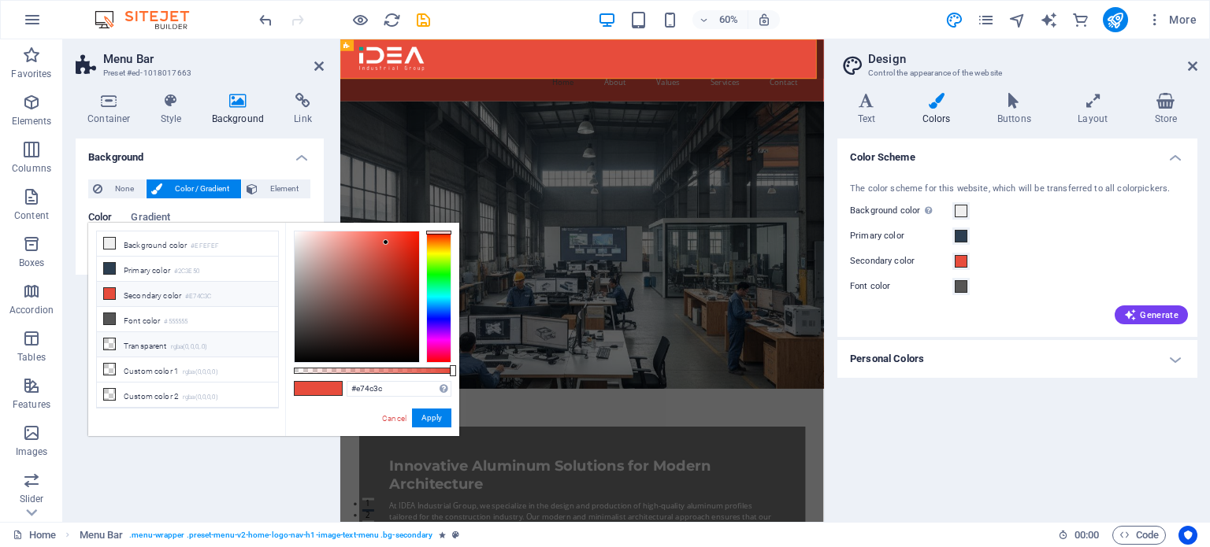
click at [208, 342] on small "rgba(0,0,0,.0)" at bounding box center [189, 347] width 37 height 11
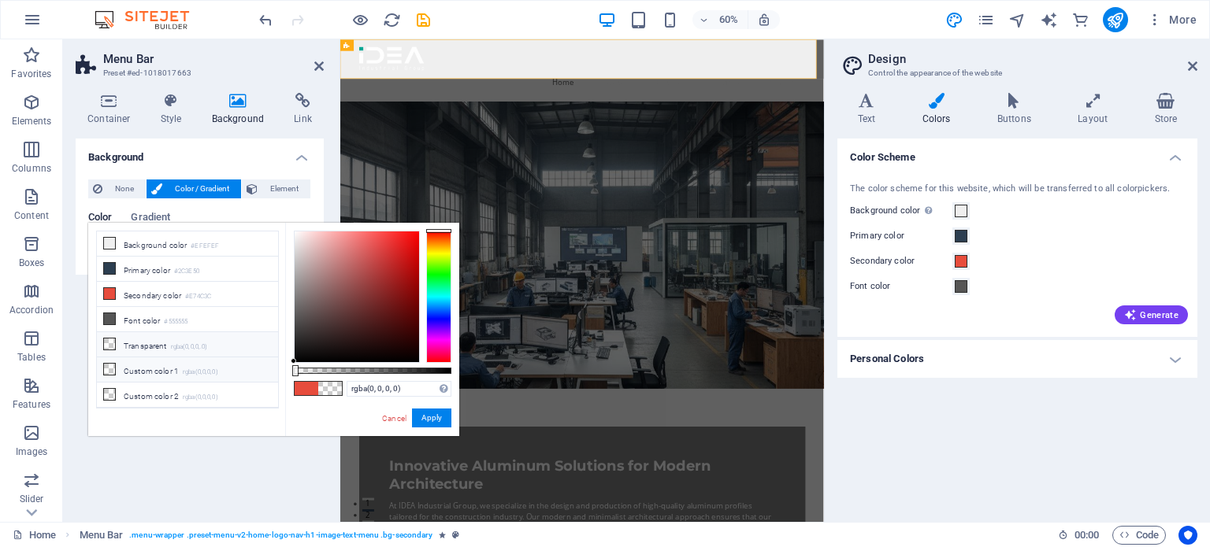
click at [209, 369] on small "rgba(0,0,0,0)" at bounding box center [200, 372] width 35 height 11
click at [135, 341] on li "Transparent rgba(0,0,0,.0)" at bounding box center [187, 344] width 181 height 25
click at [191, 272] on small "#2C3E50" at bounding box center [186, 271] width 25 height 11
type input "#2c3e50"
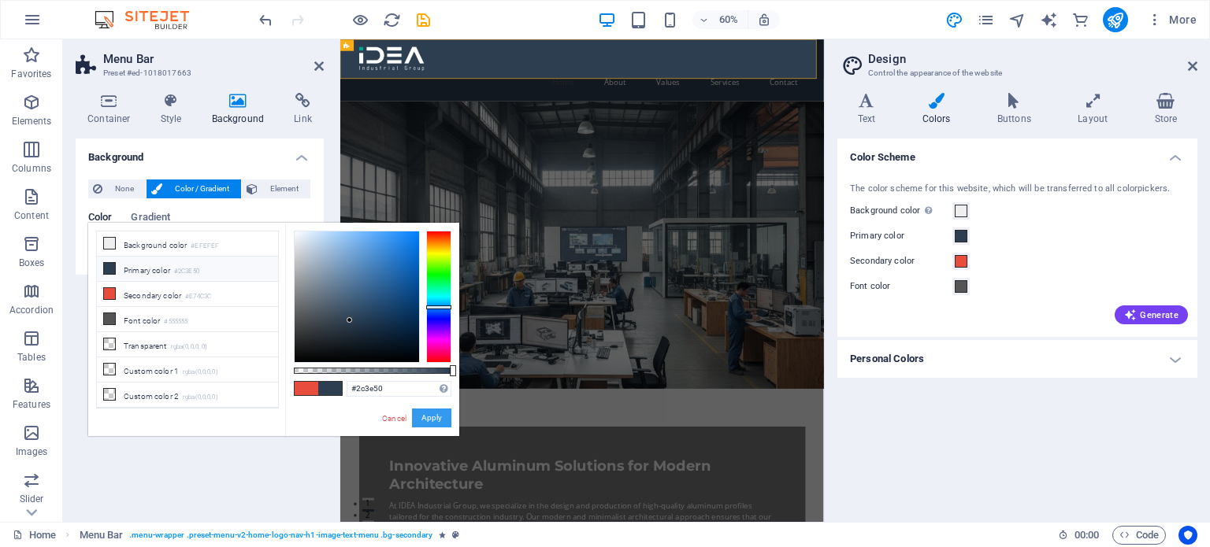
click at [419, 418] on button "Apply" at bounding box center [431, 418] width 39 height 19
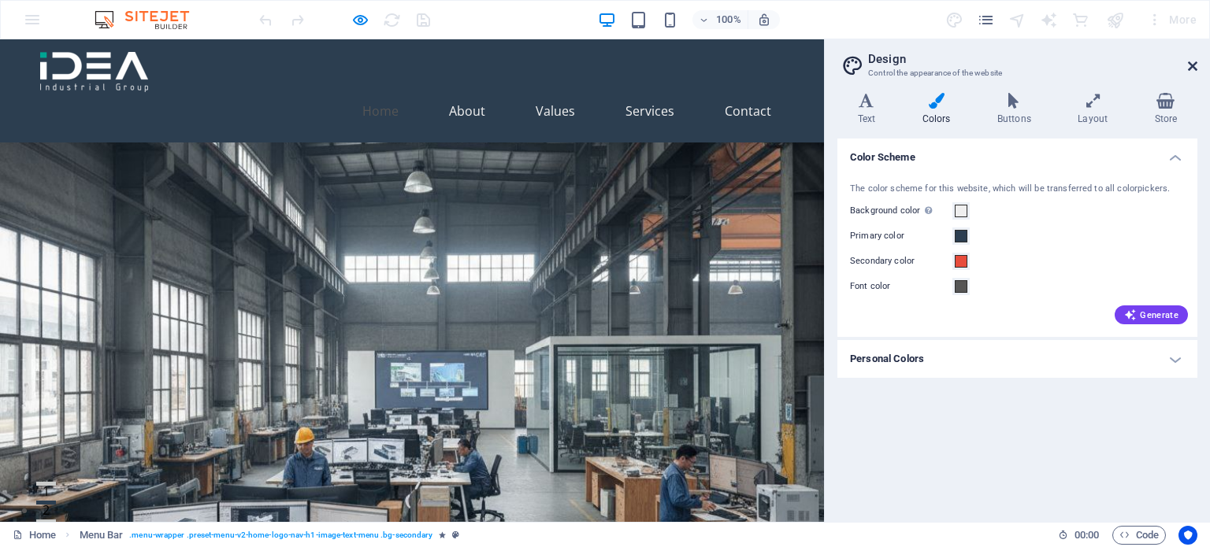
click at [1196, 65] on icon at bounding box center [1192, 66] width 9 height 13
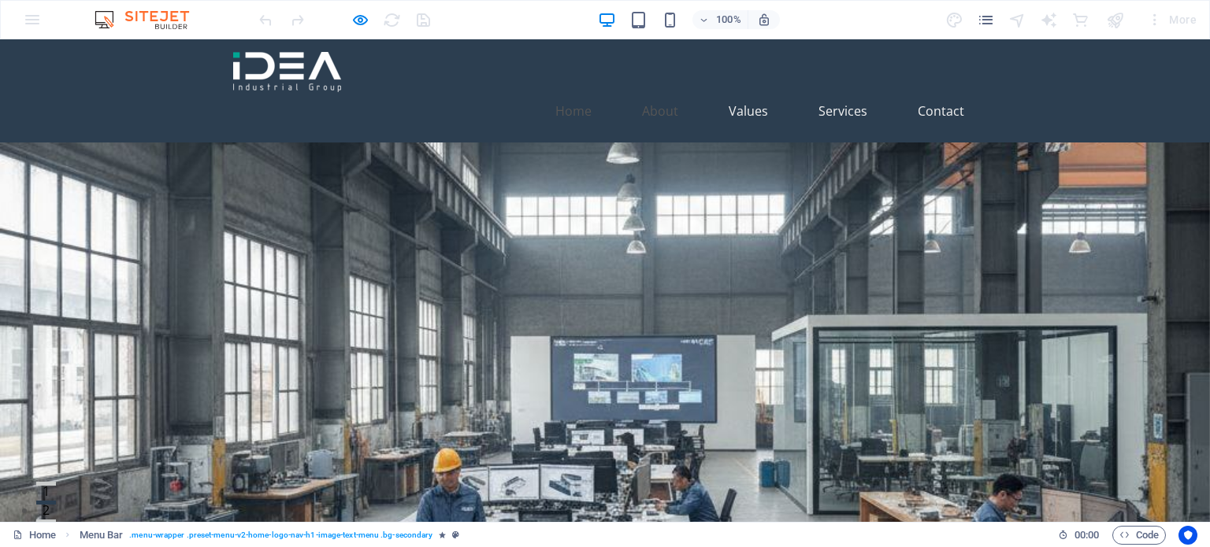
click at [638, 92] on link "About" at bounding box center [659, 111] width 61 height 38
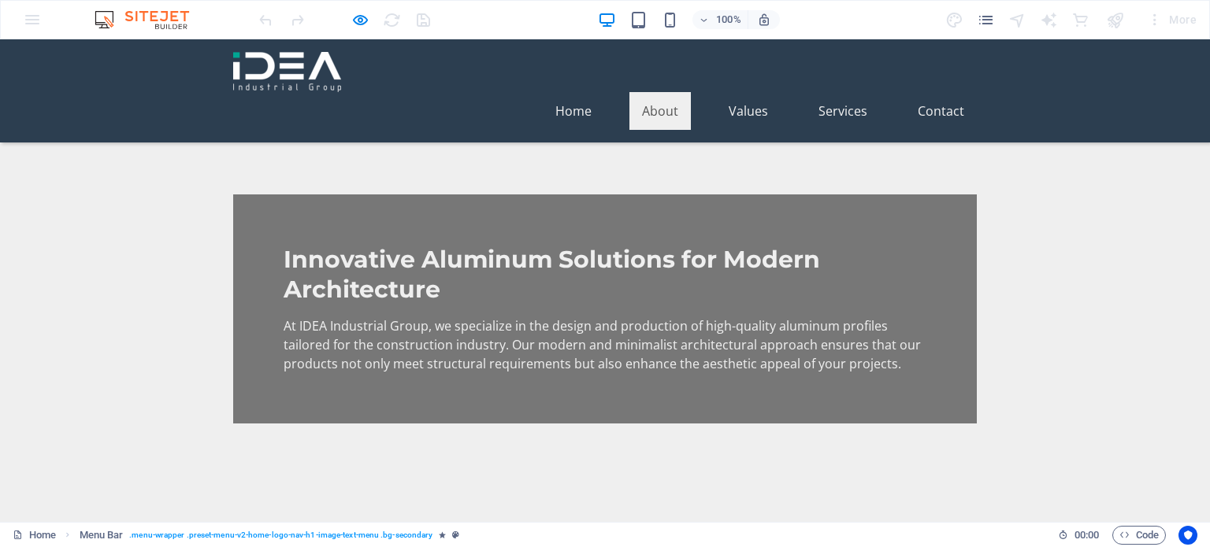
scroll to position [466, 0]
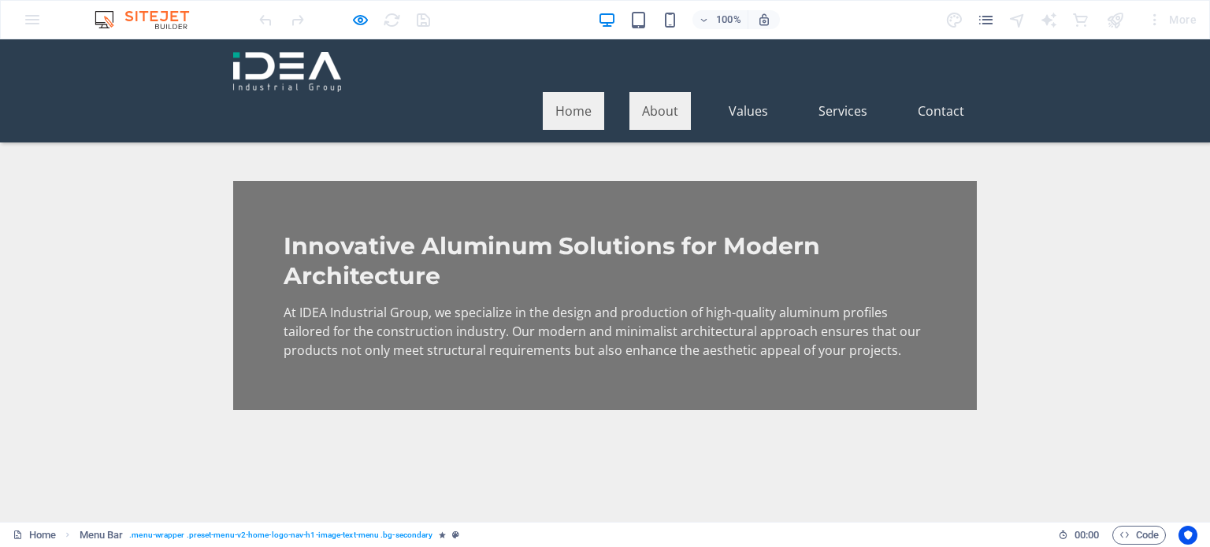
click at [566, 92] on link "Home" at bounding box center [573, 111] width 61 height 38
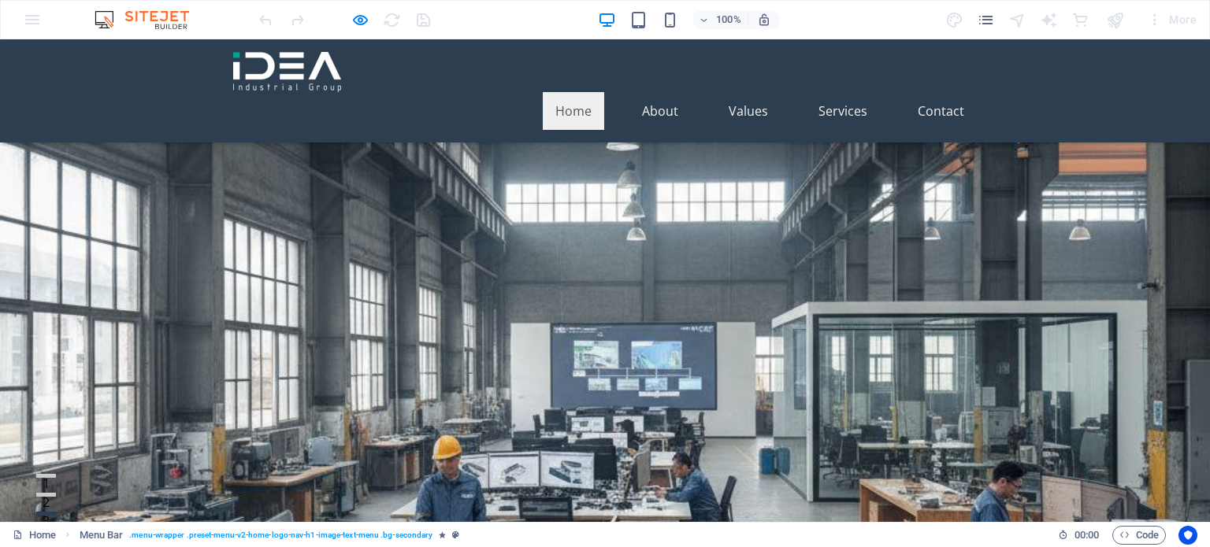
scroll to position [65, 0]
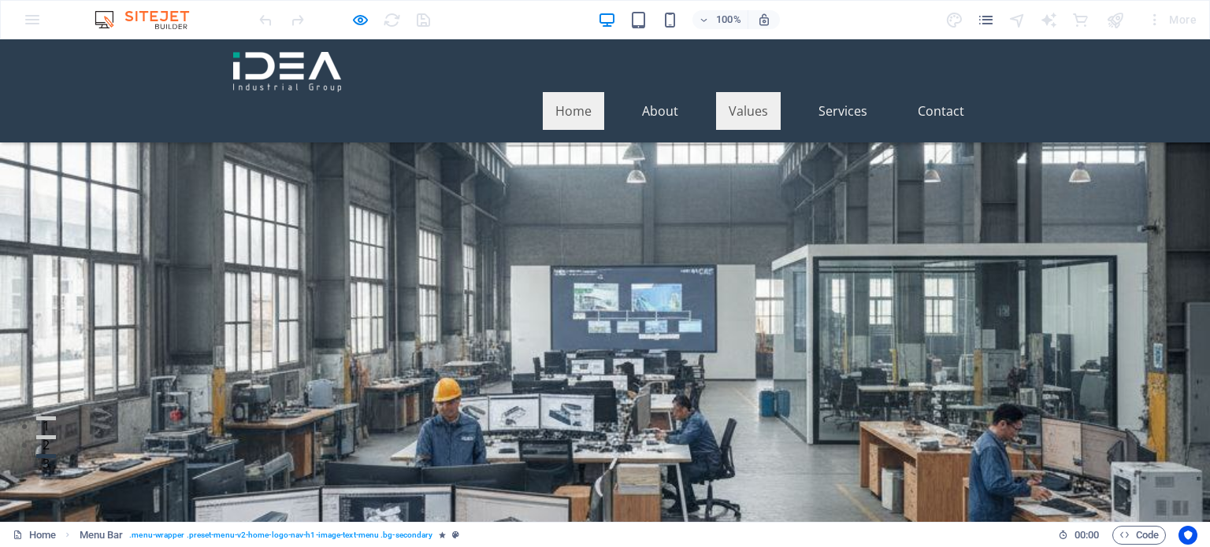
click at [739, 92] on link "Values" at bounding box center [748, 111] width 65 height 38
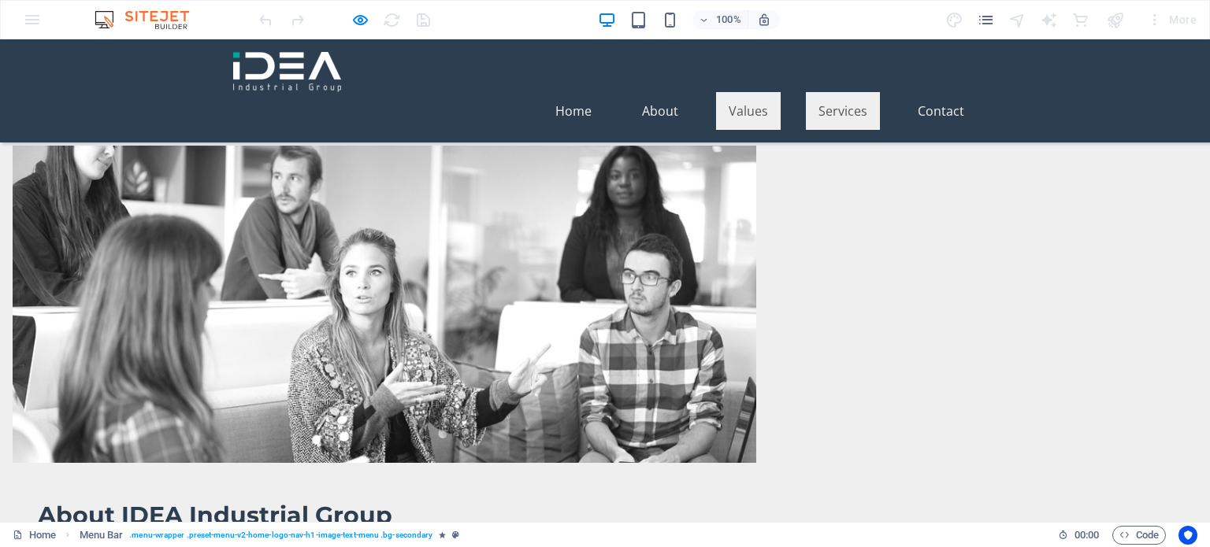
click at [814, 92] on link "Services" at bounding box center [843, 111] width 74 height 38
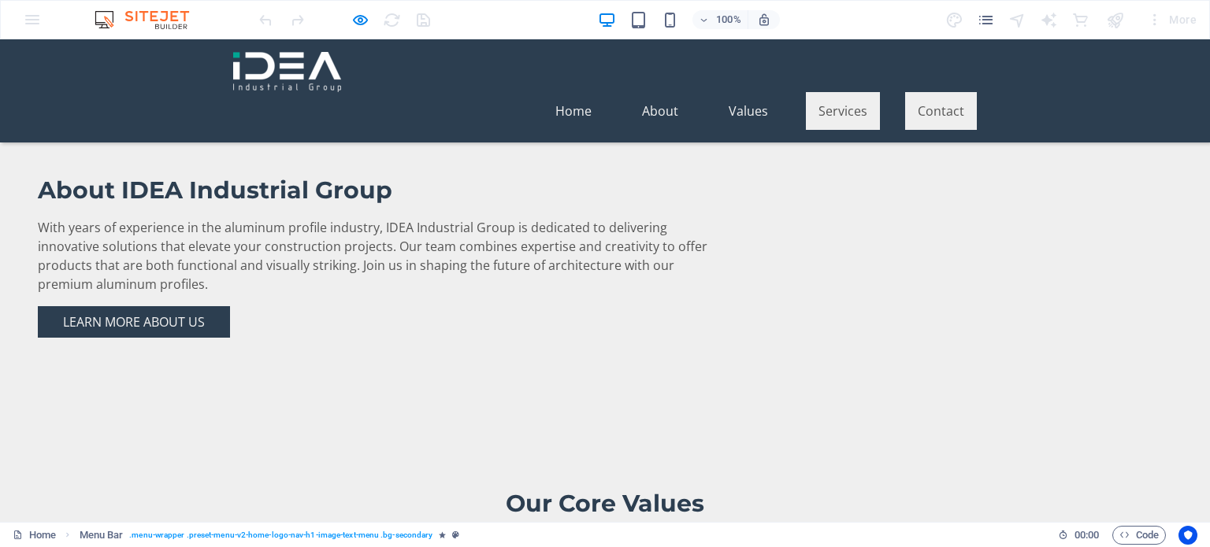
click at [944, 92] on link "Contact" at bounding box center [941, 111] width 72 height 38
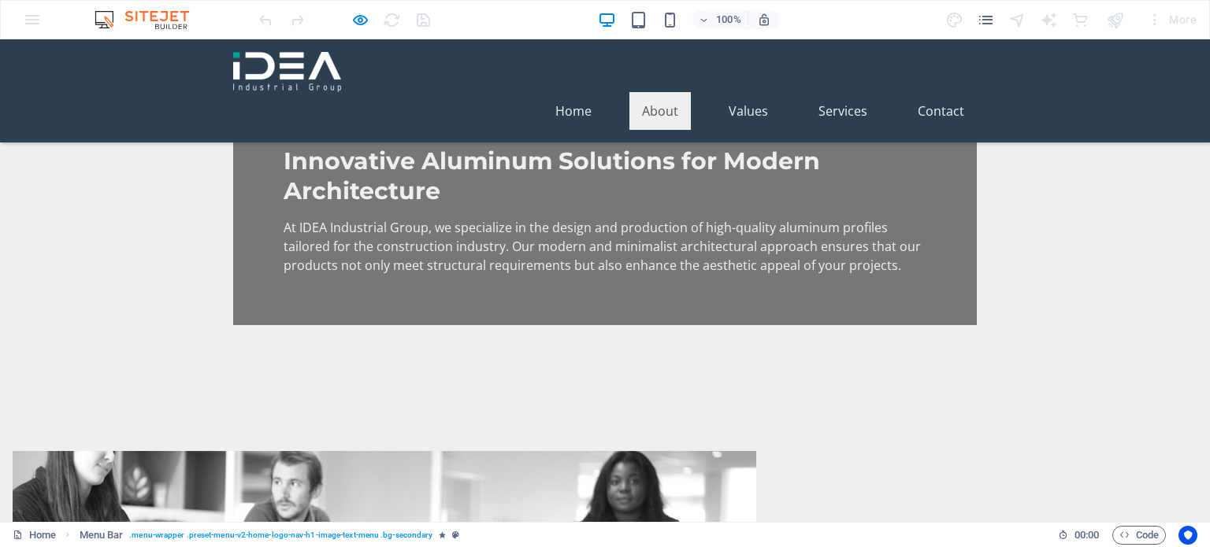
scroll to position [0, 0]
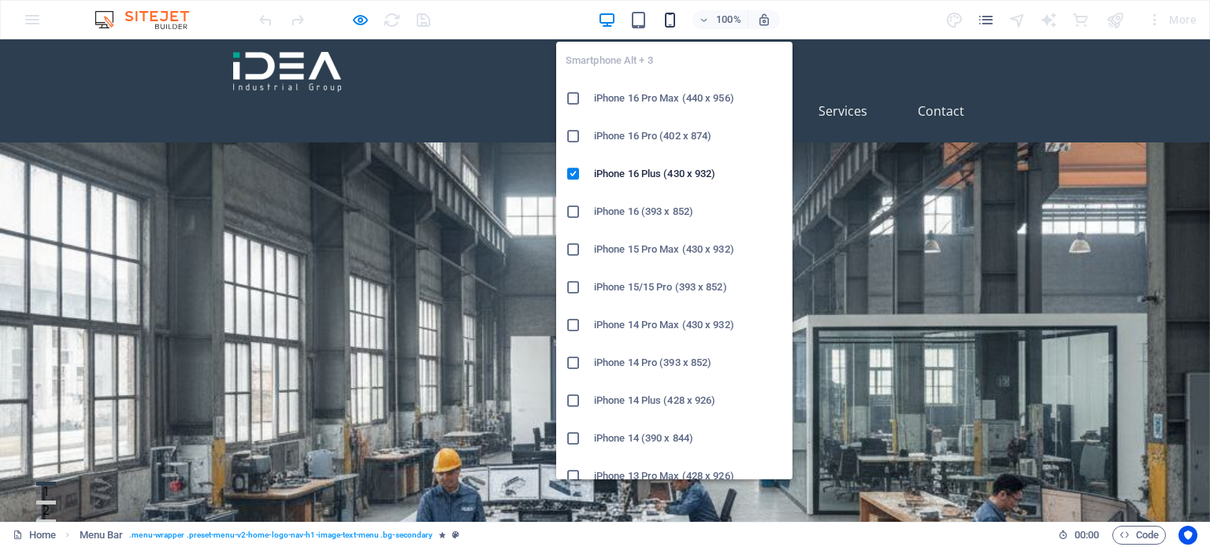
click at [674, 20] on icon "button" at bounding box center [670, 20] width 18 height 18
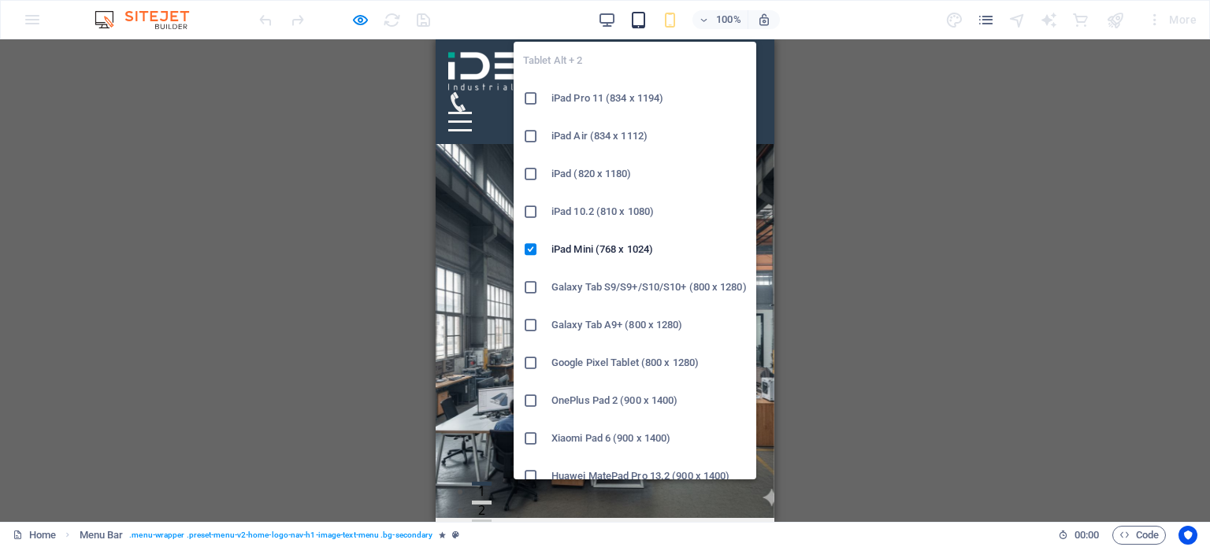
click at [647, 17] on icon "button" at bounding box center [638, 20] width 18 height 18
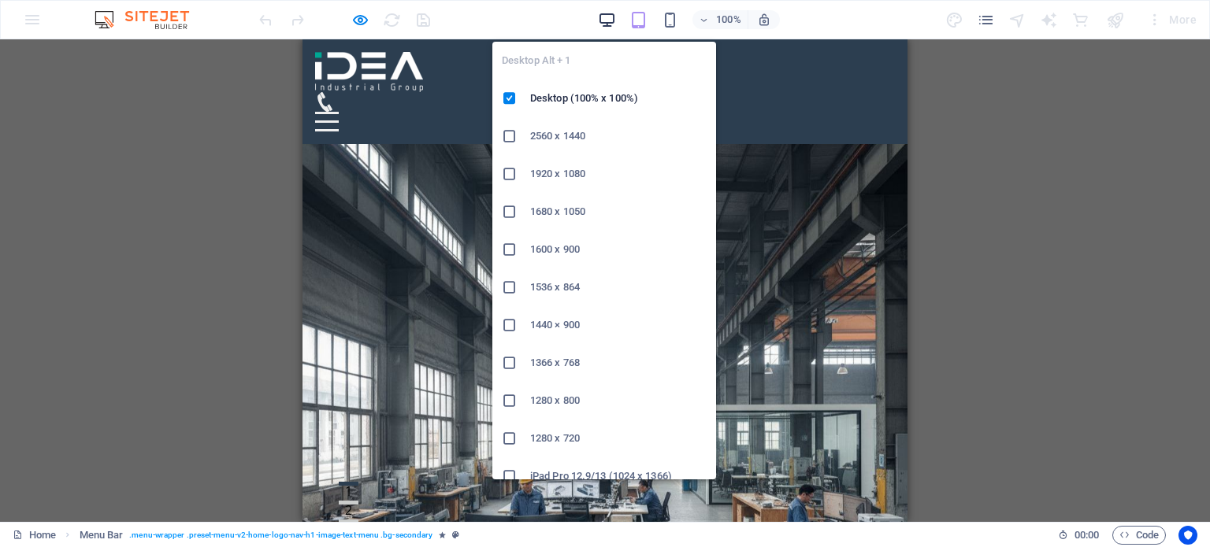
click at [613, 16] on icon "button" at bounding box center [607, 20] width 18 height 18
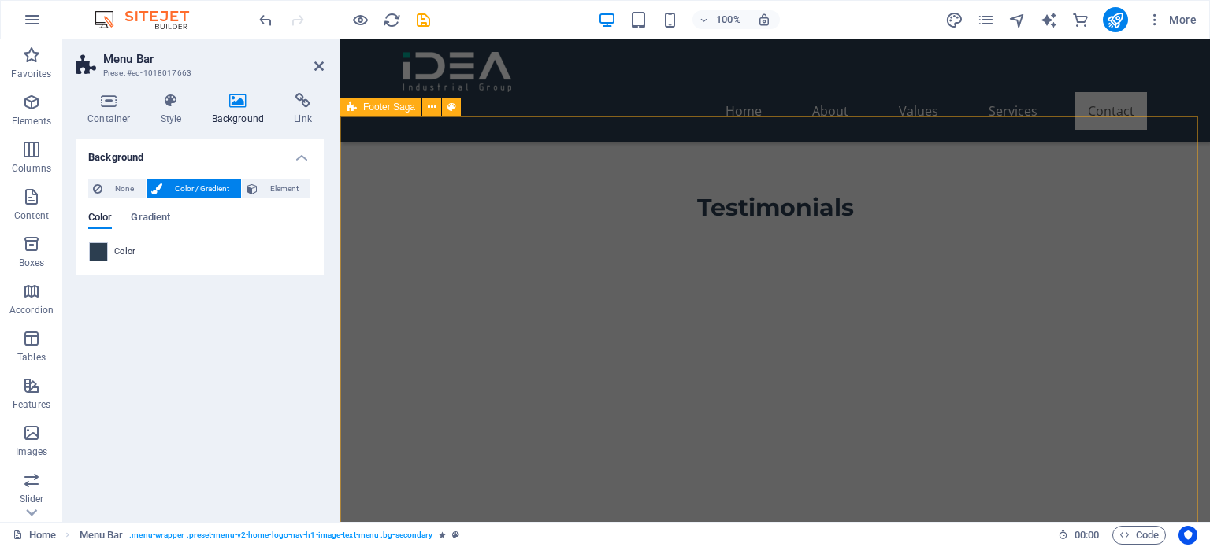
scroll to position [3938, 0]
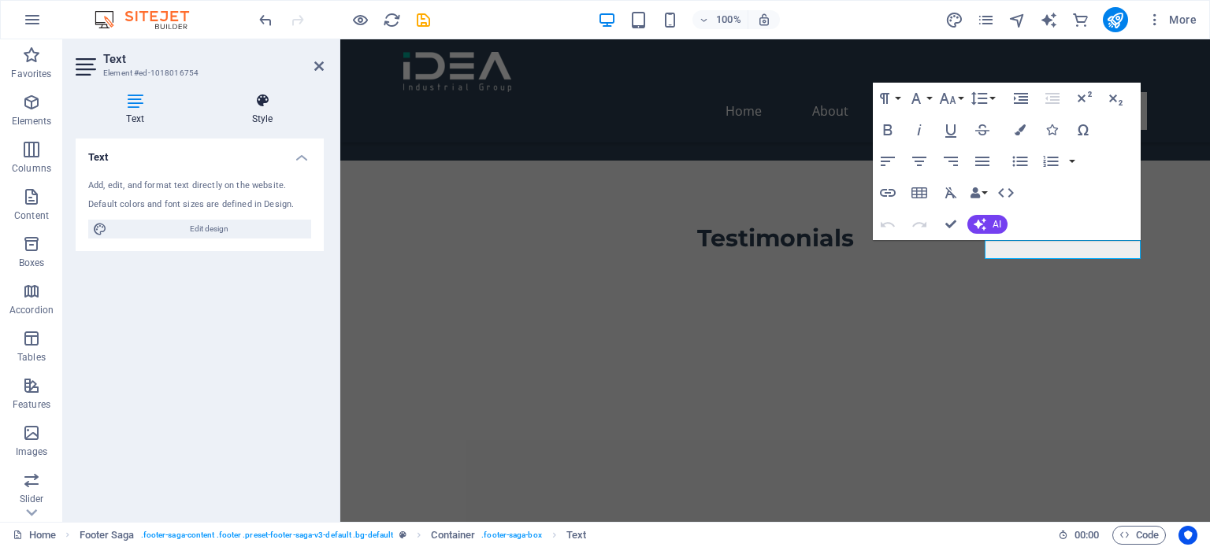
click at [259, 100] on icon at bounding box center [262, 101] width 123 height 16
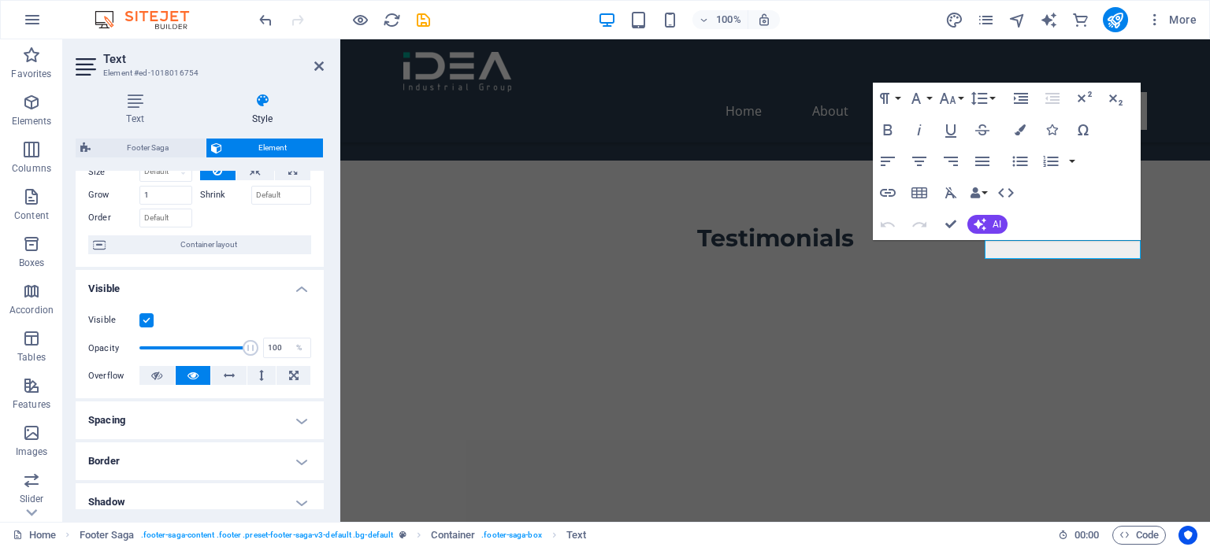
scroll to position [0, 0]
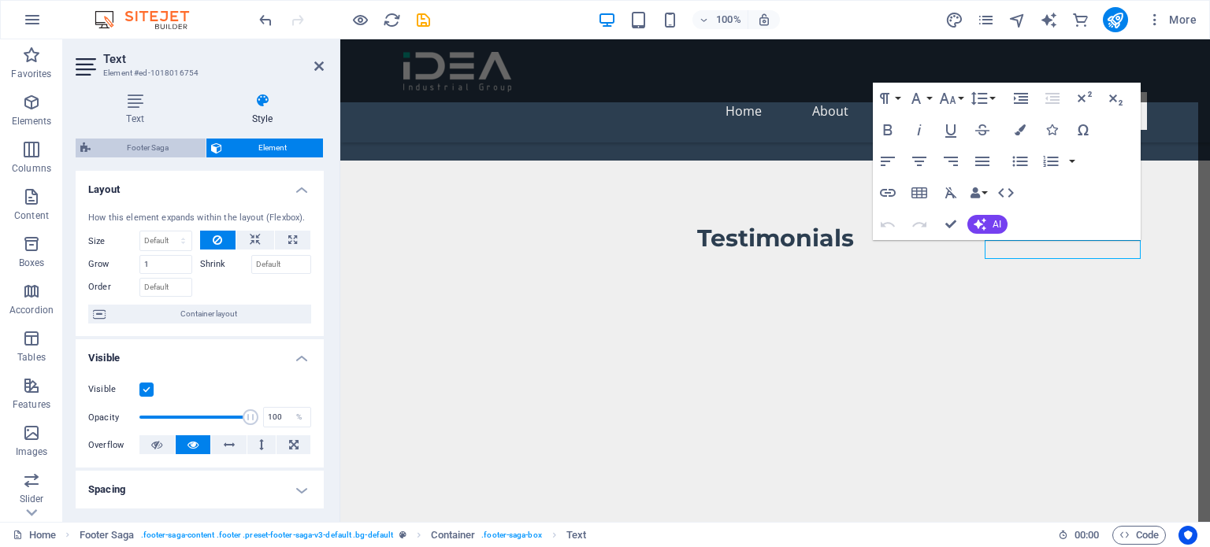
click at [126, 141] on span "Footer Saga" at bounding box center [148, 148] width 106 height 19
select select "rem"
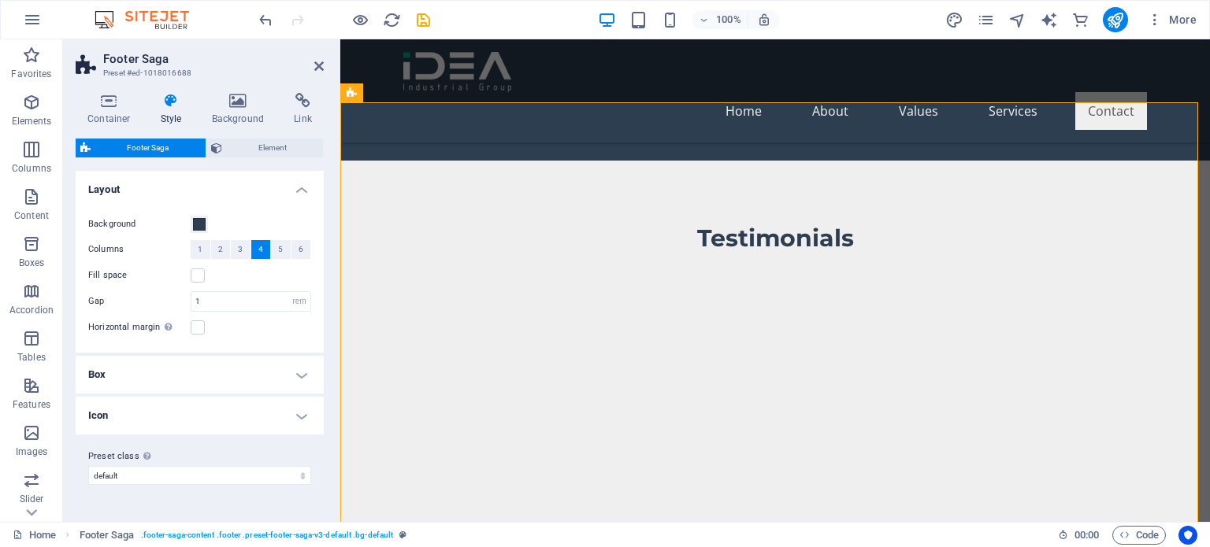
click at [185, 377] on h4 "Box" at bounding box center [200, 375] width 248 height 38
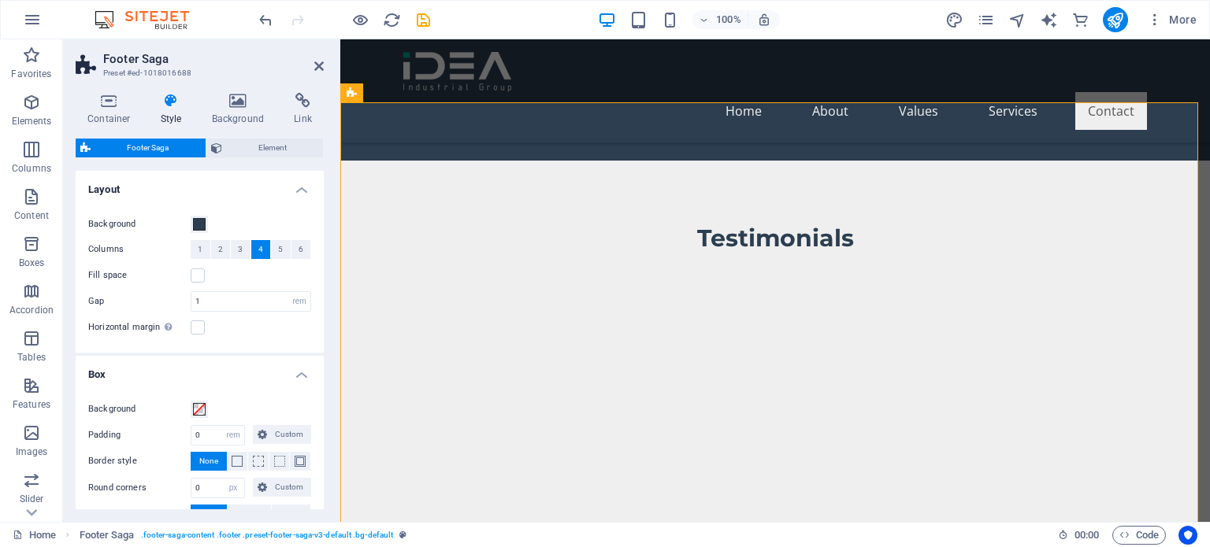
click at [221, 372] on h4 "Box" at bounding box center [200, 370] width 248 height 28
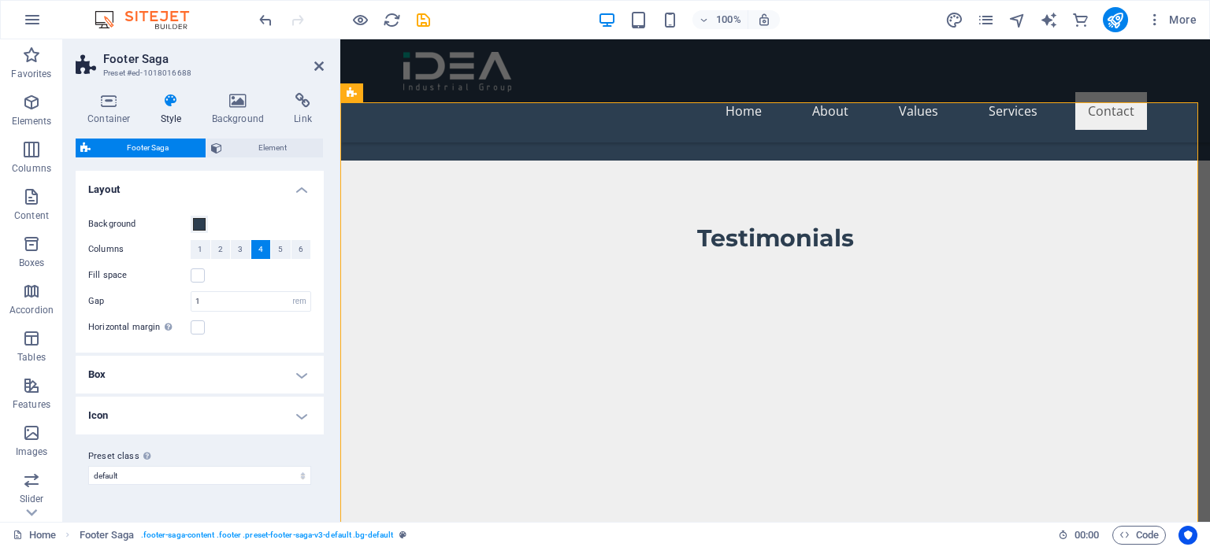
click at [223, 415] on h4 "Icon" at bounding box center [200, 416] width 248 height 38
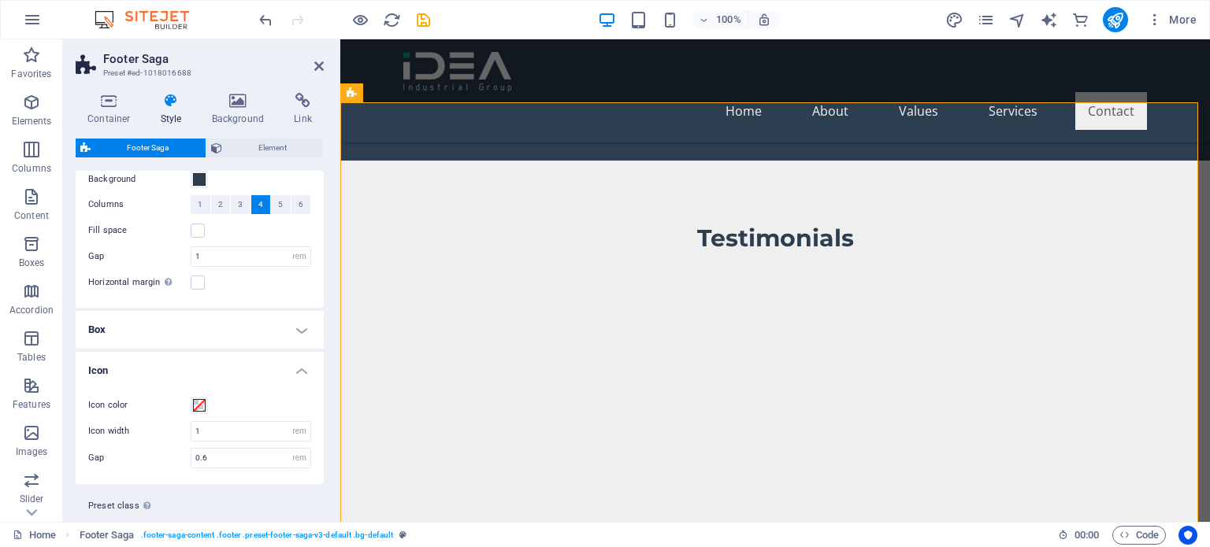
scroll to position [81, 0]
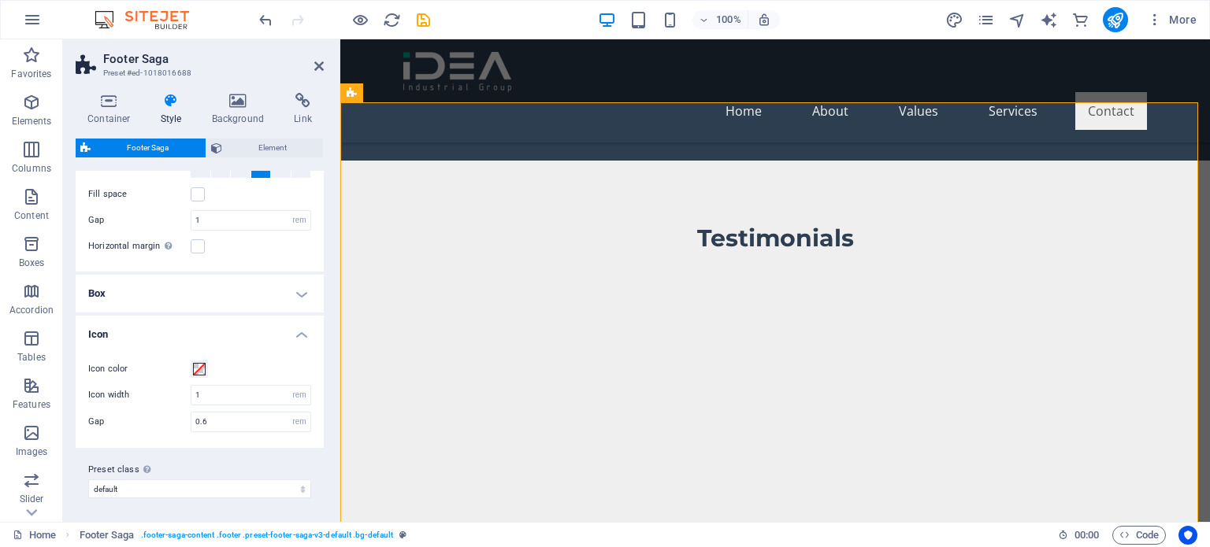
click at [271, 336] on h4 "Icon" at bounding box center [200, 330] width 248 height 28
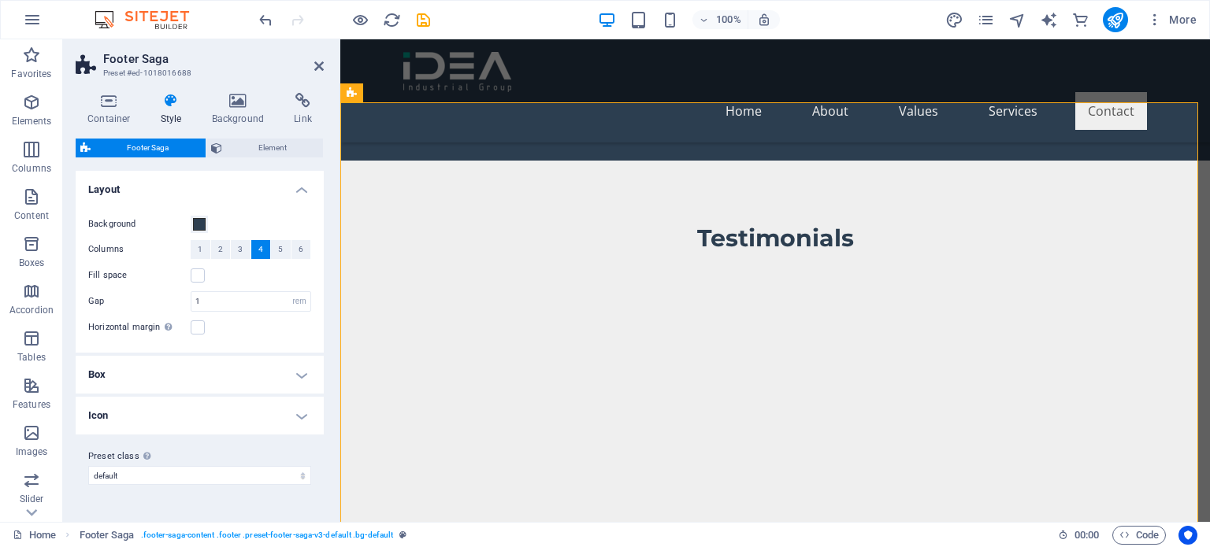
scroll to position [0, 0]
click at [258, 137] on div "Container Style Background Link Size Height Default px rem % vh vw Min. height …" at bounding box center [200, 301] width 248 height 417
click at [254, 143] on span "Element" at bounding box center [273, 148] width 92 height 19
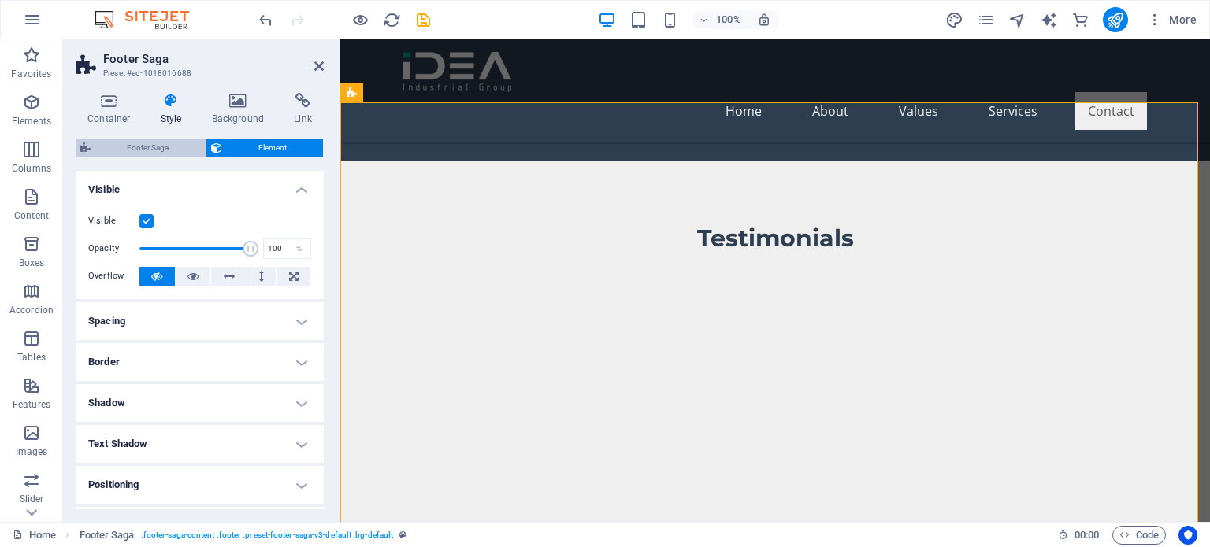
click at [170, 149] on span "Footer Saga" at bounding box center [148, 148] width 106 height 19
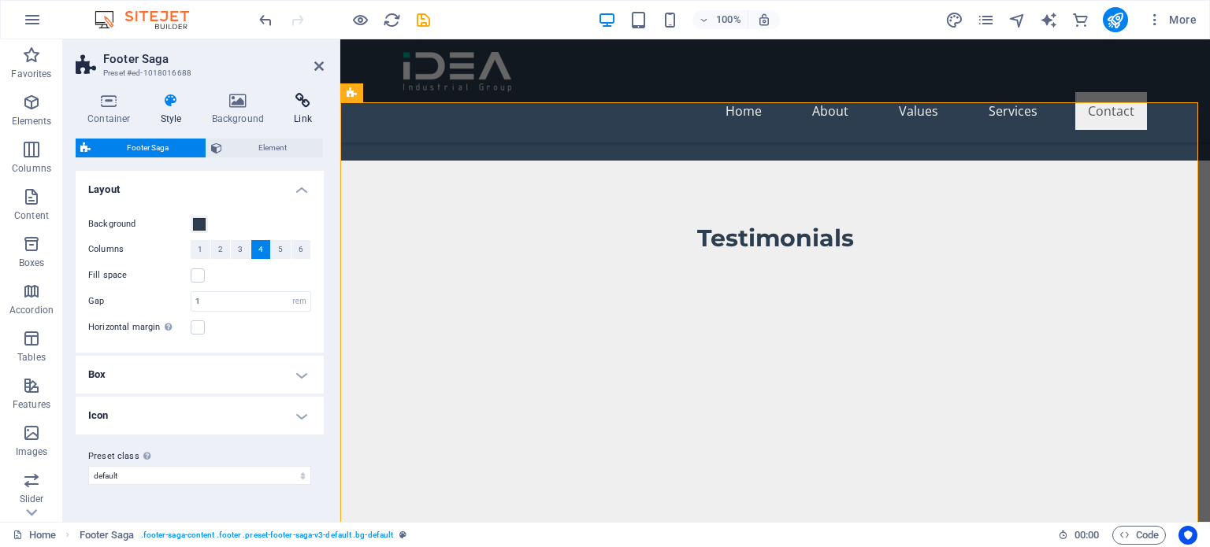
click at [287, 113] on h4 "Link" at bounding box center [303, 109] width 42 height 33
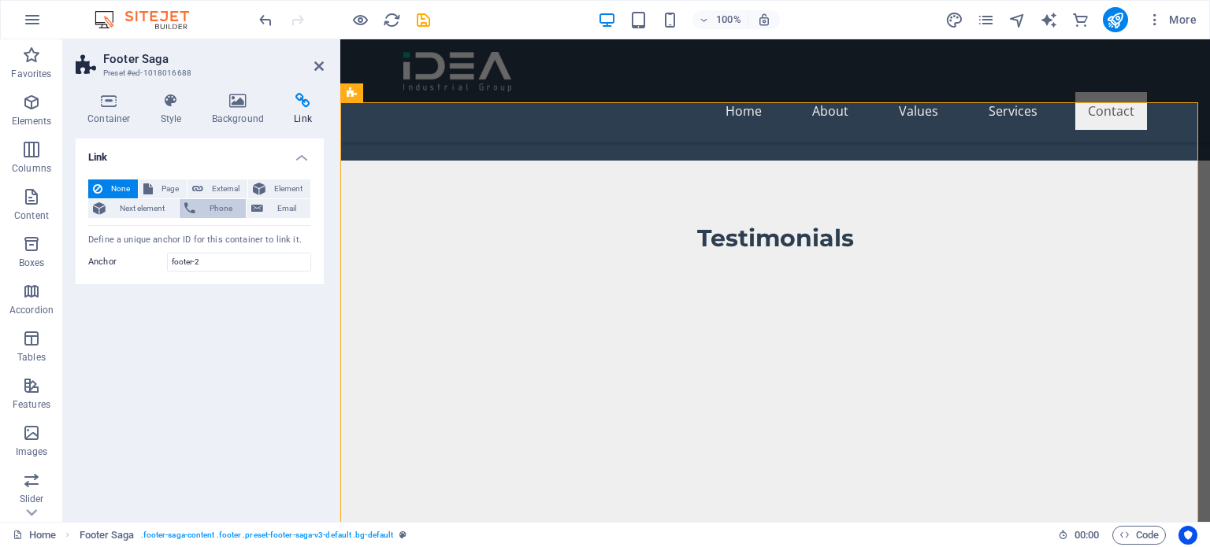
click at [224, 207] on span "Phone" at bounding box center [221, 208] width 42 height 19
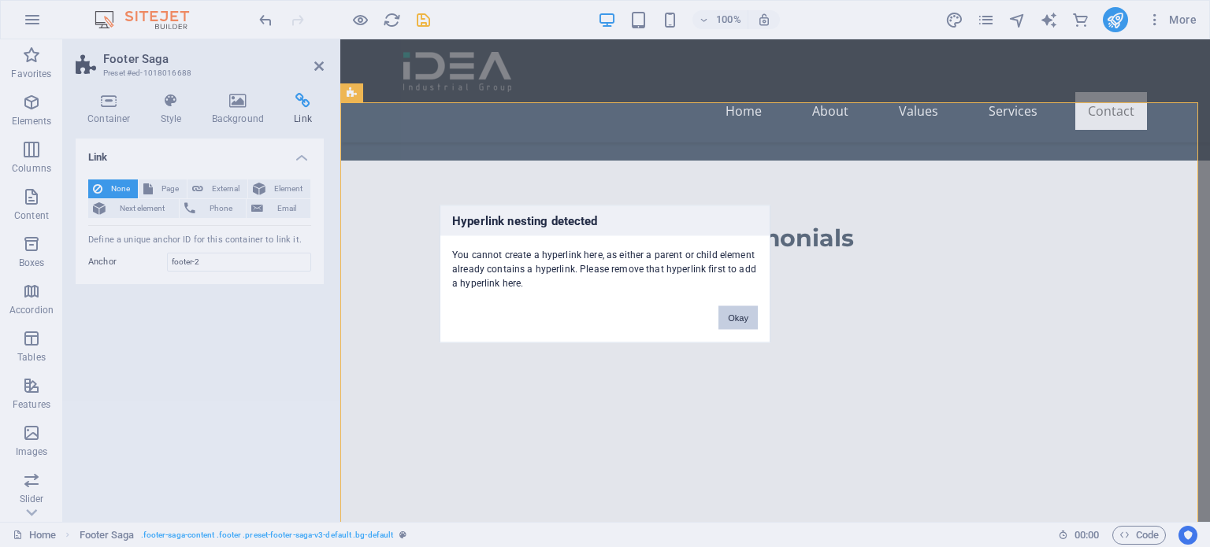
click at [748, 317] on button "Okay" at bounding box center [737, 318] width 39 height 24
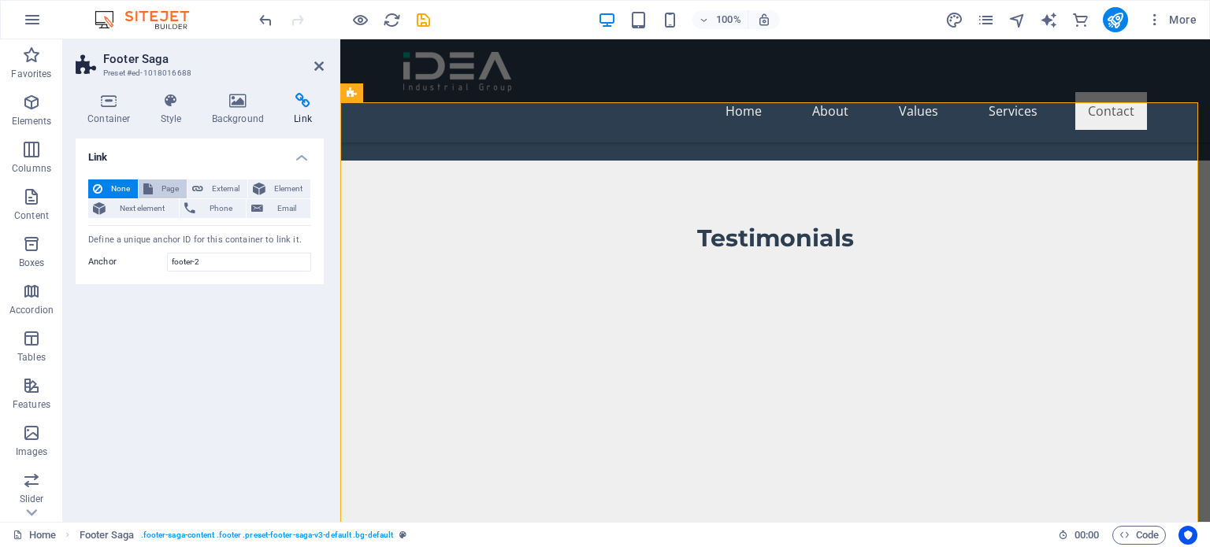
click at [158, 187] on span "Page" at bounding box center [170, 189] width 24 height 19
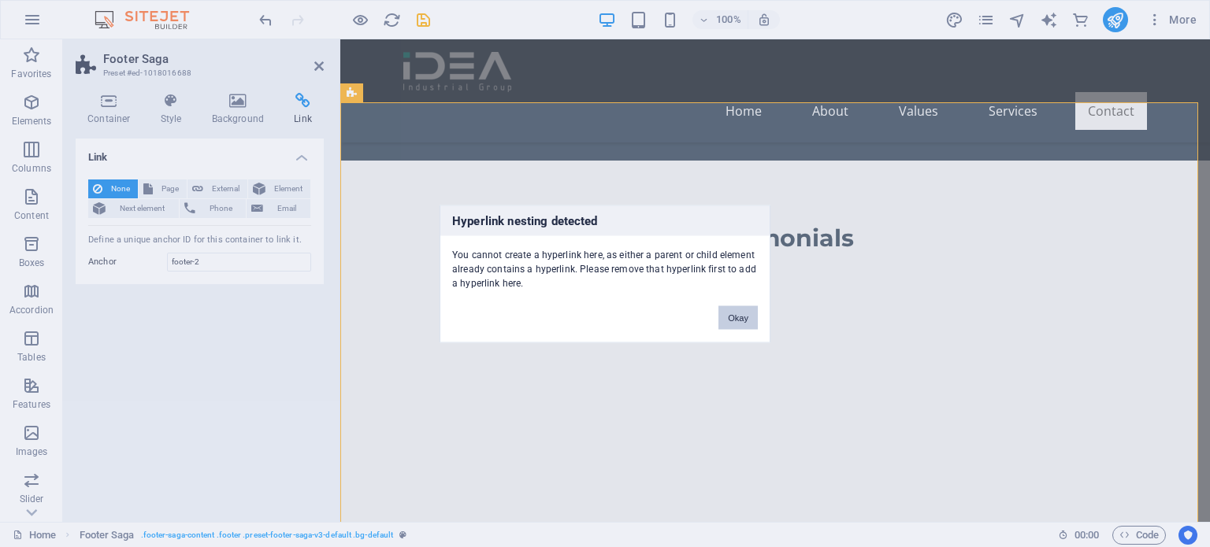
click at [735, 317] on button "Okay" at bounding box center [737, 318] width 39 height 24
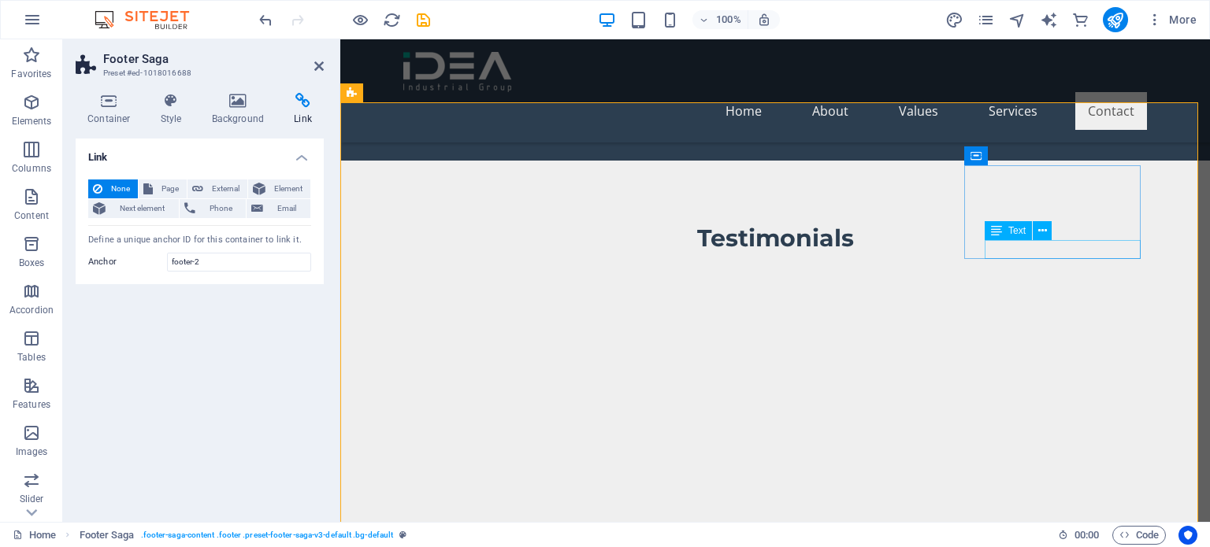
click at [995, 231] on icon at bounding box center [996, 230] width 11 height 19
click at [1046, 229] on button at bounding box center [1041, 230] width 19 height 19
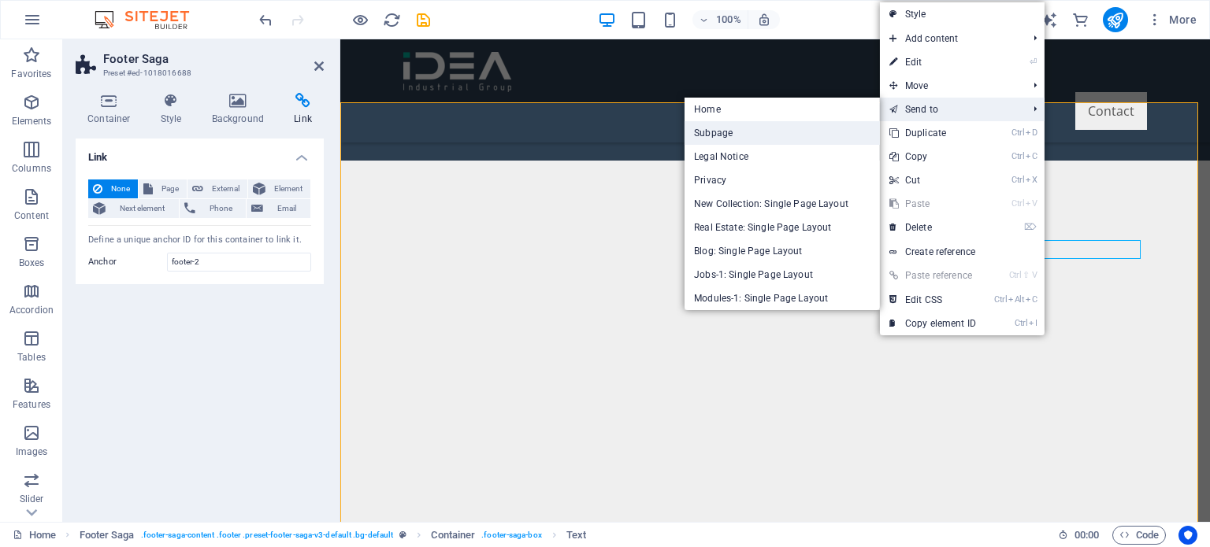
click at [754, 135] on link "Subpage" at bounding box center [781, 133] width 195 height 24
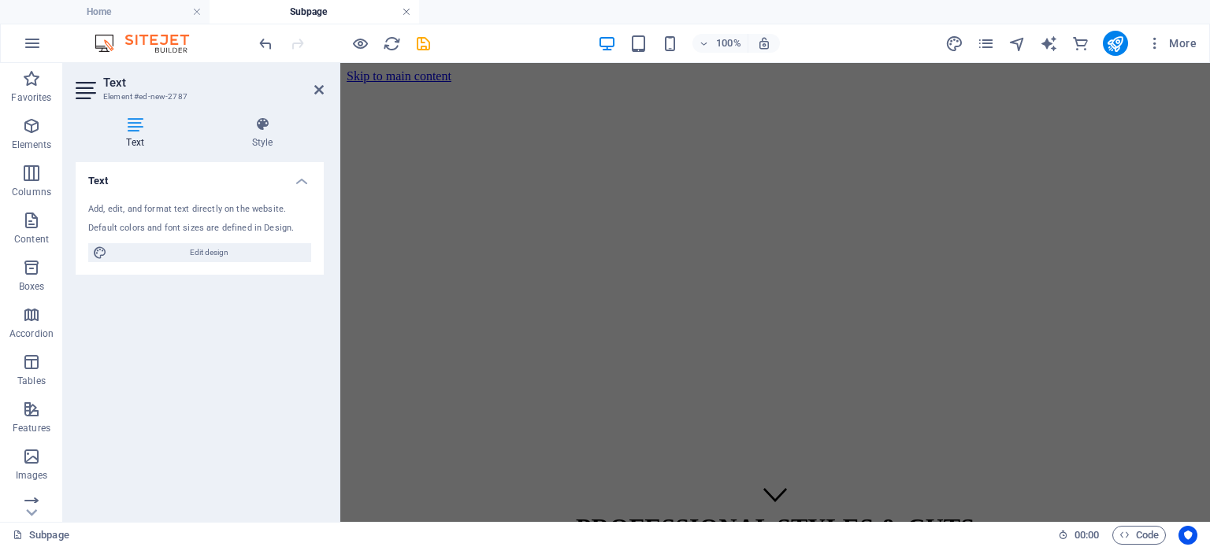
click at [408, 14] on link at bounding box center [406, 12] width 9 height 15
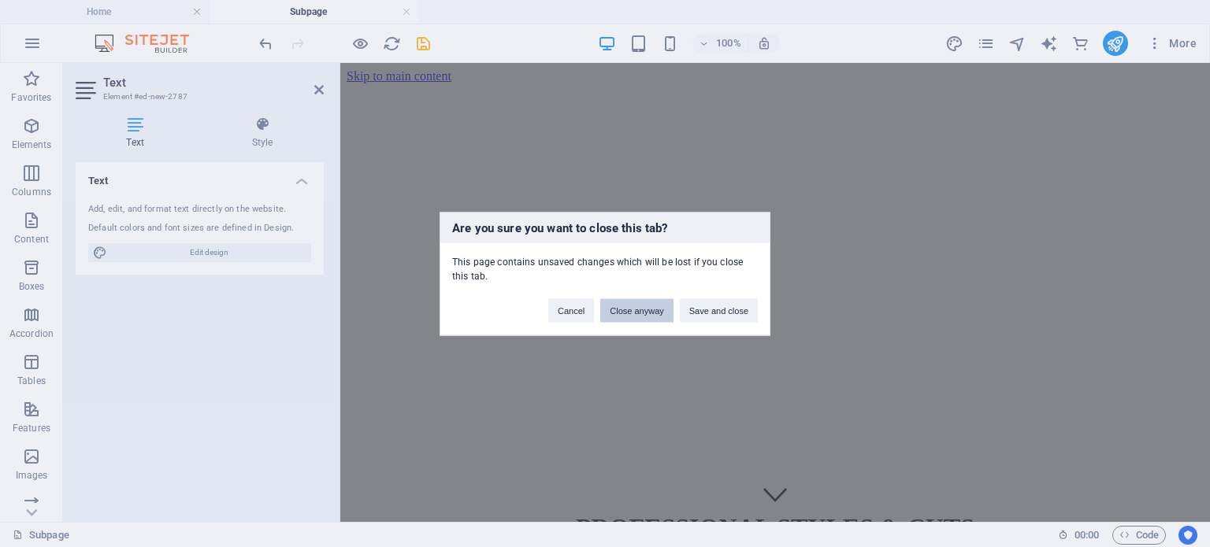
click at [637, 314] on button "Close anyway" at bounding box center [636, 310] width 72 height 24
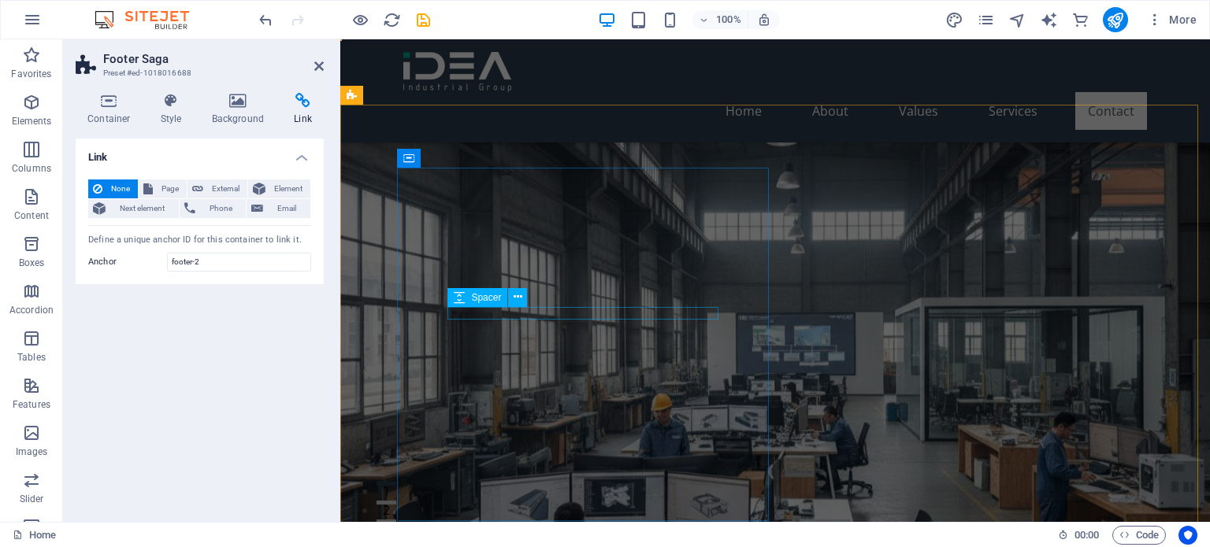
scroll to position [3985, 0]
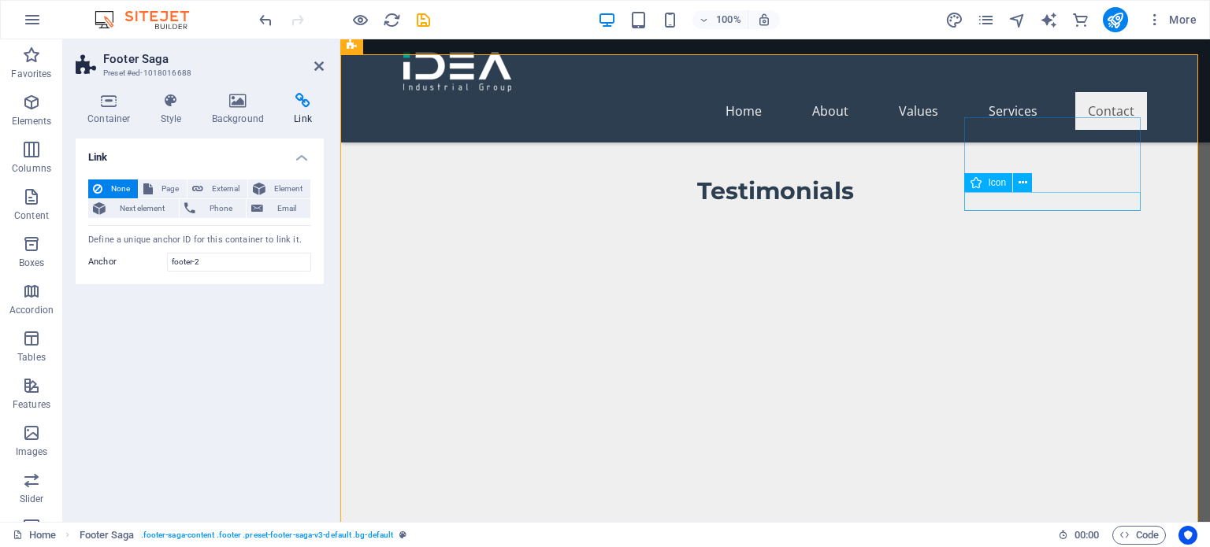
select select "xMidYMid"
select select "px"
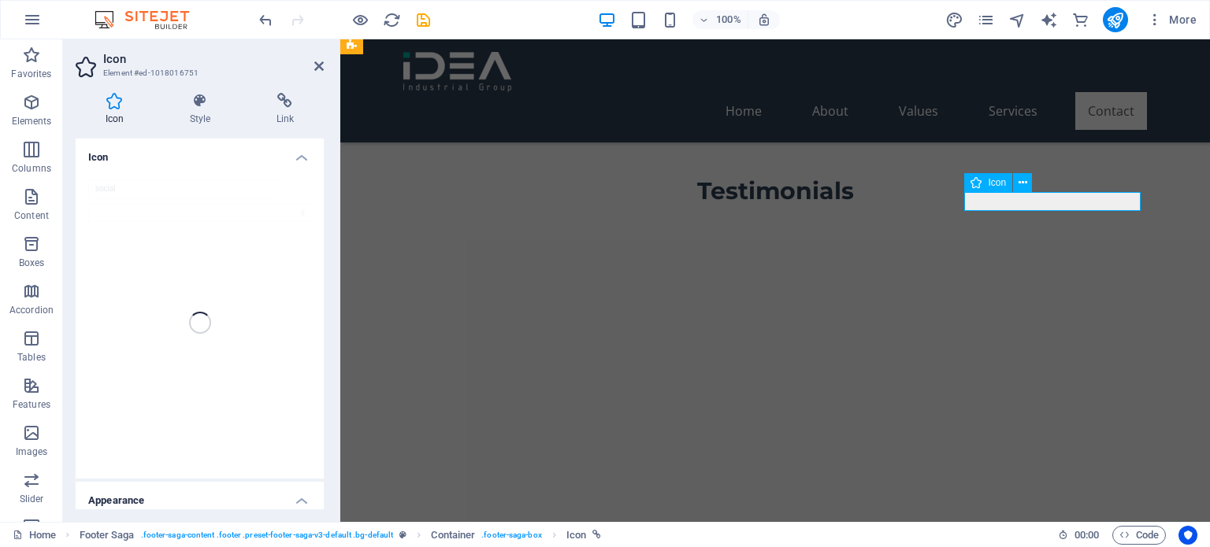
click at [1024, 187] on icon at bounding box center [1022, 183] width 9 height 17
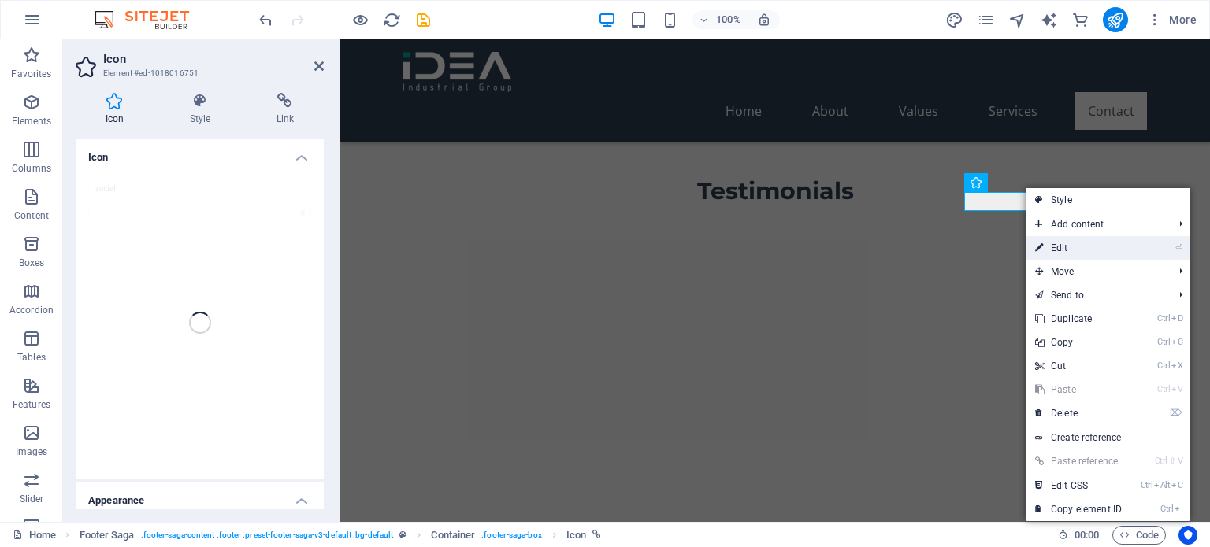
click at [1073, 247] on link "⏎ Edit" at bounding box center [1078, 248] width 106 height 24
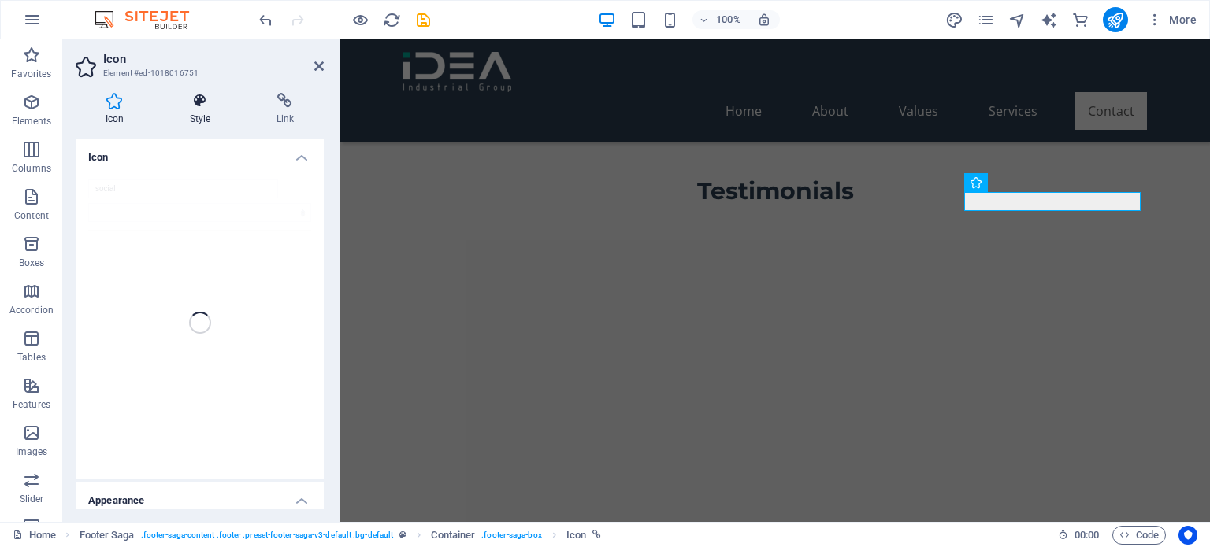
click at [198, 105] on icon at bounding box center [200, 101] width 80 height 16
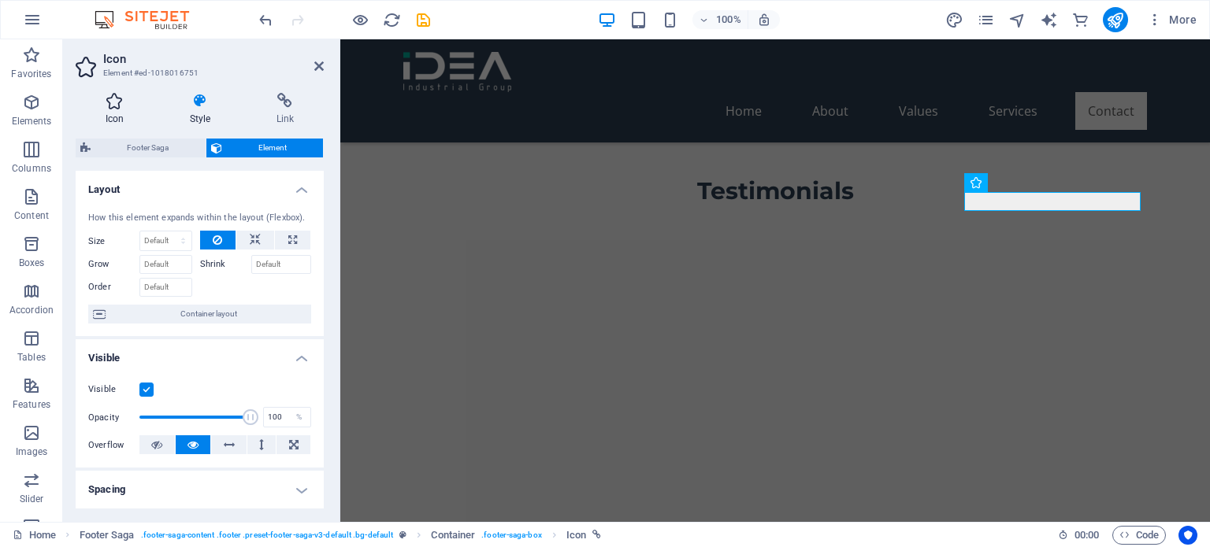
click at [115, 101] on icon at bounding box center [115, 101] width 78 height 16
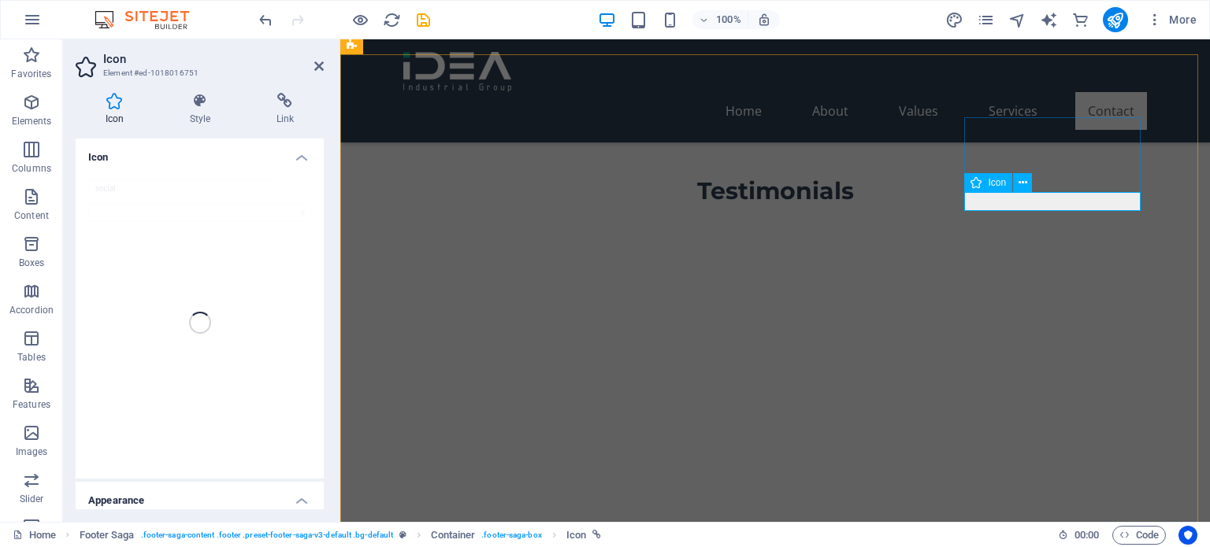
click at [1021, 185] on icon at bounding box center [1022, 183] width 9 height 17
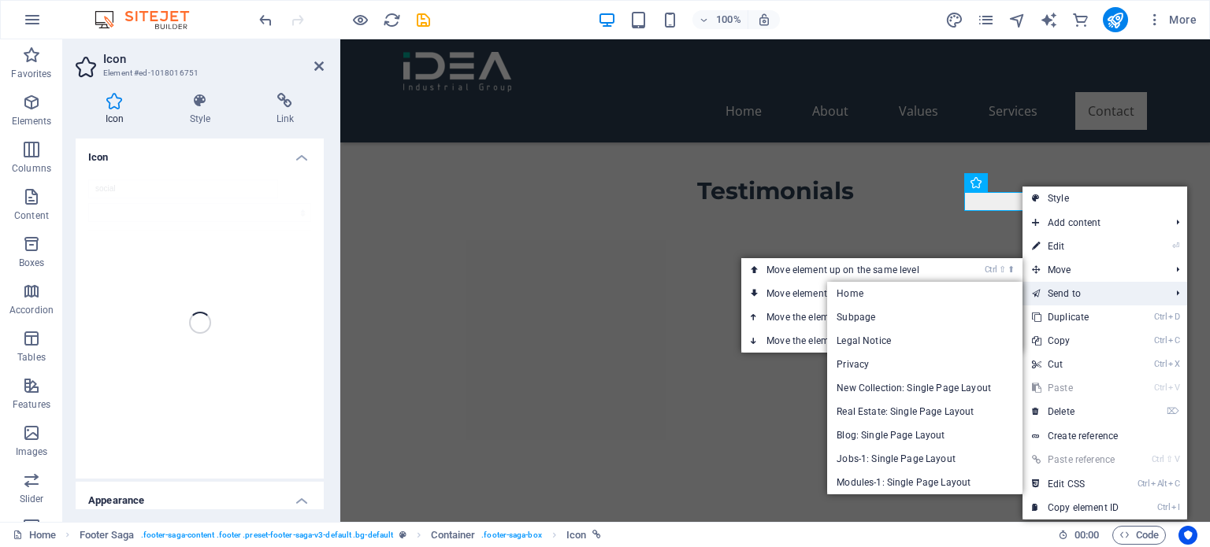
click at [1103, 290] on link "Send to" at bounding box center [1092, 294] width 141 height 24
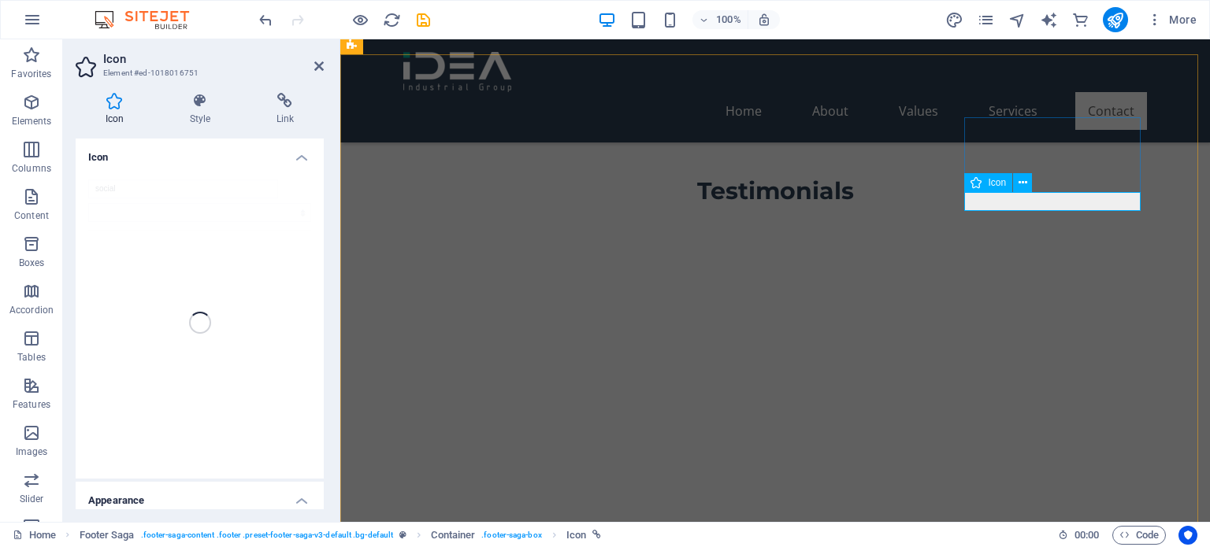
click at [1021, 187] on icon at bounding box center [1022, 183] width 9 height 17
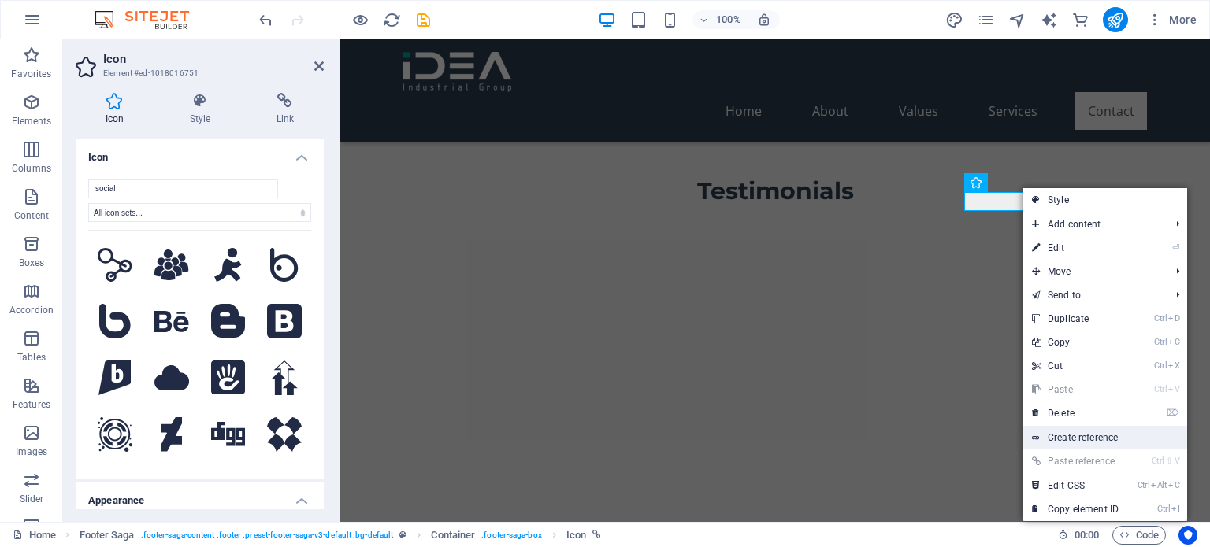
click at [1129, 433] on link "Create reference" at bounding box center [1104, 438] width 165 height 24
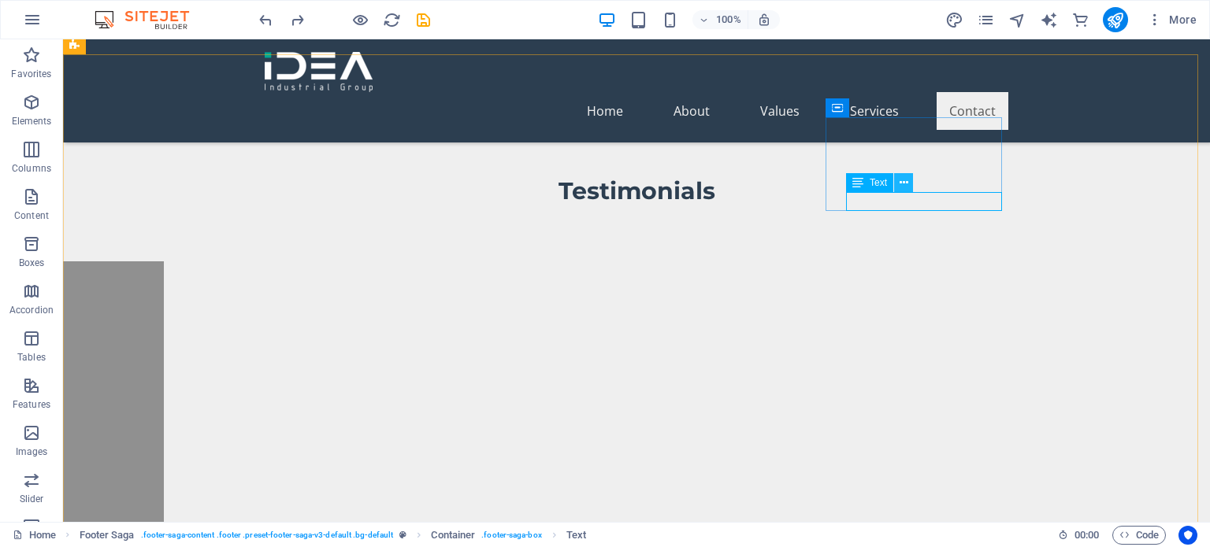
click at [907, 182] on icon at bounding box center [903, 183] width 9 height 17
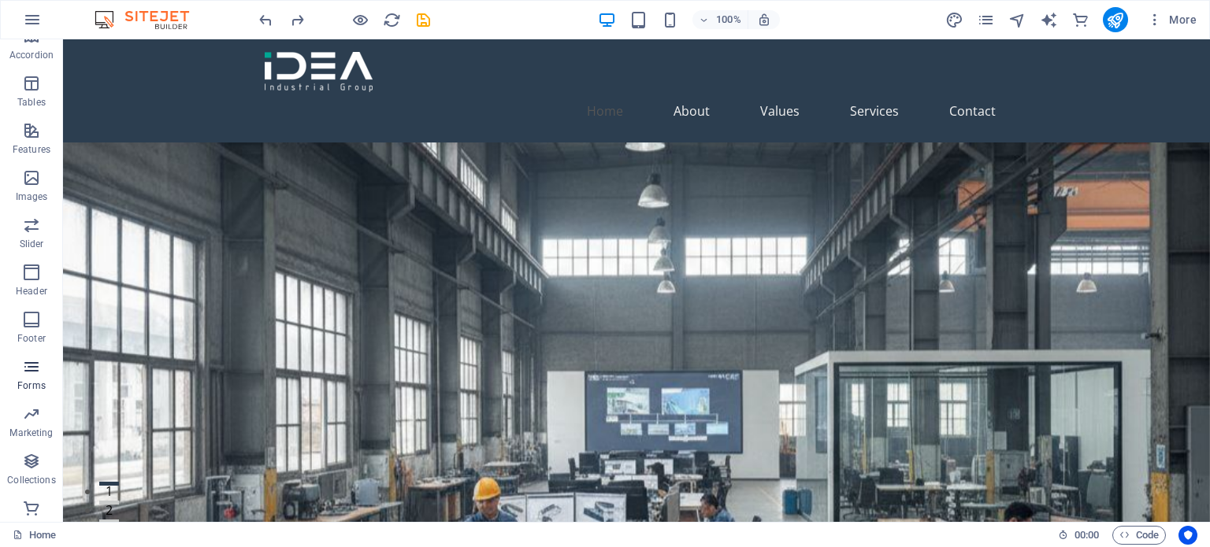
scroll to position [272, 0]
click at [43, 496] on span "Commerce" at bounding box center [31, 501] width 63 height 38
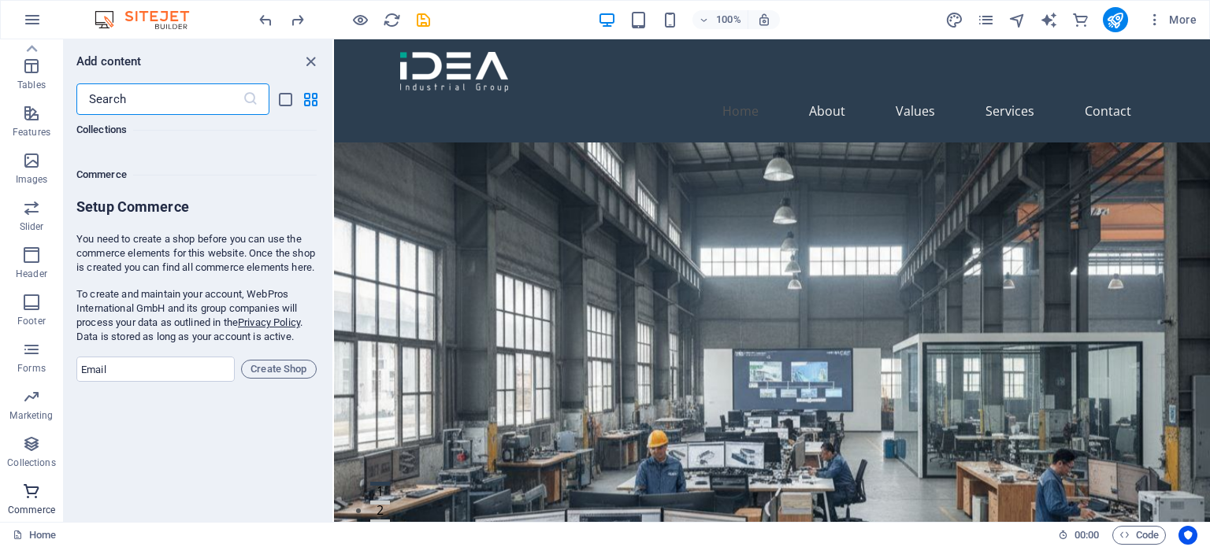
scroll to position [15176, 0]
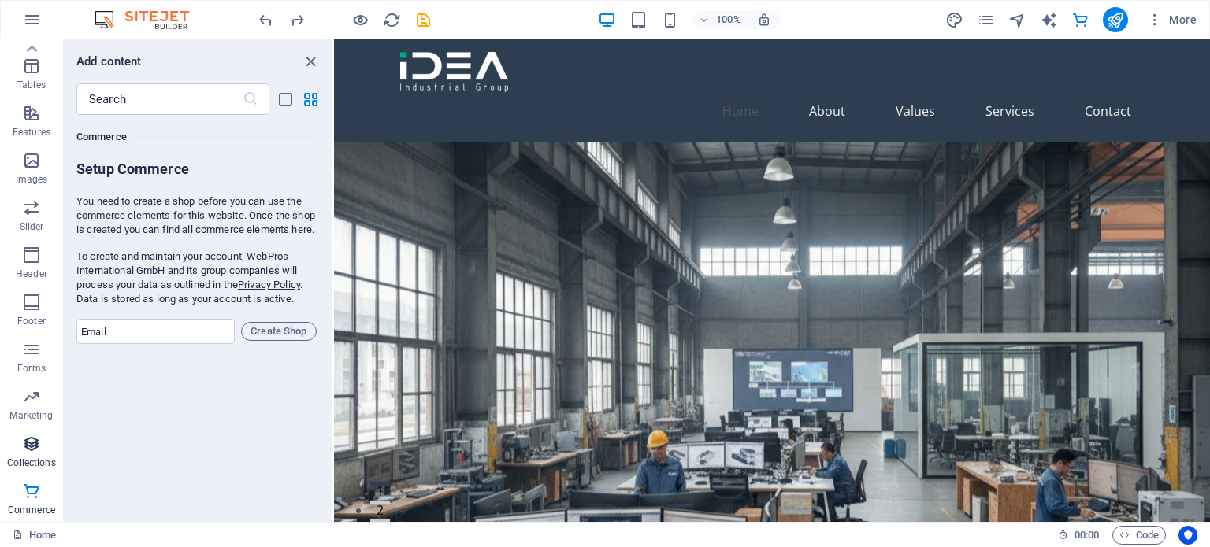
click at [36, 442] on icon "button" at bounding box center [31, 444] width 19 height 19
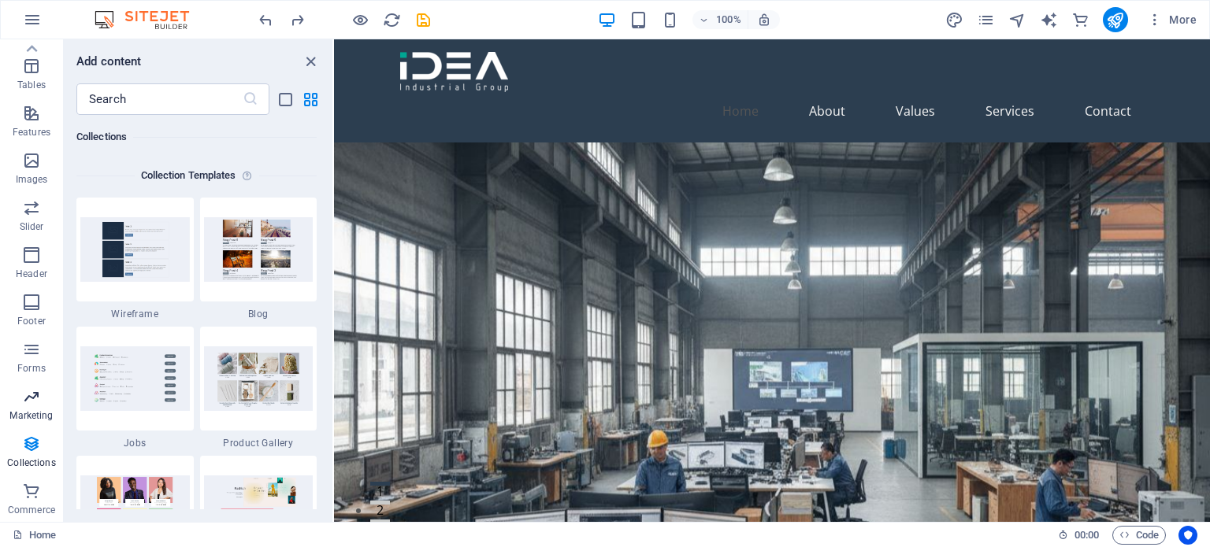
click at [20, 391] on span "Marketing" at bounding box center [31, 406] width 63 height 38
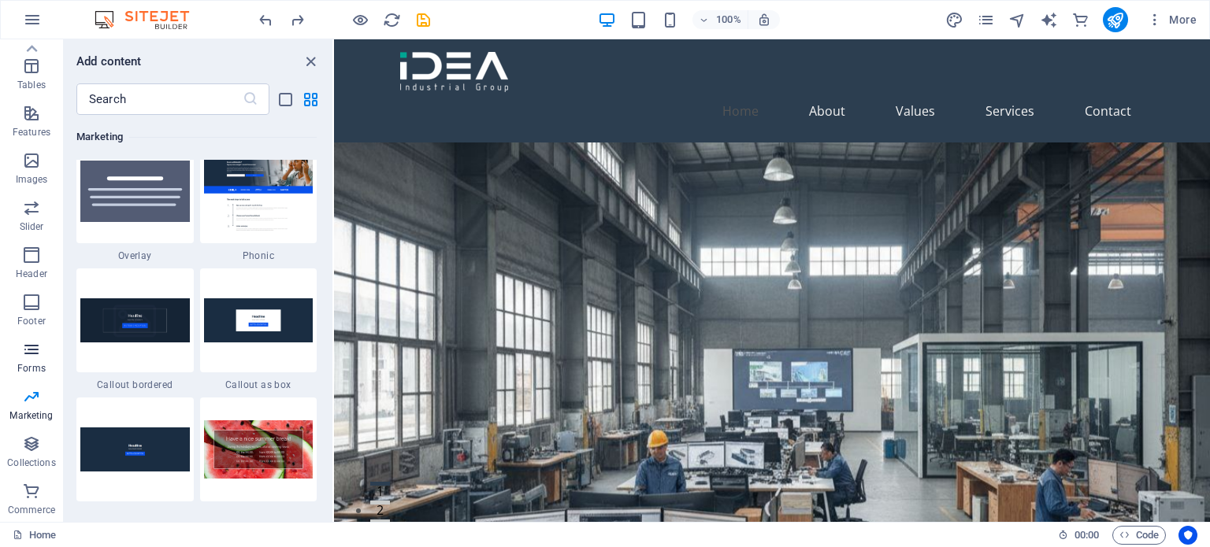
scroll to position [12828, 0]
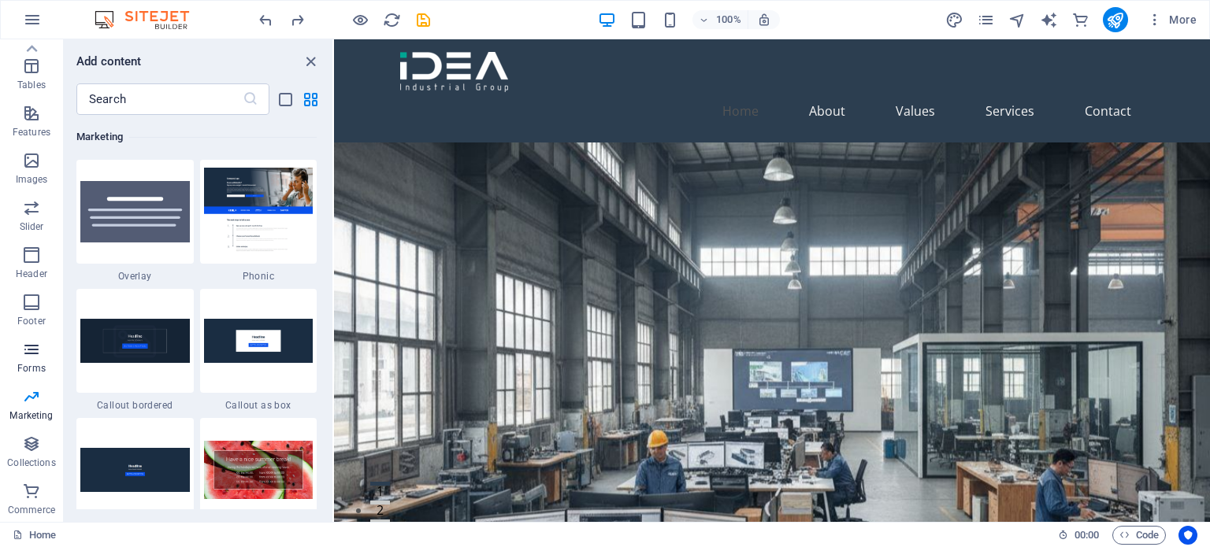
click at [35, 343] on icon "button" at bounding box center [31, 349] width 19 height 19
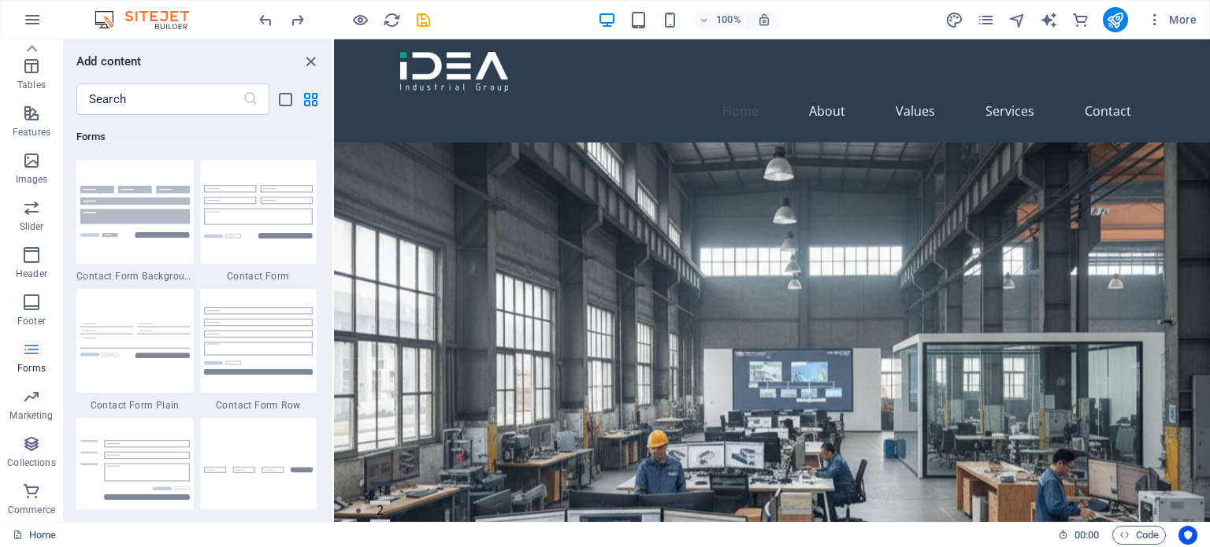
scroll to position [11498, 0]
click at [20, 296] on span "Footer" at bounding box center [31, 312] width 63 height 38
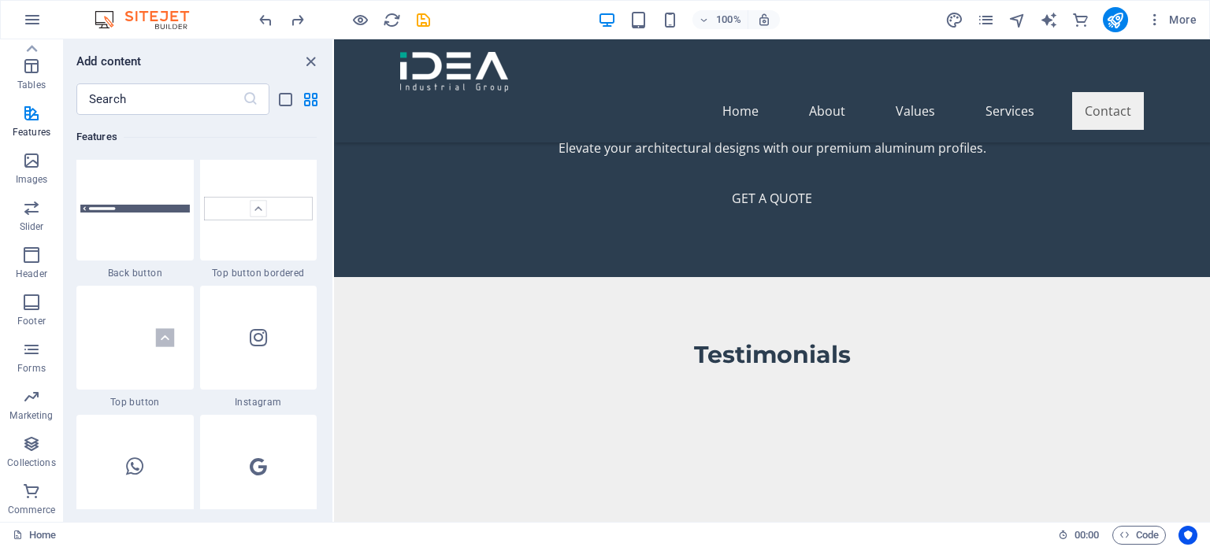
scroll to position [7276, 0]
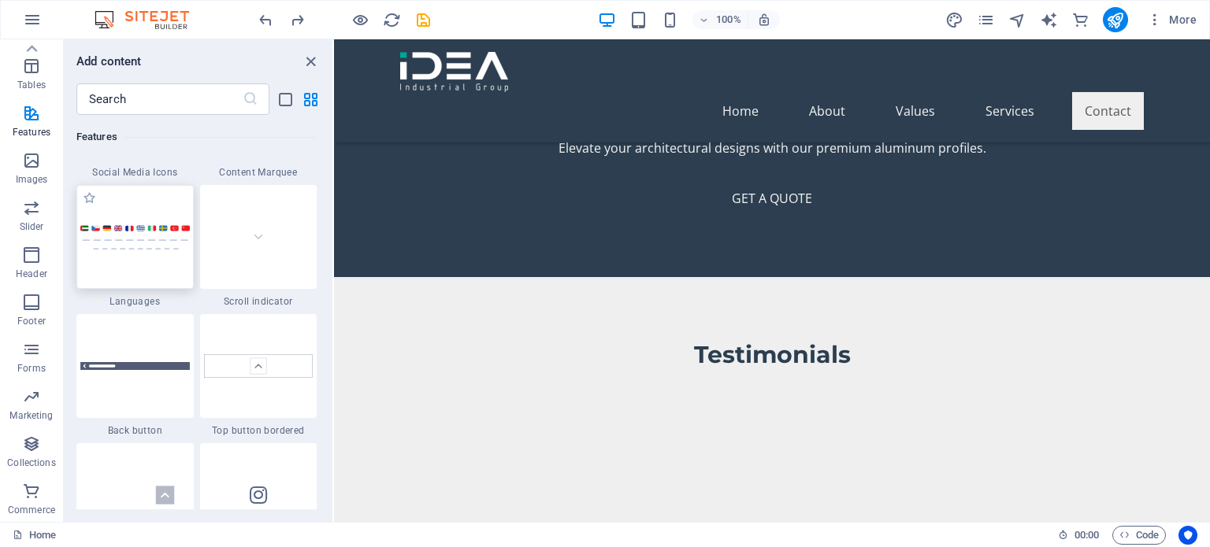
click at [161, 245] on img at bounding box center [134, 237] width 109 height 26
click at [113, 248] on img at bounding box center [134, 237] width 109 height 26
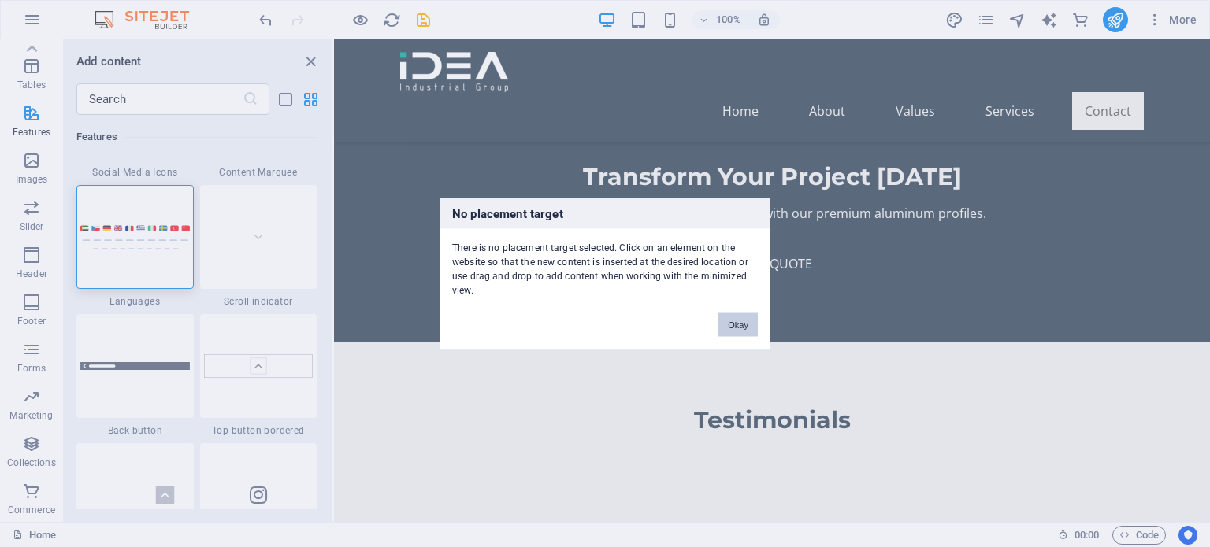
click at [732, 326] on button "Okay" at bounding box center [737, 325] width 39 height 24
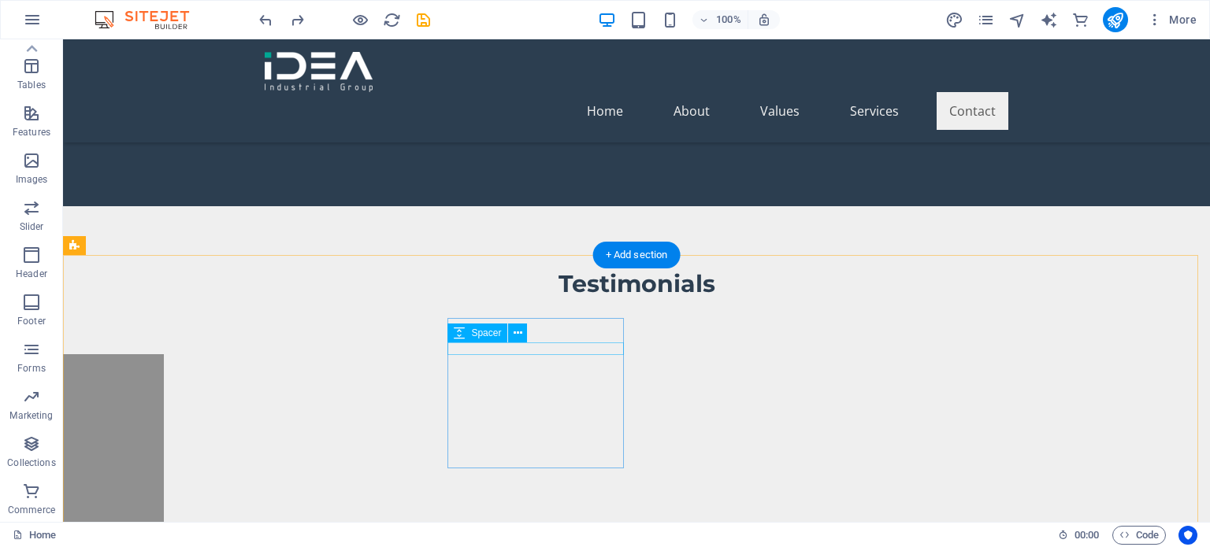
scroll to position [3915, 0]
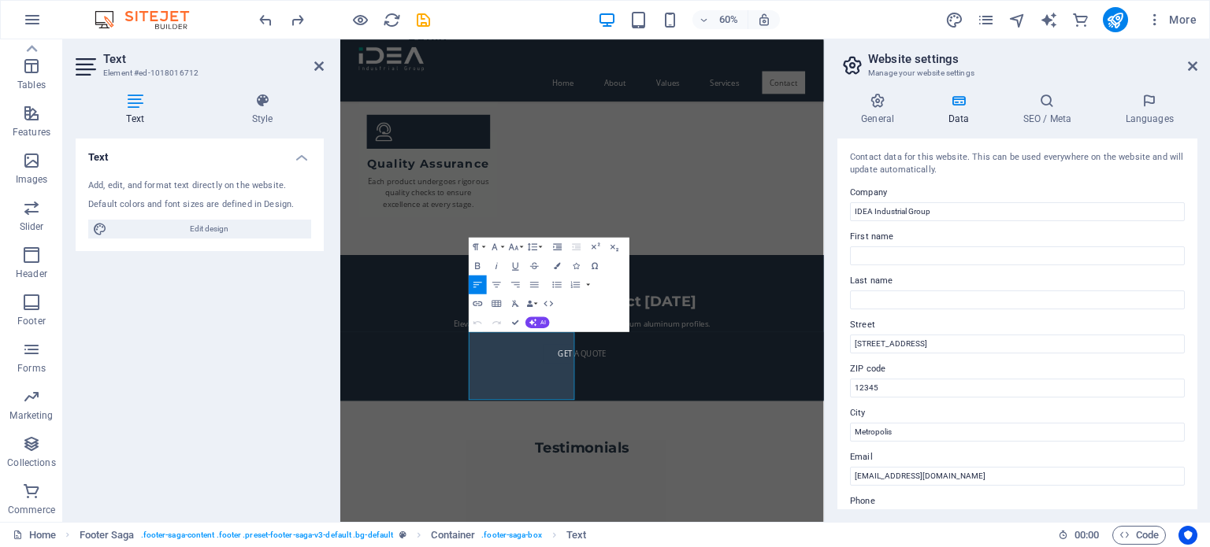
scroll to position [3693, 0]
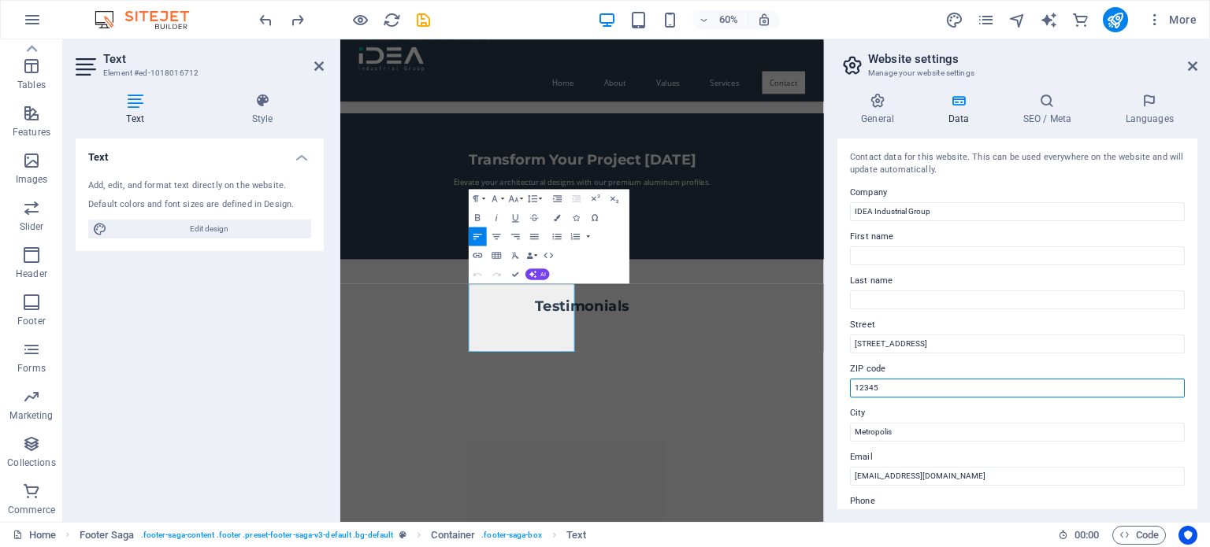
click at [947, 379] on input "12345" at bounding box center [1017, 388] width 335 height 19
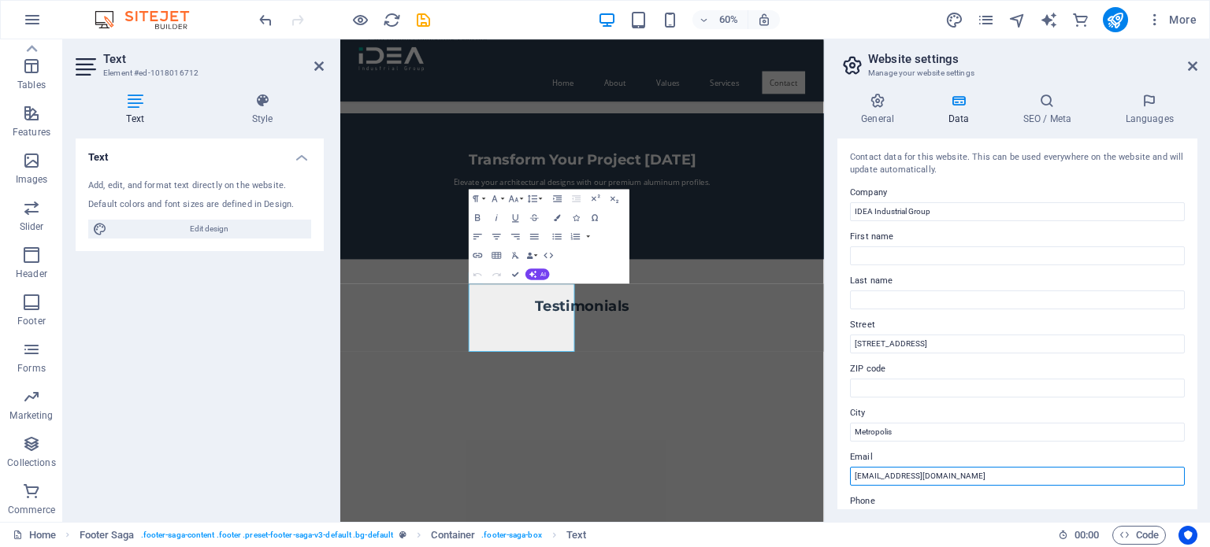
click at [951, 480] on input "[EMAIL_ADDRESS][DOMAIN_NAME]" at bounding box center [1017, 476] width 335 height 19
click at [922, 480] on input "[EMAIL_ADDRESS][DOMAIN_NAME]" at bounding box center [1017, 476] width 335 height 19
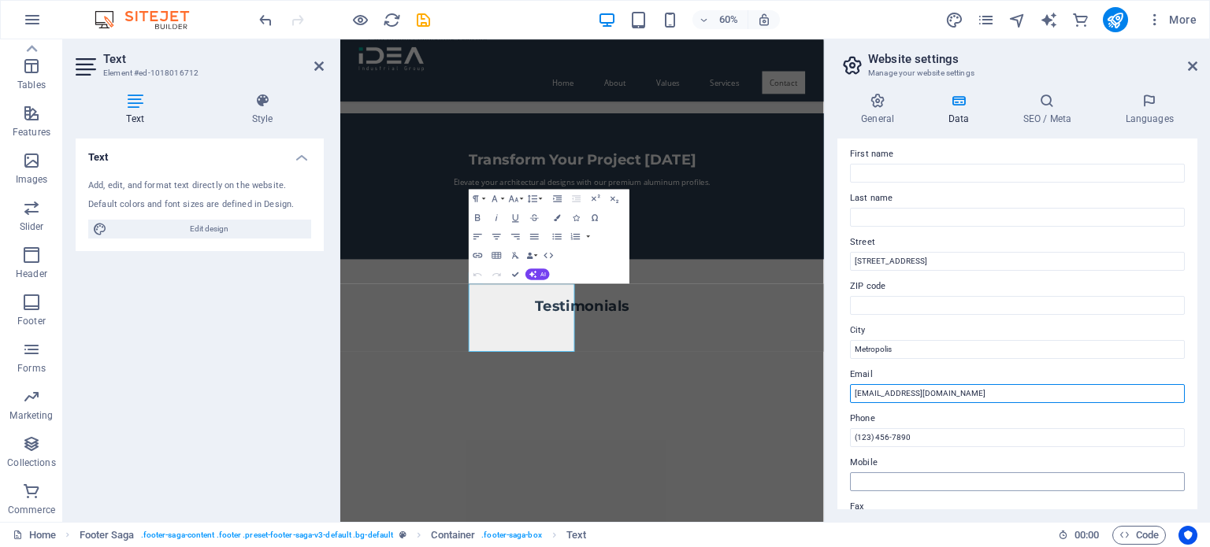
scroll to position [158, 0]
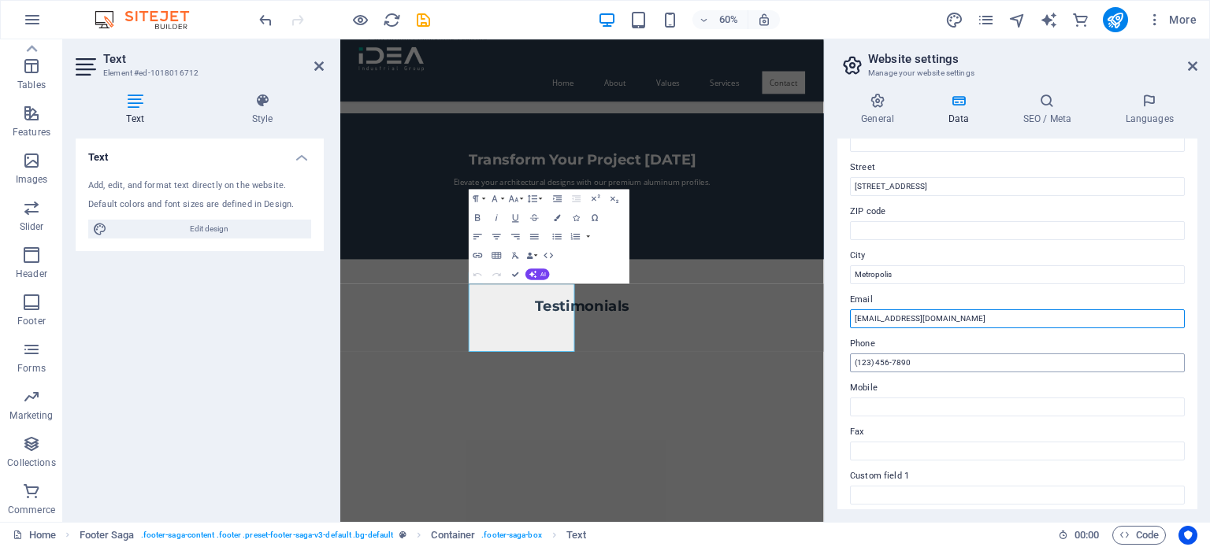
type input "[EMAIL_ADDRESS][DOMAIN_NAME]"
click at [958, 369] on input "(123) 456-7890" at bounding box center [1017, 363] width 335 height 19
click at [854, 365] on input "(123) 456-7890" at bounding box center [1017, 363] width 335 height 19
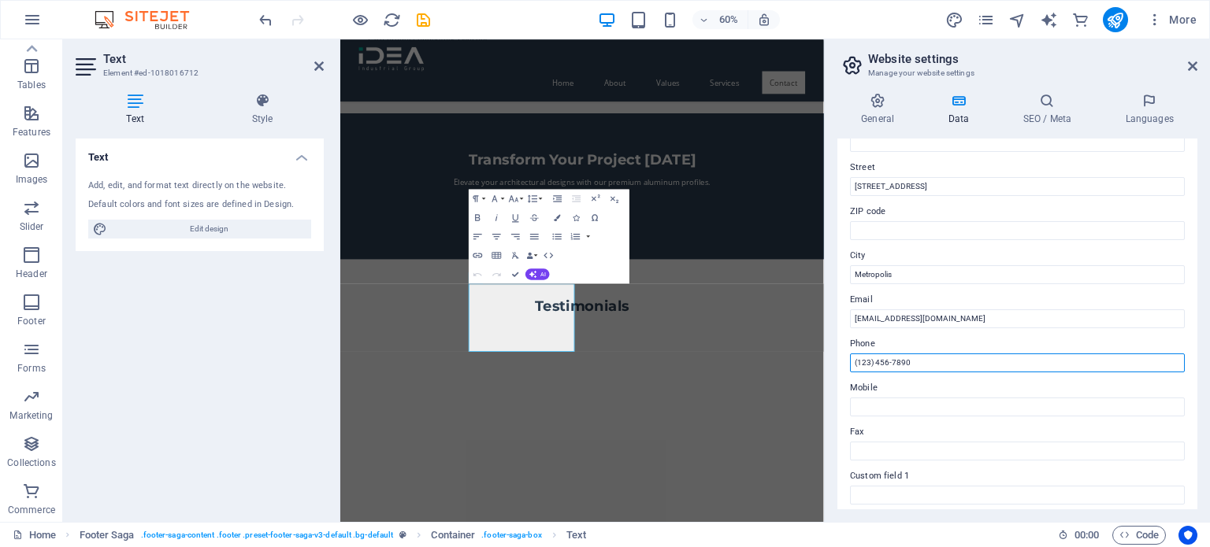
drag, startPoint x: 857, startPoint y: 363, endPoint x: 868, endPoint y: 364, distance: 11.1
click at [868, 364] on input "(123) 456-7890" at bounding box center [1017, 363] width 335 height 19
drag, startPoint x: 871, startPoint y: 365, endPoint x: 883, endPoint y: 365, distance: 11.8
click at [883, 365] on input "[PHONE_NUMBER]" at bounding box center [1017, 363] width 335 height 19
drag, startPoint x: 888, startPoint y: 367, endPoint x: 898, endPoint y: 366, distance: 9.5
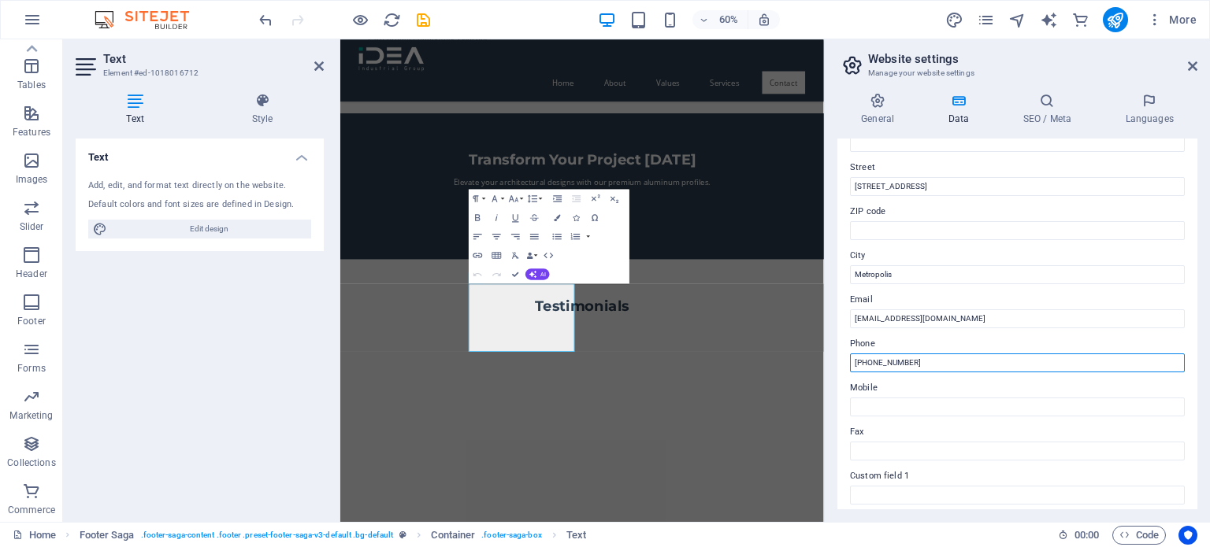
click at [898, 366] on input "[PHONE_NUMBER]" at bounding box center [1017, 363] width 335 height 19
drag, startPoint x: 888, startPoint y: 366, endPoint x: 914, endPoint y: 364, distance: 26.1
click at [914, 364] on input "[PHONE_NUMBER]" at bounding box center [1017, 363] width 335 height 19
click at [859, 365] on input "[PHONE_NUMBER]" at bounding box center [1017, 363] width 335 height 19
click at [858, 365] on input "[PHONE_NUMBER]" at bounding box center [1017, 363] width 335 height 19
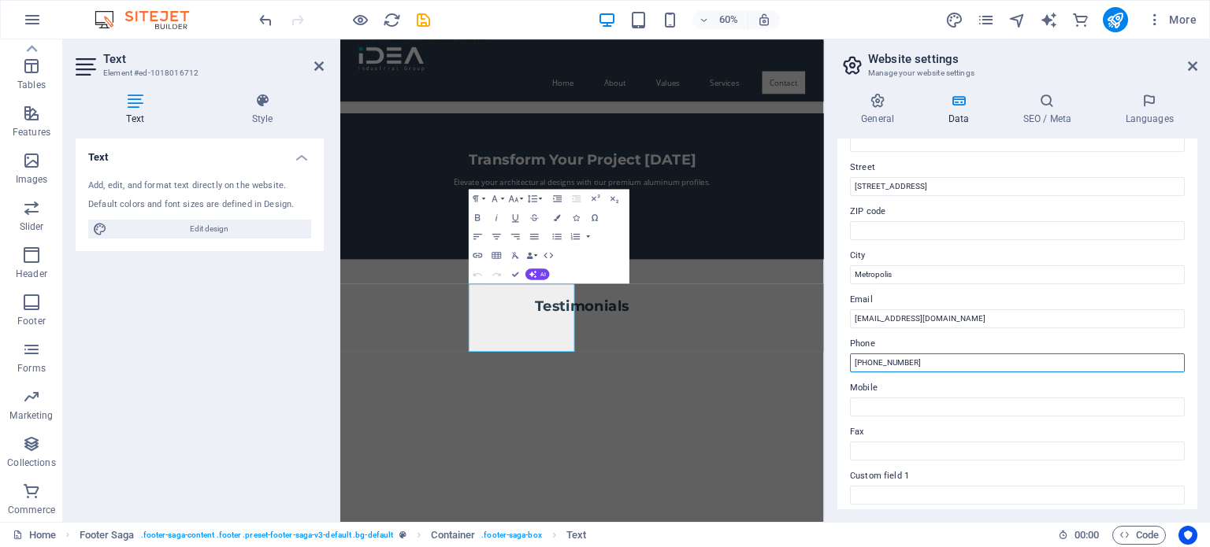
type input "[PHONE_NUMBER]"
click at [986, 386] on label "Mobile" at bounding box center [1017, 388] width 335 height 19
click at [986, 398] on input "Mobile" at bounding box center [1017, 407] width 335 height 19
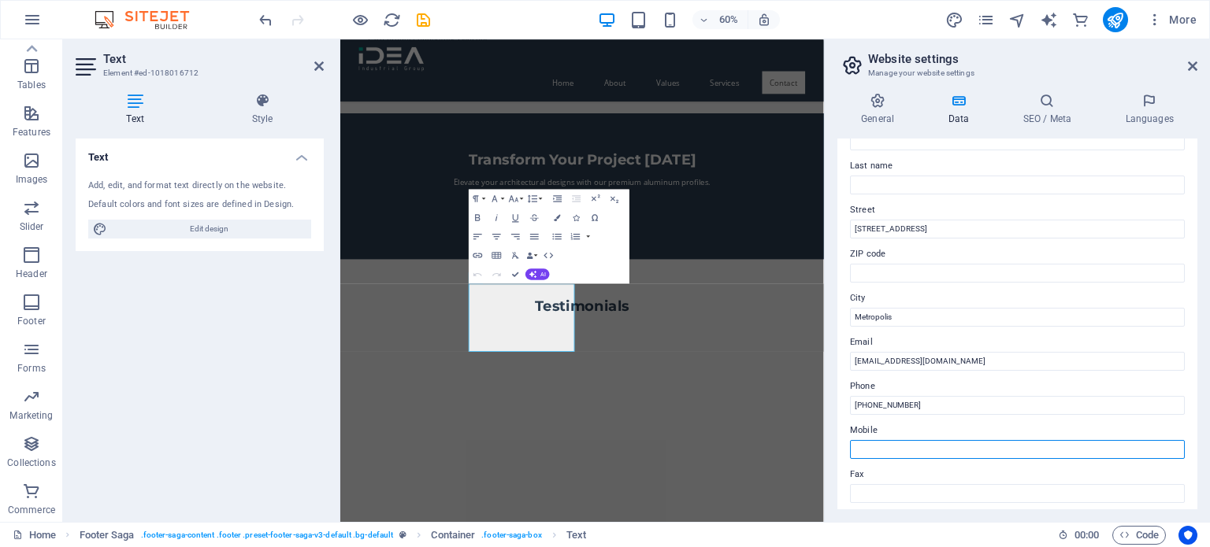
scroll to position [0, 0]
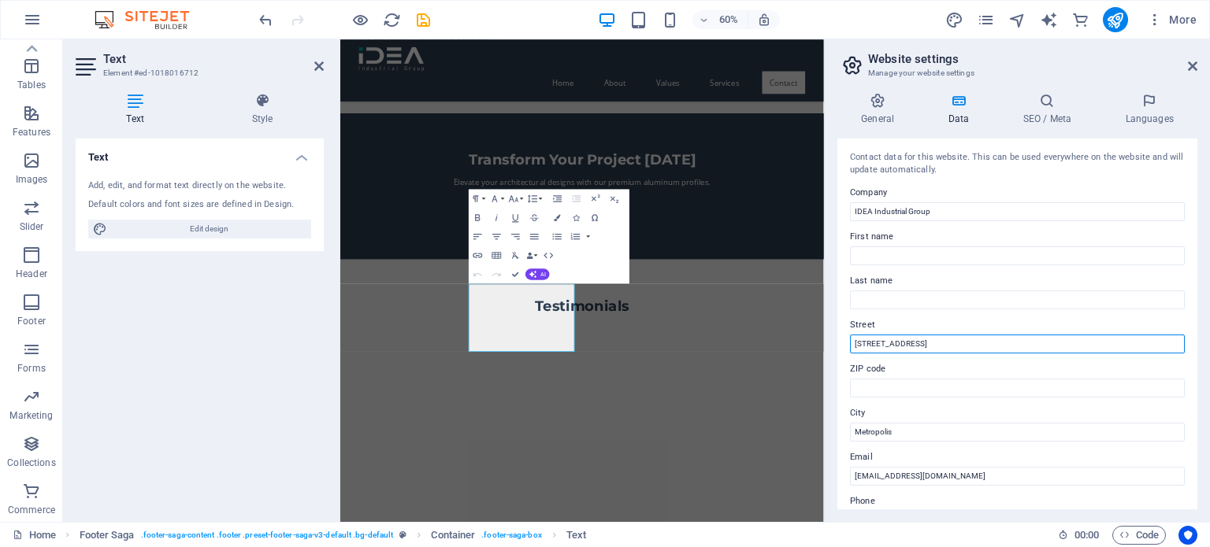
click at [948, 343] on input "[STREET_ADDRESS]" at bounding box center [1017, 344] width 335 height 19
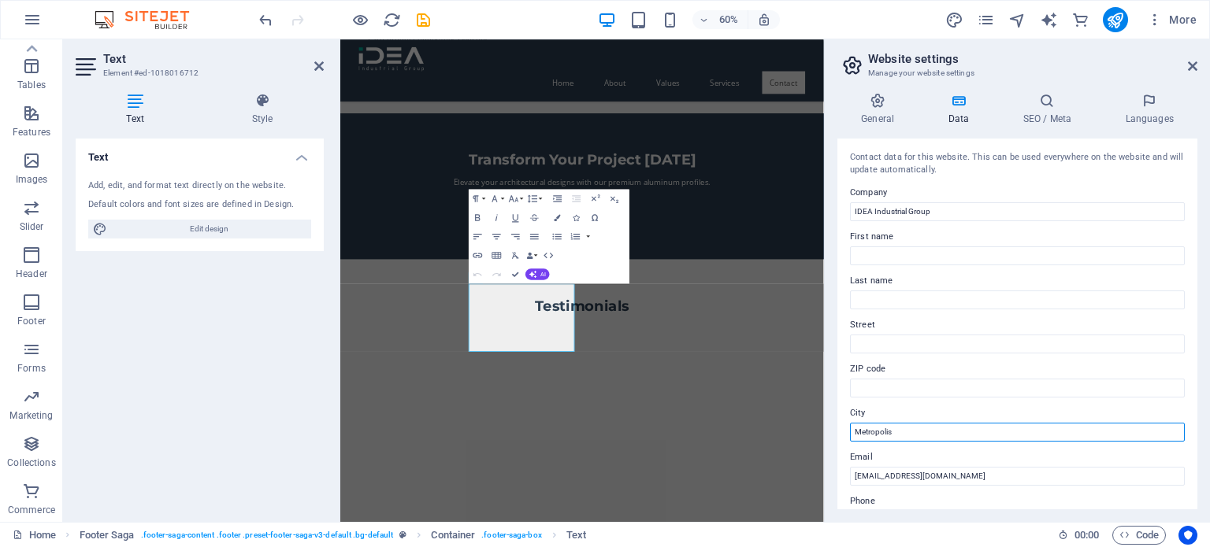
click at [970, 435] on input "Metropolis" at bounding box center [1017, 432] width 335 height 19
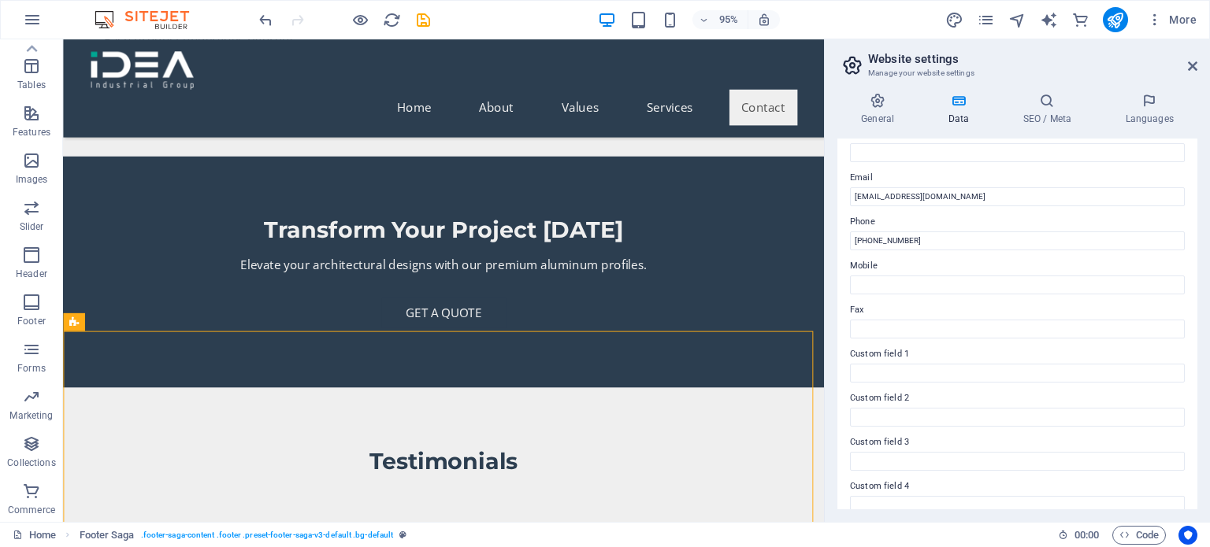
scroll to position [315, 0]
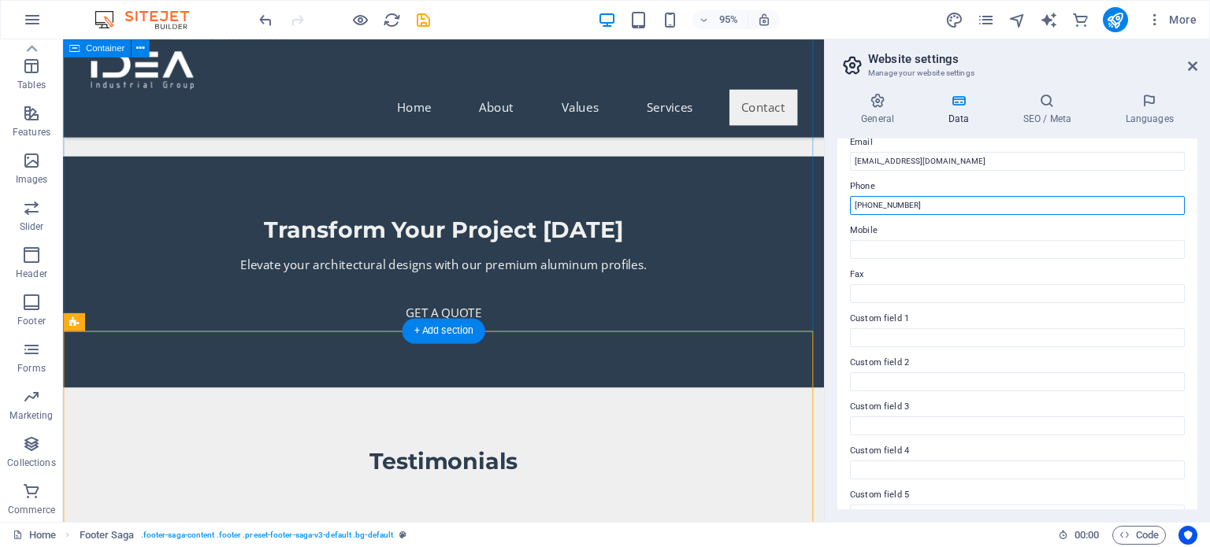
drag, startPoint x: 1002, startPoint y: 241, endPoint x: 849, endPoint y: 214, distance: 155.9
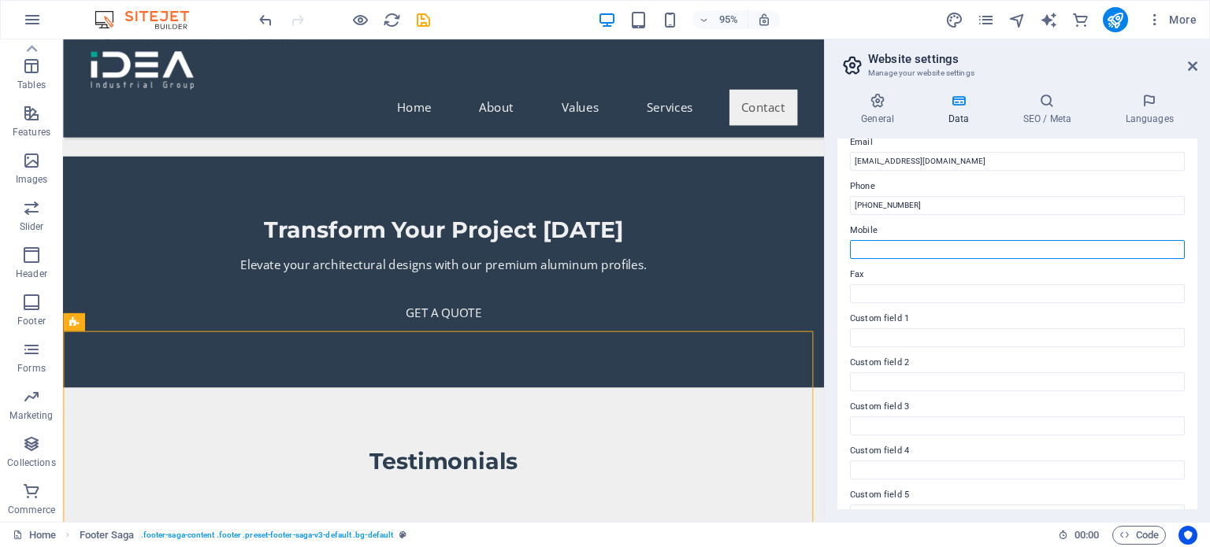
click at [907, 252] on input "Mobile" at bounding box center [1017, 249] width 335 height 19
paste input "[PHONE_NUMBER]"
type input "[PHONE_NUMBER]"
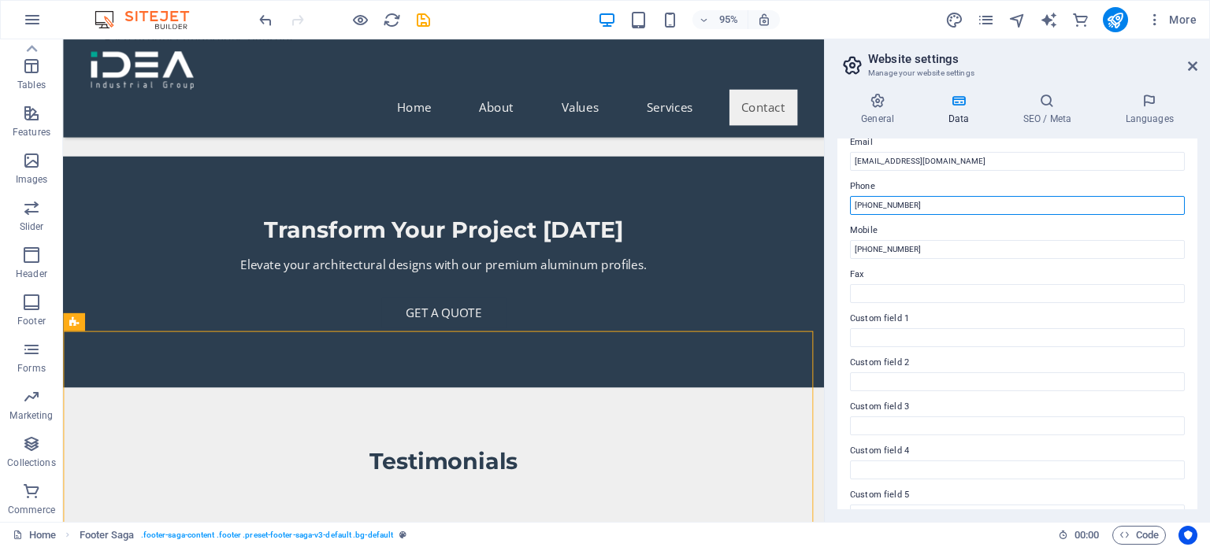
drag, startPoint x: 876, startPoint y: 207, endPoint x: 917, endPoint y: 207, distance: 41.0
click at [917, 207] on input "[PHONE_NUMBER]" at bounding box center [1017, 205] width 335 height 19
type input "[PHONE_NUMBER]"
click at [890, 250] on input "[PHONE_NUMBER]" at bounding box center [1017, 249] width 335 height 19
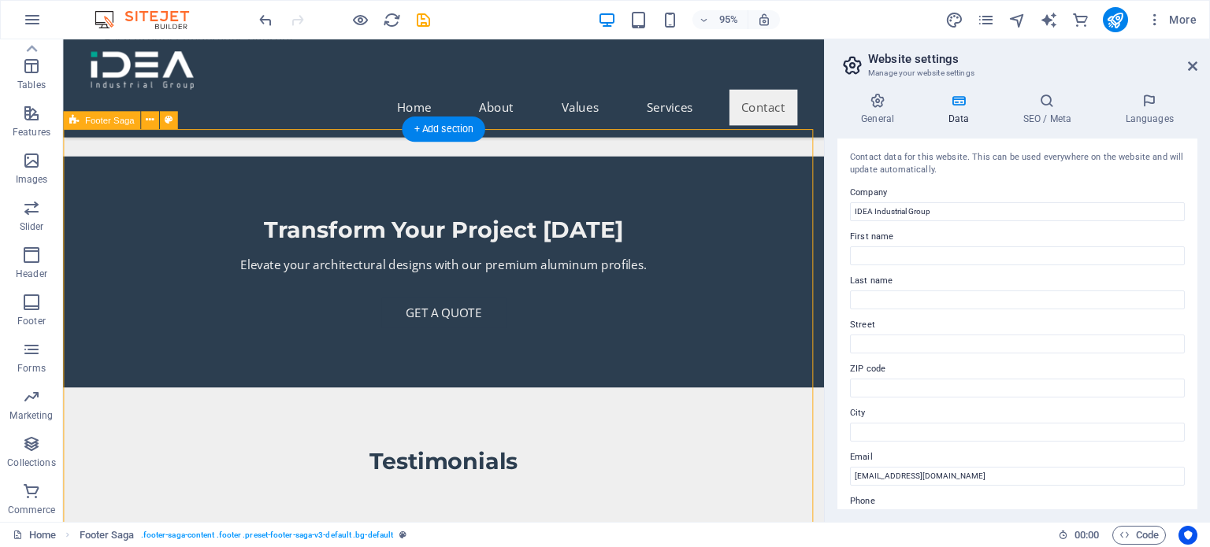
scroll to position [3929, 0]
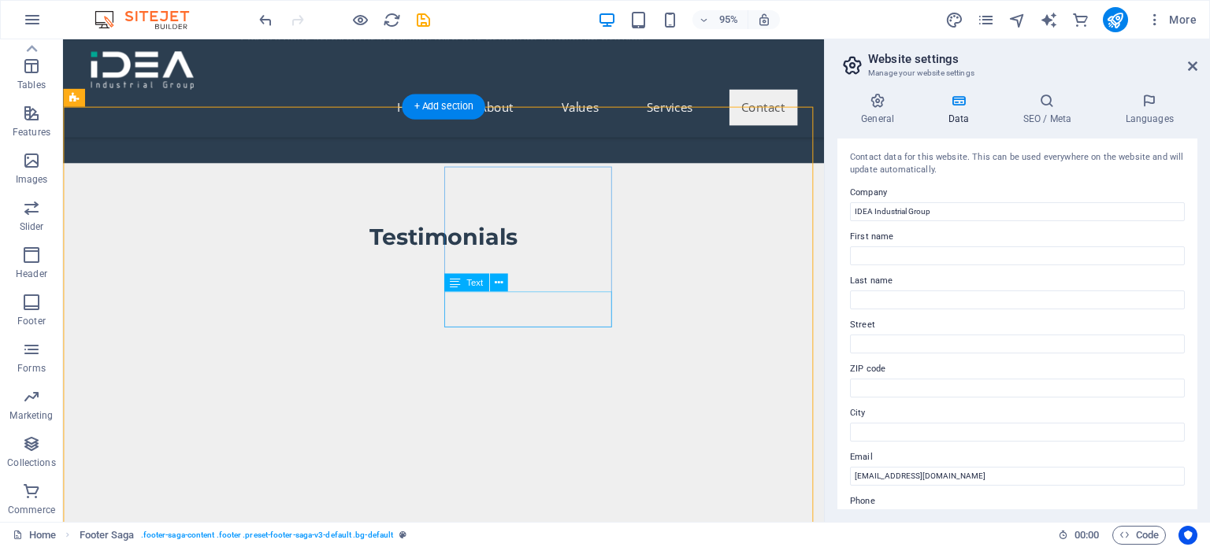
type input "[PHONE_NUMBER]"
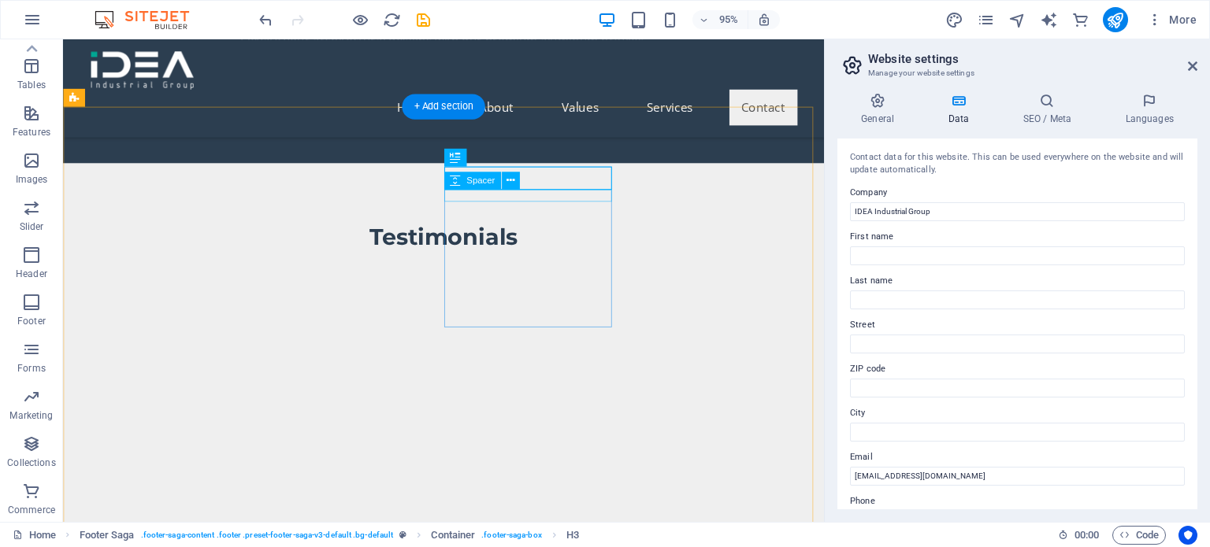
select select "px"
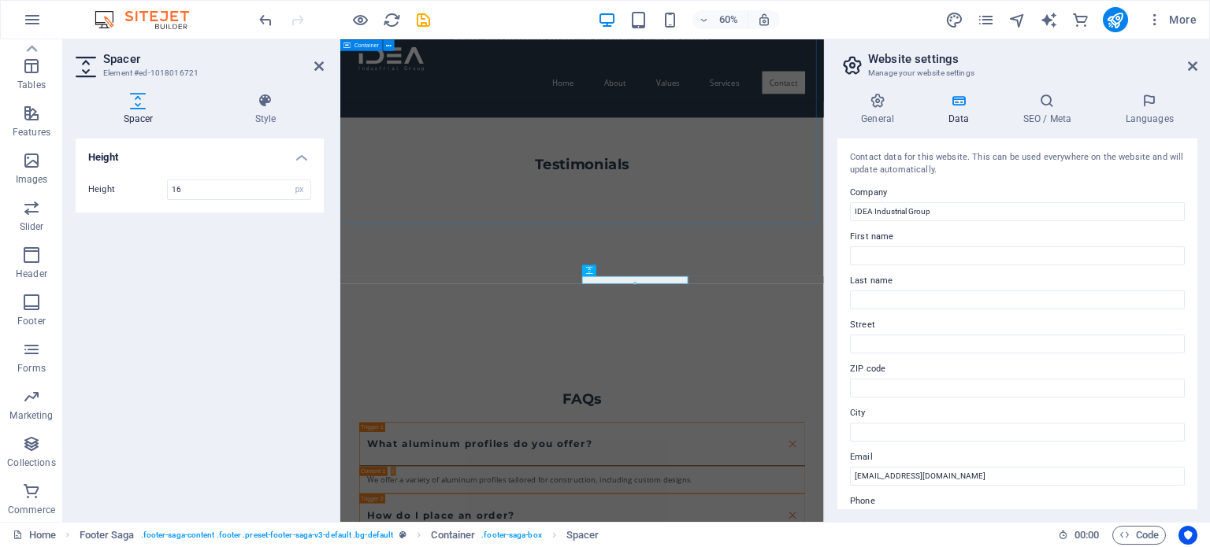
scroll to position [3693, 0]
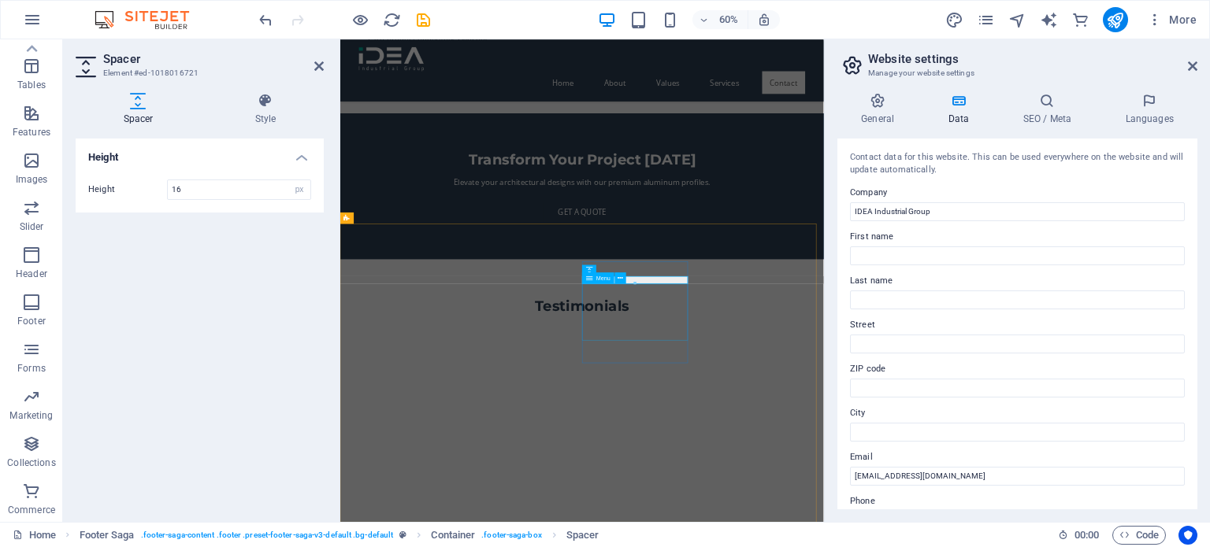
select select
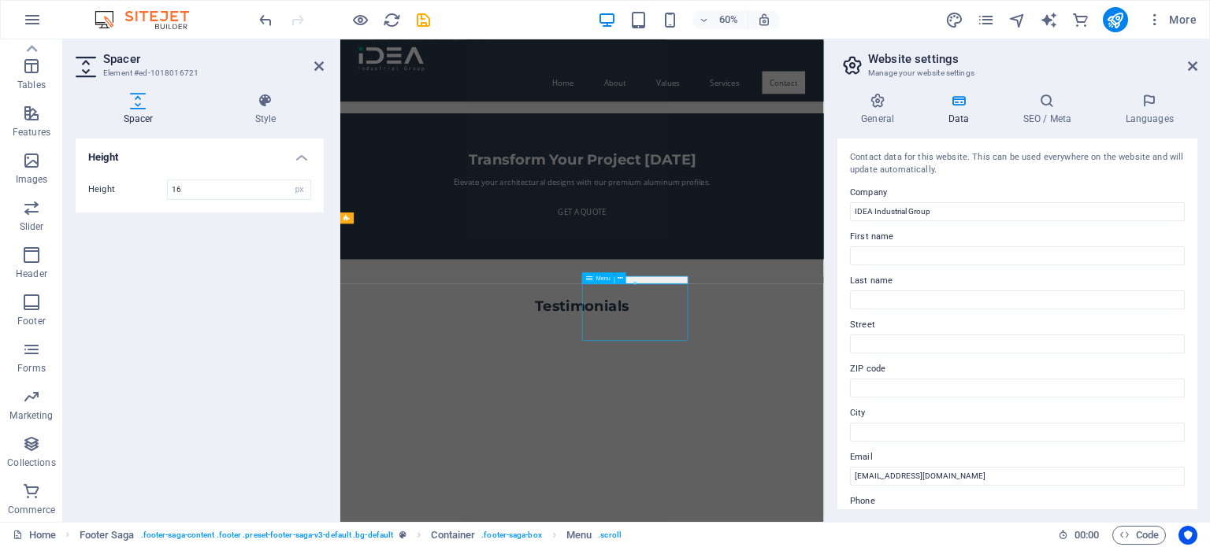
select select
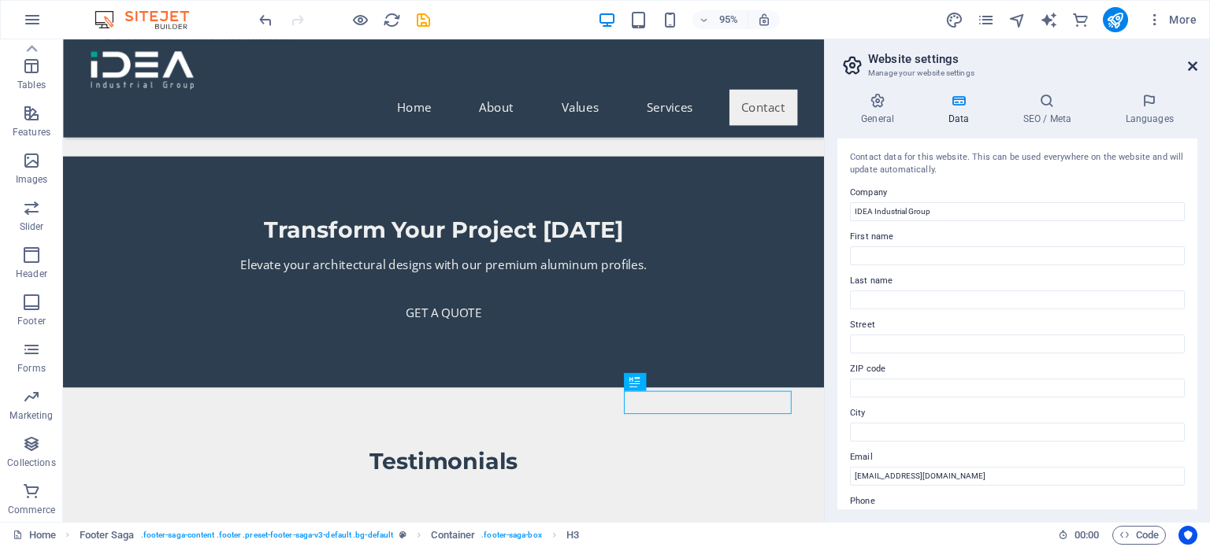
click at [1192, 67] on icon at bounding box center [1192, 66] width 9 height 13
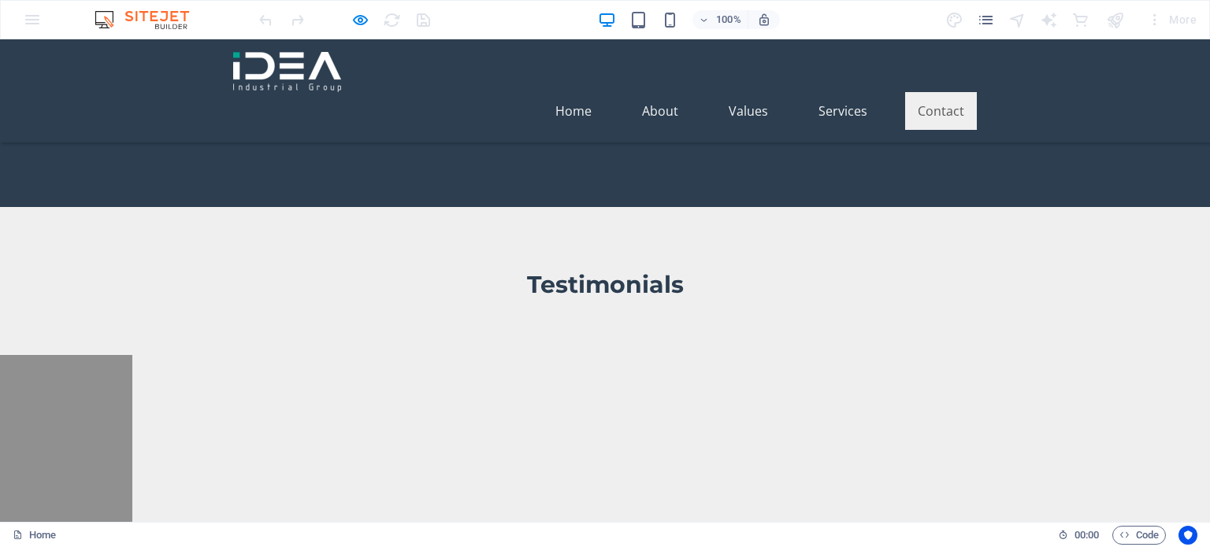
scroll to position [3700, 0]
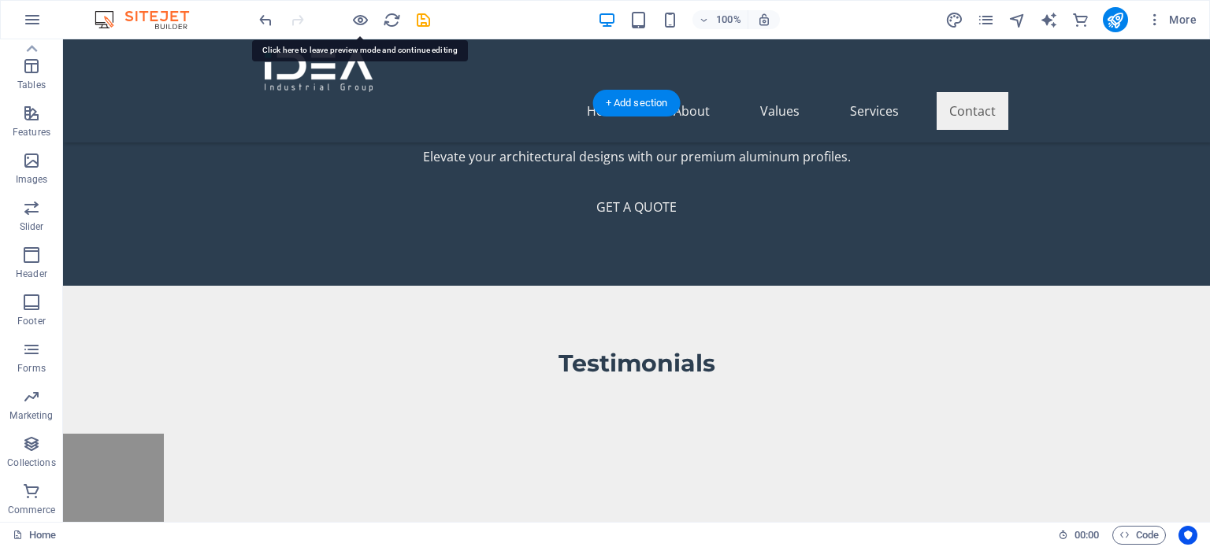
scroll to position [3936, 0]
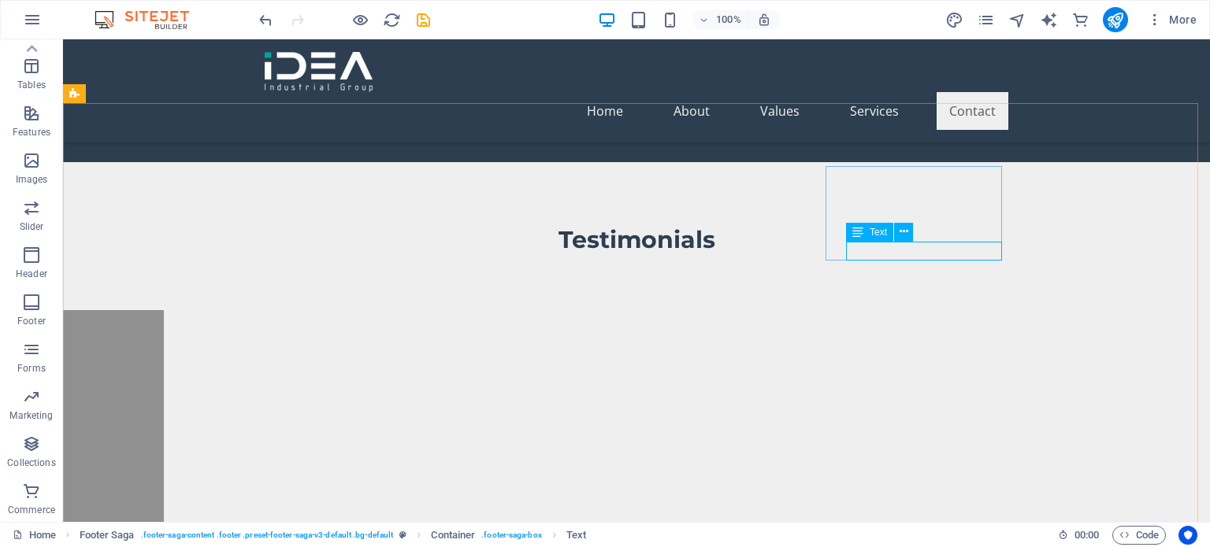
click at [869, 231] on span "Text" at bounding box center [877, 232] width 17 height 9
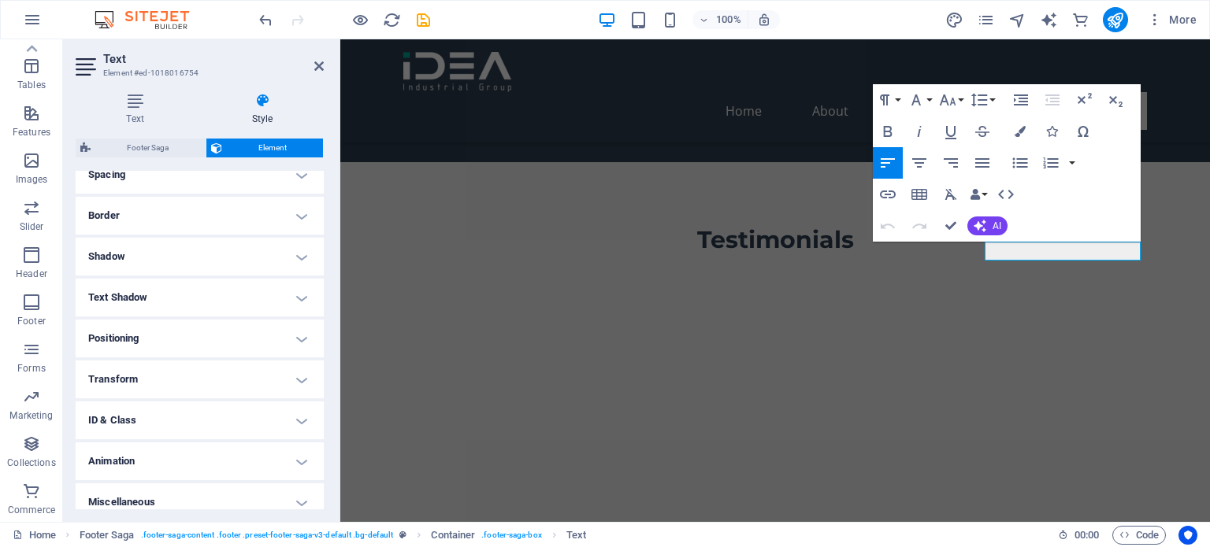
scroll to position [326, 0]
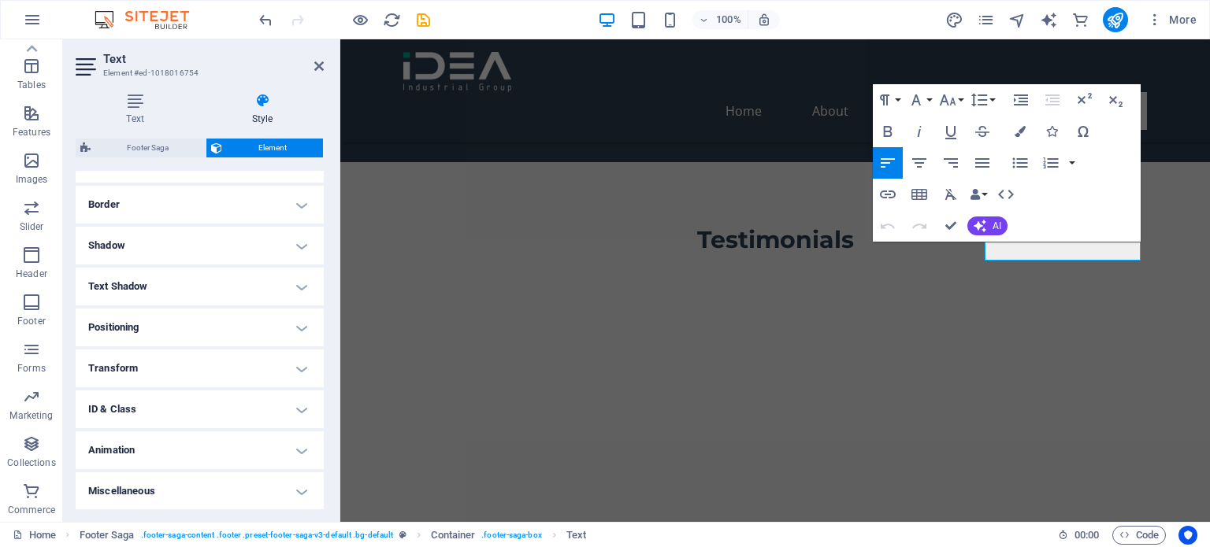
click at [201, 491] on h4 "Miscellaneous" at bounding box center [200, 492] width 248 height 38
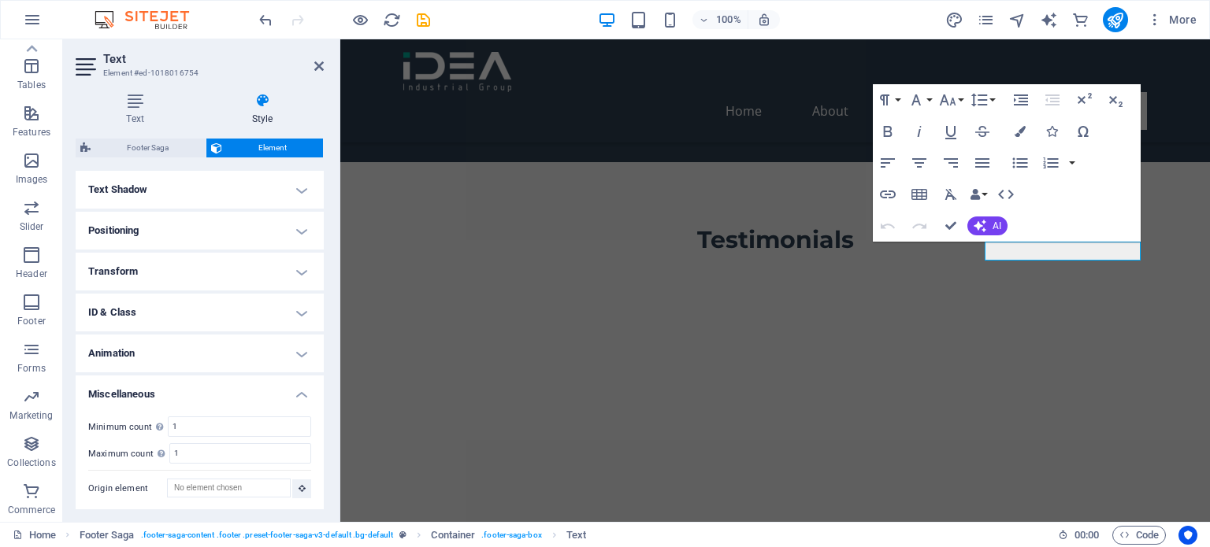
click at [211, 389] on h4 "Miscellaneous" at bounding box center [200, 390] width 248 height 28
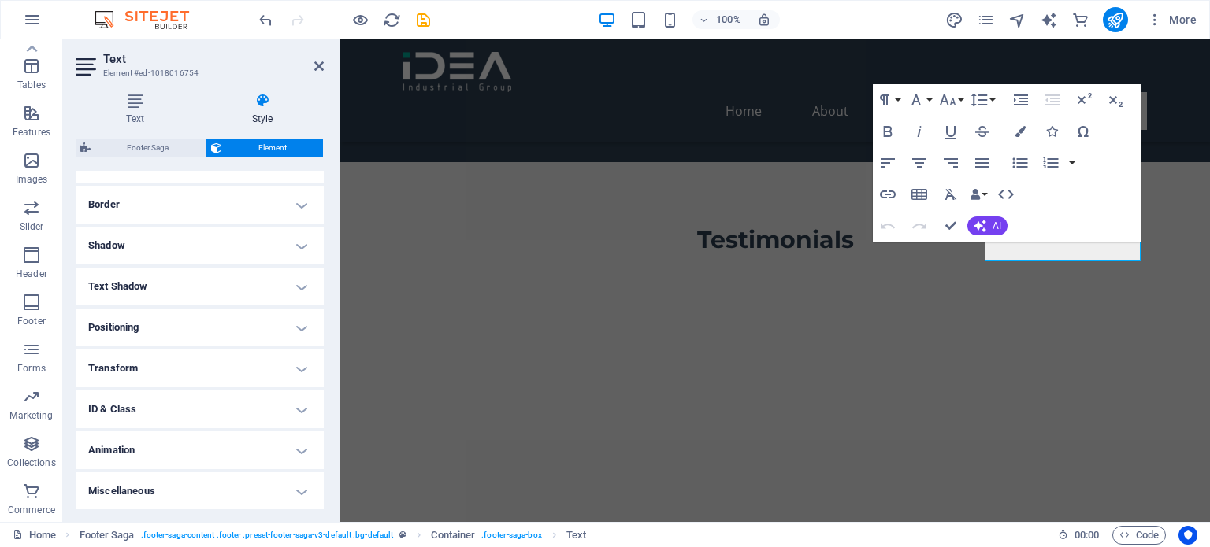
click at [186, 400] on h4 "ID & Class" at bounding box center [200, 410] width 248 height 38
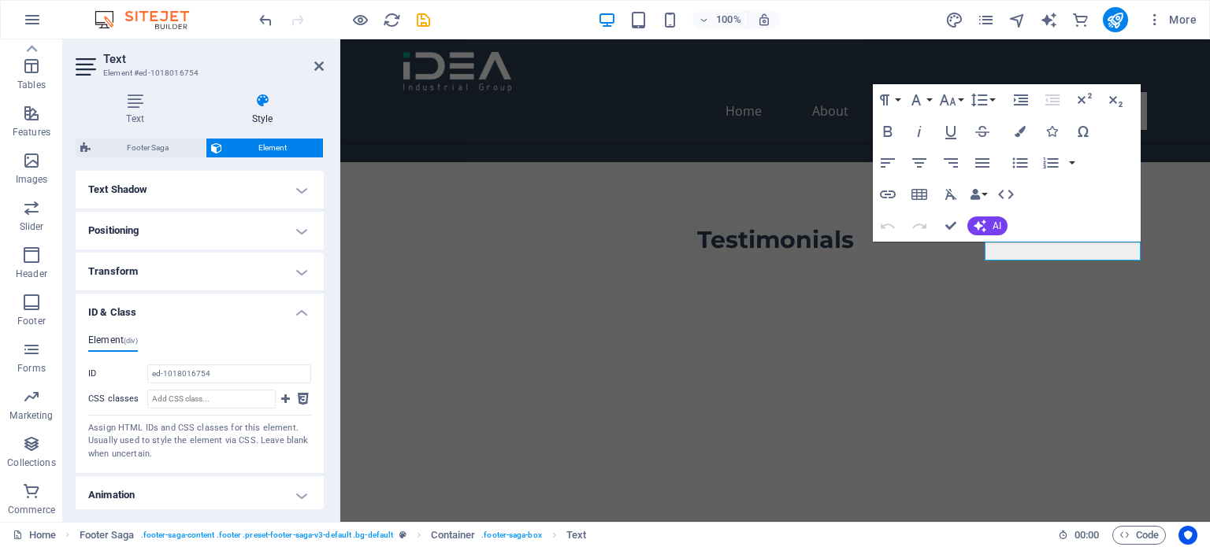
click at [198, 313] on h4 "ID & Class" at bounding box center [200, 308] width 248 height 28
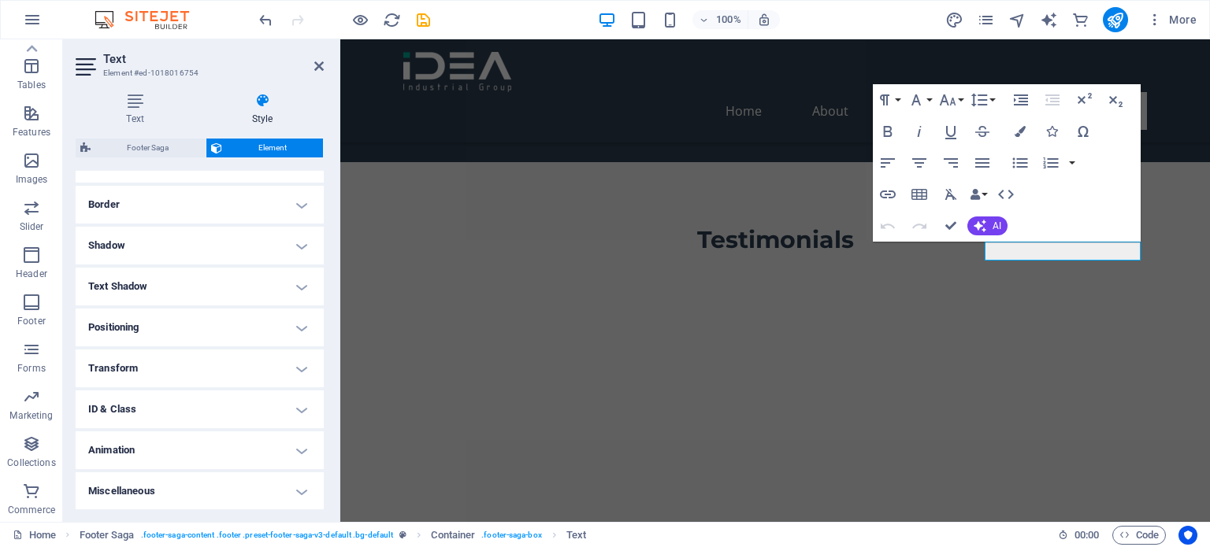
click at [186, 379] on h4 "Transform" at bounding box center [200, 369] width 248 height 38
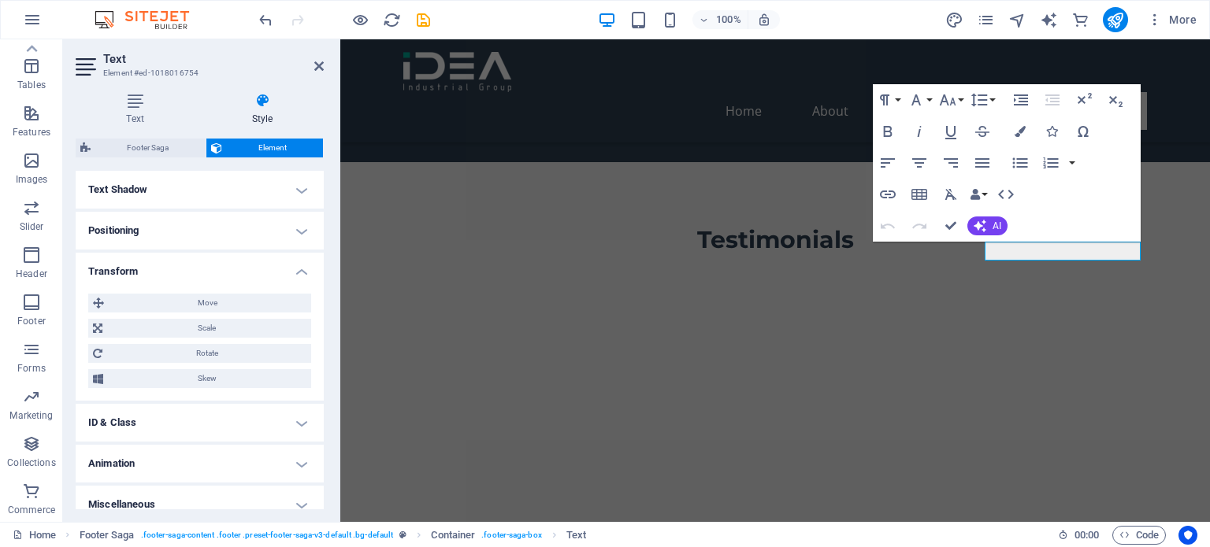
click at [194, 271] on h4 "Transform" at bounding box center [200, 267] width 248 height 28
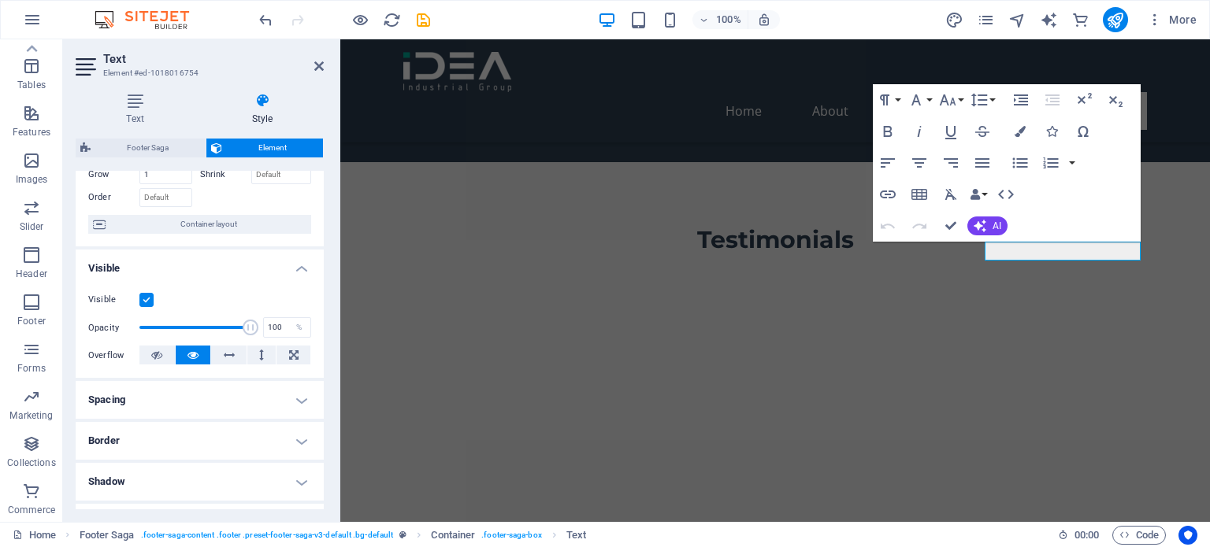
scroll to position [0, 0]
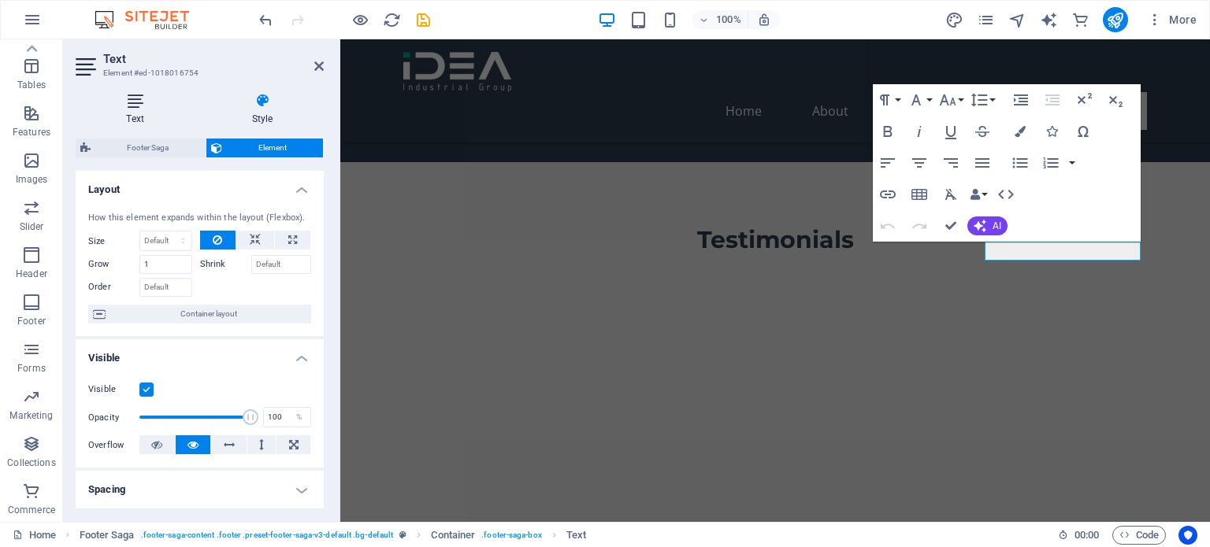
click at [144, 106] on icon at bounding box center [135, 101] width 119 height 16
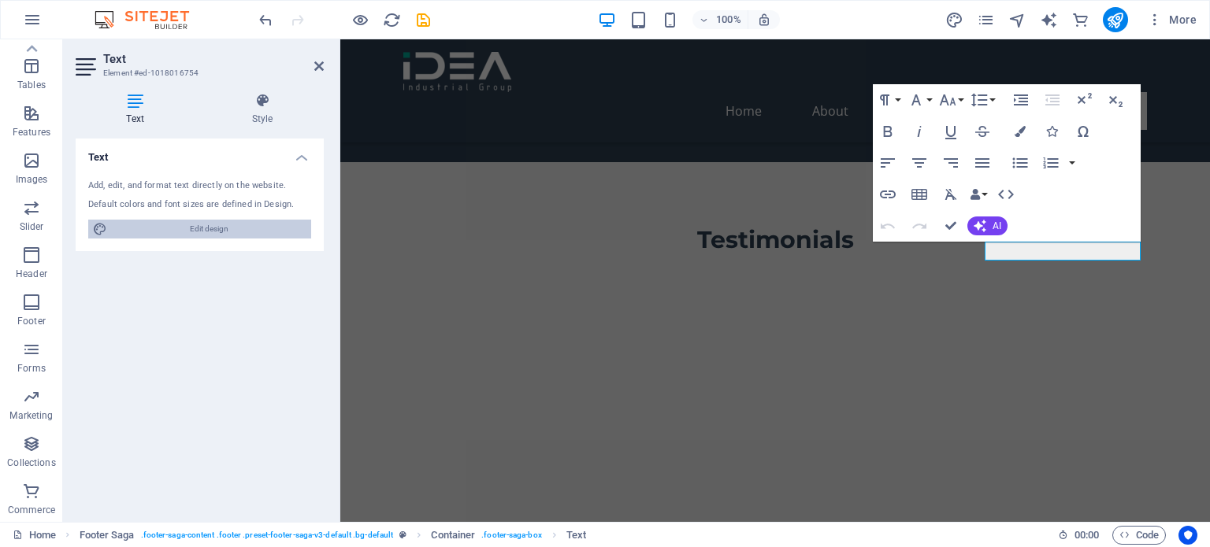
click at [203, 231] on span "Edit design" at bounding box center [209, 229] width 195 height 19
select select "px"
select select "200"
select select "px"
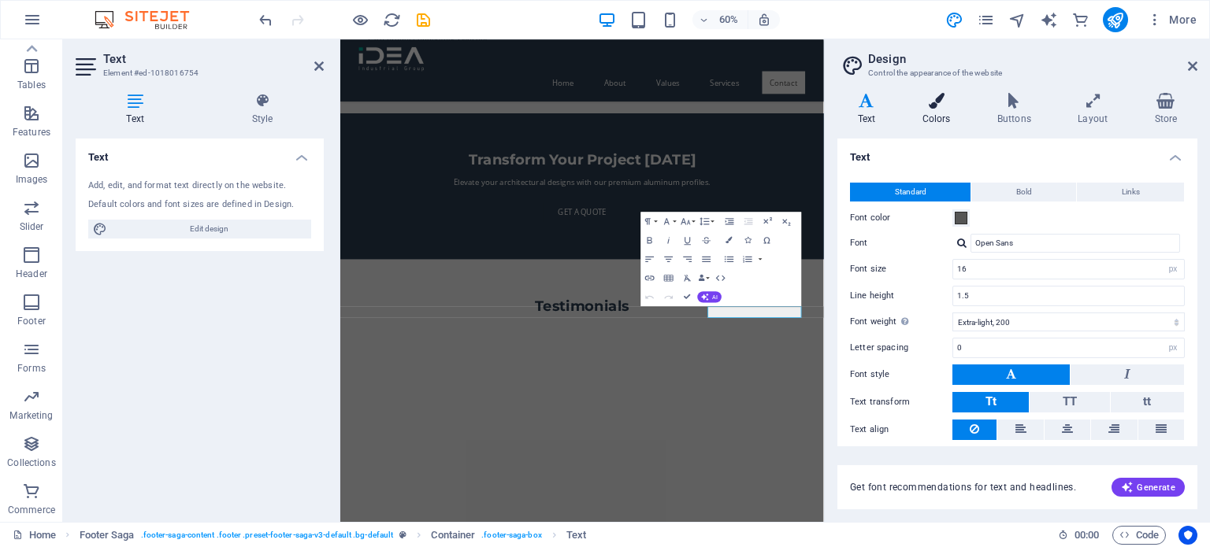
click at [912, 102] on icon at bounding box center [936, 101] width 69 height 16
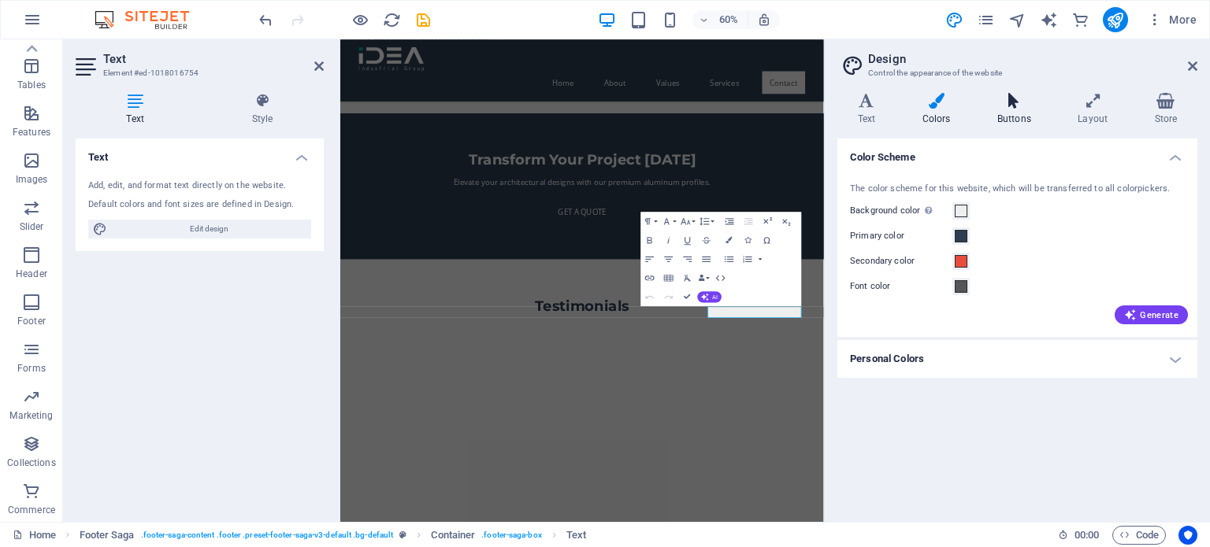
click at [1014, 106] on icon at bounding box center [1014, 101] width 74 height 16
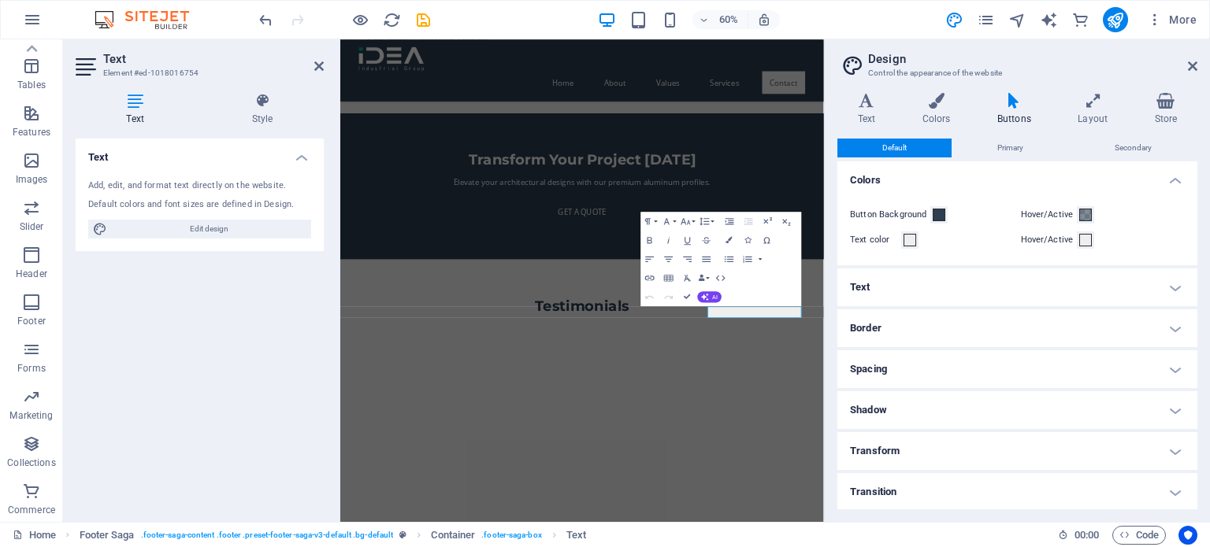
click at [967, 496] on h4 "Transition" at bounding box center [1017, 492] width 360 height 38
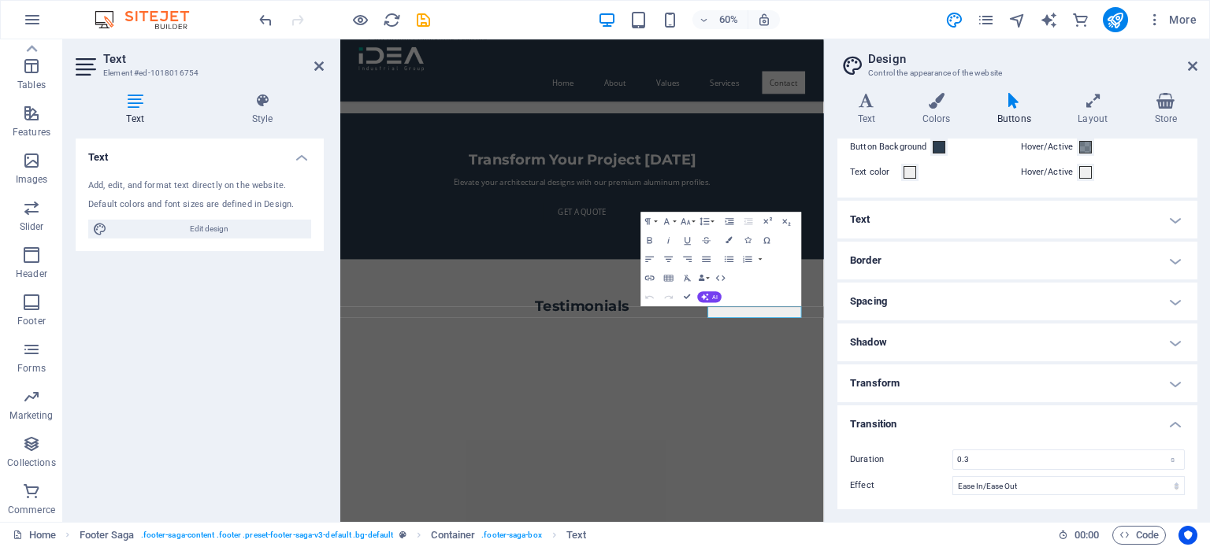
click at [1036, 431] on h4 "Transition" at bounding box center [1017, 420] width 360 height 28
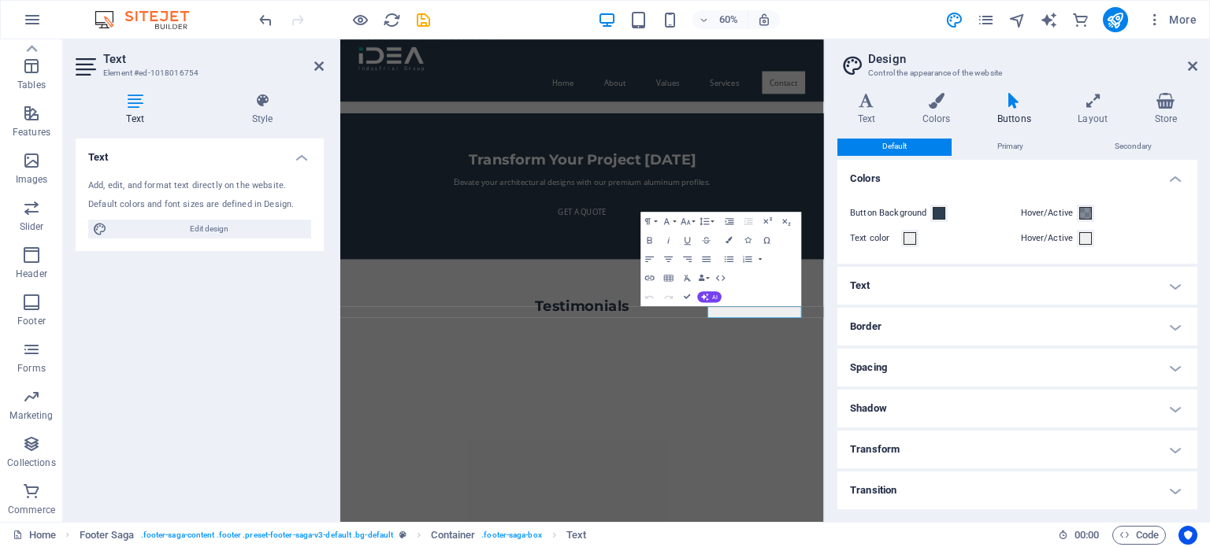
scroll to position [0, 0]
click at [1013, 143] on span "Primary" at bounding box center [1010, 148] width 26 height 19
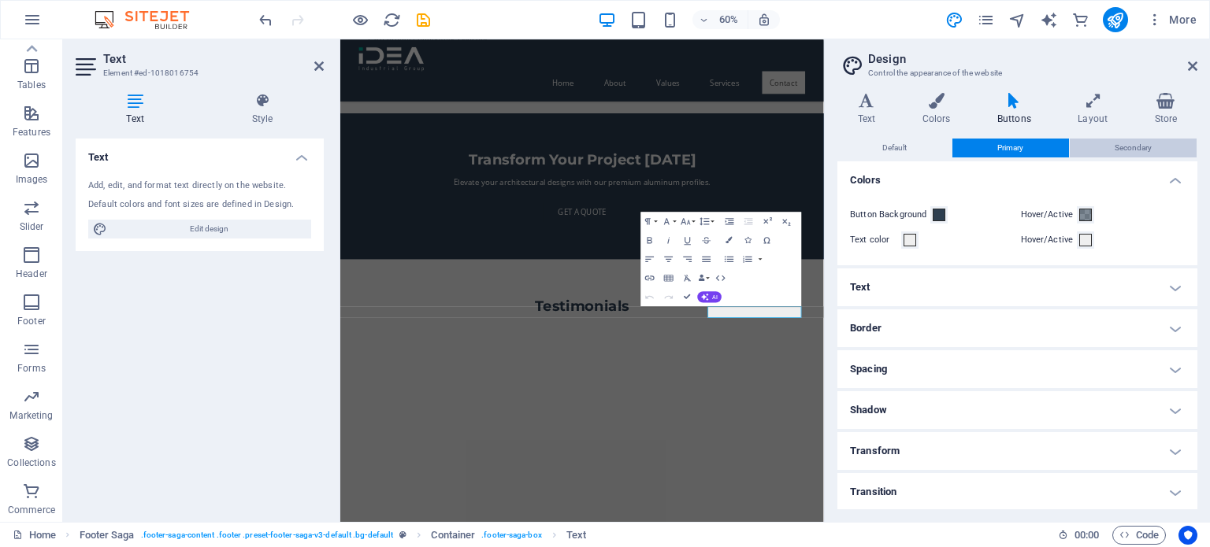
click at [1106, 143] on button "Secondary" at bounding box center [1132, 148] width 127 height 19
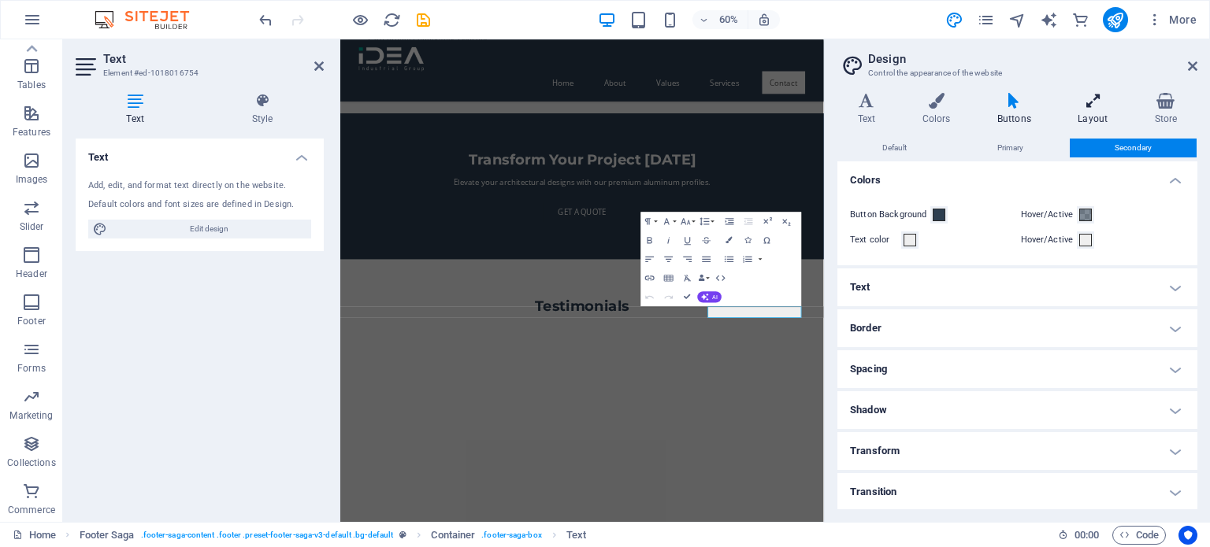
click at [1076, 106] on icon at bounding box center [1093, 101] width 70 height 16
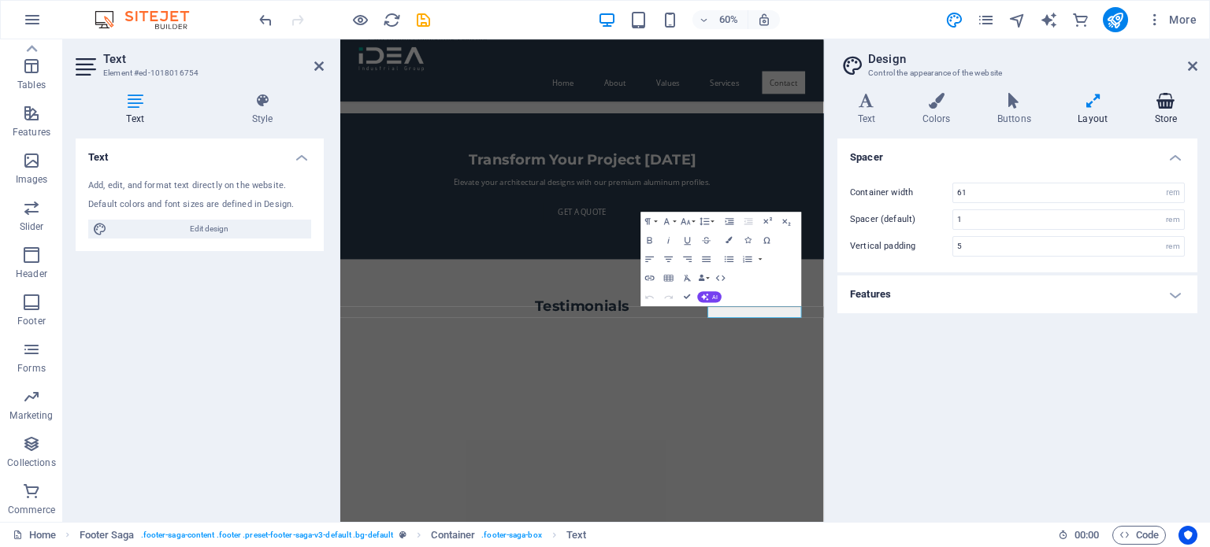
click at [1161, 120] on h4 "Store" at bounding box center [1165, 109] width 63 height 33
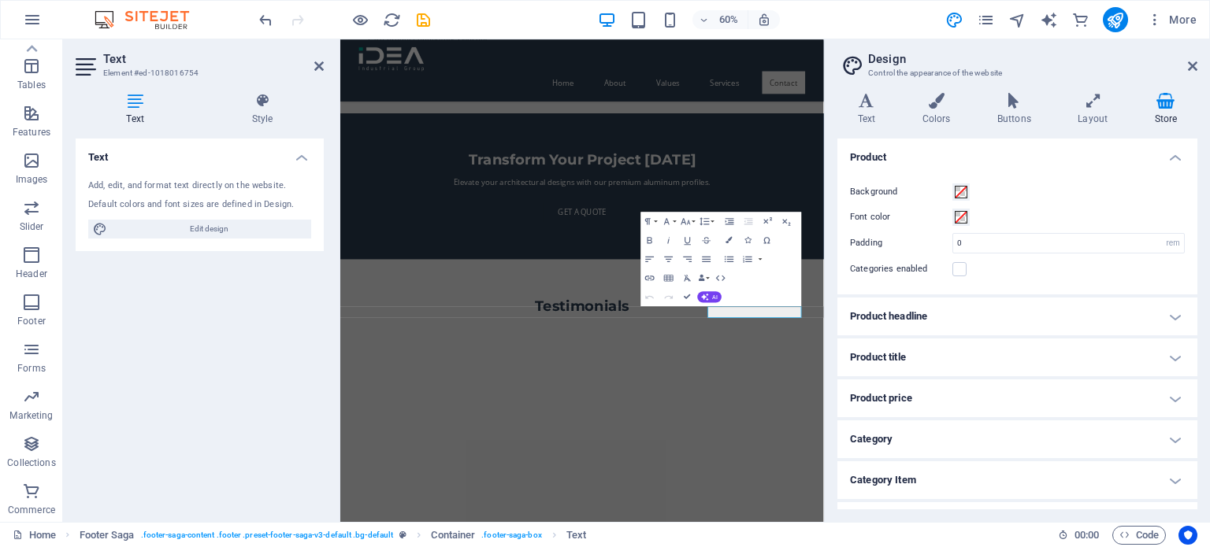
click at [296, 387] on div "Text Add, edit, and format text directly on the website. Default colors and fon…" at bounding box center [200, 324] width 248 height 371
click at [228, 349] on div "Text Add, edit, and format text directly on the website. Default colors and fon…" at bounding box center [200, 324] width 248 height 371
click at [43, 261] on span "Header" at bounding box center [31, 265] width 63 height 38
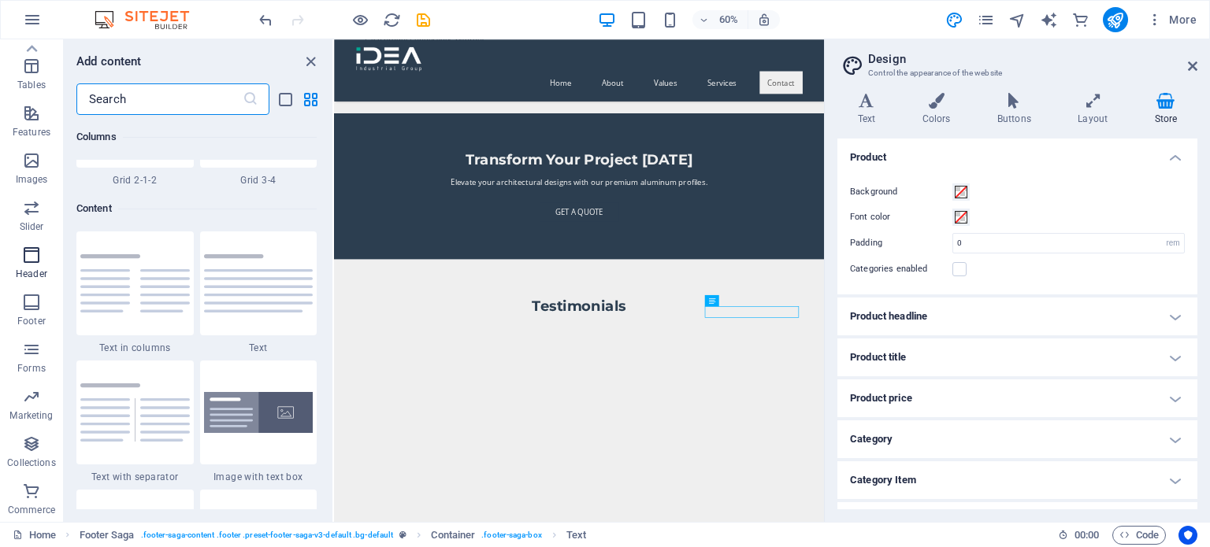
scroll to position [9483, 0]
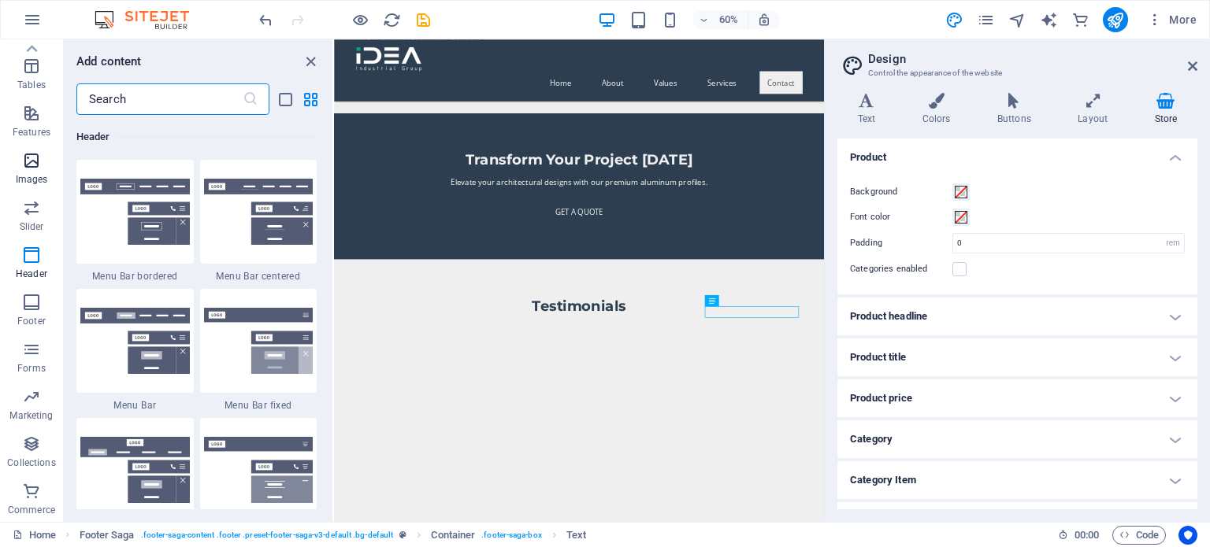
click at [38, 165] on icon "button" at bounding box center [31, 160] width 19 height 19
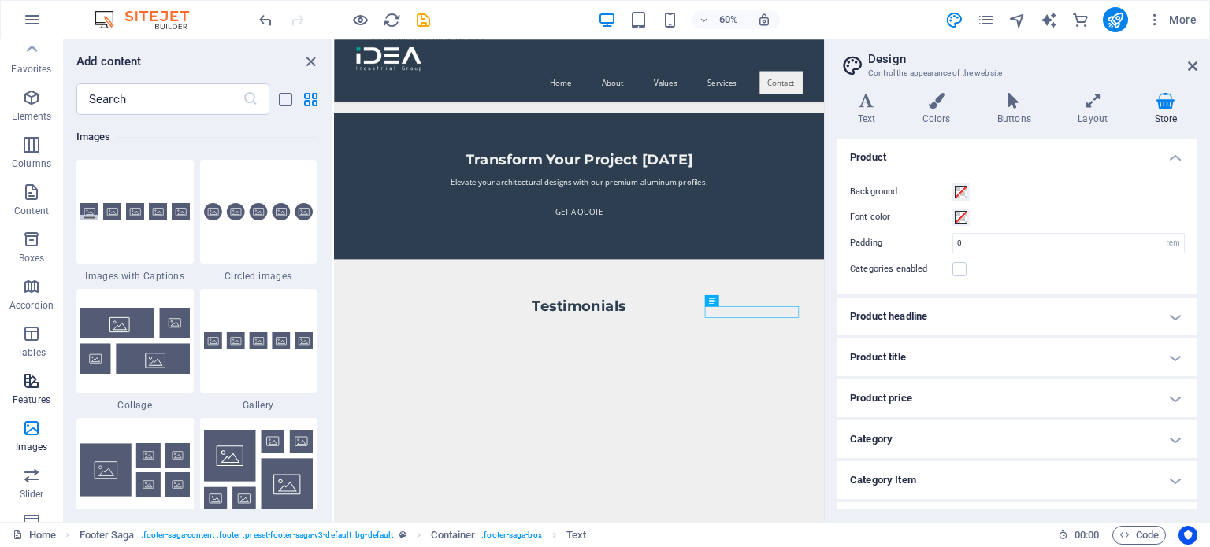
scroll to position [0, 0]
click at [31, 243] on icon "button" at bounding box center [31, 244] width 19 height 19
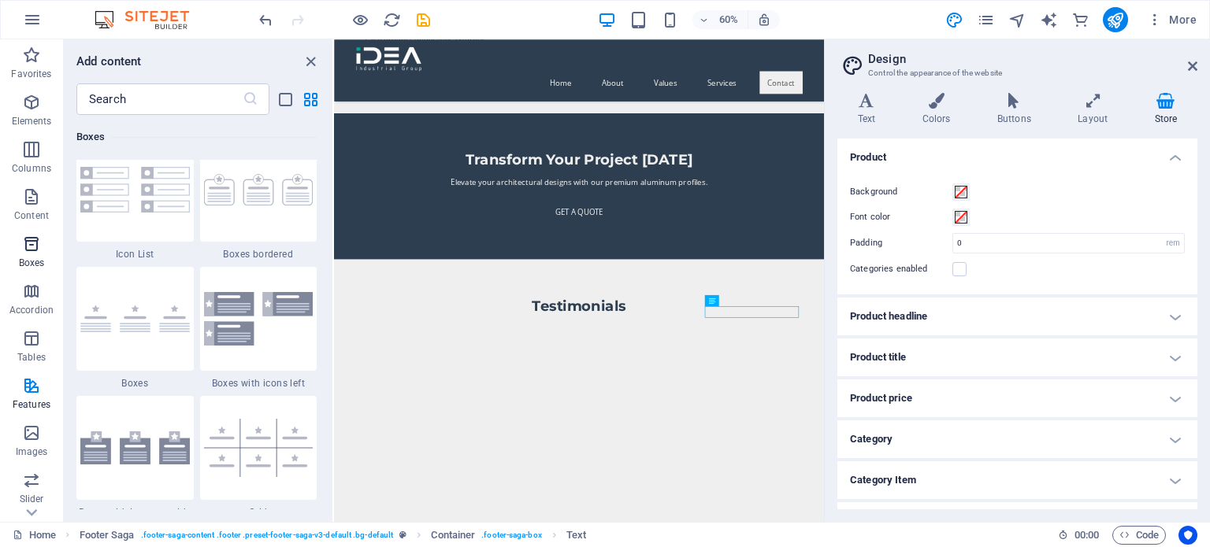
scroll to position [4344, 0]
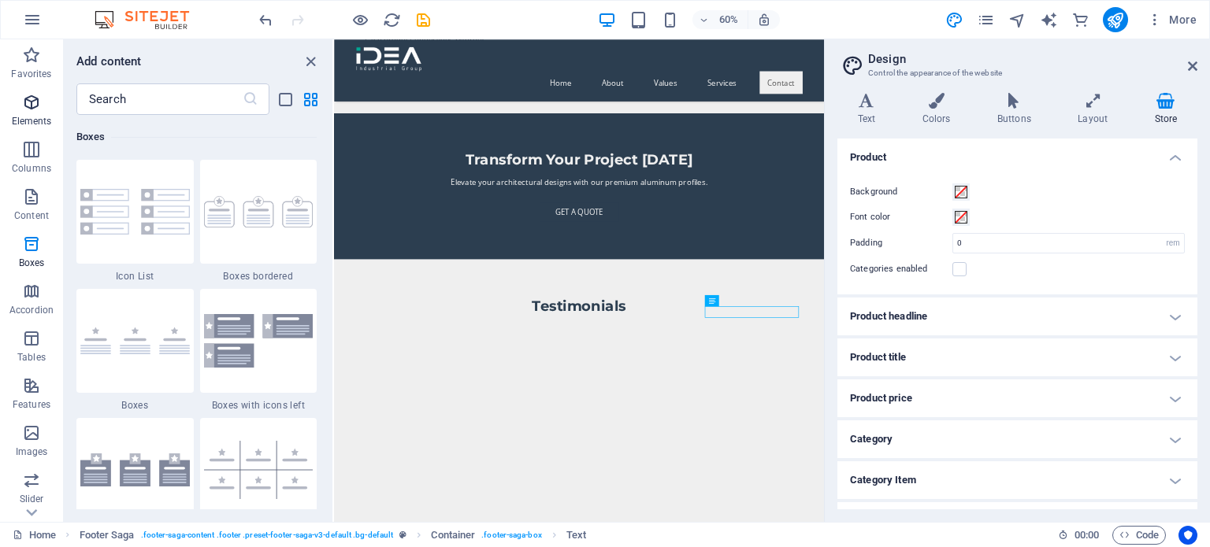
click at [38, 116] on p "Elements" at bounding box center [32, 121] width 40 height 13
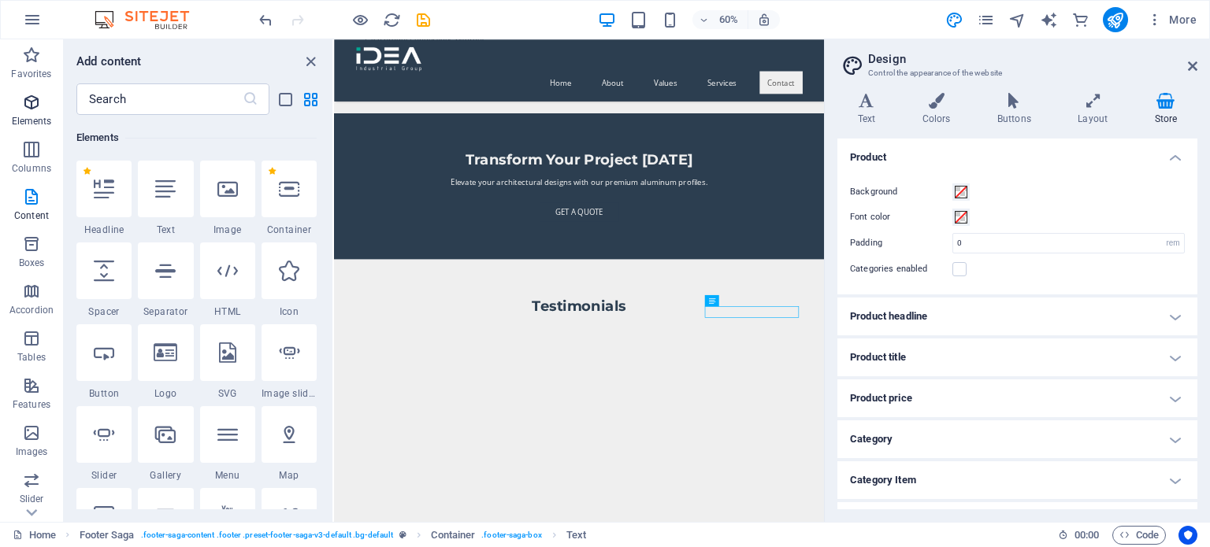
scroll to position [167, 0]
click at [720, 298] on span "Text" at bounding box center [724, 301] width 10 height 6
drag, startPoint x: 1054, startPoint y: 338, endPoint x: 922, endPoint y: 549, distance: 248.7
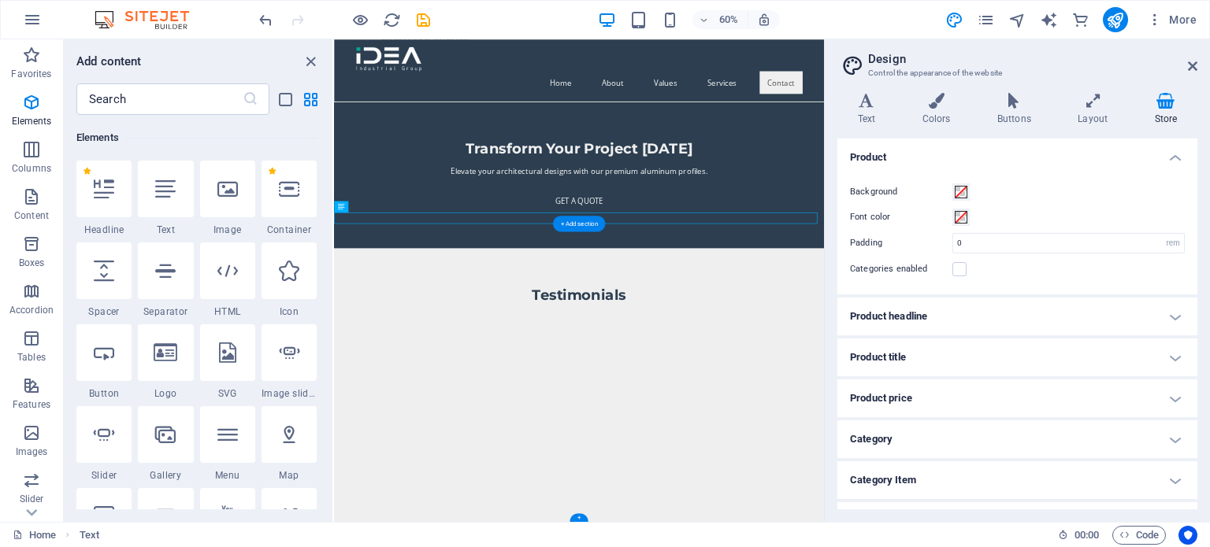
scroll to position [3693, 0]
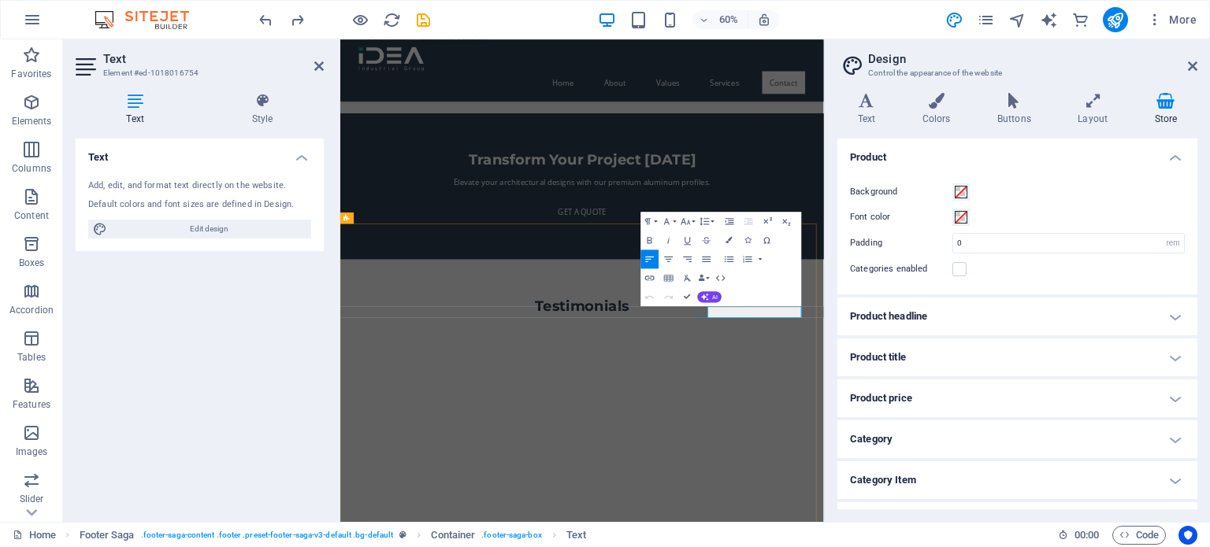
click at [737, 295] on icon "button" at bounding box center [736, 295] width 6 height 6
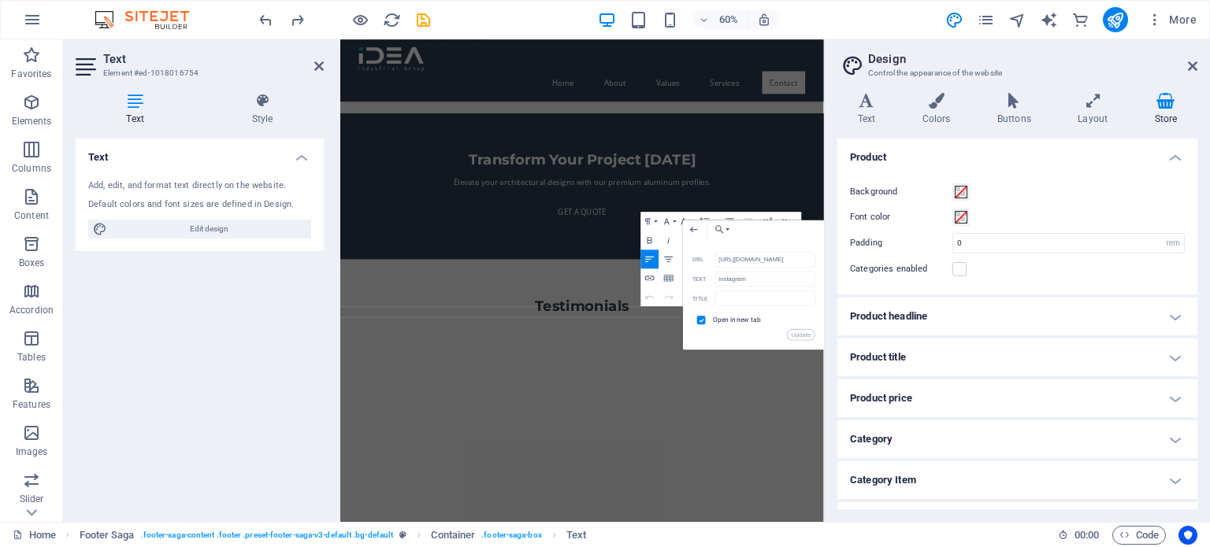
type input "[URL][DOMAIN_NAME]"
click at [799, 331] on button "Update" at bounding box center [801, 334] width 28 height 11
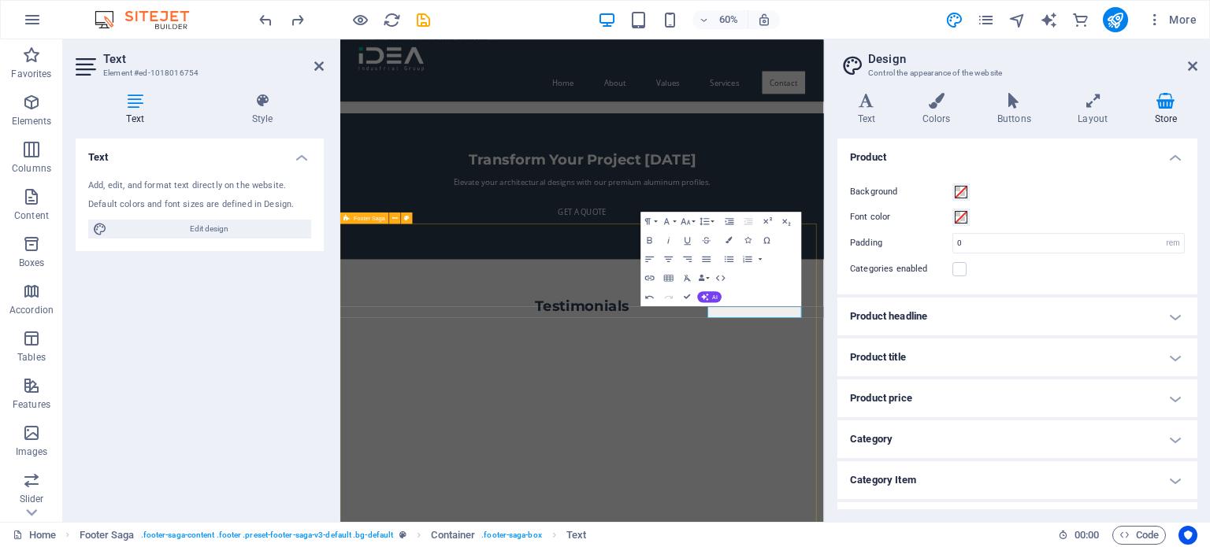
scroll to position [0, 0]
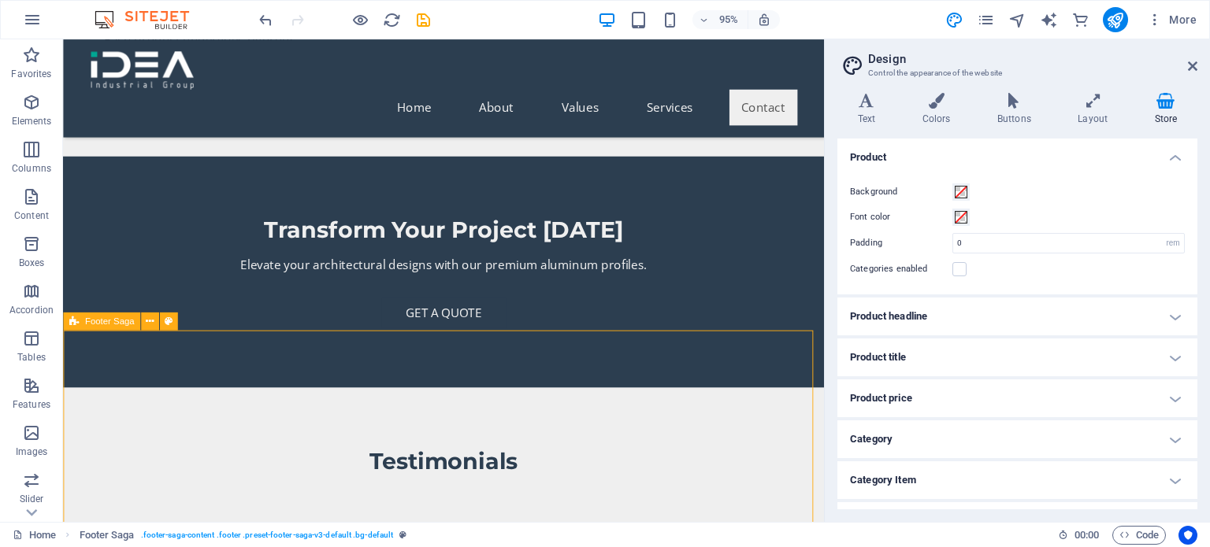
scroll to position [3693, 0]
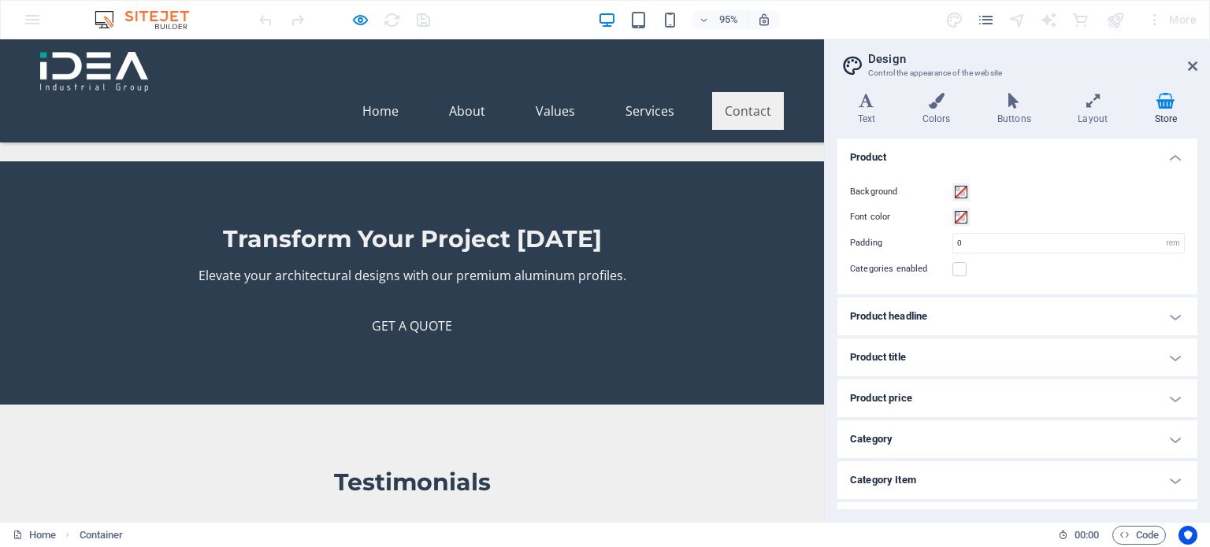
scroll to position [3458, 0]
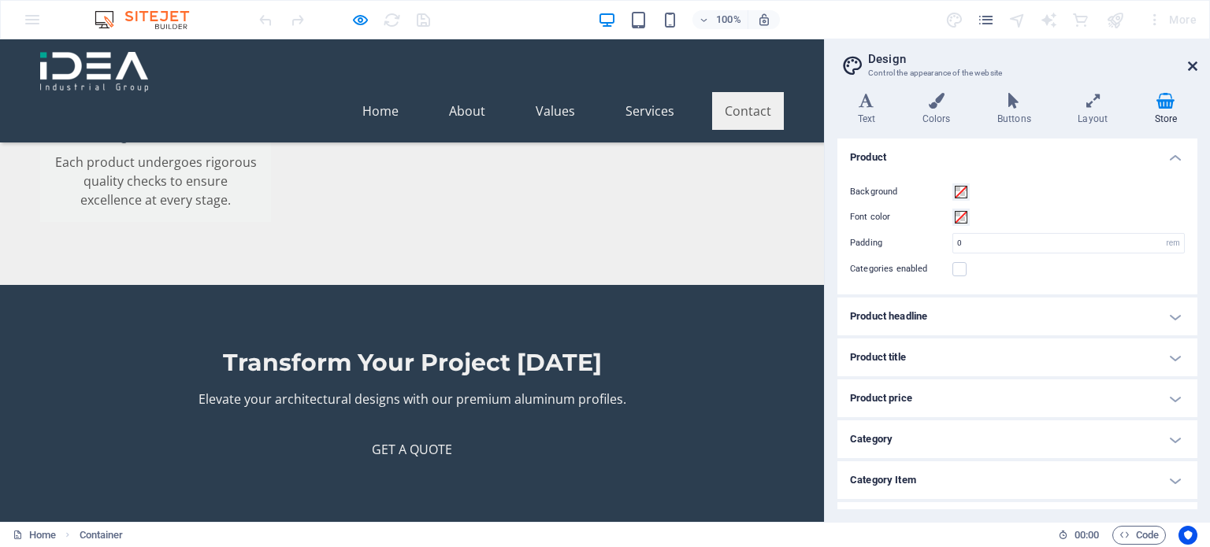
click at [1195, 62] on icon at bounding box center [1192, 66] width 9 height 13
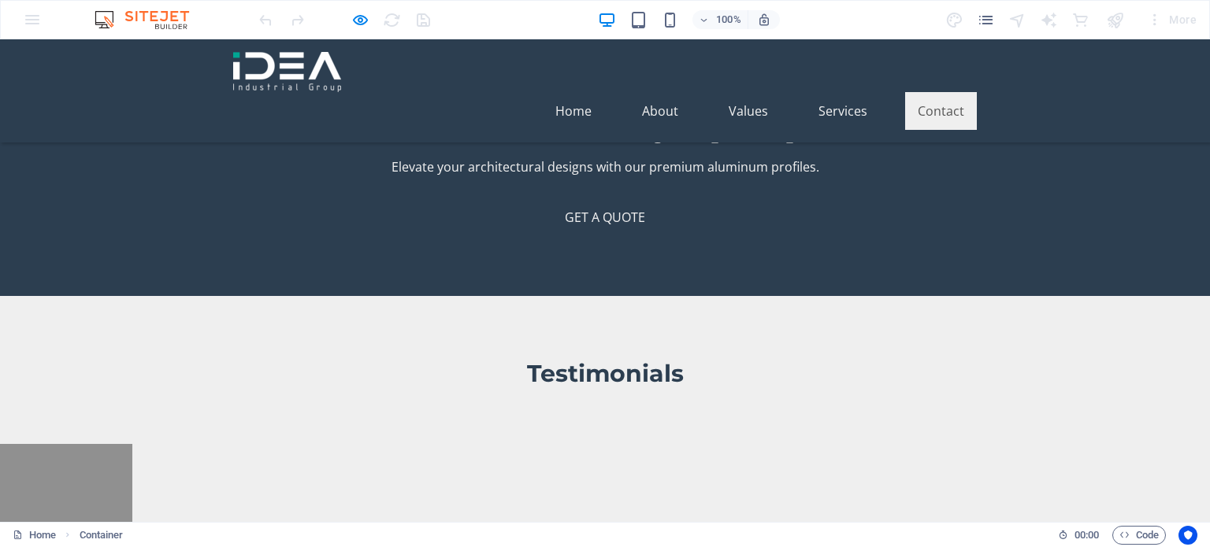
scroll to position [3694, 0]
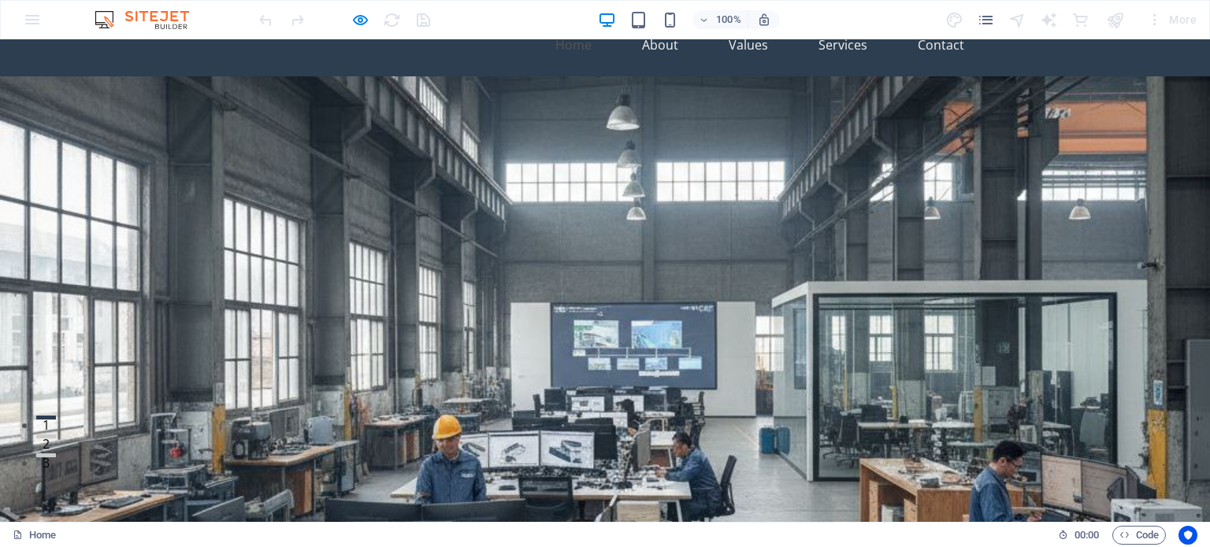
scroll to position [0, 0]
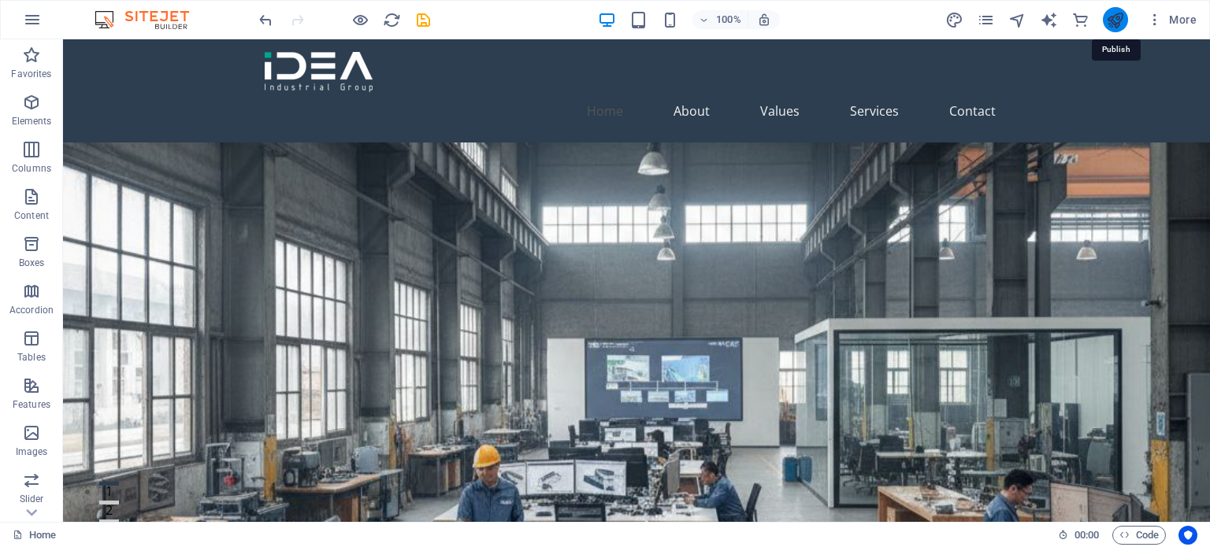
click at [1118, 18] on icon "publish" at bounding box center [1115, 20] width 18 height 18
checkbox input "false"
click at [432, 18] on div "100% More" at bounding box center [729, 19] width 947 height 25
click at [1115, 19] on icon "publish" at bounding box center [1115, 20] width 18 height 18
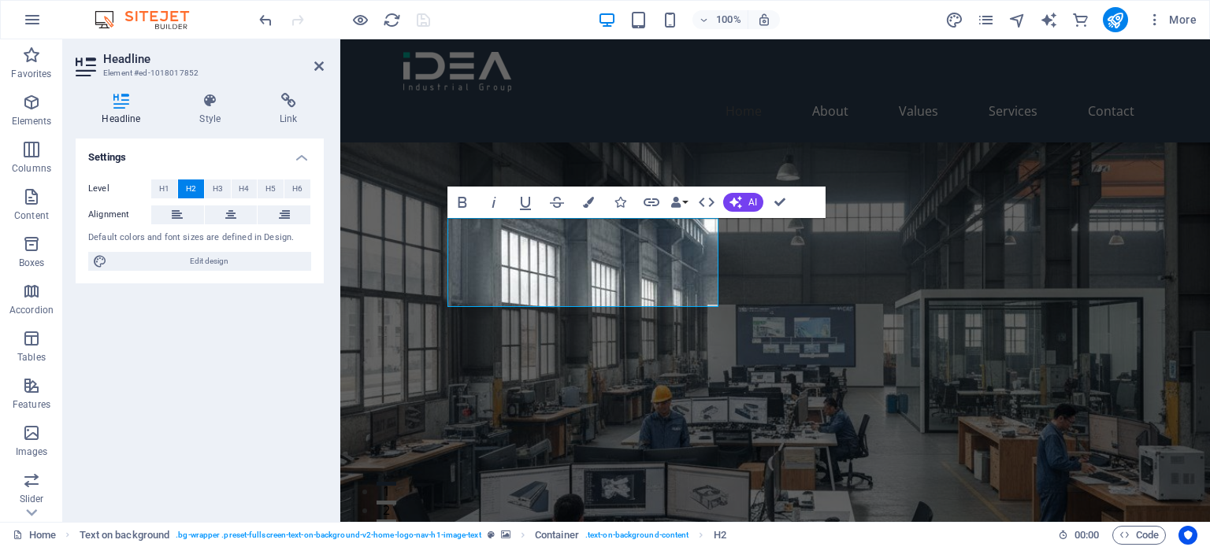
click at [893, 282] on figure at bounding box center [774, 338] width 869 height 391
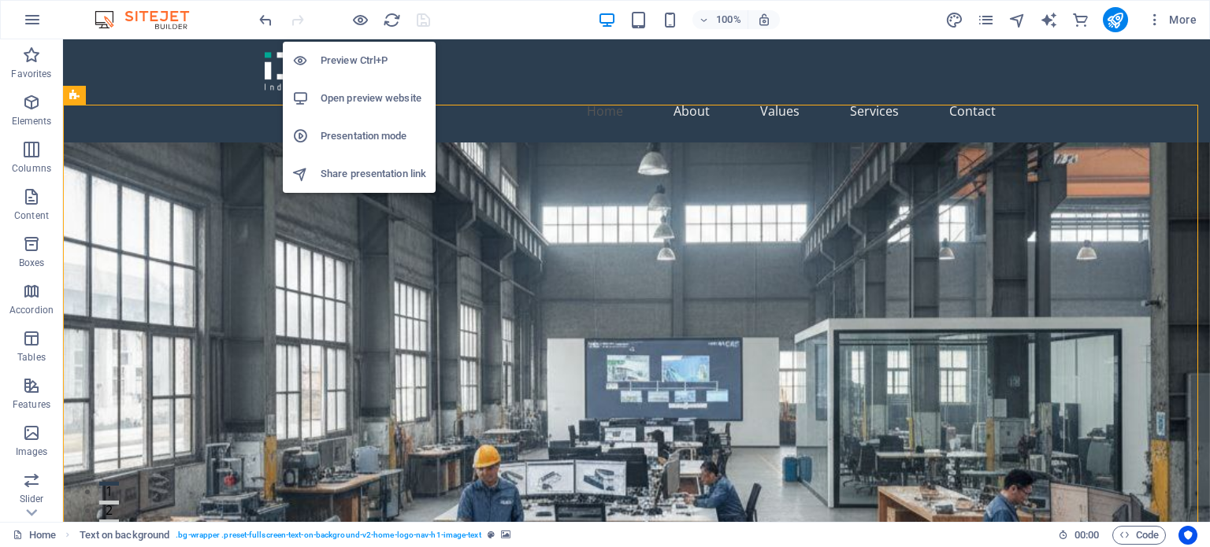
click at [381, 130] on h6 "Presentation mode" at bounding box center [374, 136] width 106 height 19
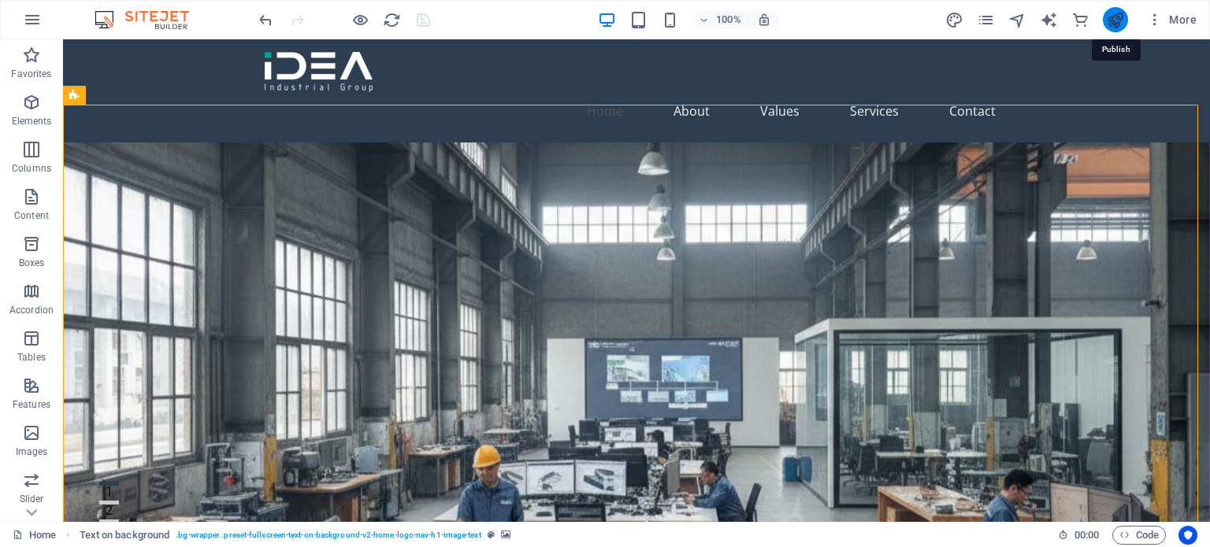
click at [1117, 20] on icon "publish" at bounding box center [1115, 20] width 18 height 18
